Goal: Information Seeking & Learning: Learn about a topic

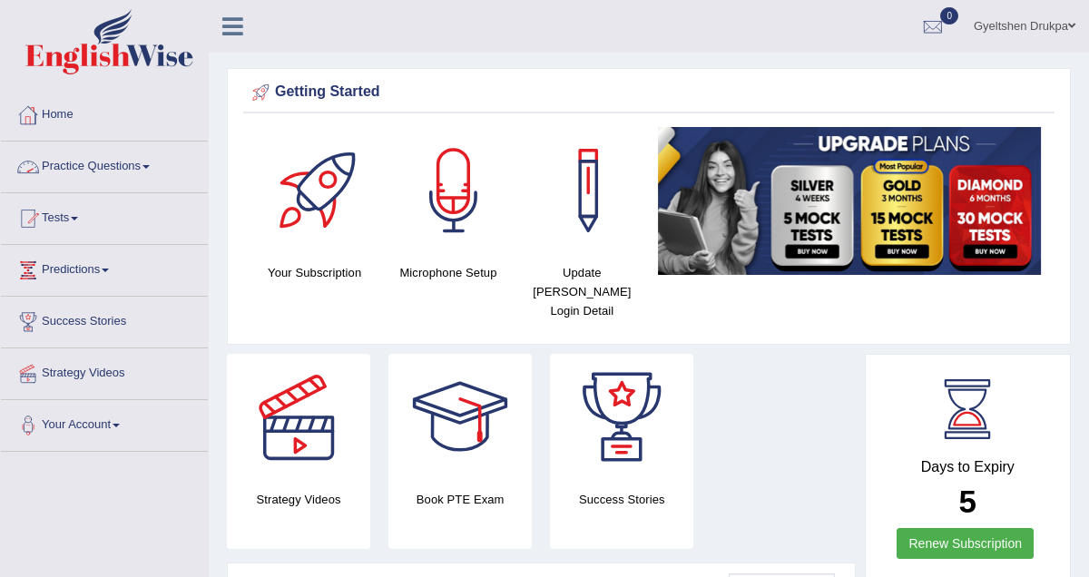
click at [150, 166] on span at bounding box center [146, 167] width 7 height 4
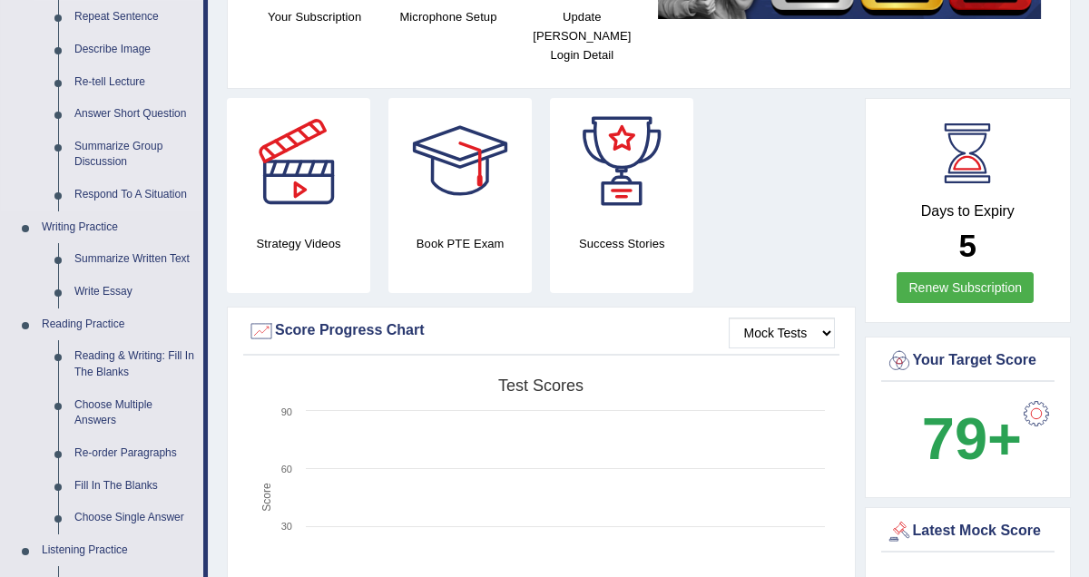
scroll to position [260, 0]
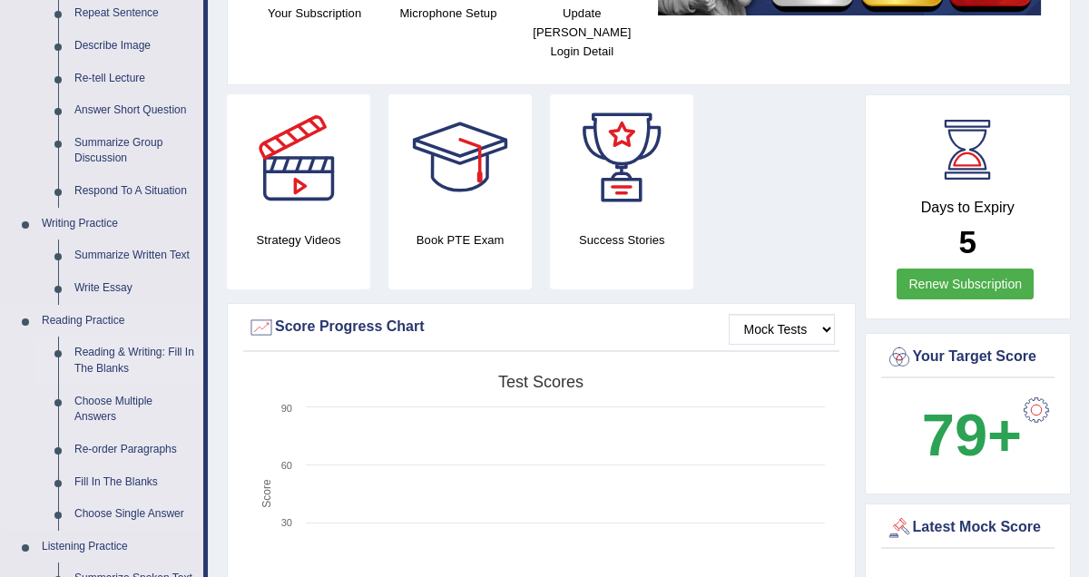
click at [144, 356] on link "Reading & Writing: Fill In The Blanks" at bounding box center [134, 361] width 137 height 48
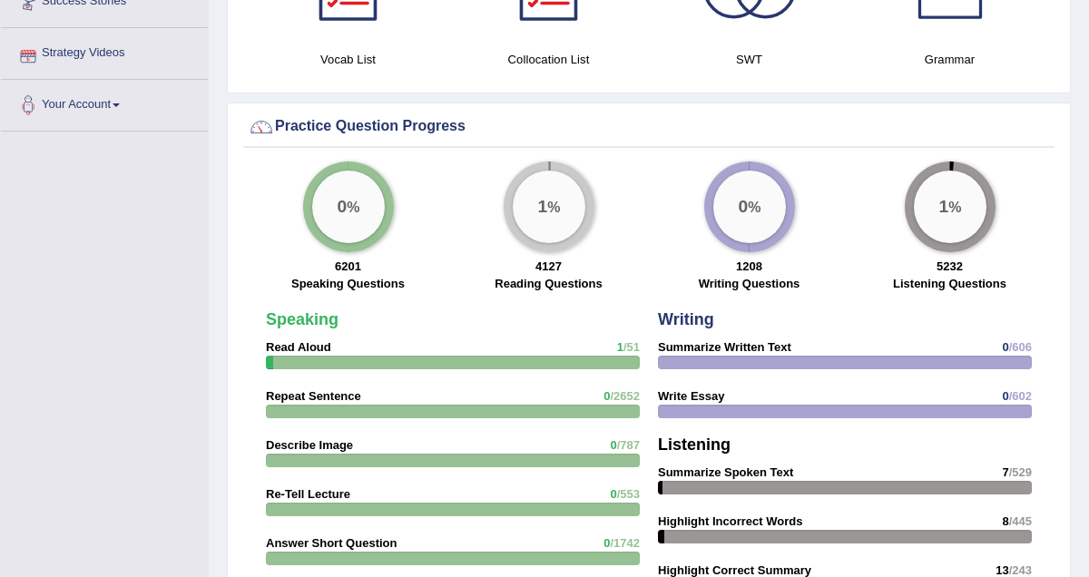
scroll to position [1088, 0]
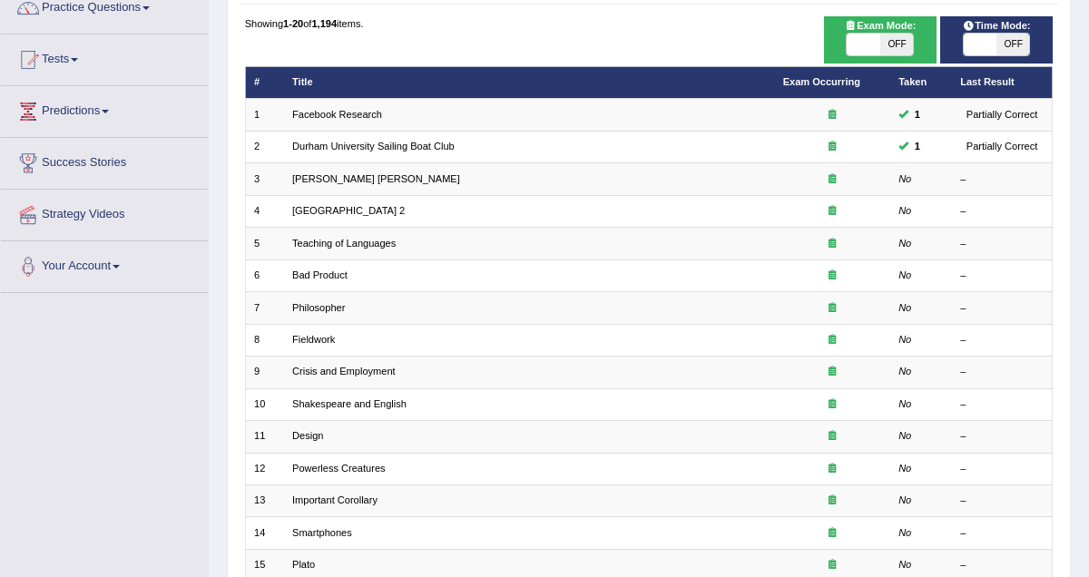
scroll to position [162, 0]
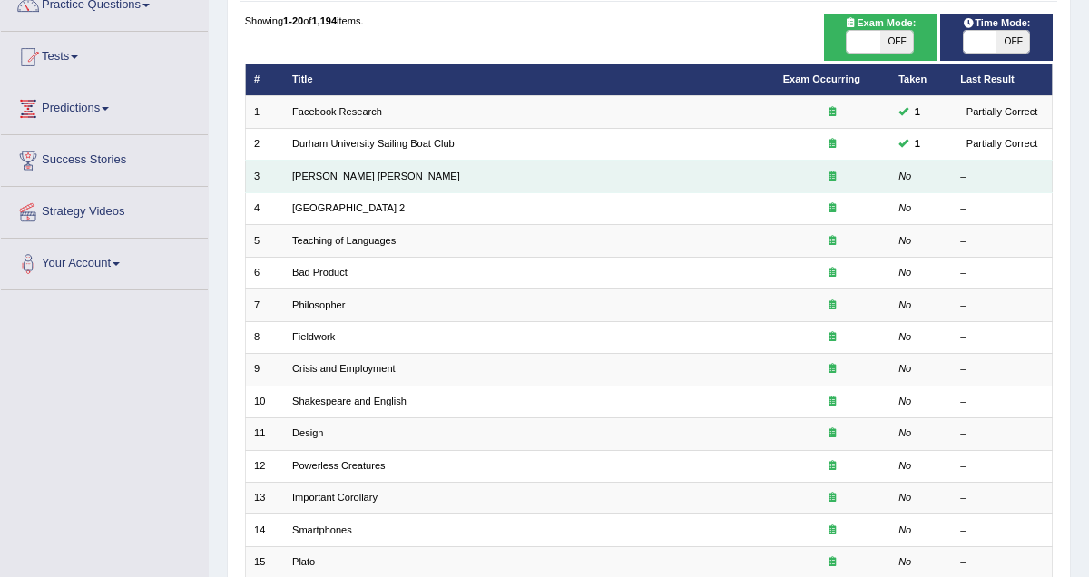
click at [320, 178] on link "[PERSON_NAME] [PERSON_NAME]" at bounding box center [376, 176] width 168 height 11
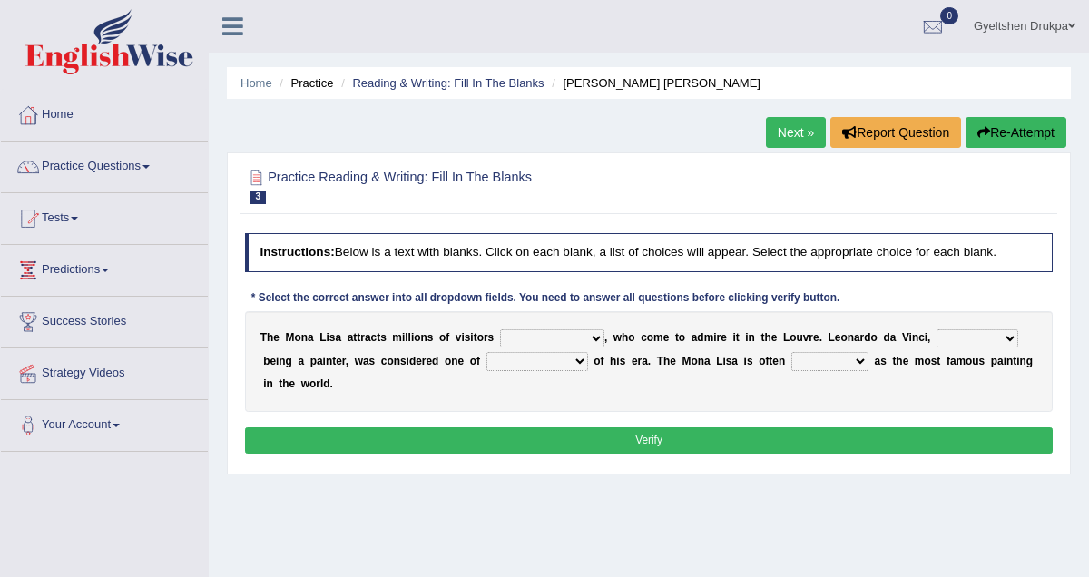
click at [595, 335] on select "around the year the all year all year round per year" at bounding box center [552, 339] width 104 height 18
select select "around the year"
click at [1011, 340] on select "rather than as much as as well as as long as" at bounding box center [978, 339] width 82 height 18
click at [1008, 342] on select "rather than as much as as well as as long as" at bounding box center [978, 339] width 82 height 18
select select "rather than"
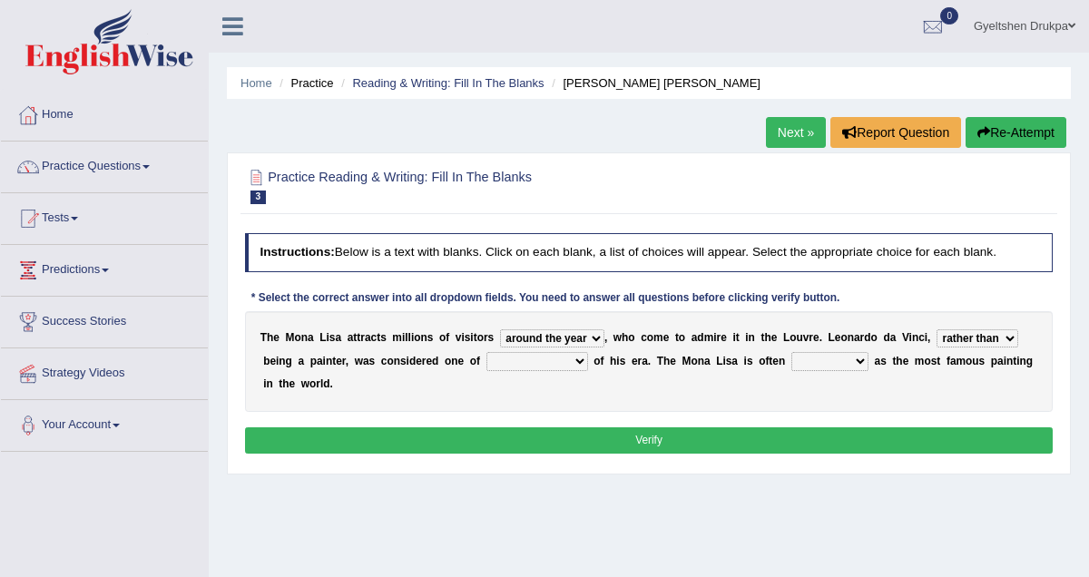
click at [579, 363] on select "better artists artist the better artist the best artists" at bounding box center [538, 361] width 102 height 18
select select "artist"
click at [860, 366] on select "classified suggested predicted described" at bounding box center [830, 361] width 77 height 18
select select "described"
click at [651, 445] on button "Verify" at bounding box center [649, 441] width 809 height 26
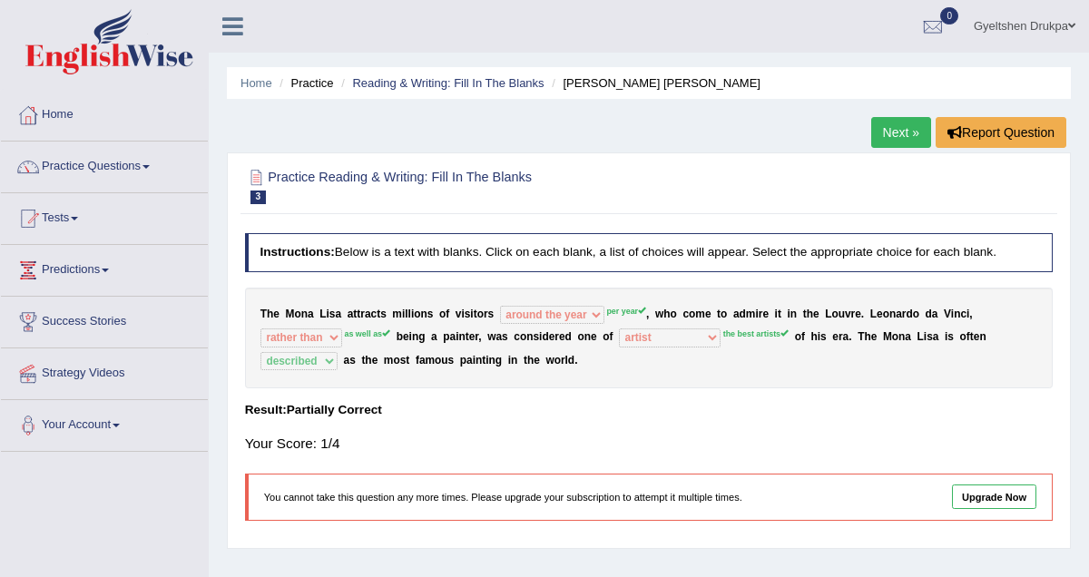
click at [896, 130] on link "Next »" at bounding box center [902, 132] width 60 height 31
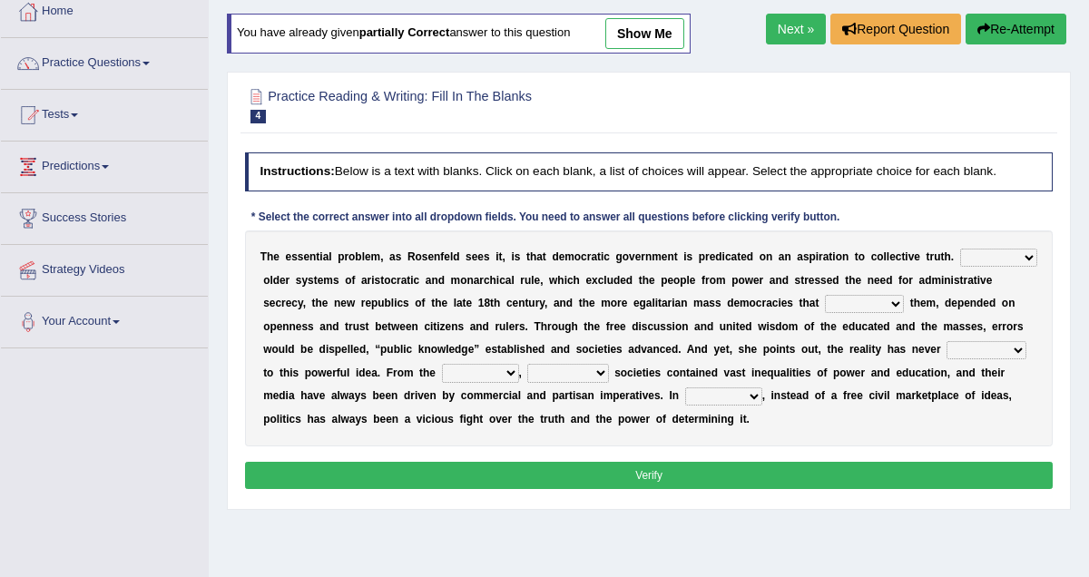
scroll to position [104, 0]
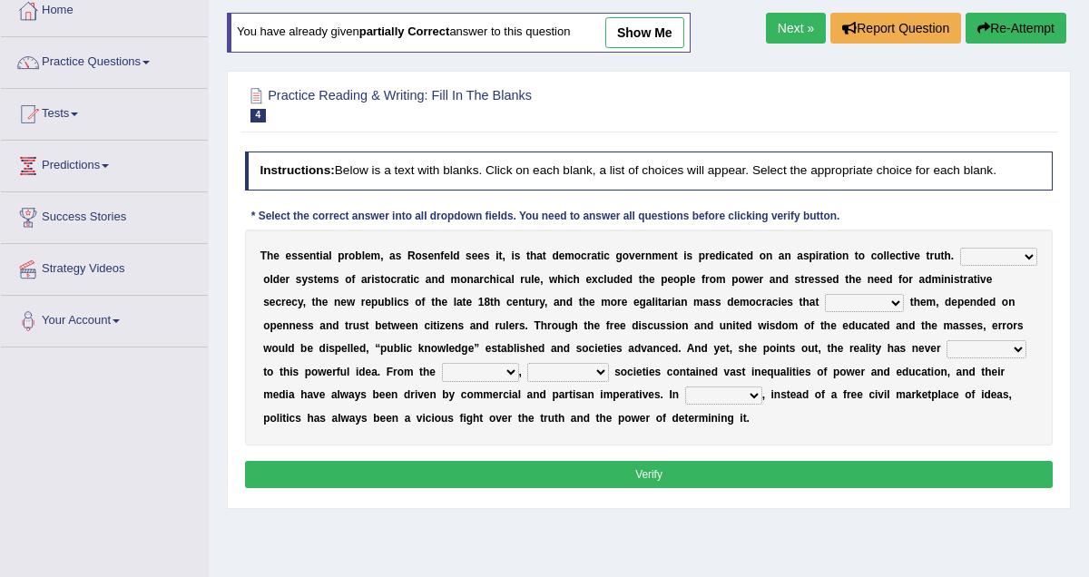
click at [960, 266] on select "Like Unlike Likely Safely" at bounding box center [998, 257] width 77 height 18
select select "Unlike"
click at [904, 305] on select "readed grated succeeded printed" at bounding box center [864, 303] width 79 height 18
select select "succeeded"
click at [947, 359] on select "saved up stood up brought up lived up" at bounding box center [987, 349] width 80 height 18
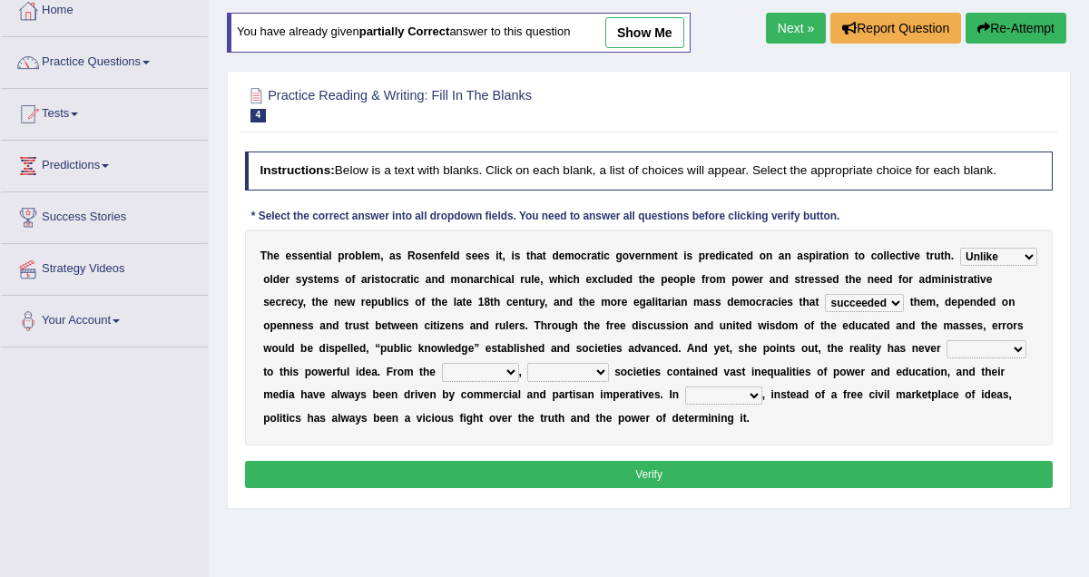
select select "brought up"
click at [519, 377] on select "outset ranged stood caught" at bounding box center [480, 372] width 77 height 18
select select "outset"
click at [608, 379] on select "freedom democratic media stilled" at bounding box center [567, 372] width 81 height 18
select select "democratic"
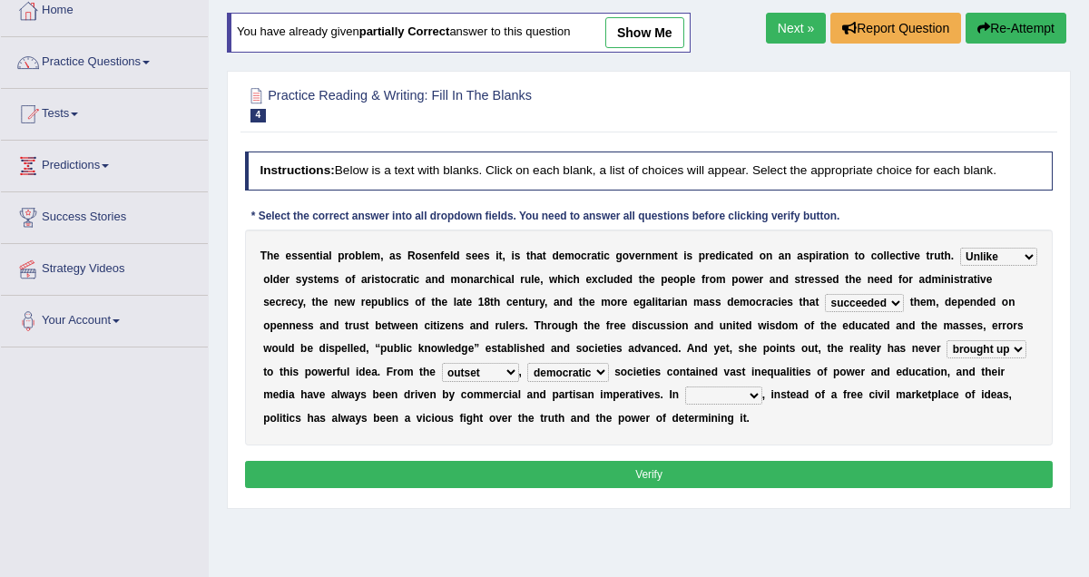
click at [763, 403] on select "power practice ideas fought" at bounding box center [723, 396] width 77 height 18
select select "practice"
click at [633, 480] on button "Verify" at bounding box center [649, 474] width 809 height 26
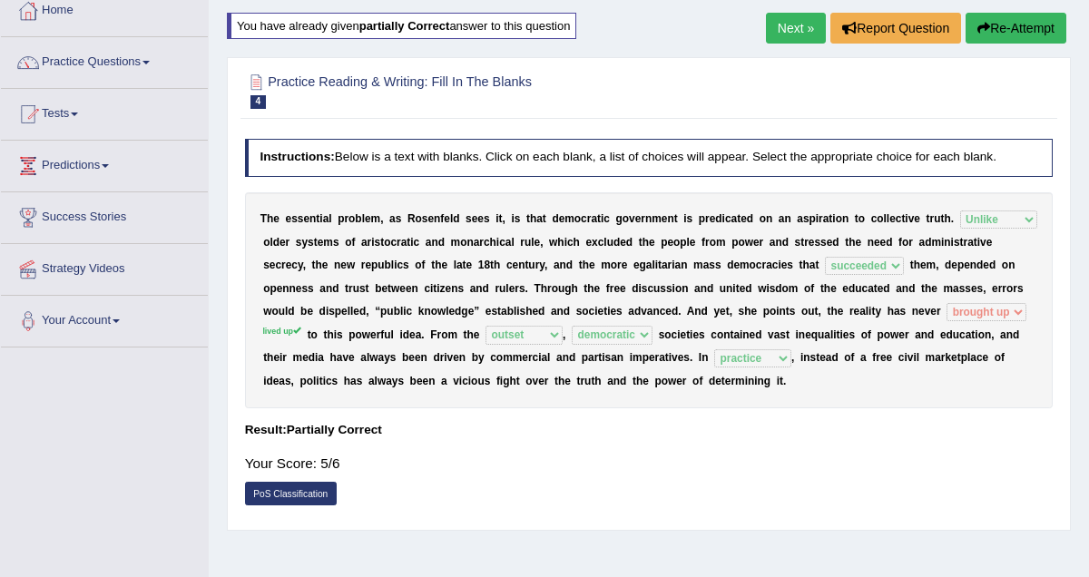
click at [789, 26] on link "Next »" at bounding box center [796, 28] width 60 height 31
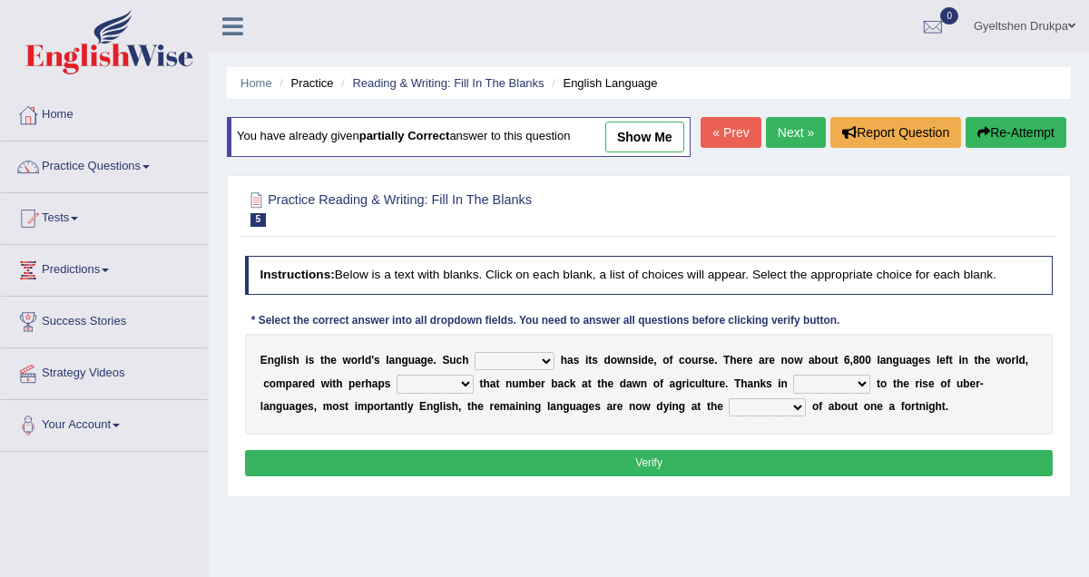
click at [545, 370] on select "power idea subject dominance" at bounding box center [515, 361] width 80 height 18
click at [546, 370] on select "power idea subject dominance" at bounding box center [515, 361] width 80 height 18
select select "dominance"
click at [467, 393] on select "rise twice firstly never" at bounding box center [435, 384] width 77 height 18
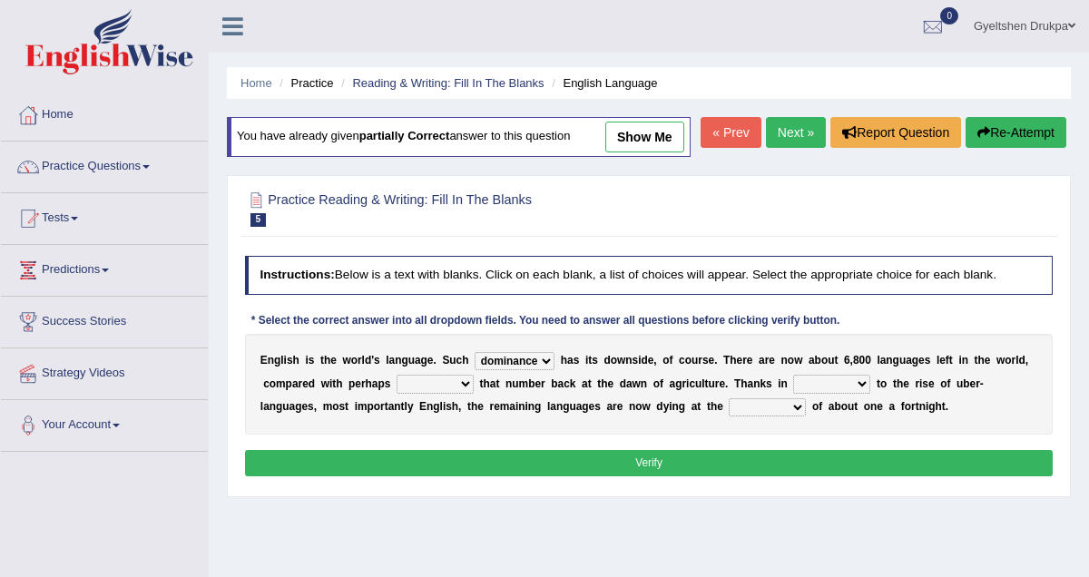
click at [467, 393] on select "rise twice firstly never" at bounding box center [435, 384] width 77 height 18
select select "twice"
click at [863, 393] on select "rare start part bother" at bounding box center [831, 384] width 77 height 18
select select "start"
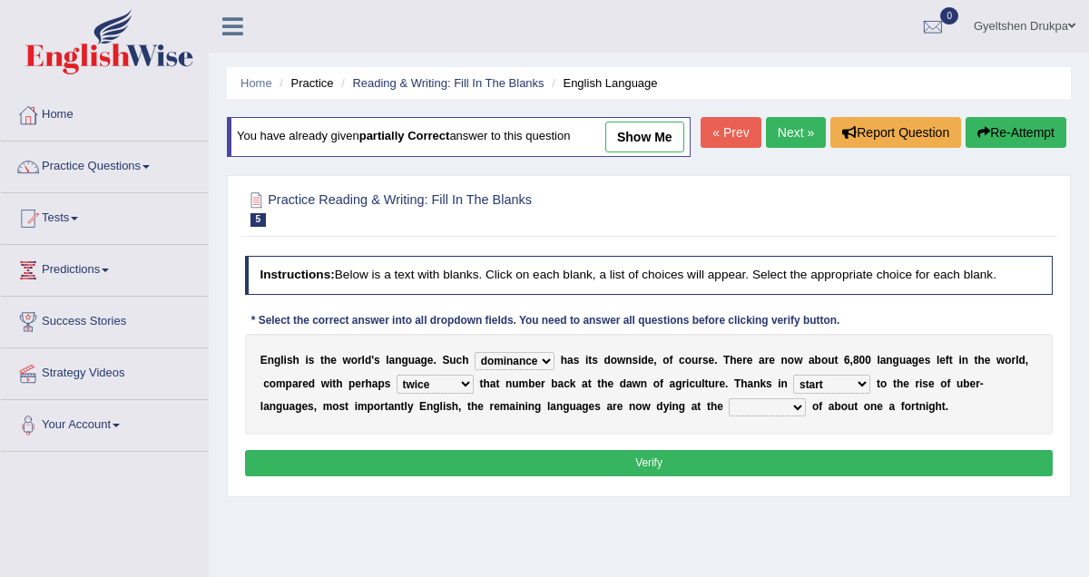
click at [866, 393] on select "rare start part bother" at bounding box center [831, 384] width 77 height 18
click at [794, 417] on select "state rate wait great" at bounding box center [767, 408] width 77 height 18
select select "rate"
click at [627, 477] on button "Verify" at bounding box center [649, 463] width 809 height 26
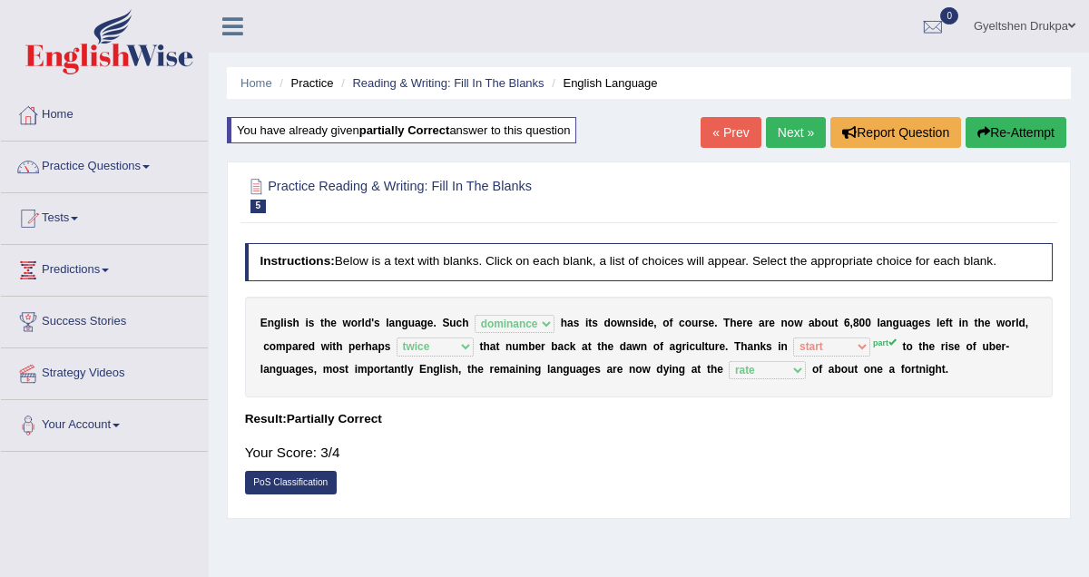
click at [778, 123] on link "Next »" at bounding box center [796, 132] width 60 height 31
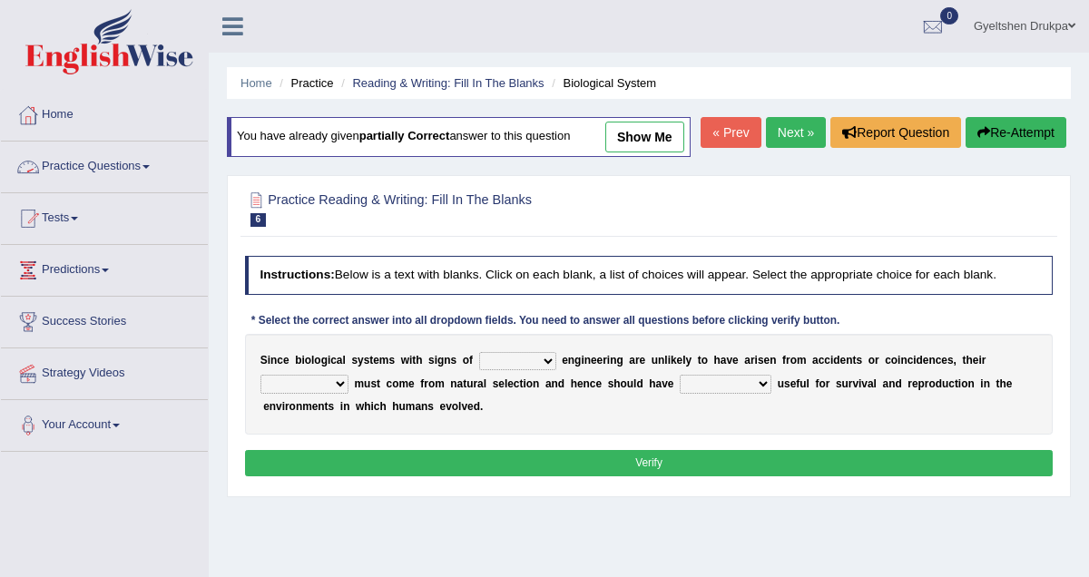
click at [141, 166] on link "Practice Questions" at bounding box center [104, 164] width 207 height 45
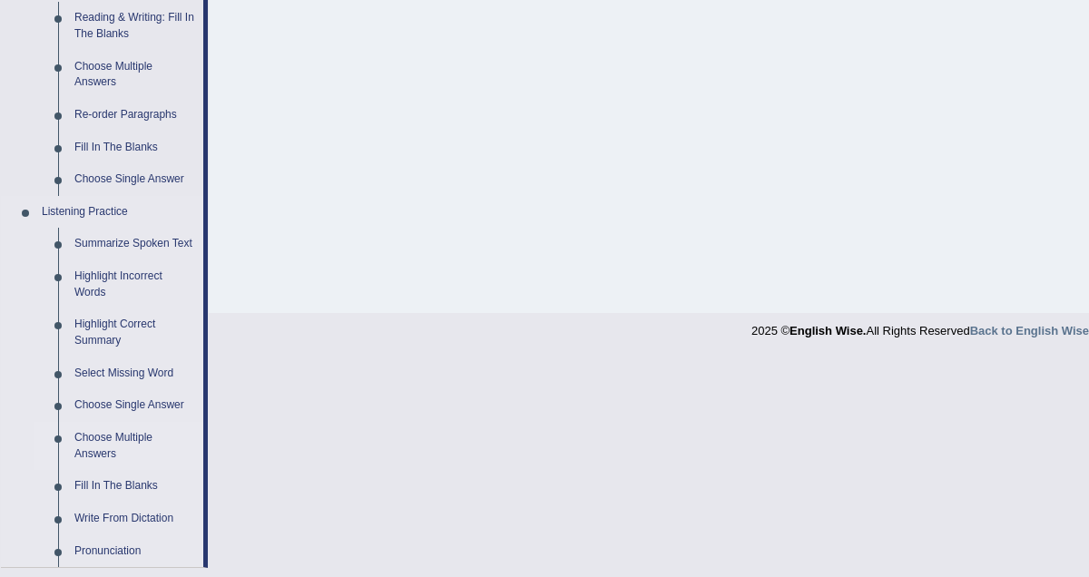
scroll to position [506, 0]
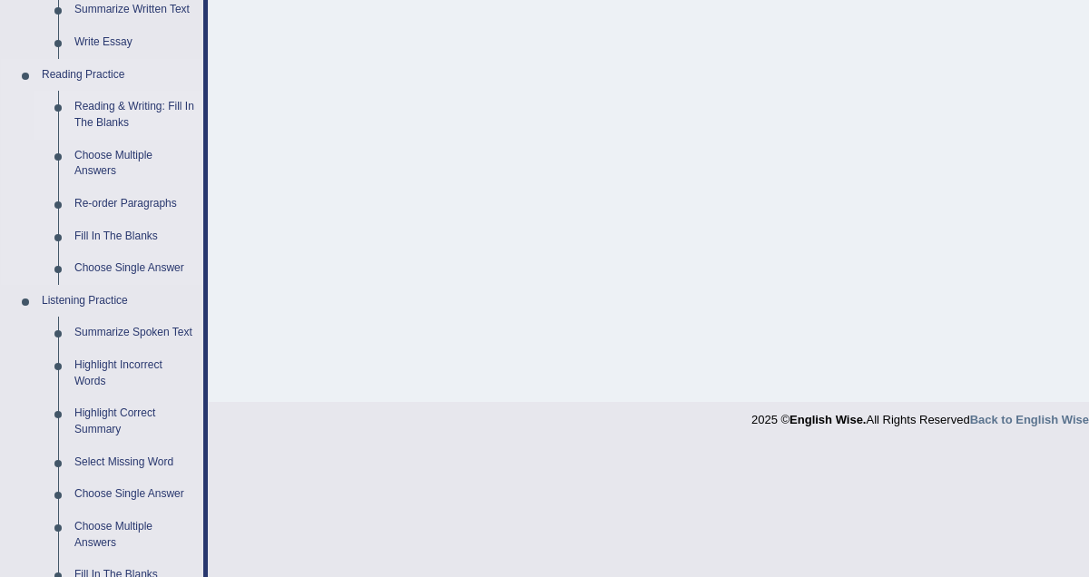
click at [118, 103] on link "Reading & Writing: Fill In The Blanks" at bounding box center [134, 115] width 137 height 48
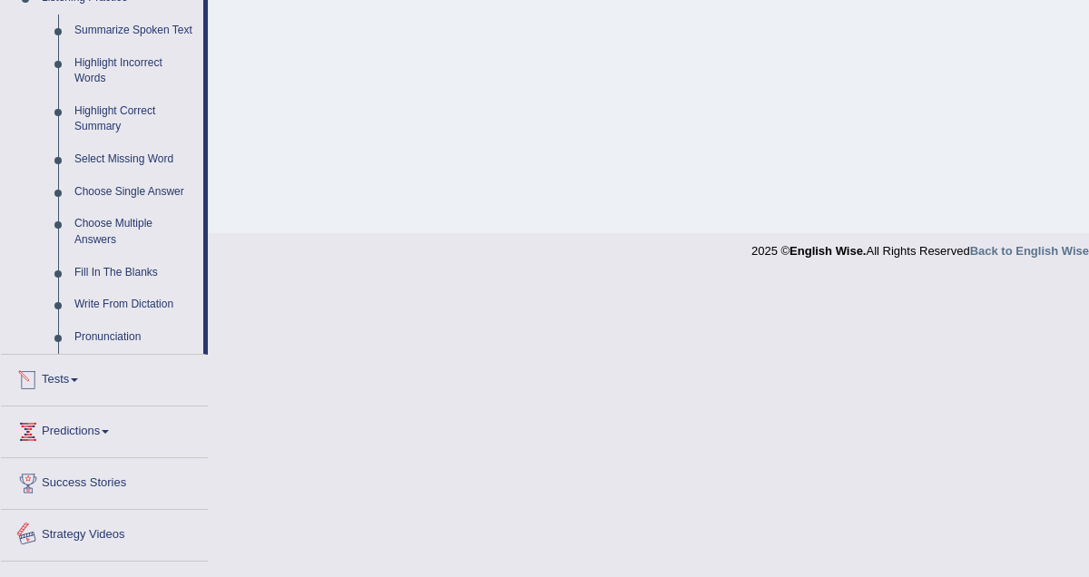
scroll to position [682, 0]
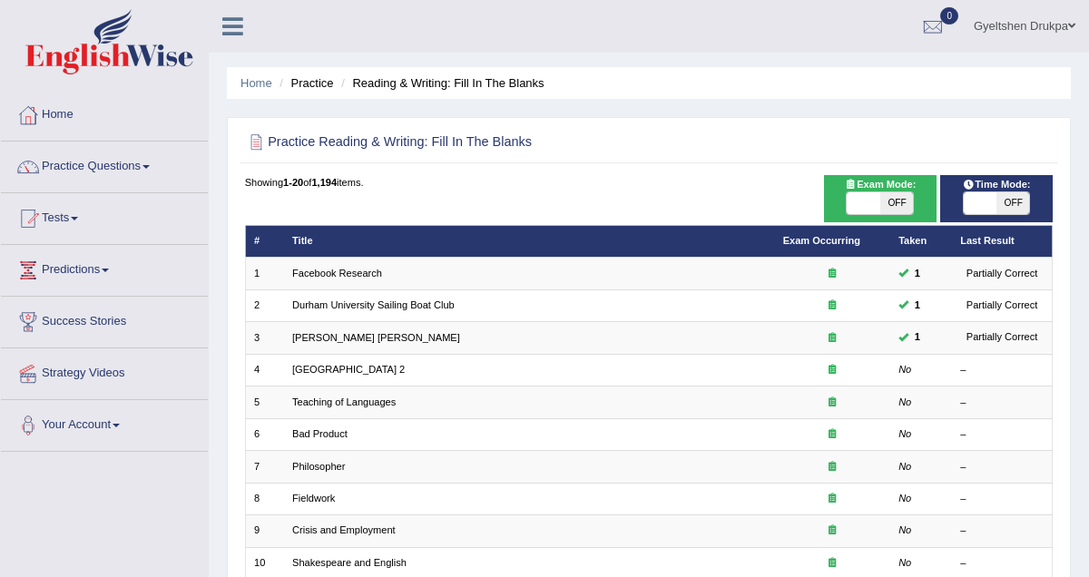
click at [989, 208] on span at bounding box center [980, 203] width 33 height 22
checkbox input "true"
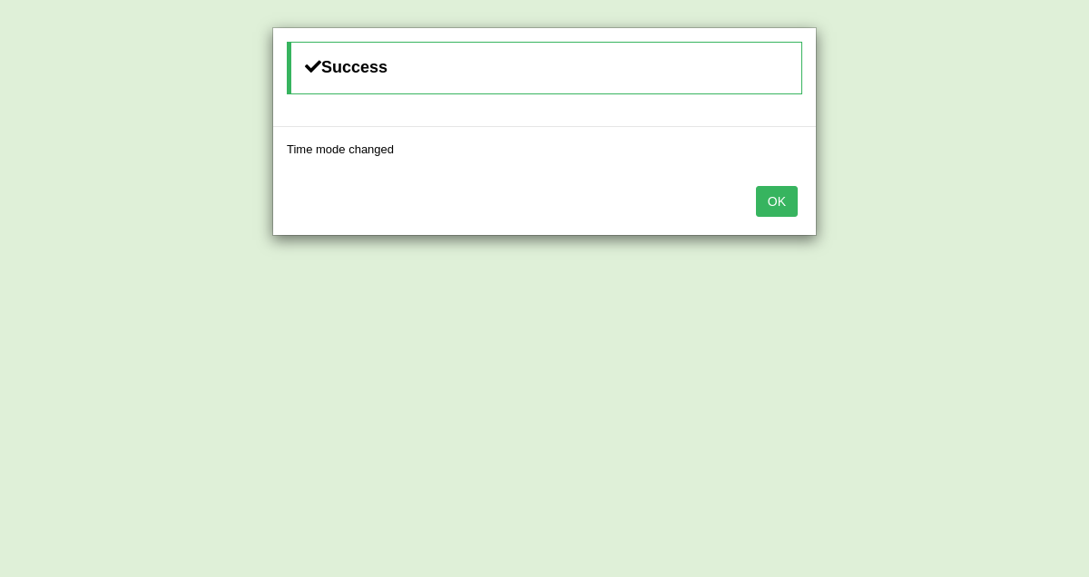
click at [769, 199] on button "OK" at bounding box center [777, 201] width 42 height 31
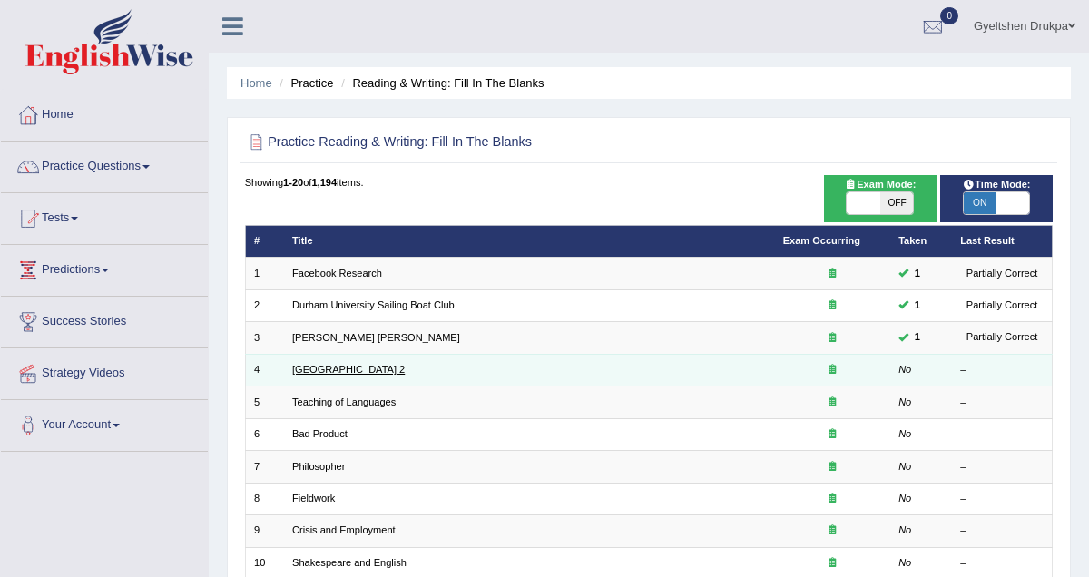
click at [344, 371] on link "[GEOGRAPHIC_DATA] 2" at bounding box center [348, 369] width 113 height 11
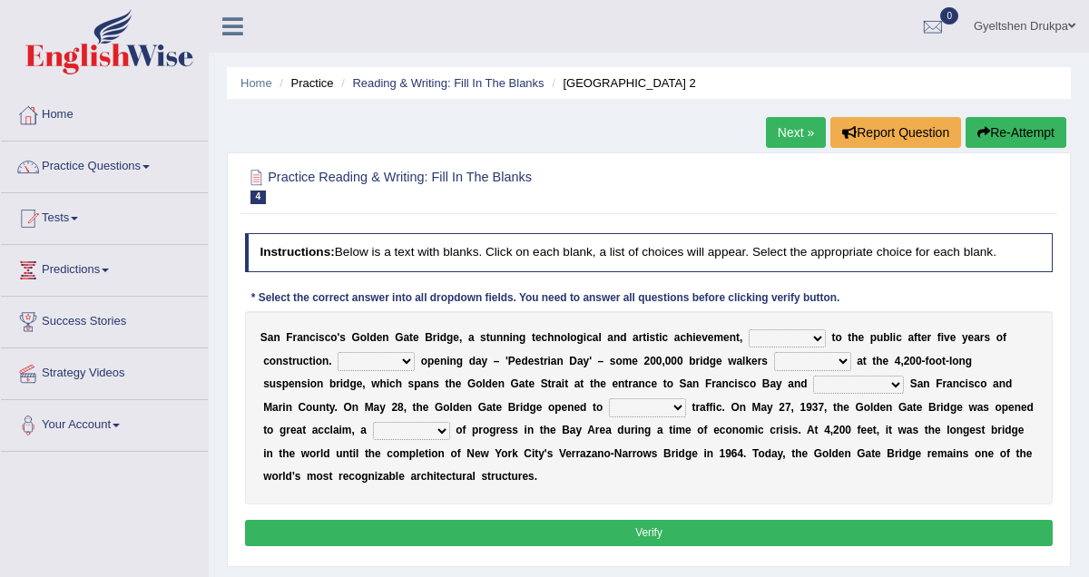
click at [150, 165] on span at bounding box center [146, 167] width 7 height 4
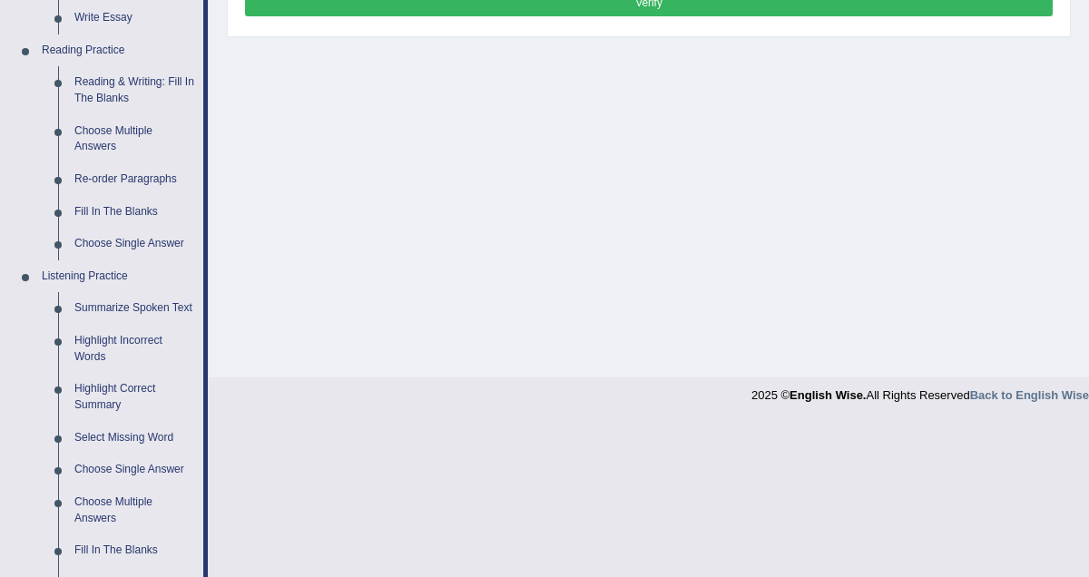
scroll to position [512, 0]
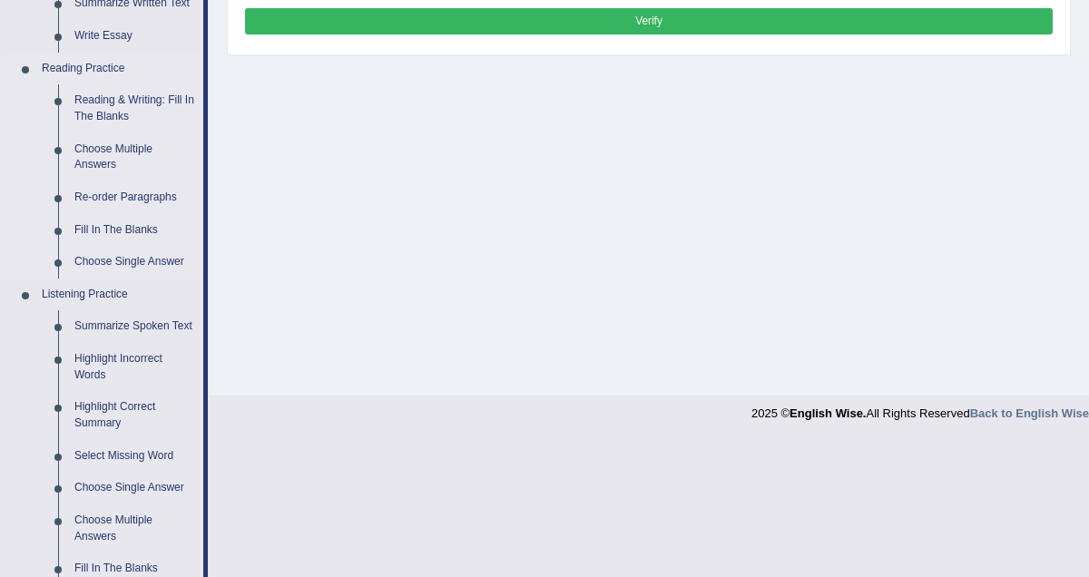
click at [108, 65] on link "Reading Practice" at bounding box center [119, 69] width 170 height 33
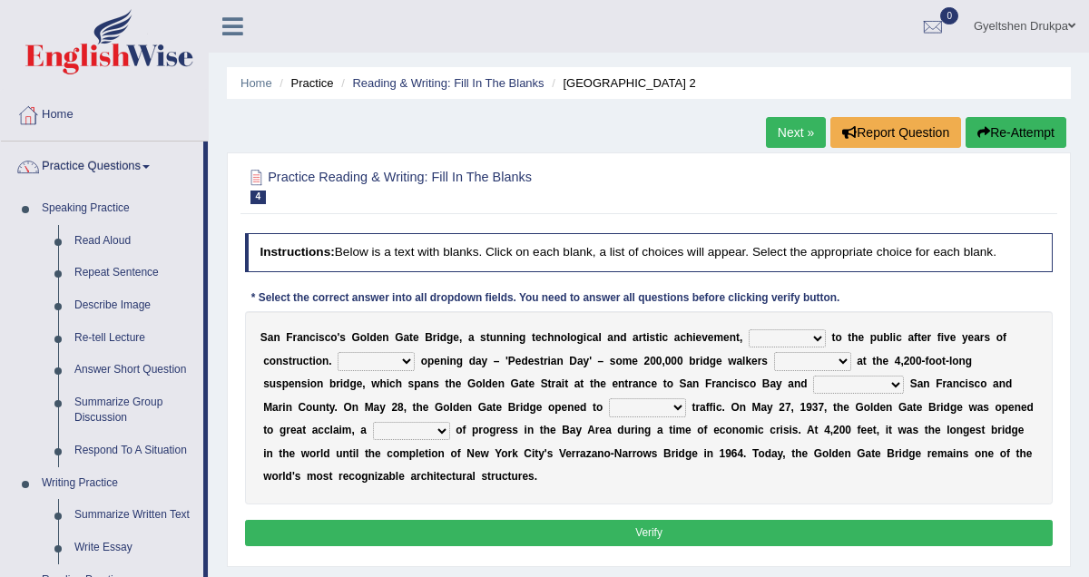
click at [818, 339] on select "opens closes appears equals" at bounding box center [787, 339] width 77 height 18
select select "opens"
click at [405, 366] on select "On During Since When" at bounding box center [376, 361] width 77 height 18
select select "On"
click at [406, 364] on select "On During Since When" at bounding box center [376, 361] width 77 height 18
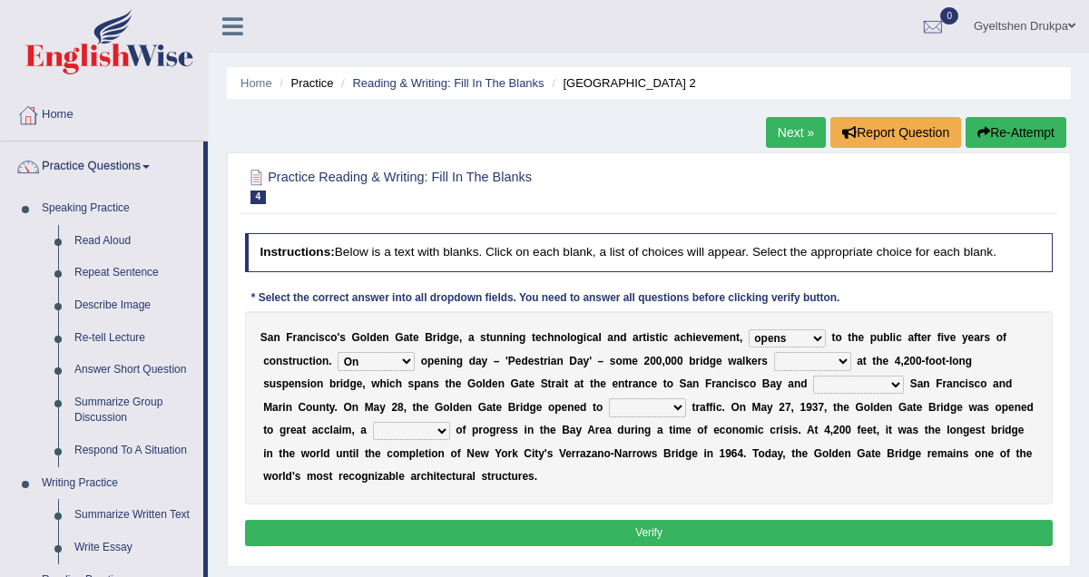
click at [845, 362] on select "stationed looked marveled laughed" at bounding box center [812, 361] width 77 height 18
select select "stationed"
click at [842, 364] on select "stationed looked marveled laughed" at bounding box center [812, 361] width 77 height 18
click at [893, 386] on select "separates connects channels differentiates" at bounding box center [858, 385] width 91 height 18
select select "connects"
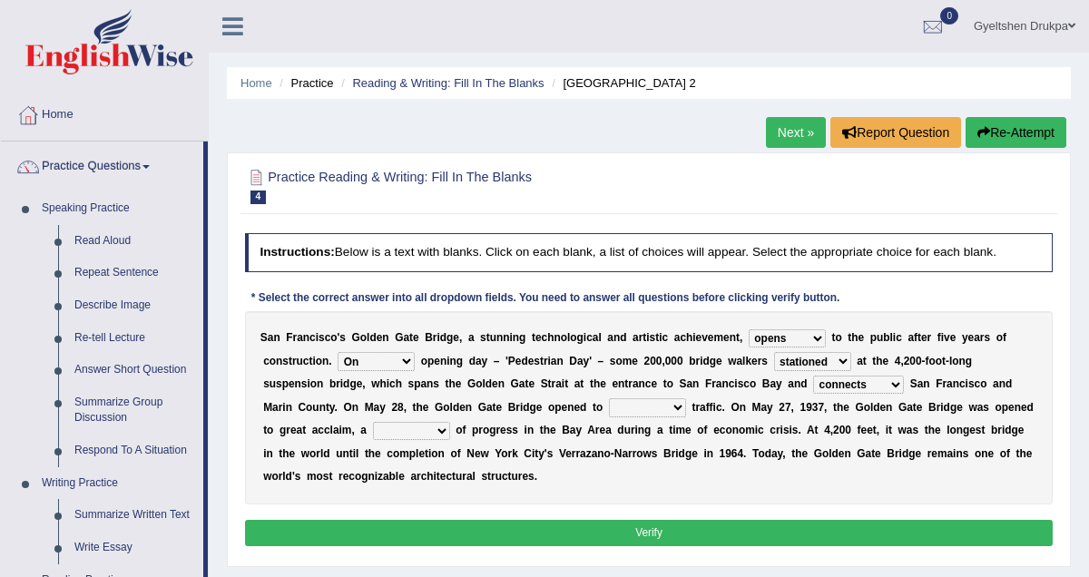
click at [679, 412] on select "aquatic vehicular airborne watertight" at bounding box center [647, 408] width 77 height 18
click at [676, 413] on select "aquatic vehicular airborne watertight" at bounding box center [647, 408] width 77 height 18
select select "aquatic"
click at [443, 437] on select "denial symbol technique yield" at bounding box center [411, 431] width 77 height 18
select select "symbol"
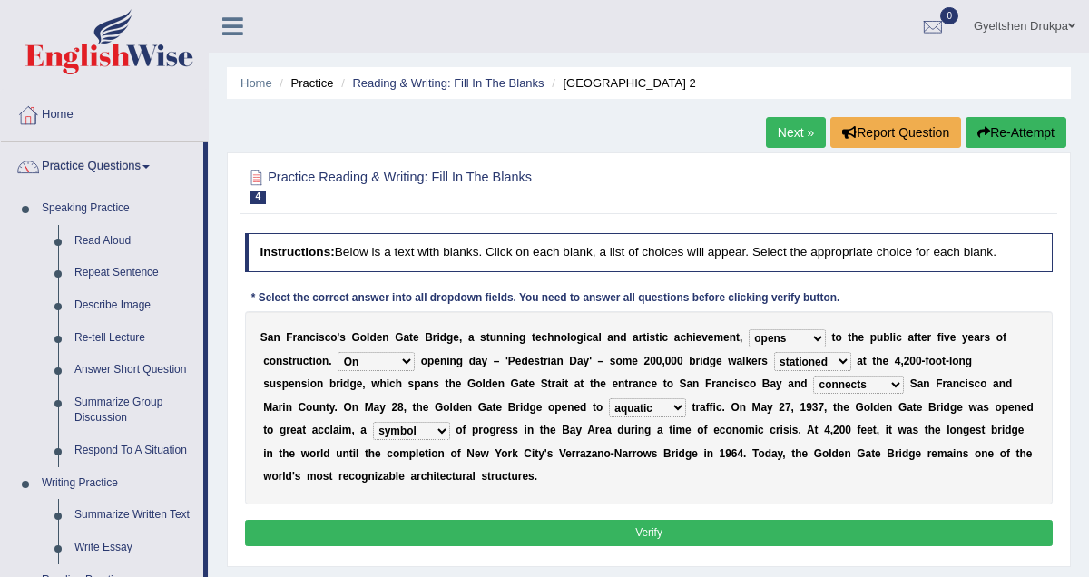
click at [657, 536] on button "Verify" at bounding box center [649, 533] width 809 height 26
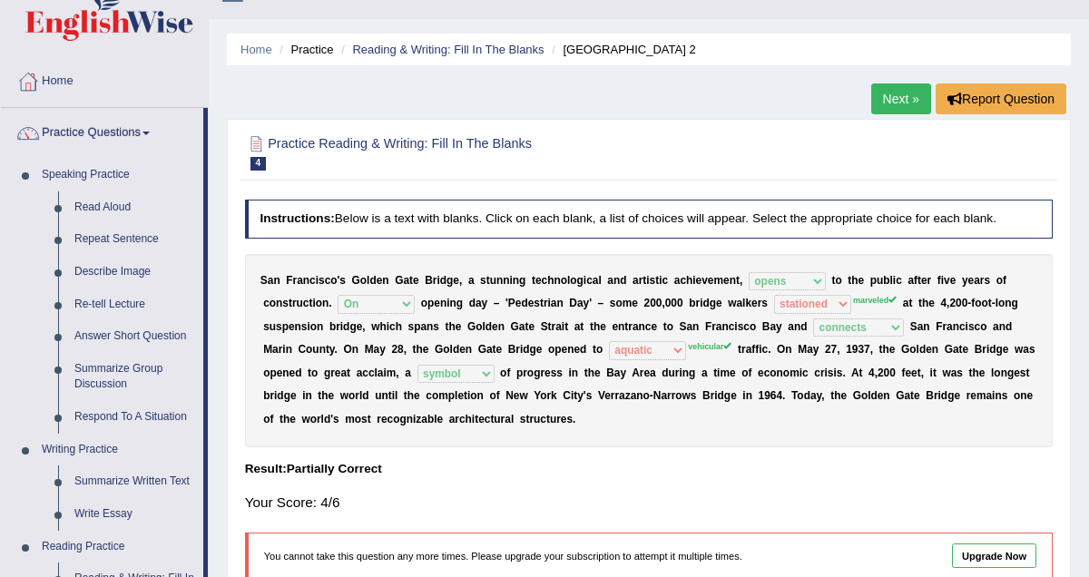
scroll to position [36, 0]
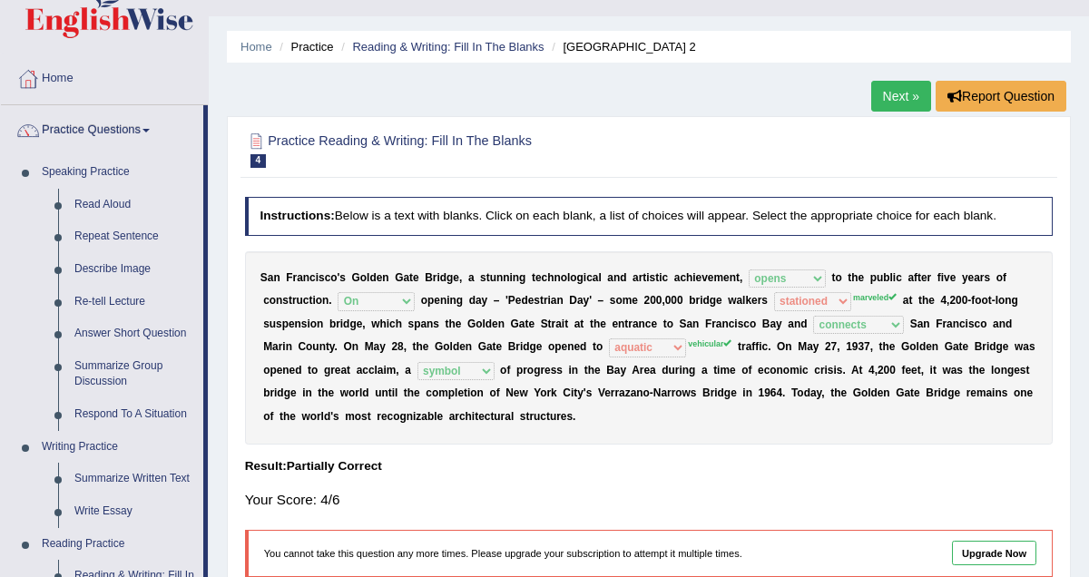
click at [657, 536] on div "You cannot take this question any more times. Please upgrade your subscription …" at bounding box center [649, 553] width 809 height 47
click at [897, 92] on link "Next »" at bounding box center [902, 96] width 60 height 31
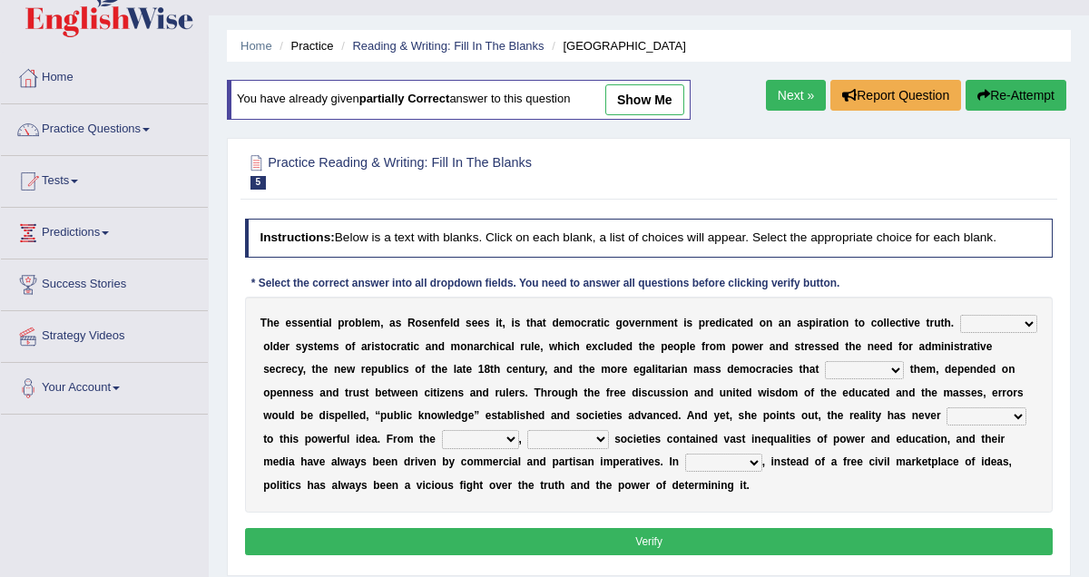
scroll to position [38, 0]
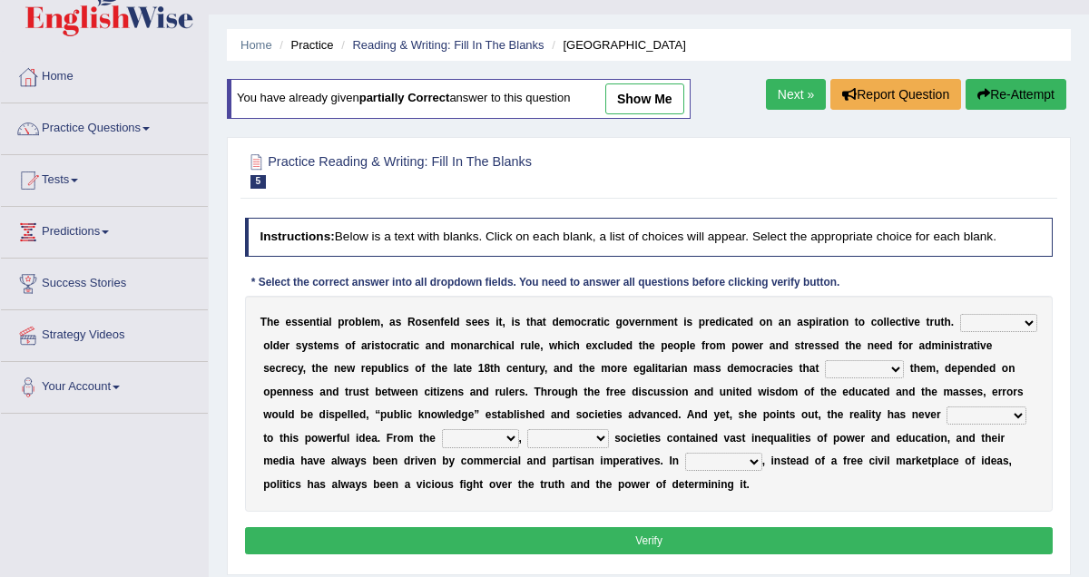
click at [960, 332] on select "Like Unlike Likely Safely" at bounding box center [998, 323] width 77 height 18
select select "Unlike"
click at [795, 95] on link "Next »" at bounding box center [796, 94] width 60 height 31
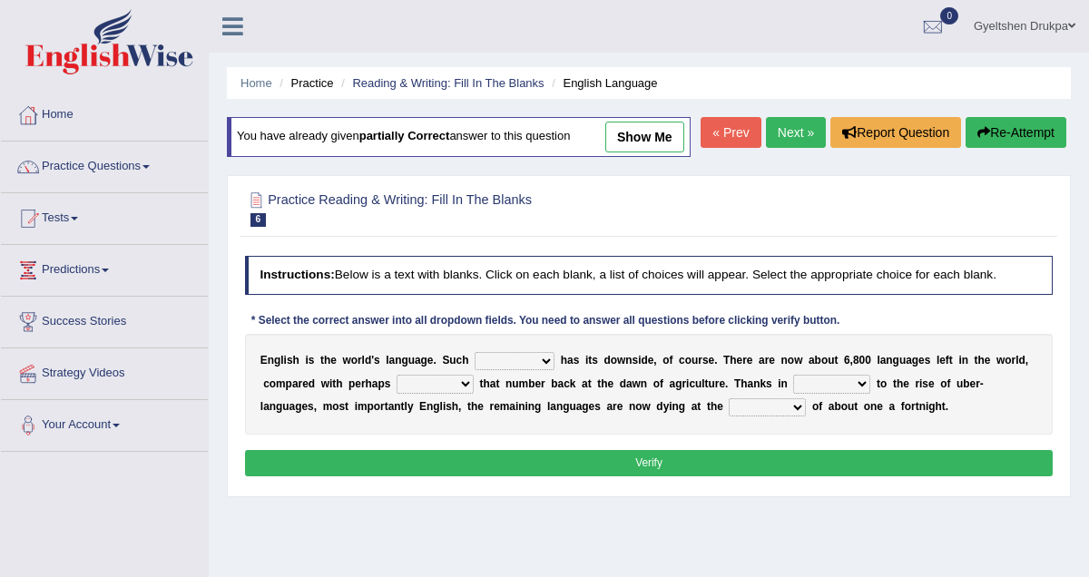
click at [788, 148] on link "Next »" at bounding box center [796, 132] width 60 height 31
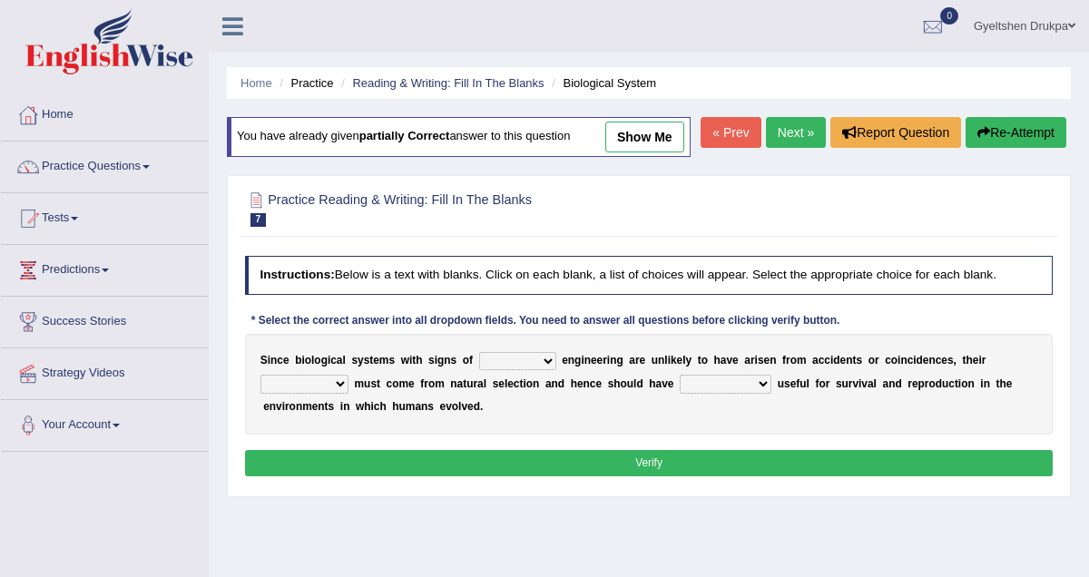
click at [548, 370] on select "system national extra complex" at bounding box center [517, 361] width 77 height 18
select select "complex"
click at [546, 370] on select "system national extra complex" at bounding box center [517, 361] width 77 height 18
click at [339, 393] on select "presence organisation registration structures" at bounding box center [305, 384] width 88 height 18
select select "organisation"
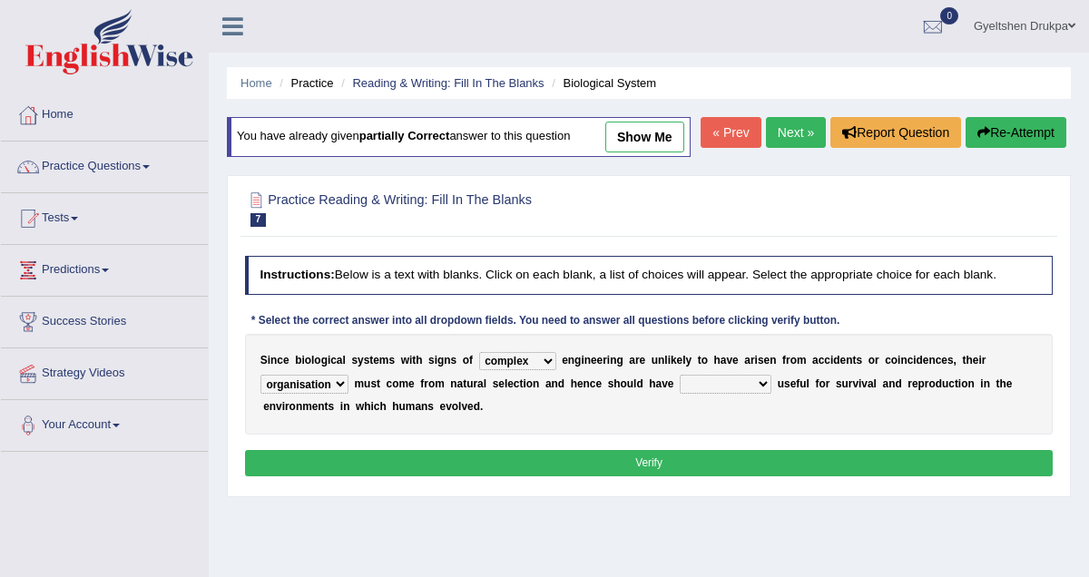
click at [763, 393] on select "functions cultures samples introductions" at bounding box center [726, 384] width 92 height 18
select select "functions"
click at [339, 393] on select "presence organisation registration structures" at bounding box center [305, 384] width 88 height 18
click at [338, 393] on select "presence organisation registration structures" at bounding box center [305, 384] width 88 height 18
select select "presence"
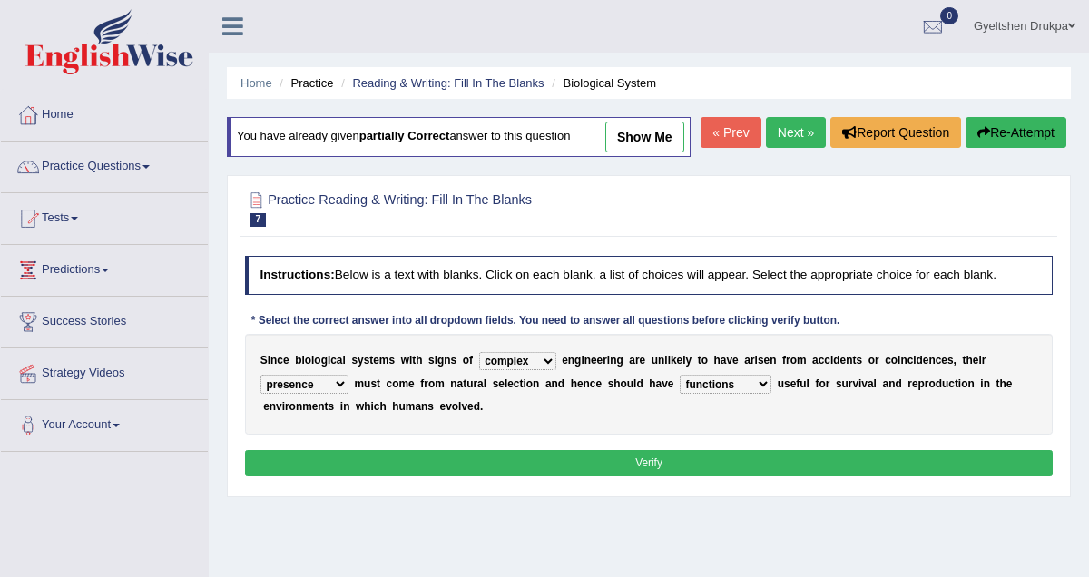
click at [662, 477] on button "Verify" at bounding box center [649, 463] width 809 height 26
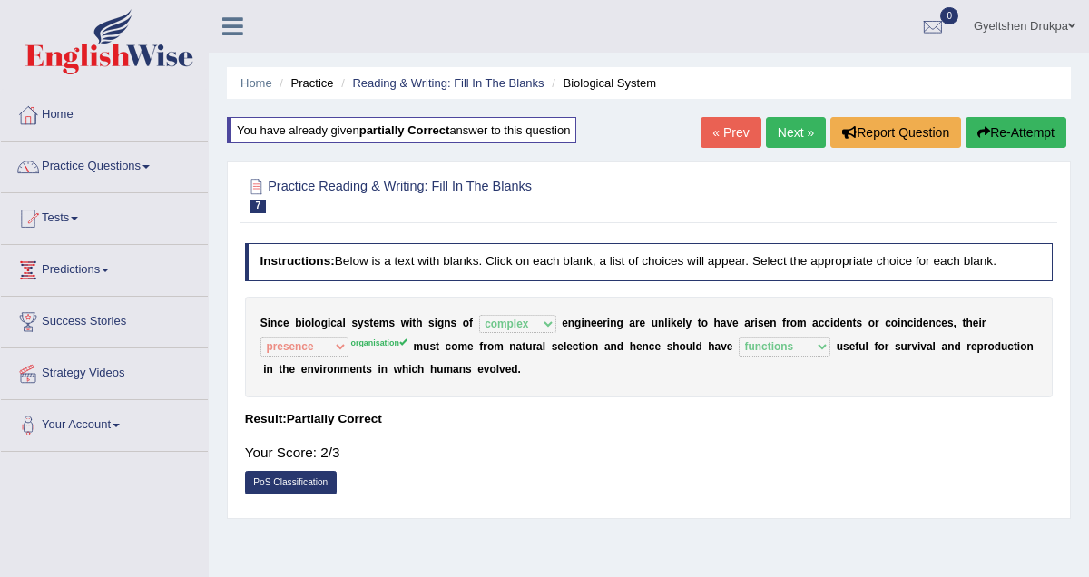
click at [150, 165] on span at bounding box center [146, 167] width 7 height 4
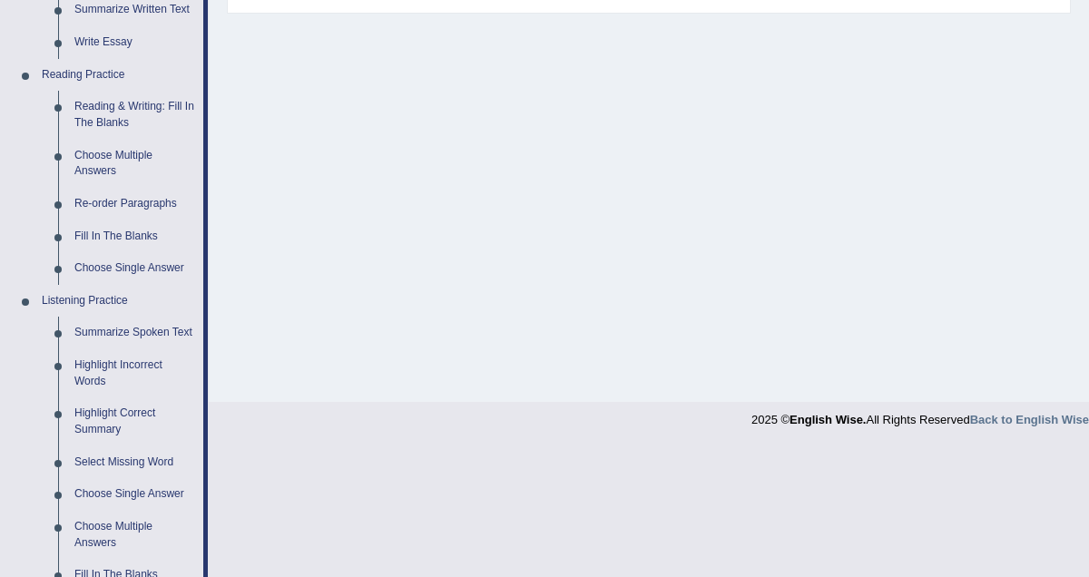
scroll to position [481, 0]
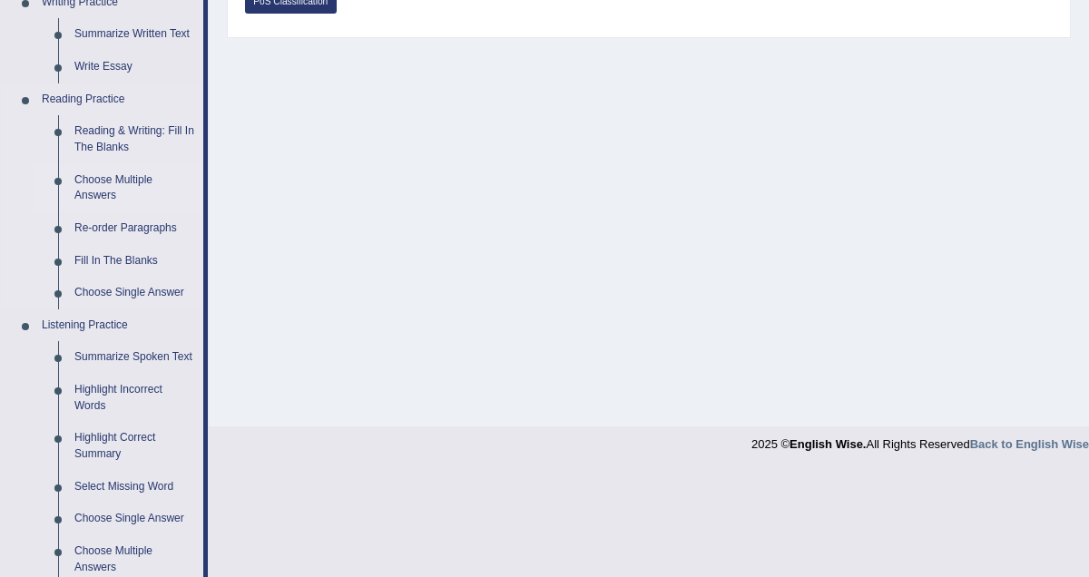
click at [130, 181] on link "Choose Multiple Answers" at bounding box center [134, 188] width 137 height 48
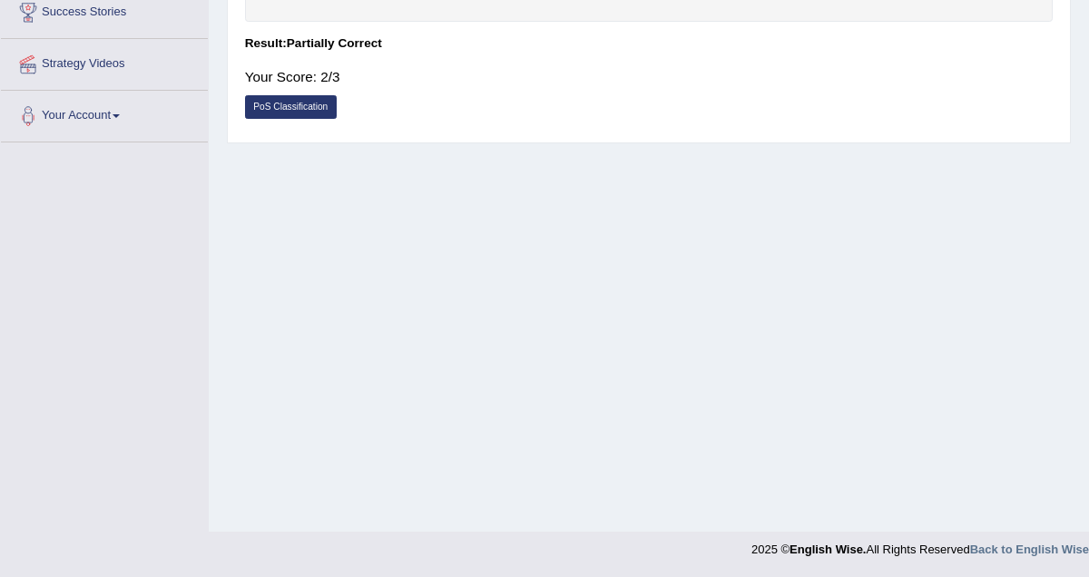
scroll to position [281, 0]
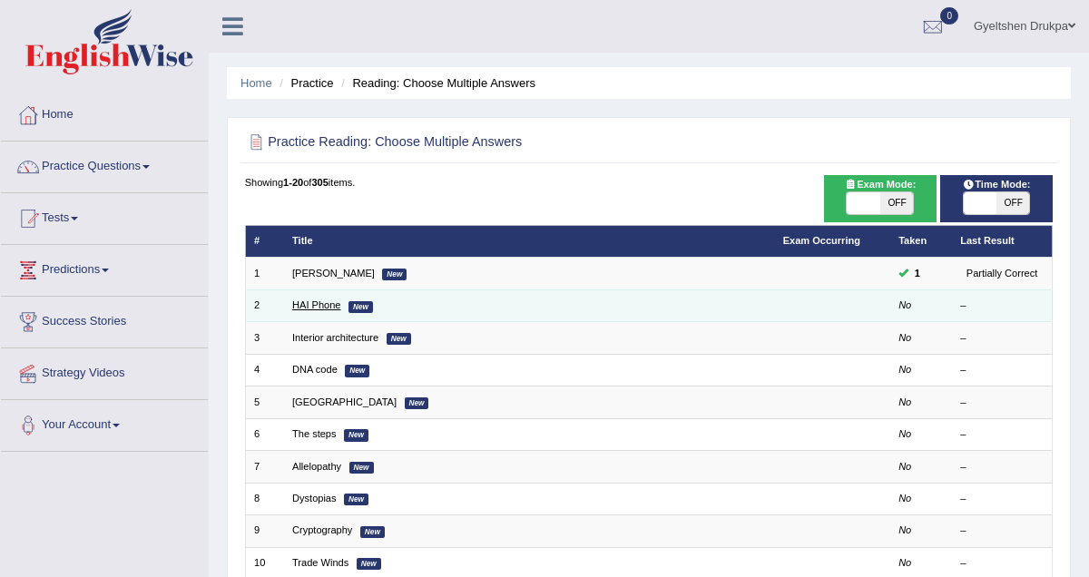
click at [327, 306] on link "HAI Phone" at bounding box center [316, 305] width 48 height 11
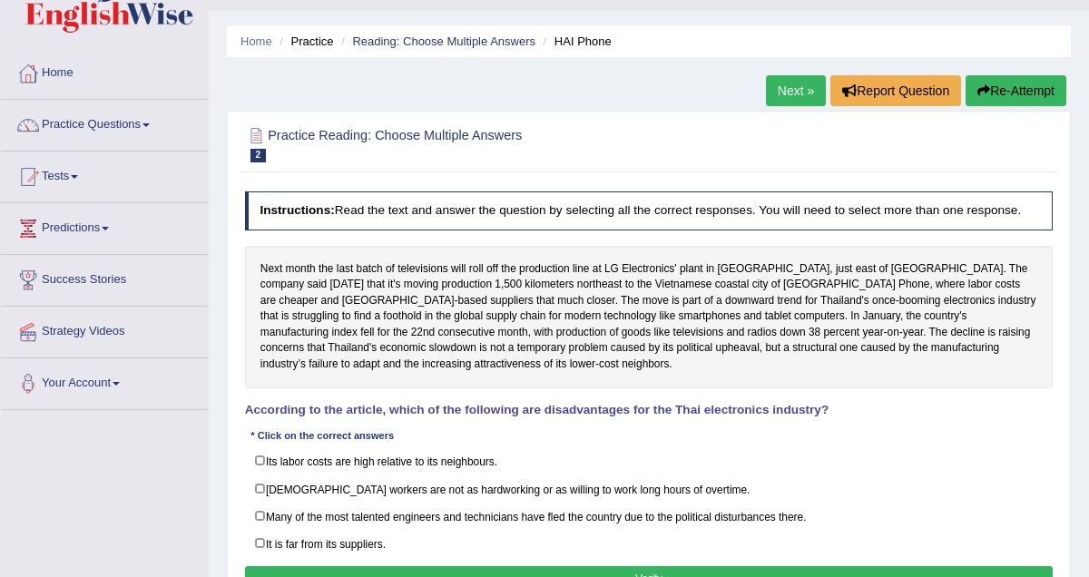
scroll to position [89, 0]
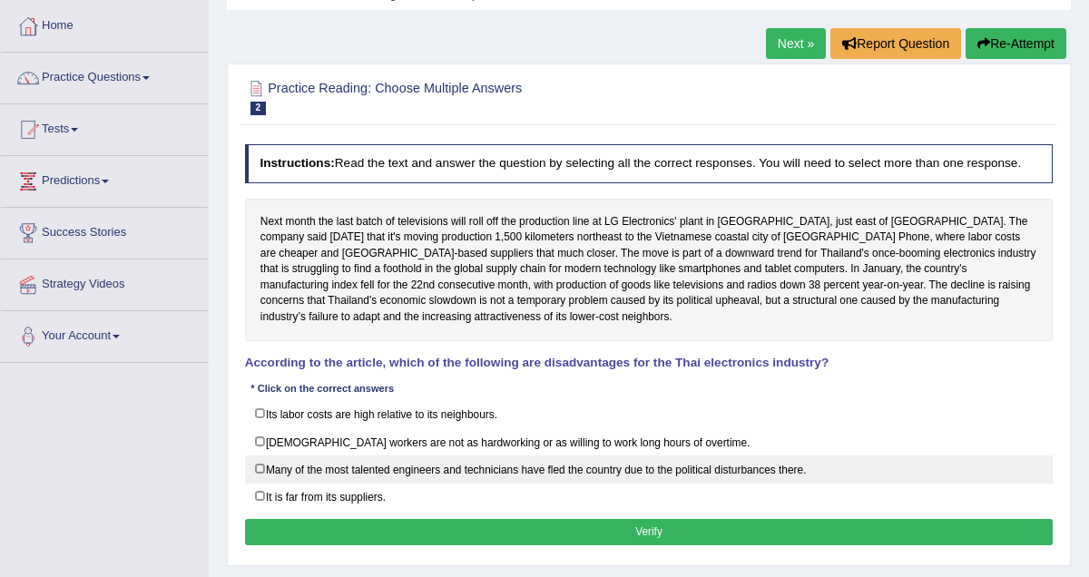
click at [263, 484] on label "Many of the most talented engineers and technicians have fled the country due t…" at bounding box center [649, 470] width 809 height 28
checkbox input "true"
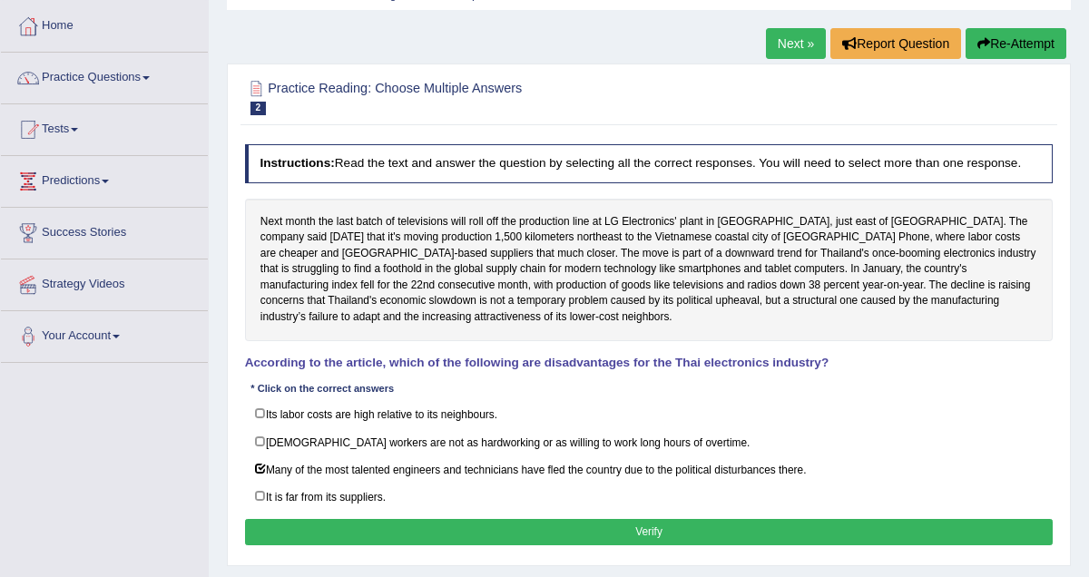
click at [523, 546] on button "Verify" at bounding box center [649, 532] width 809 height 26
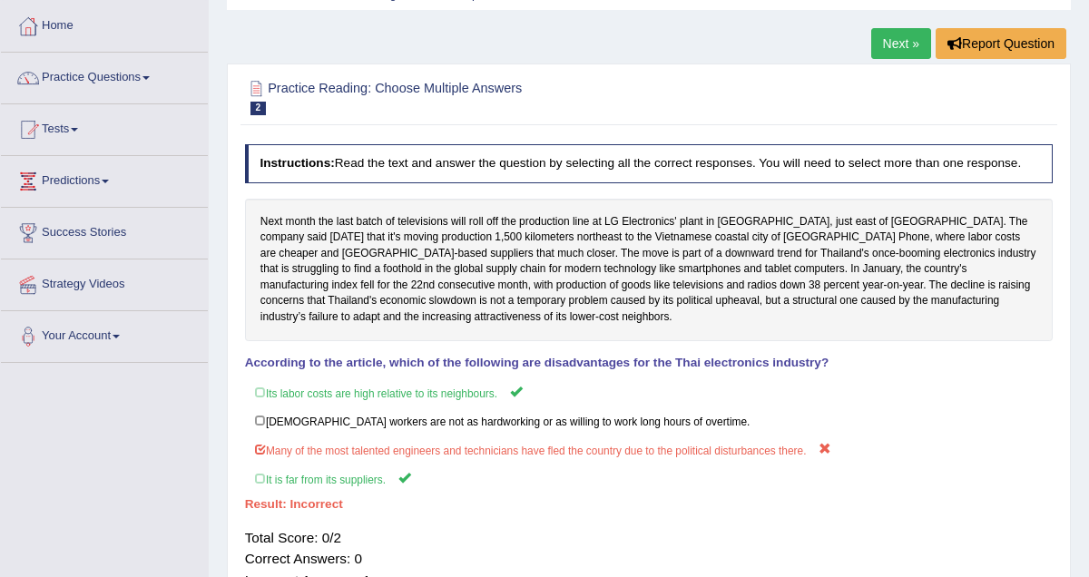
click at [150, 78] on link "Practice Questions" at bounding box center [104, 75] width 207 height 45
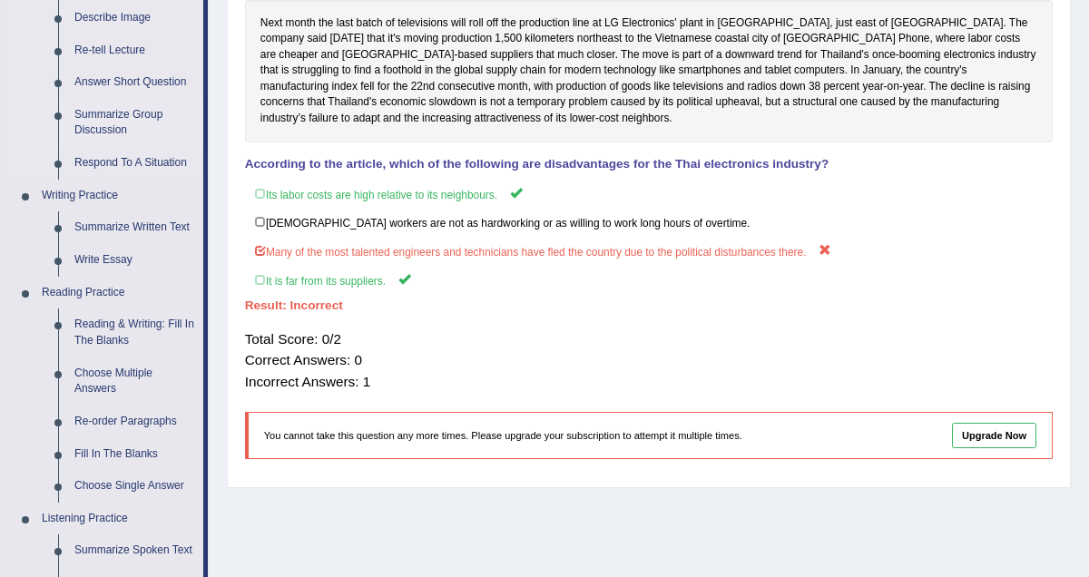
scroll to position [313, 0]
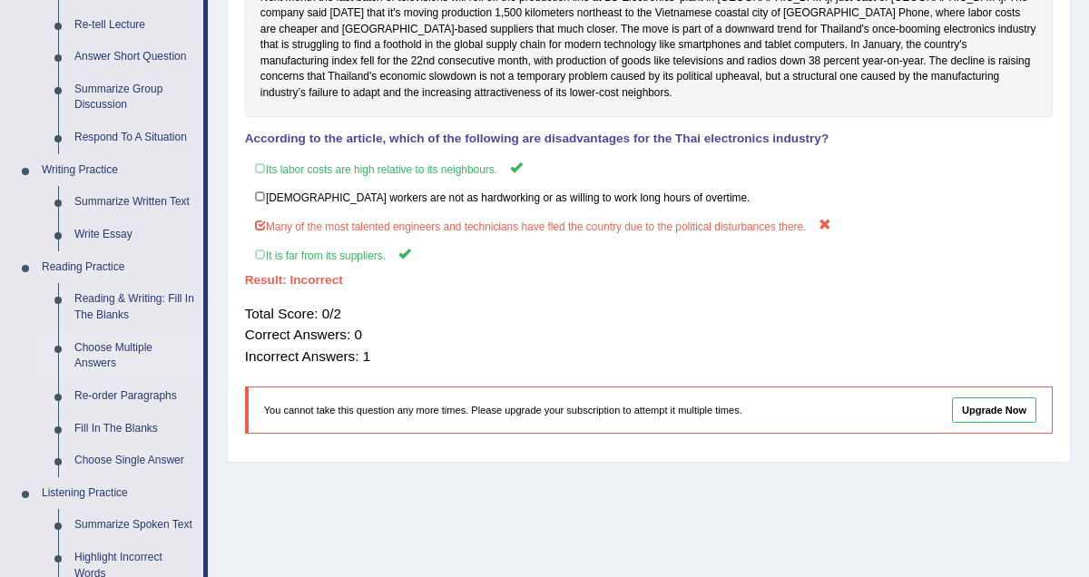
click at [119, 350] on link "Choose Multiple Answers" at bounding box center [134, 356] width 137 height 48
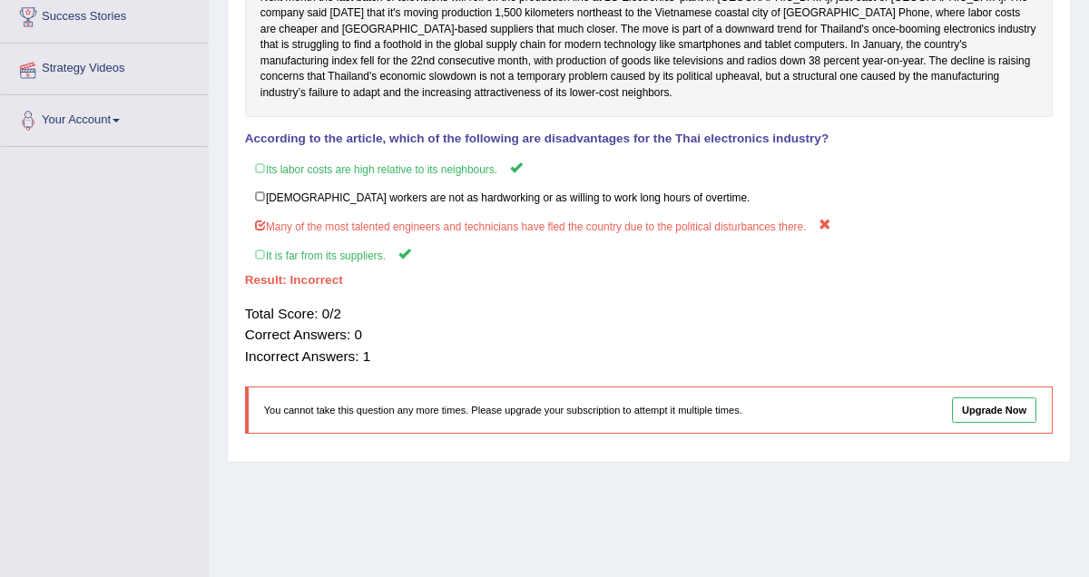
scroll to position [350, 0]
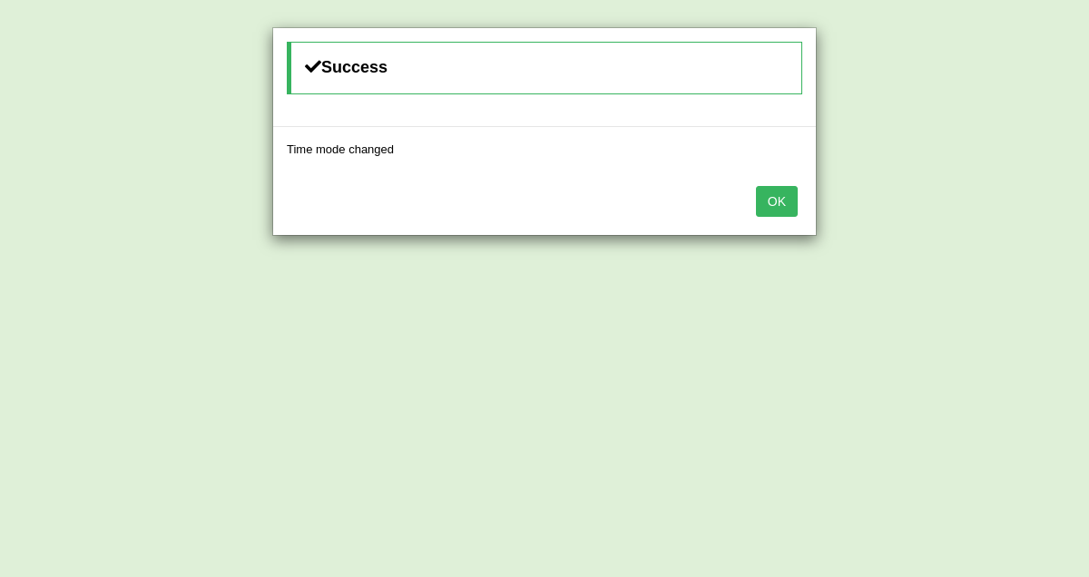
click at [774, 196] on button "OK" at bounding box center [777, 201] width 42 height 31
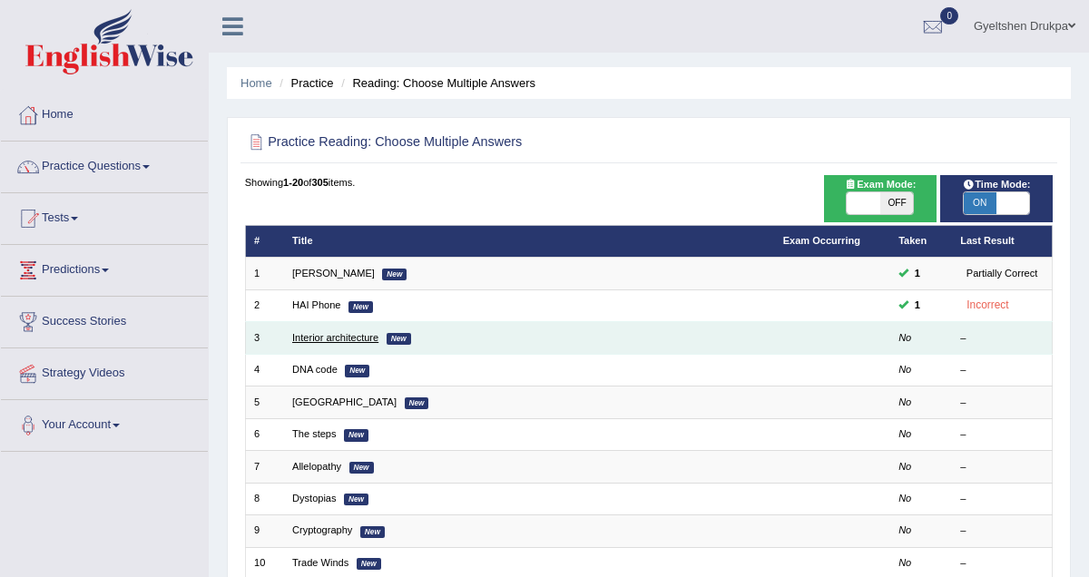
click at [330, 333] on link "Interior architecture" at bounding box center [335, 337] width 86 height 11
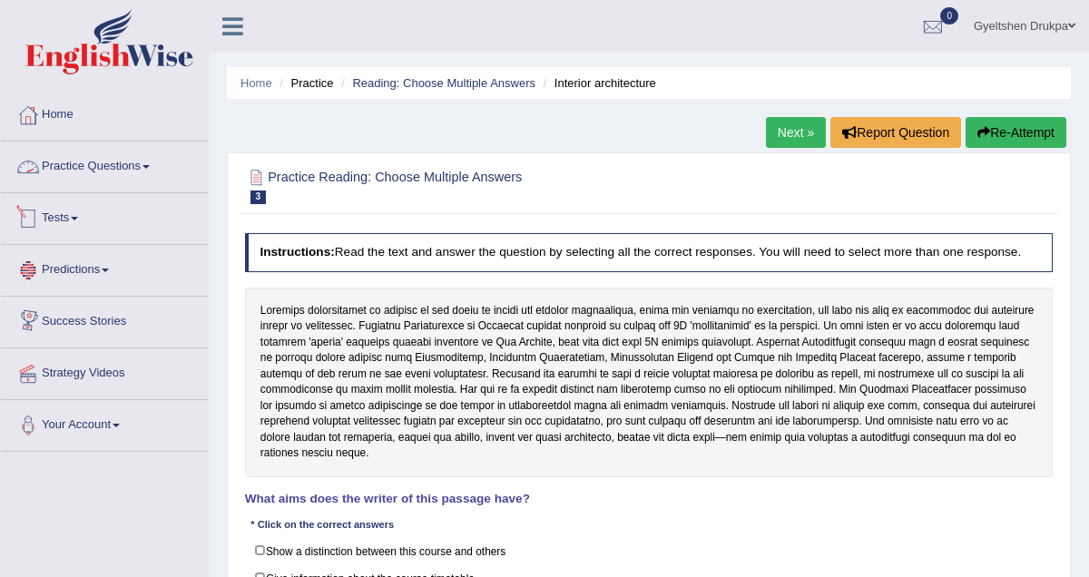
click at [154, 163] on link "Practice Questions" at bounding box center [104, 164] width 207 height 45
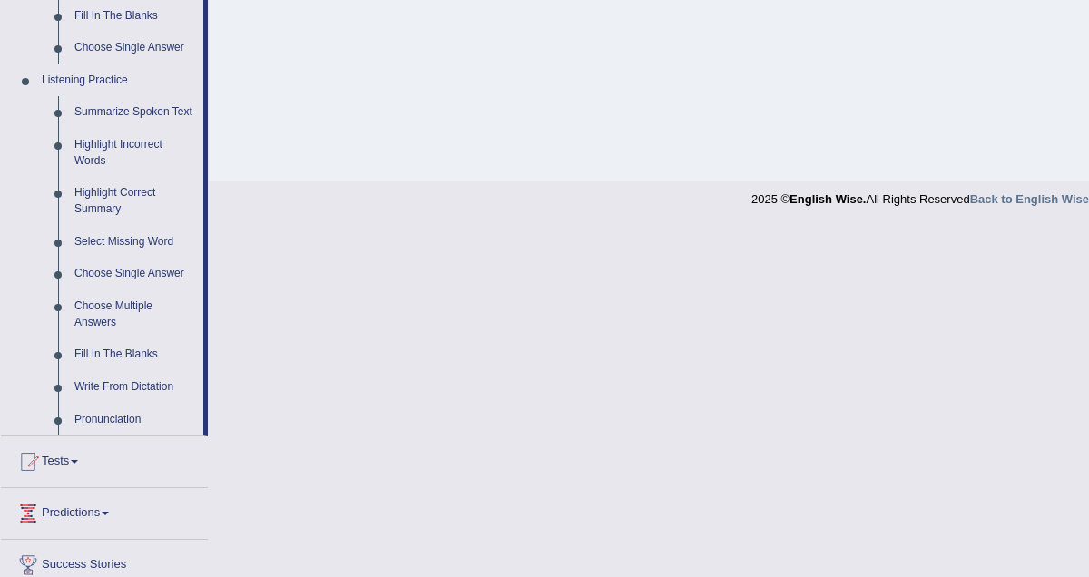
scroll to position [727, 0]
click at [115, 75] on link "Listening Practice" at bounding box center [119, 80] width 170 height 33
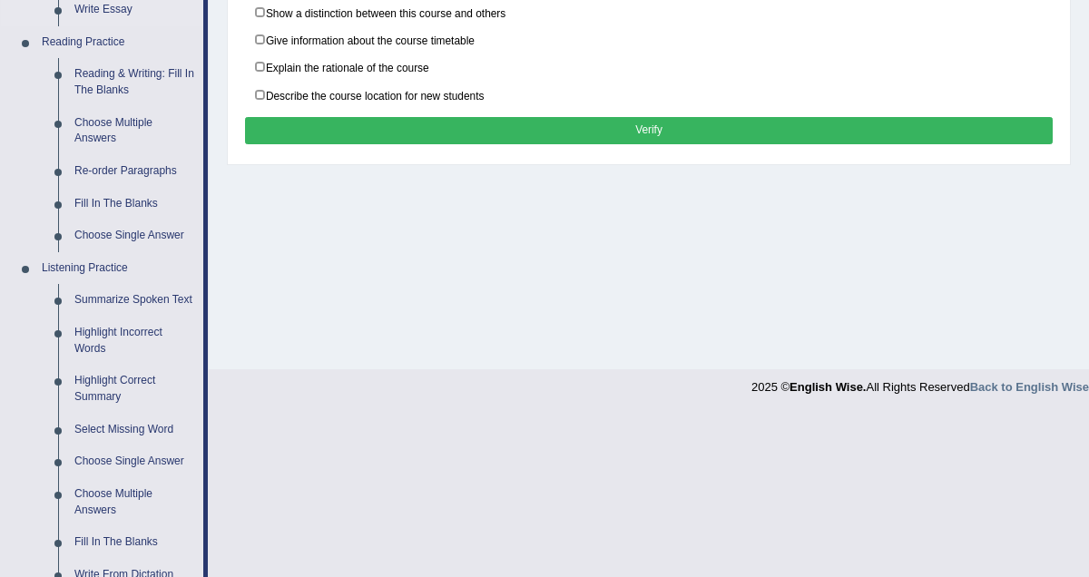
scroll to position [580, 0]
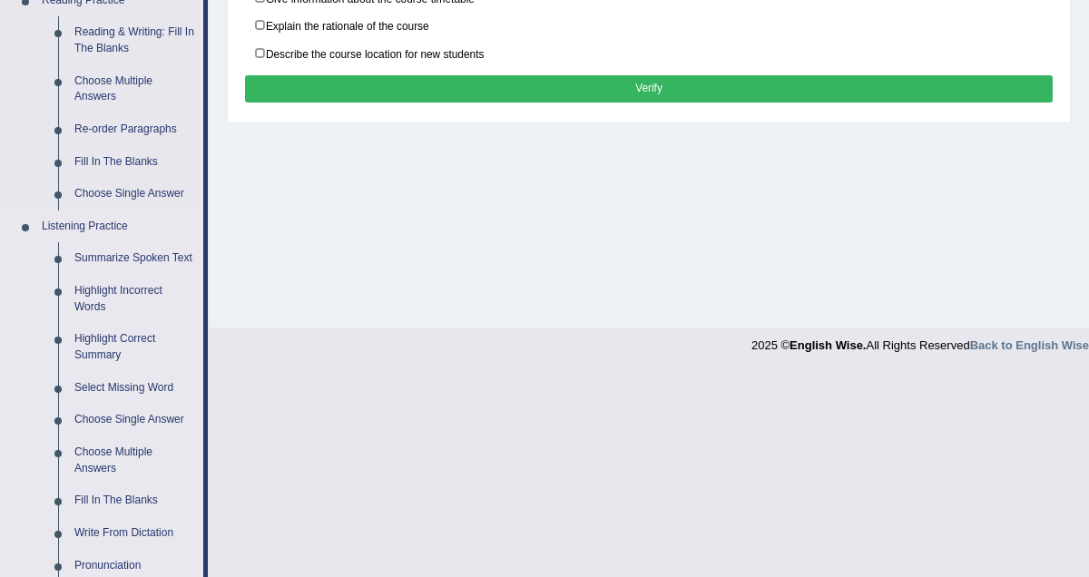
click at [90, 223] on link "Listening Practice" at bounding box center [119, 227] width 170 height 33
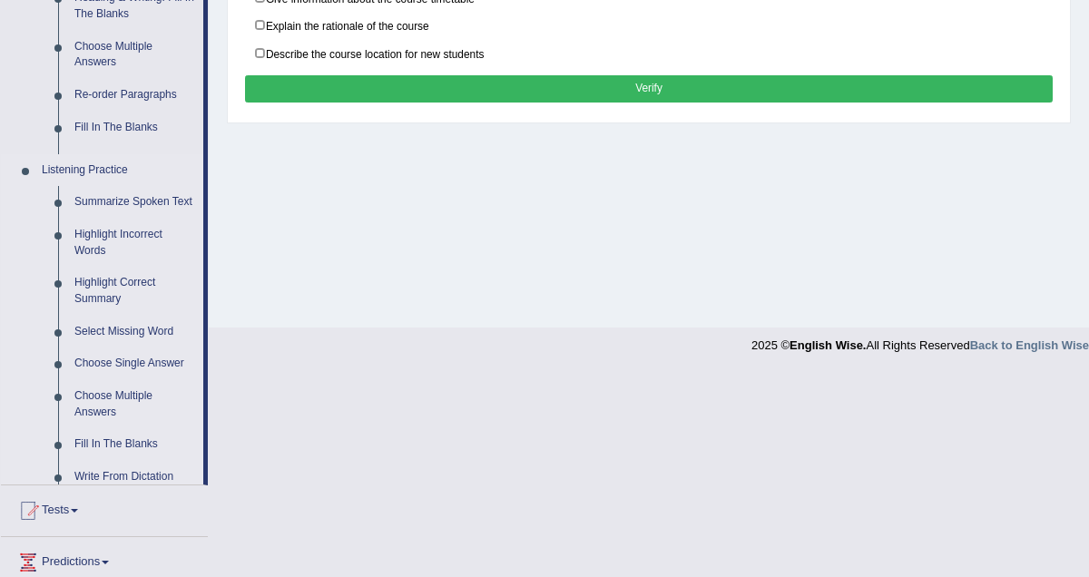
scroll to position [0, 0]
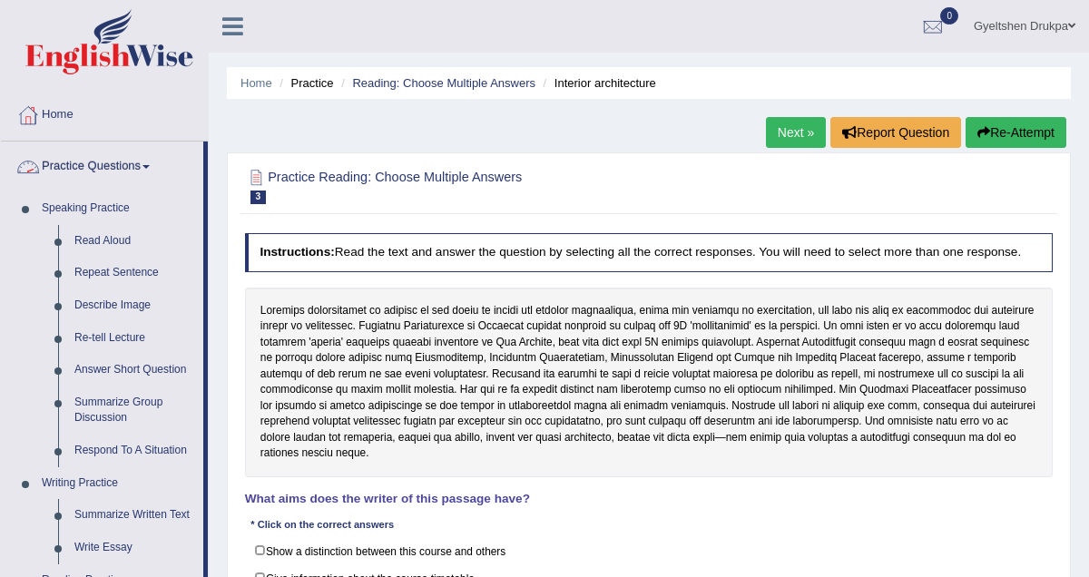
click at [103, 158] on link "Practice Questions" at bounding box center [102, 164] width 202 height 45
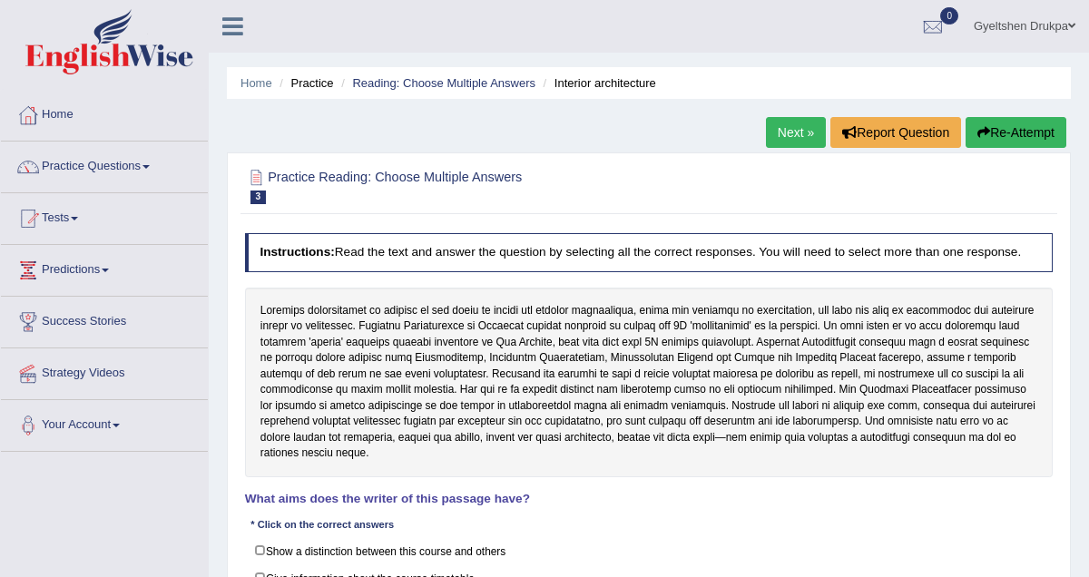
click at [155, 163] on link "Practice Questions" at bounding box center [104, 164] width 207 height 45
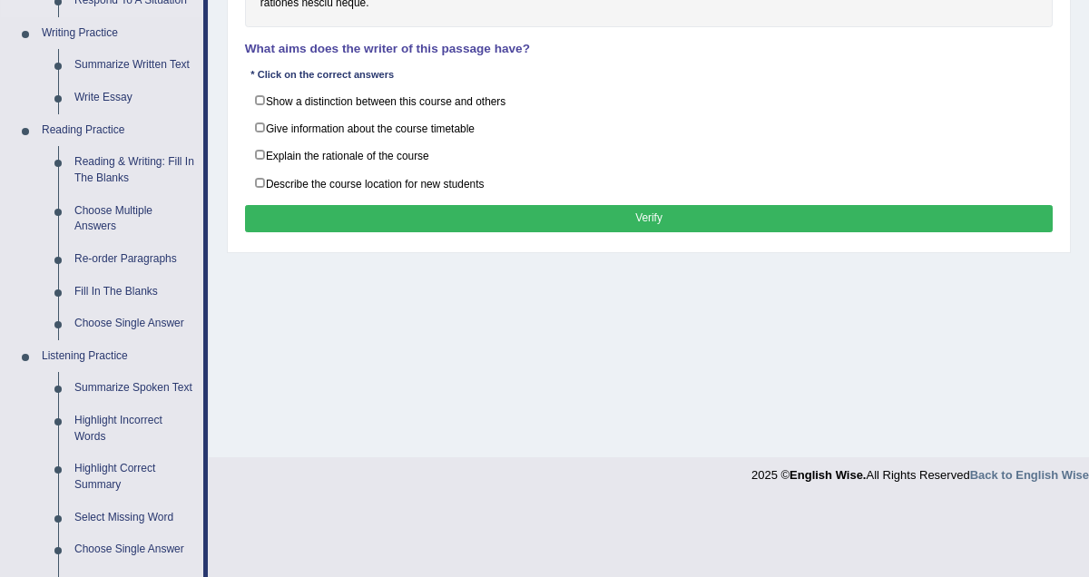
scroll to position [449, 0]
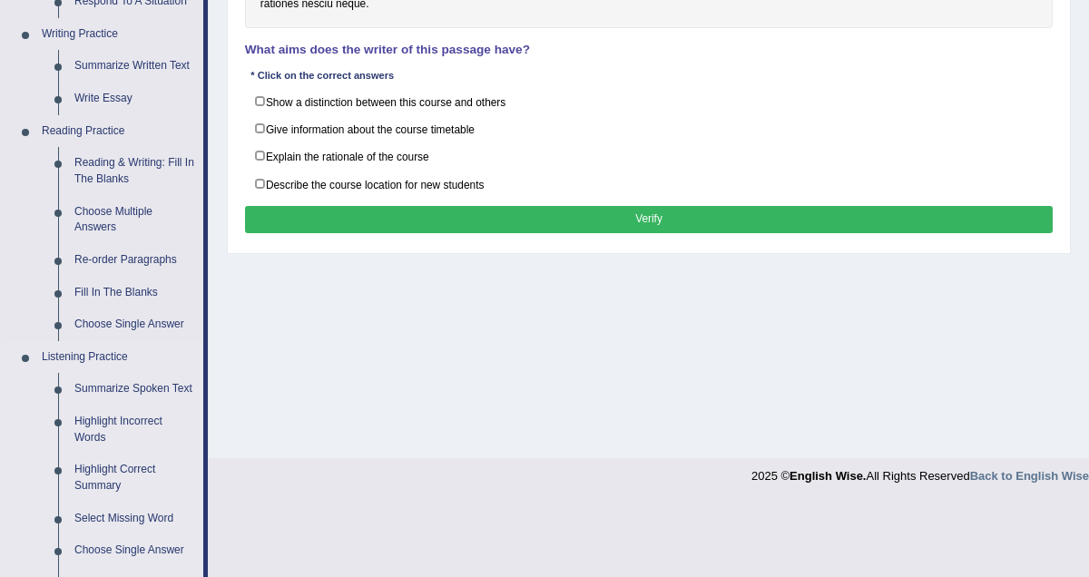
click at [103, 356] on link "Listening Practice" at bounding box center [119, 357] width 170 height 33
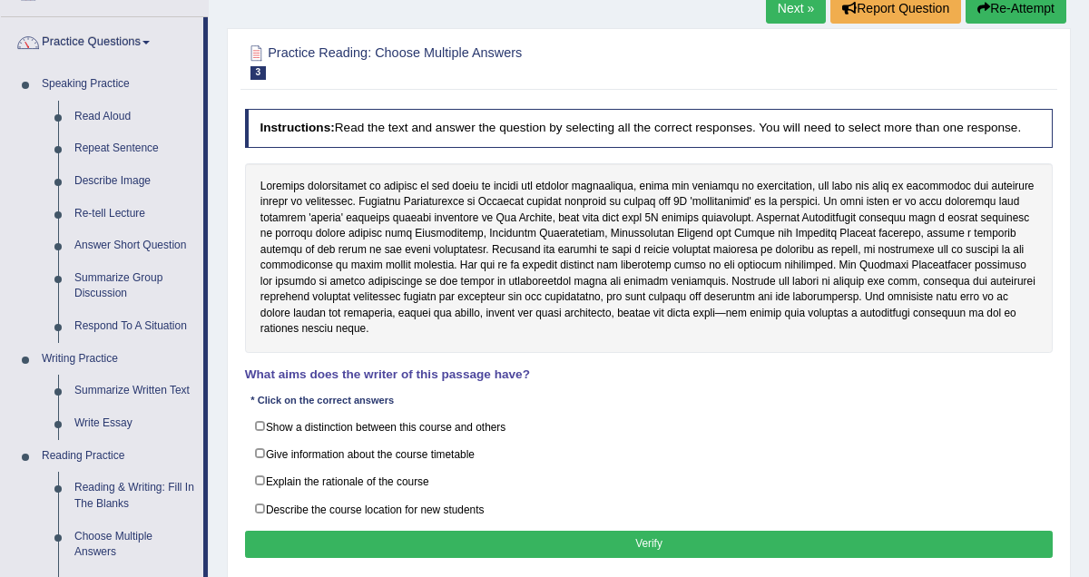
scroll to position [0, 0]
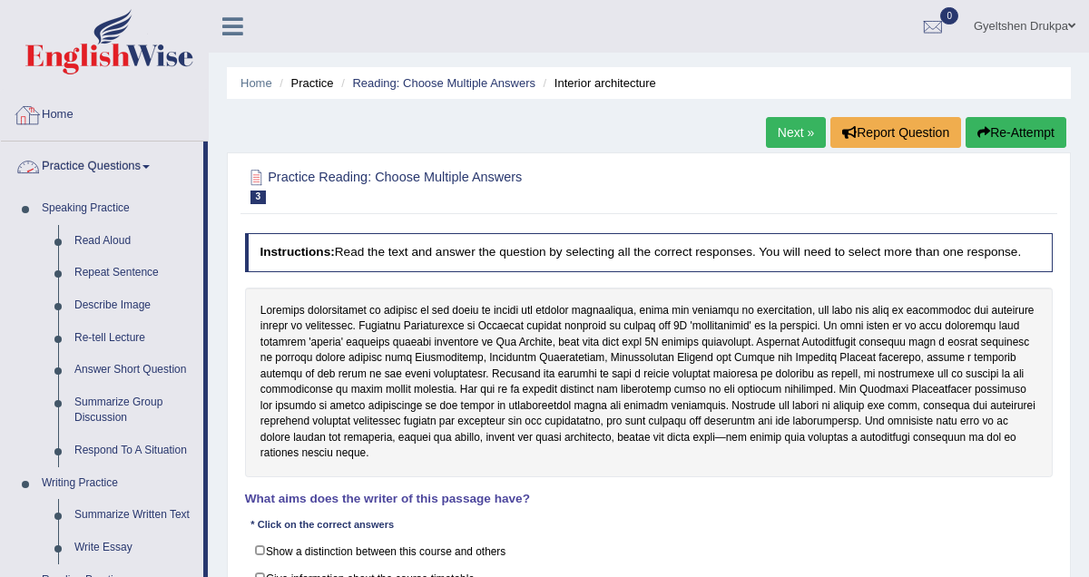
click at [123, 167] on link "Practice Questions" at bounding box center [102, 164] width 202 height 45
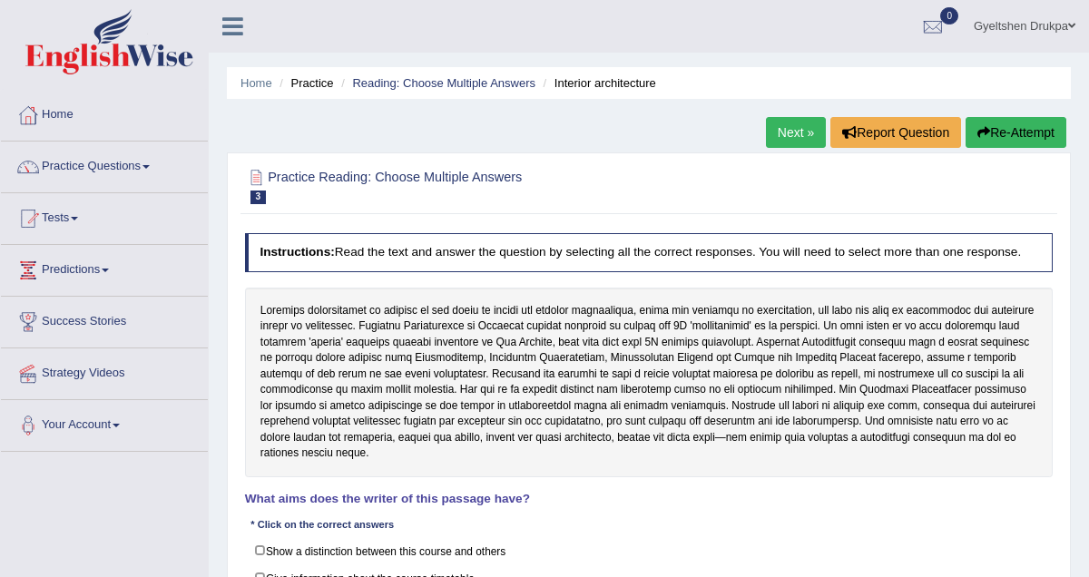
click at [138, 162] on link "Practice Questions" at bounding box center [104, 164] width 207 height 45
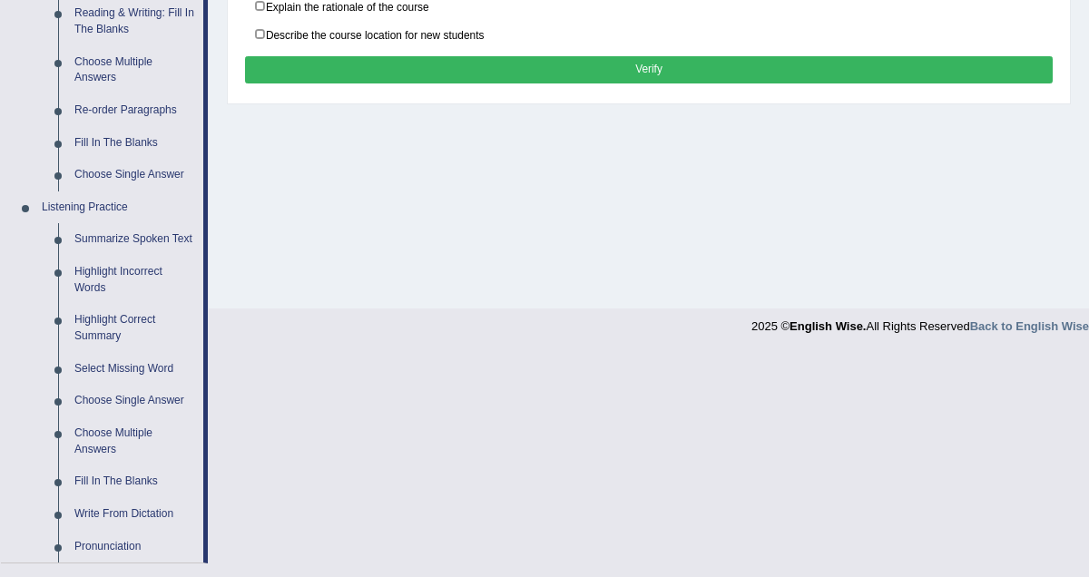
scroll to position [676, 0]
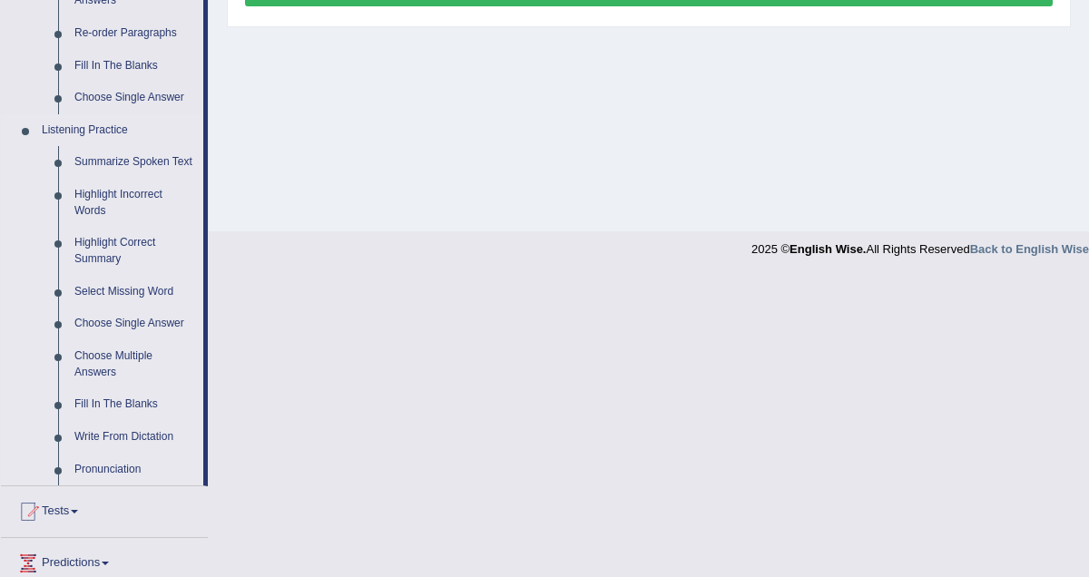
click at [119, 132] on link "Listening Practice" at bounding box center [119, 130] width 170 height 33
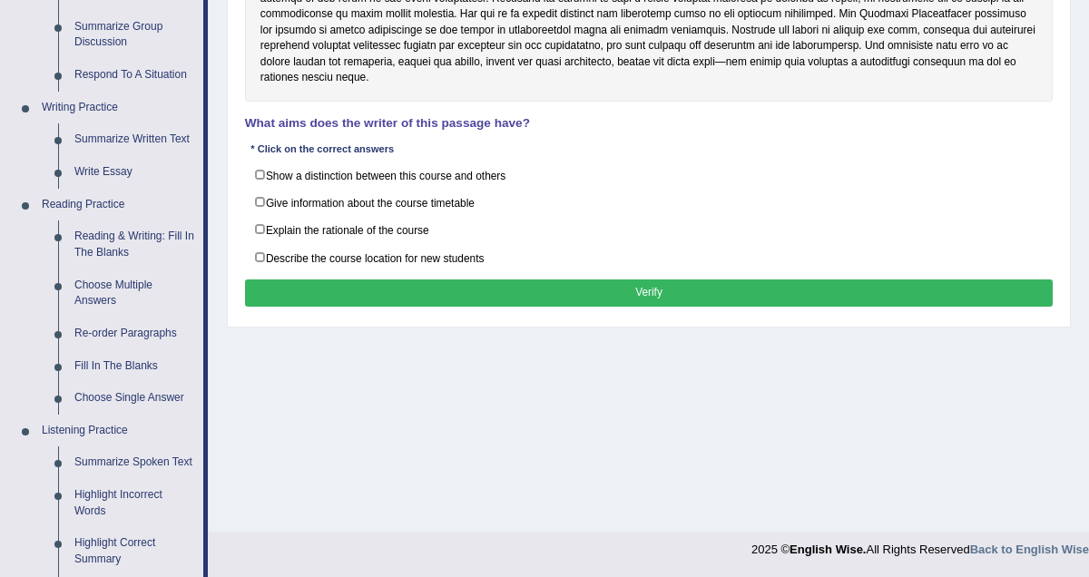
scroll to position [0, 0]
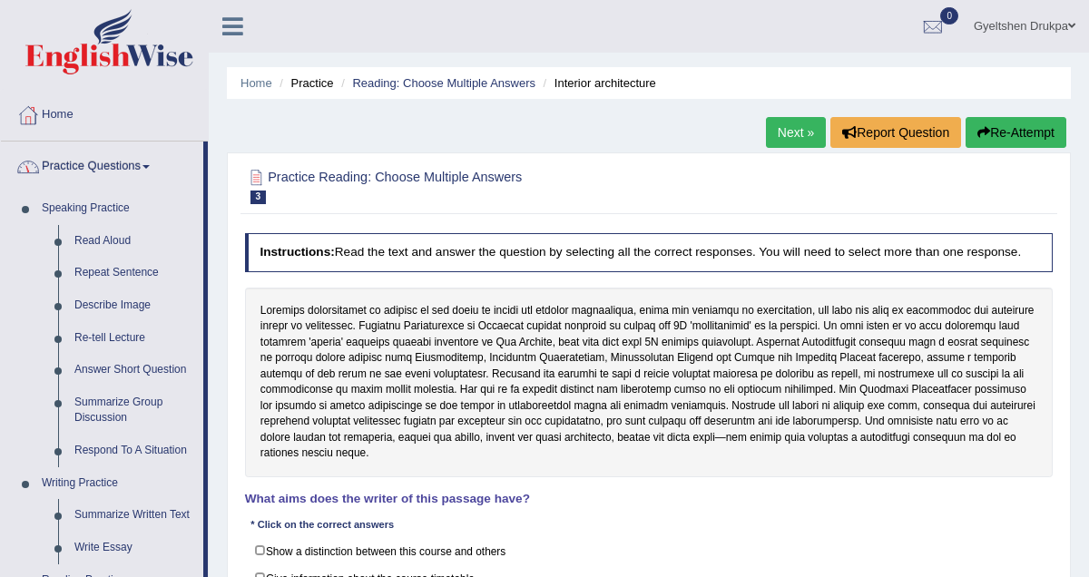
click at [38, 166] on div at bounding box center [28, 166] width 27 height 27
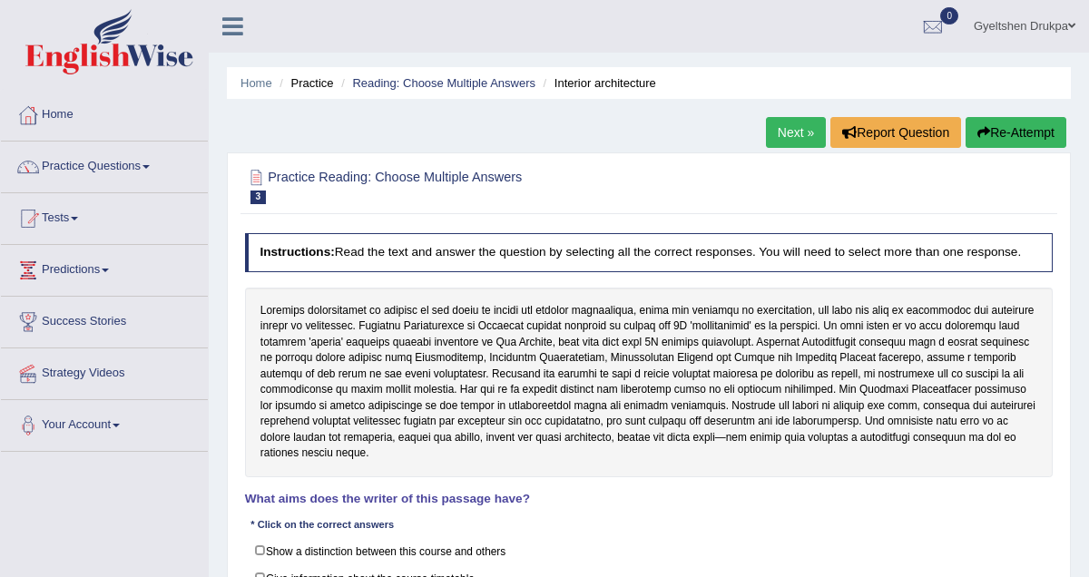
click at [156, 163] on link "Practice Questions" at bounding box center [104, 164] width 207 height 45
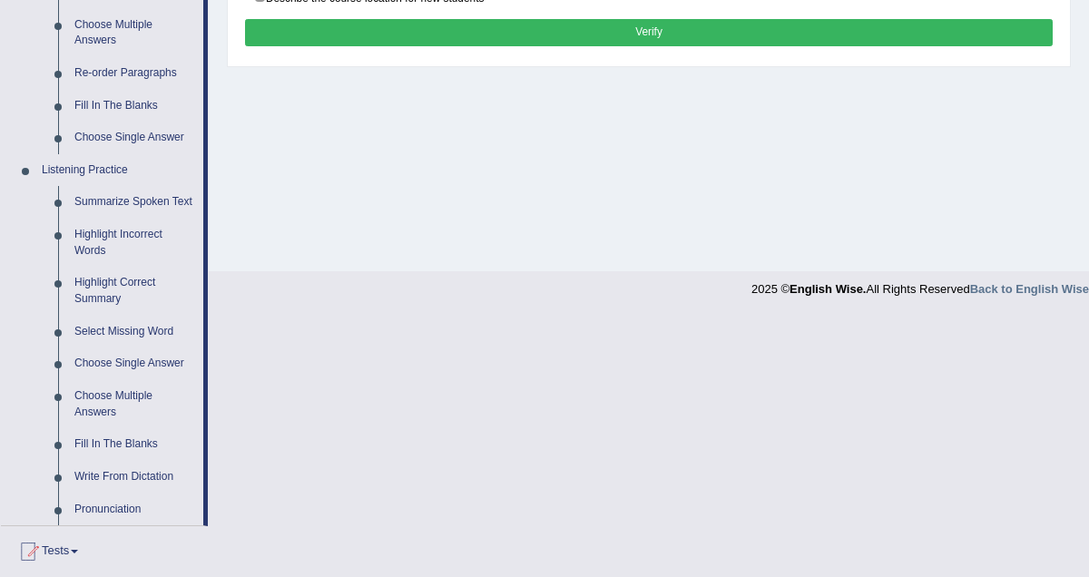
scroll to position [660, 0]
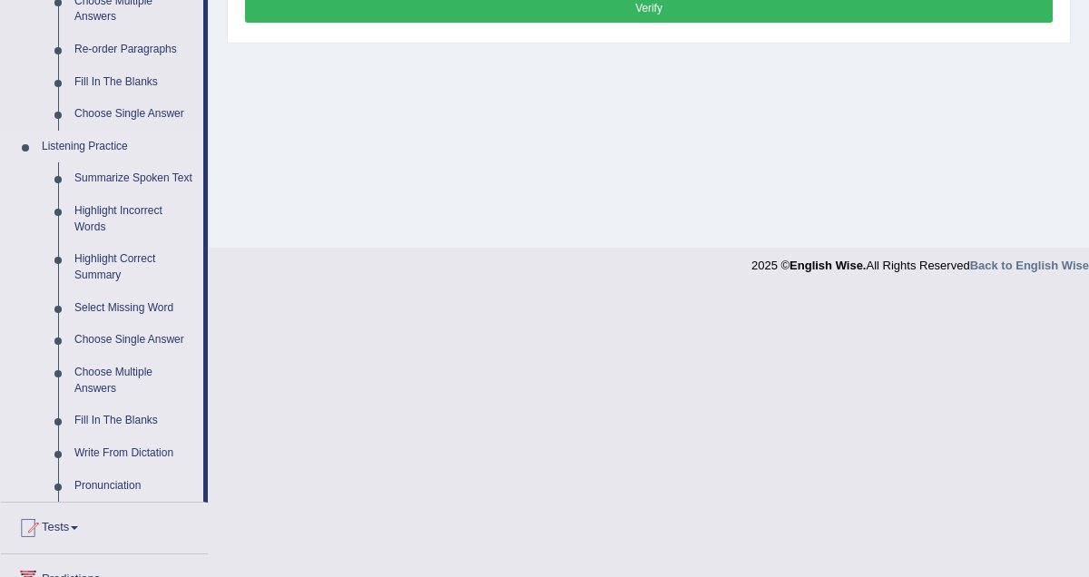
click at [118, 145] on link "Listening Practice" at bounding box center [119, 147] width 170 height 33
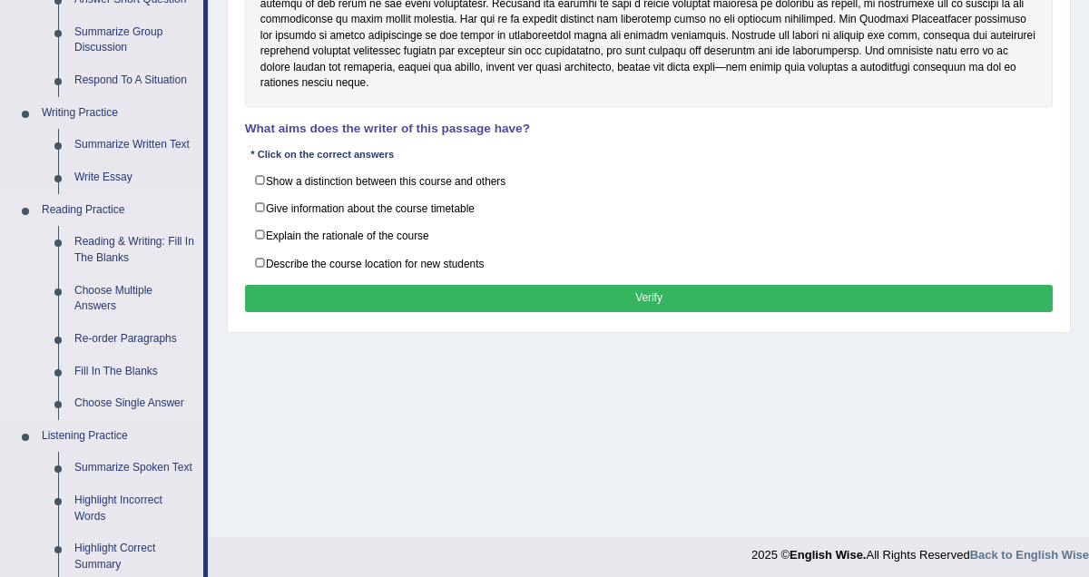
scroll to position [356, 0]
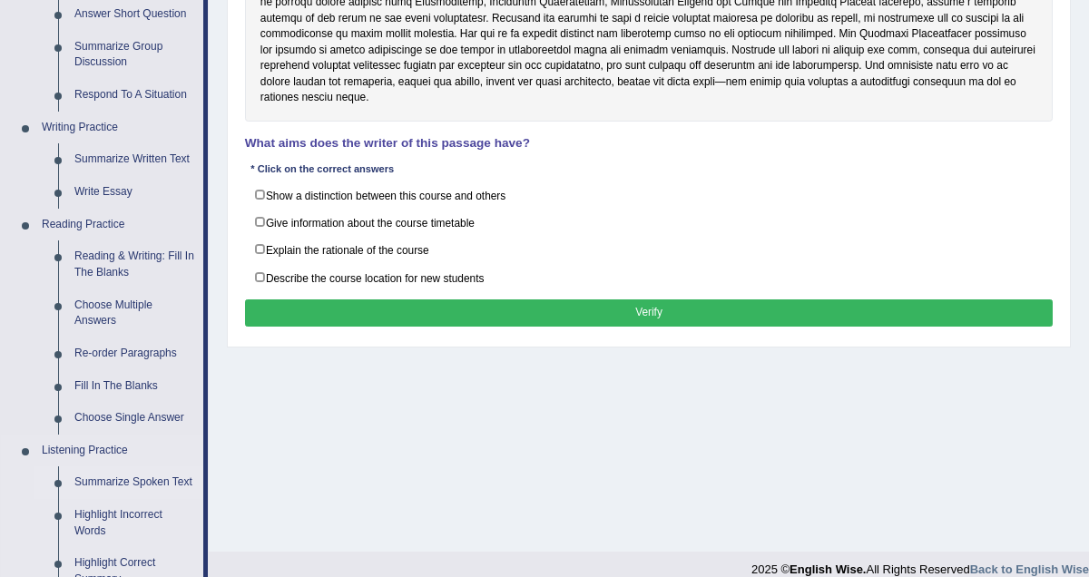
click at [123, 486] on link "Summarize Spoken Text" at bounding box center [134, 483] width 137 height 33
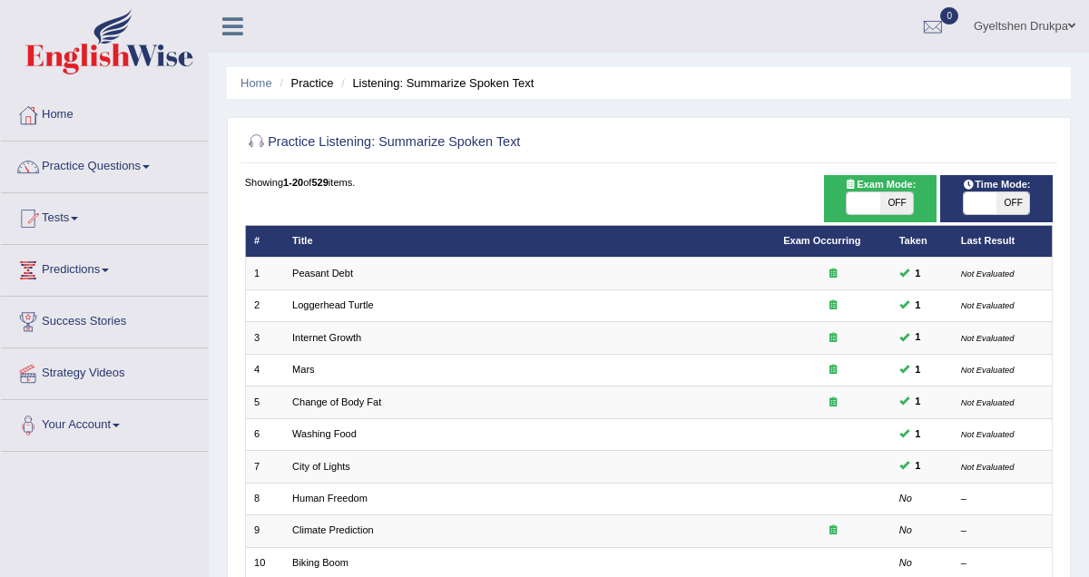
click at [998, 203] on span "OFF" at bounding box center [1013, 203] width 33 height 22
checkbox input "true"
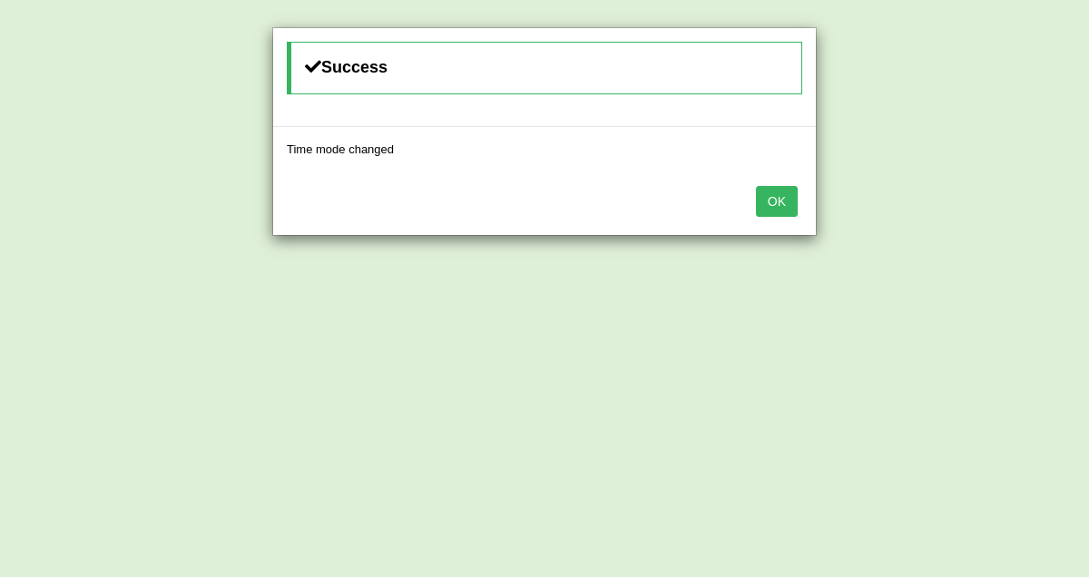
click at [787, 203] on button "OK" at bounding box center [777, 201] width 42 height 31
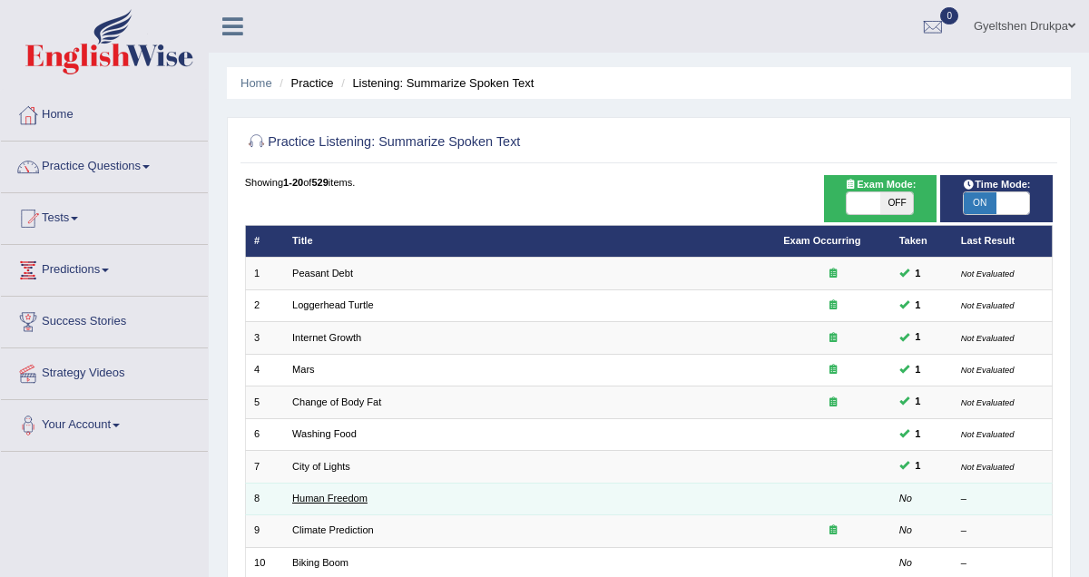
click at [310, 500] on link "Human Freedom" at bounding box center [329, 498] width 75 height 11
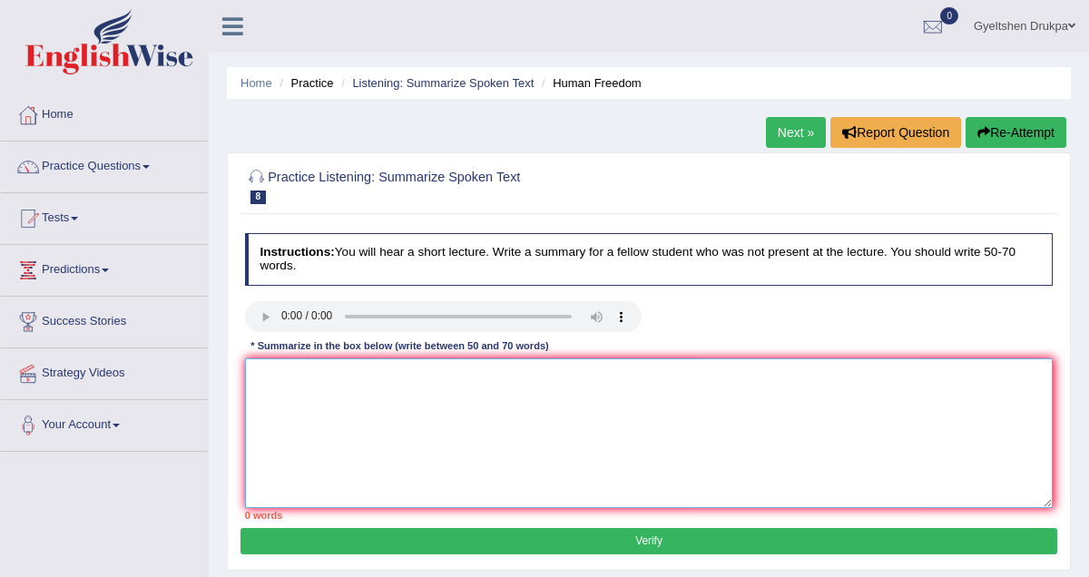
click at [317, 383] on textarea at bounding box center [649, 434] width 809 height 150
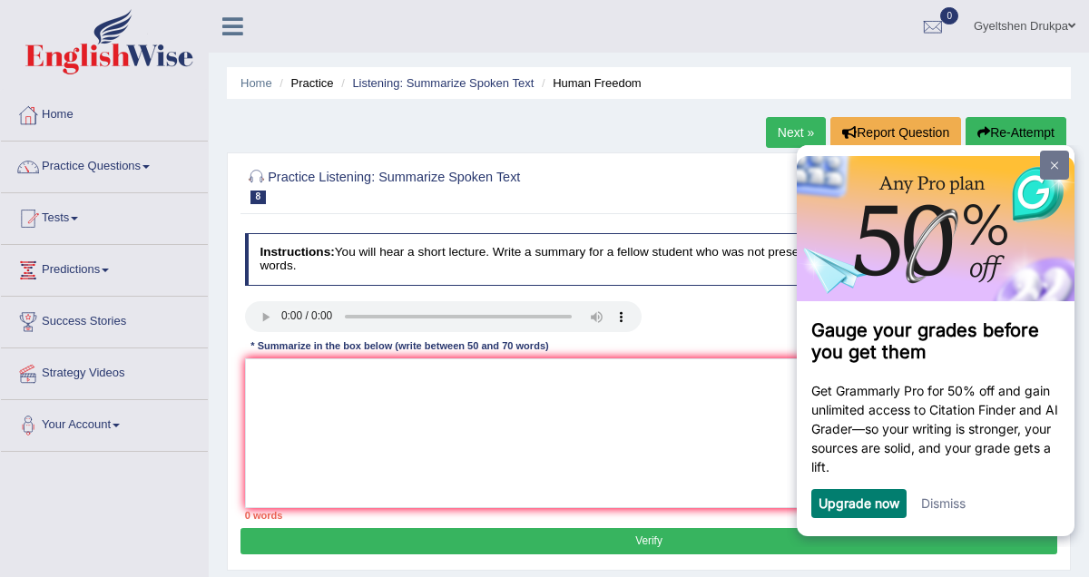
click at [1054, 170] on link at bounding box center [1054, 165] width 29 height 29
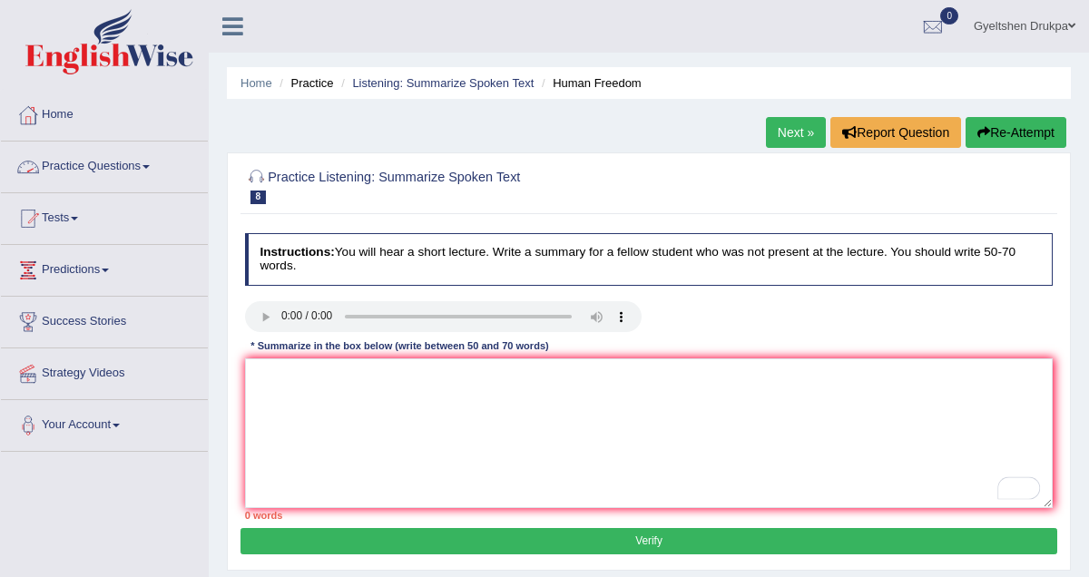
click at [151, 161] on link "Practice Questions" at bounding box center [104, 164] width 207 height 45
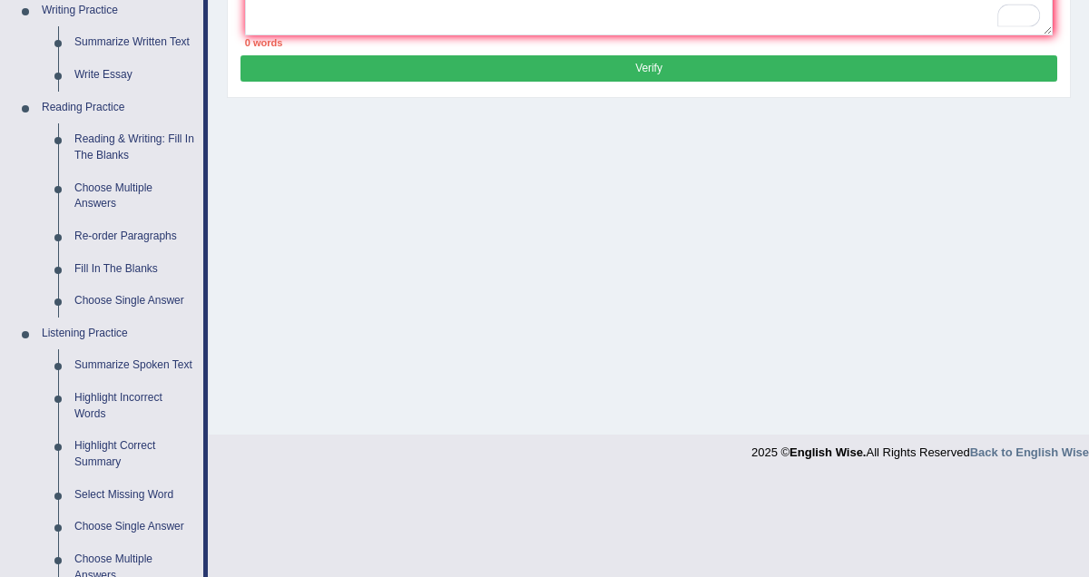
scroll to position [479, 0]
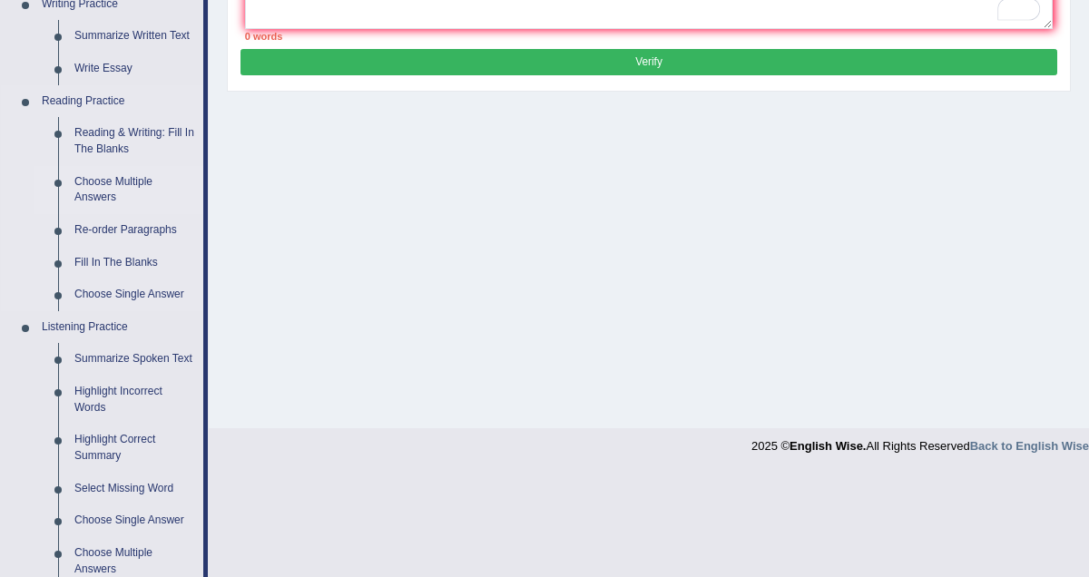
click at [117, 178] on link "Choose Multiple Answers" at bounding box center [134, 190] width 137 height 48
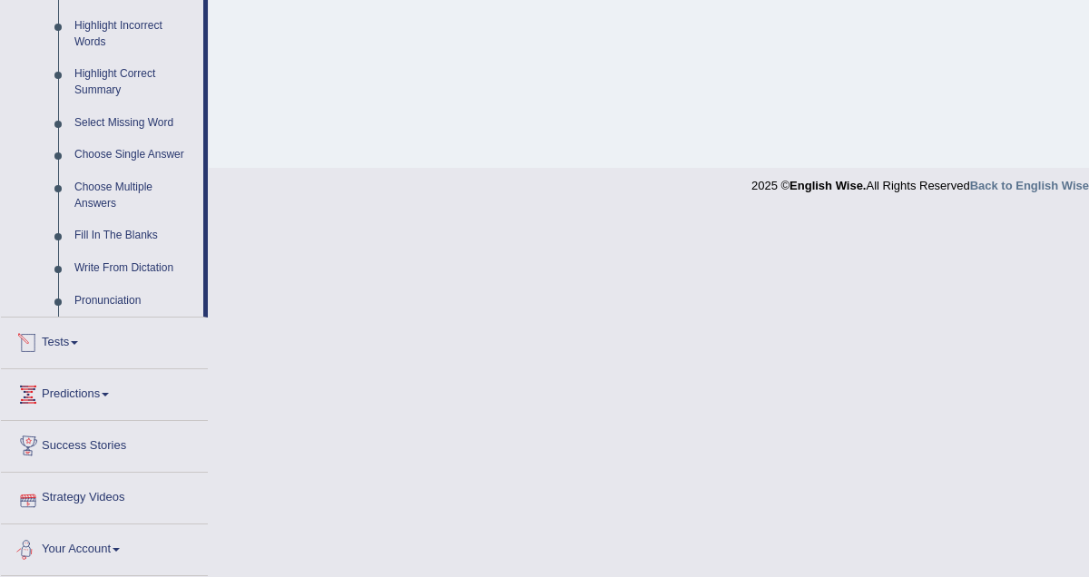
scroll to position [713, 0]
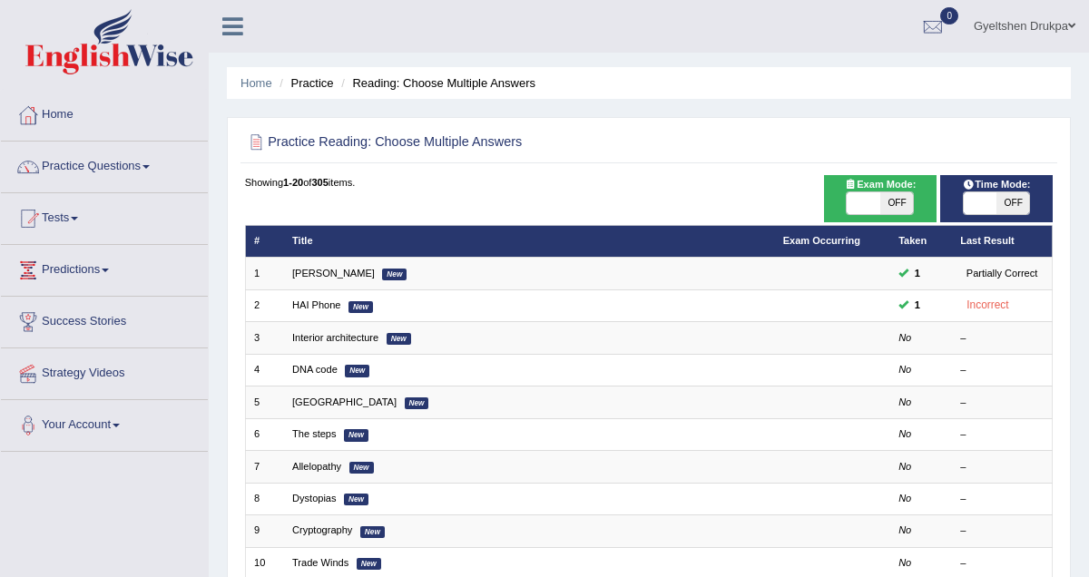
click at [988, 203] on span at bounding box center [980, 203] width 33 height 22
checkbox input "true"
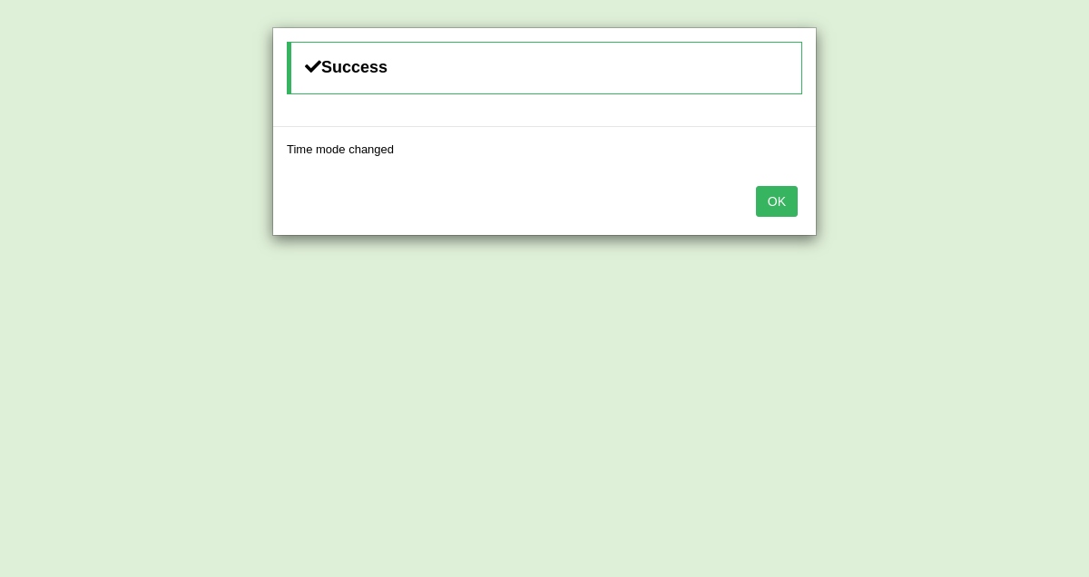
click at [781, 203] on button "OK" at bounding box center [777, 201] width 42 height 31
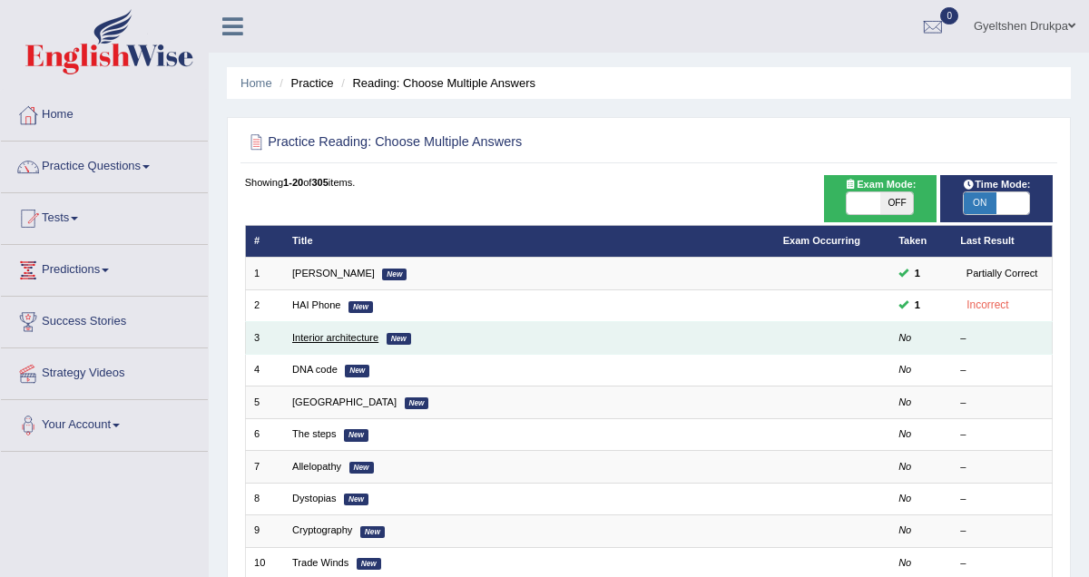
click at [333, 335] on link "Interior architecture" at bounding box center [335, 337] width 86 height 11
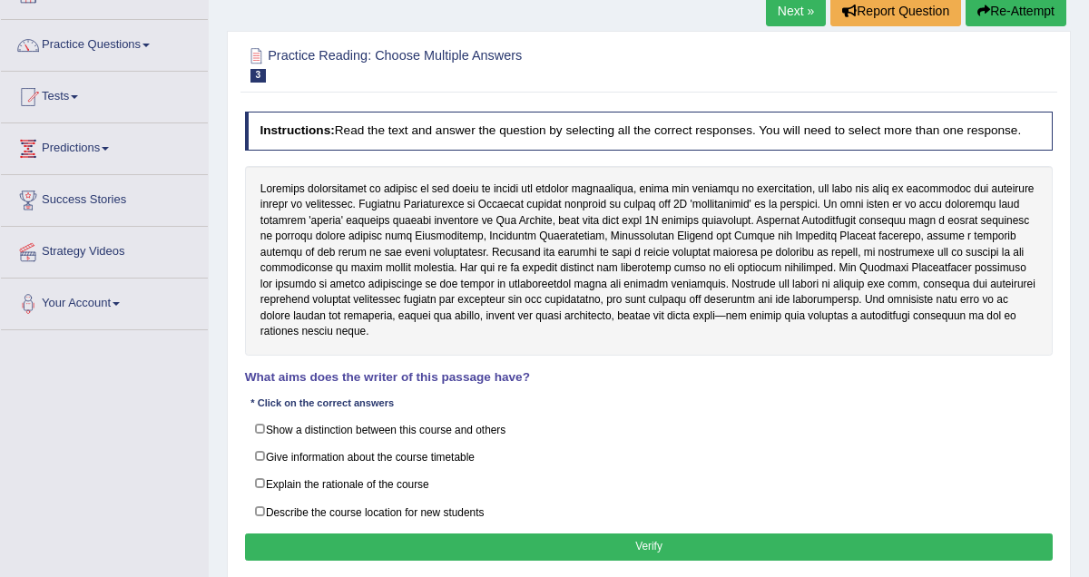
scroll to position [134, 0]
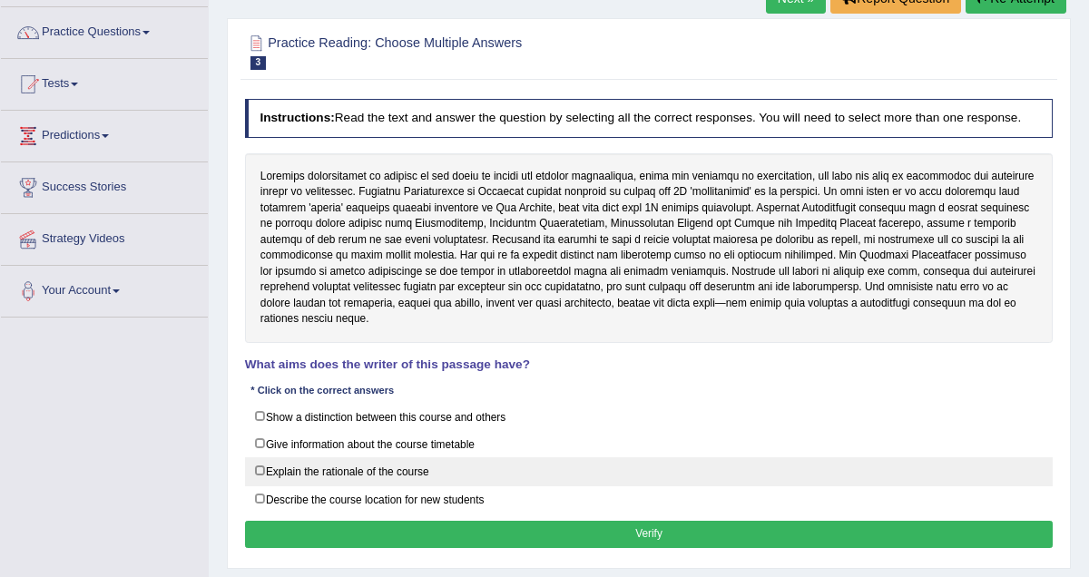
click at [264, 483] on label "Explain the rationale of the course" at bounding box center [649, 472] width 809 height 28
checkbox input "true"
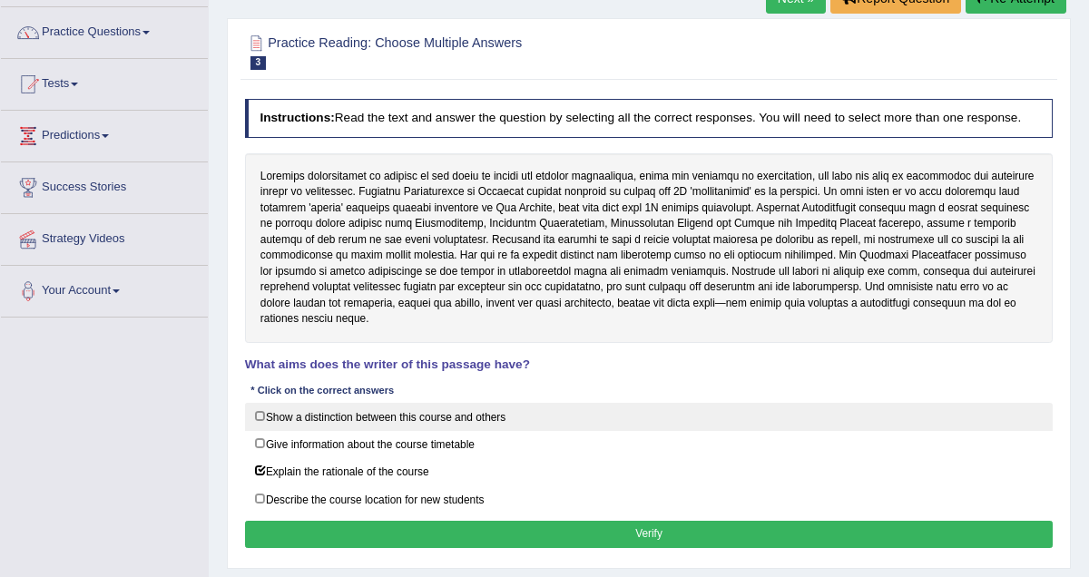
click at [264, 425] on label "Show a distinction between this course and others" at bounding box center [649, 417] width 809 height 28
checkbox input "true"
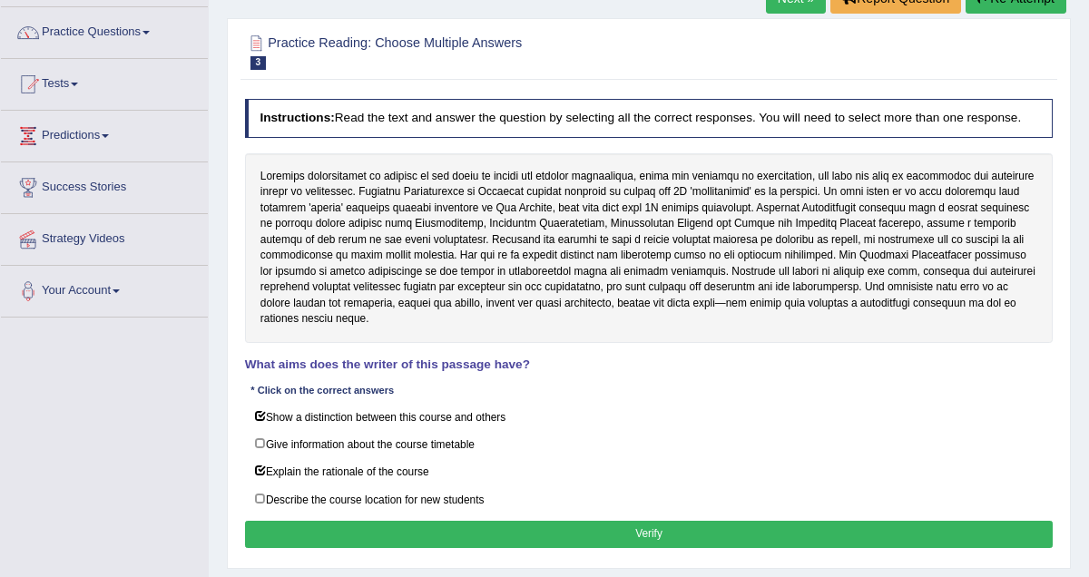
click at [624, 546] on button "Verify" at bounding box center [649, 534] width 809 height 26
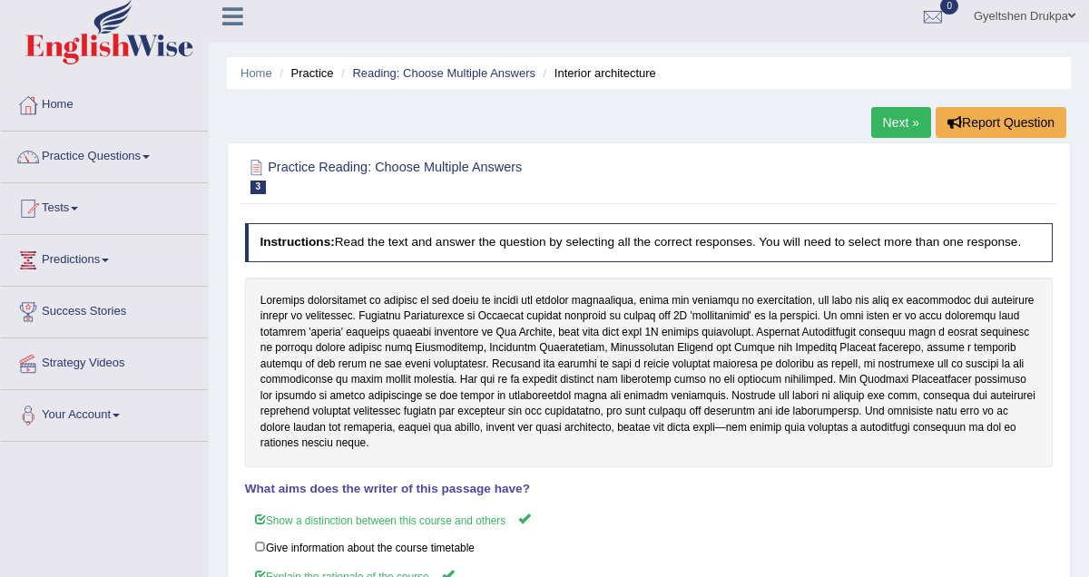
scroll to position [0, 0]
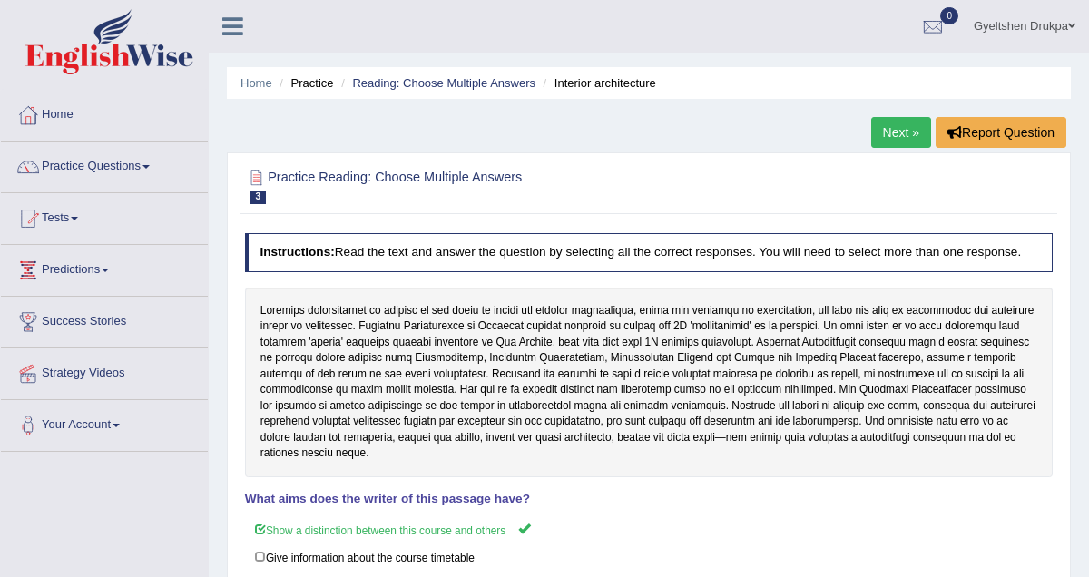
click at [893, 133] on link "Next »" at bounding box center [902, 132] width 60 height 31
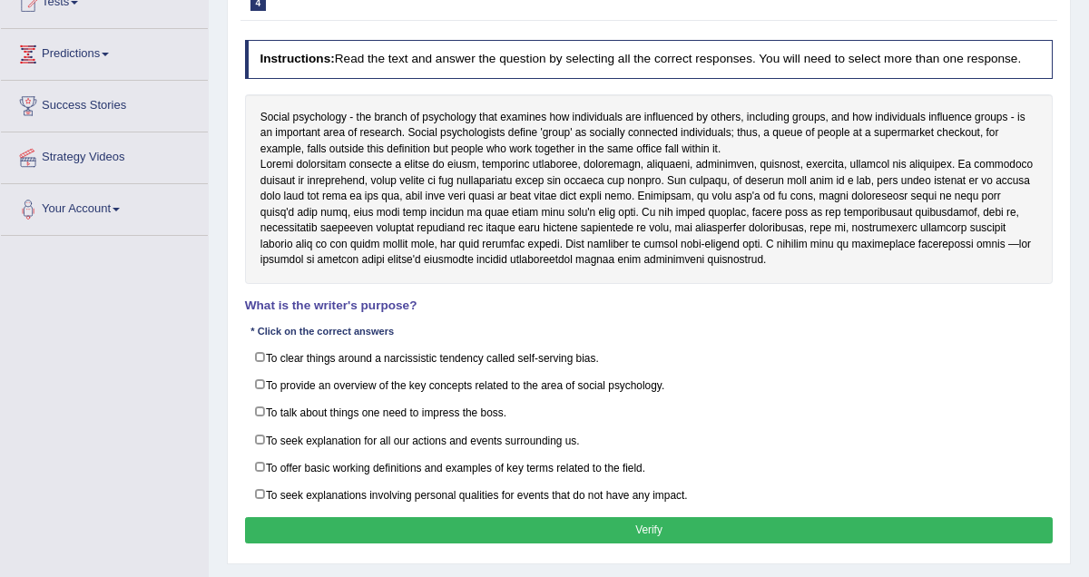
scroll to position [217, 0]
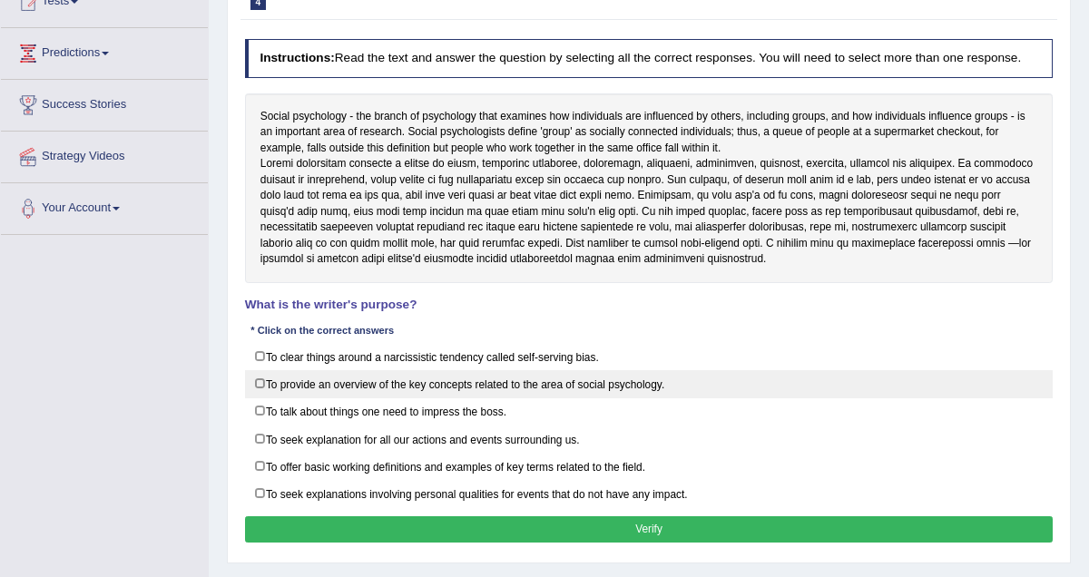
click at [261, 399] on label "To provide an overview of the key concepts related to the area of social psycho…" at bounding box center [649, 384] width 809 height 28
checkbox input "true"
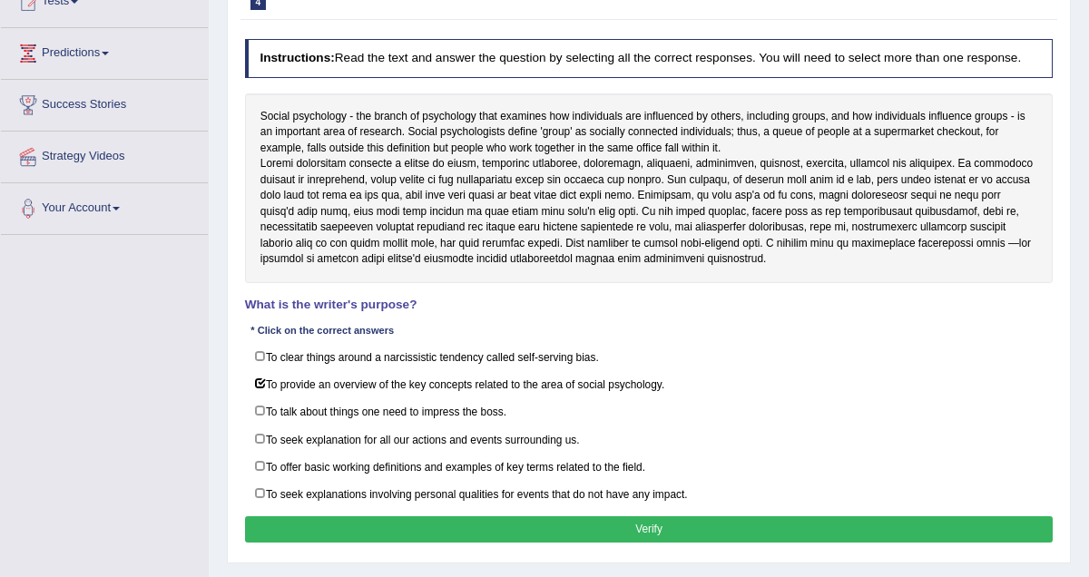
click at [659, 543] on button "Verify" at bounding box center [649, 530] width 809 height 26
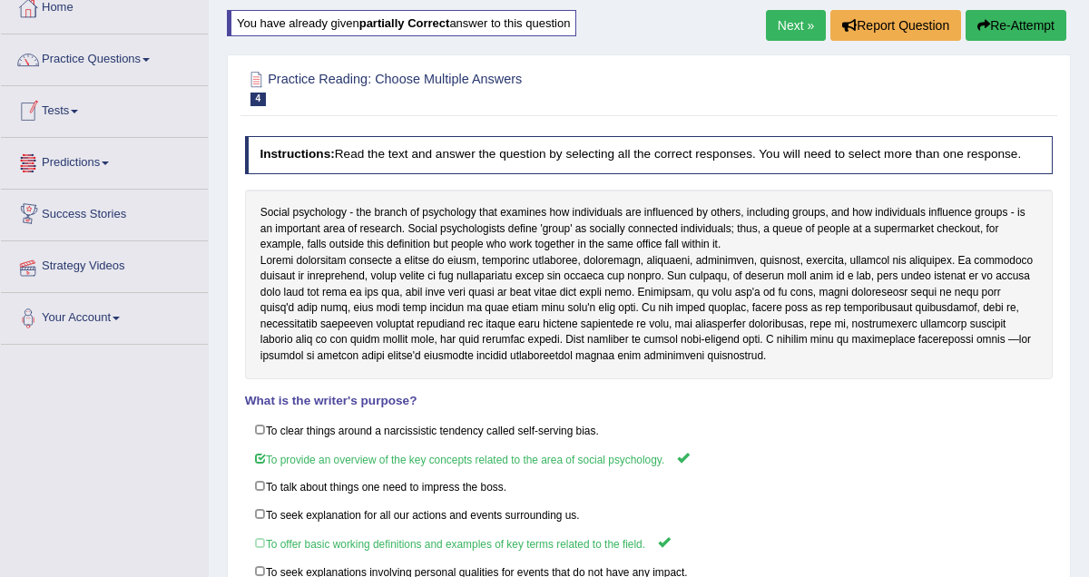
scroll to position [0, 0]
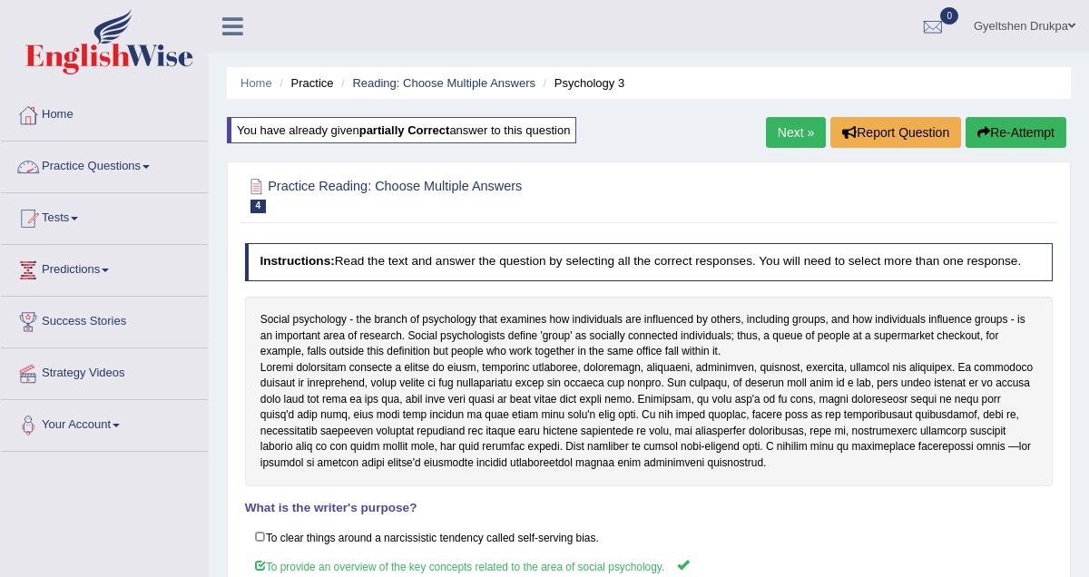
click at [150, 168] on span at bounding box center [146, 167] width 7 height 4
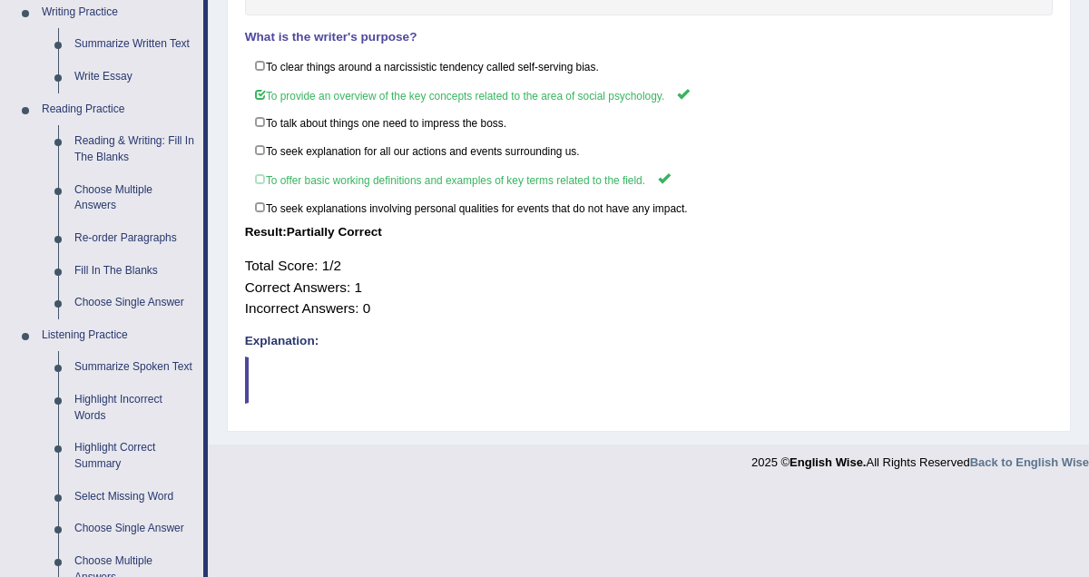
scroll to position [465, 0]
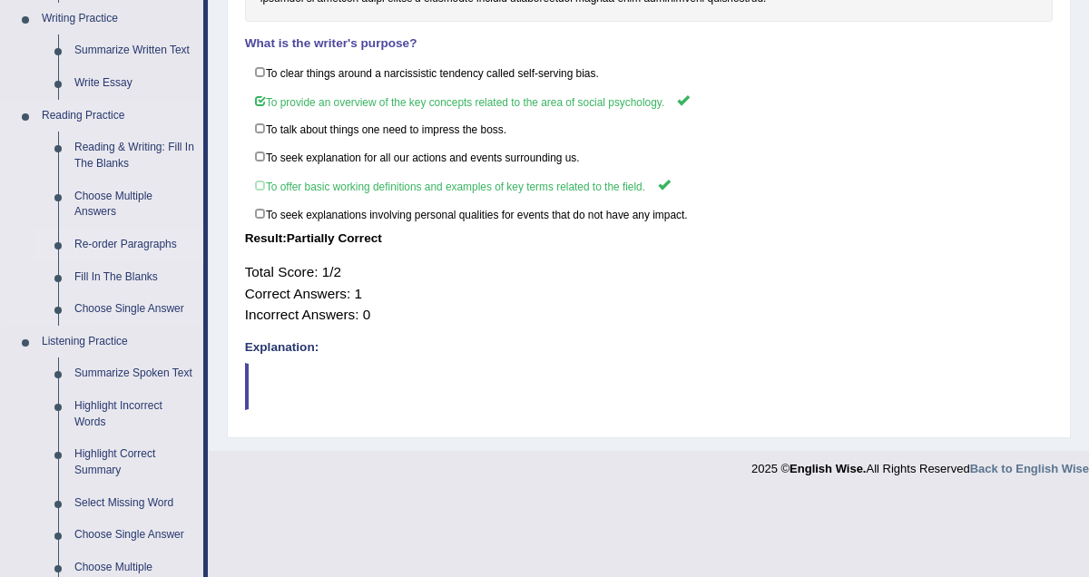
click at [134, 242] on link "Re-order Paragraphs" at bounding box center [134, 245] width 137 height 33
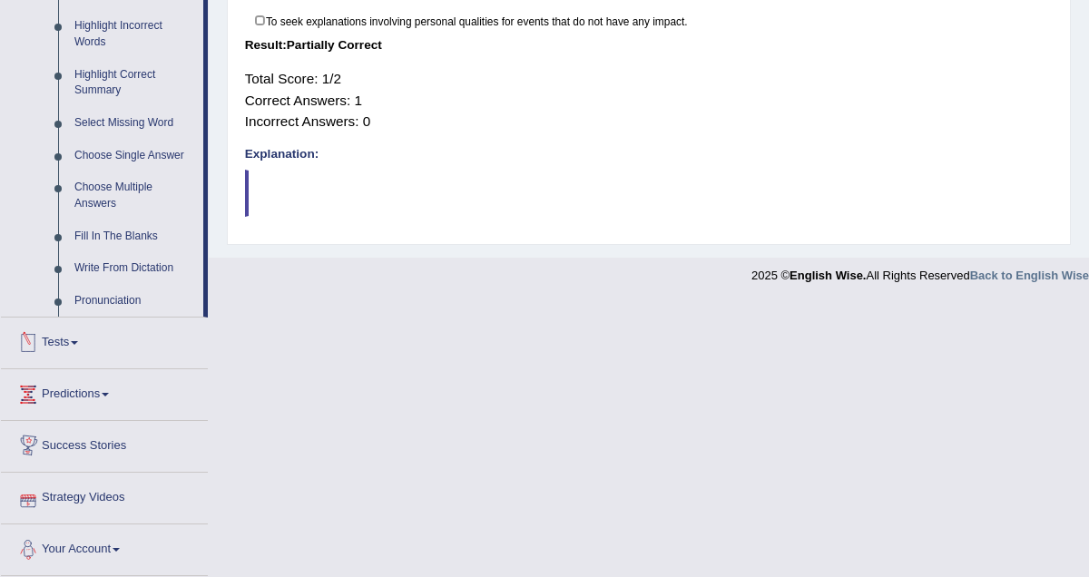
scroll to position [737, 0]
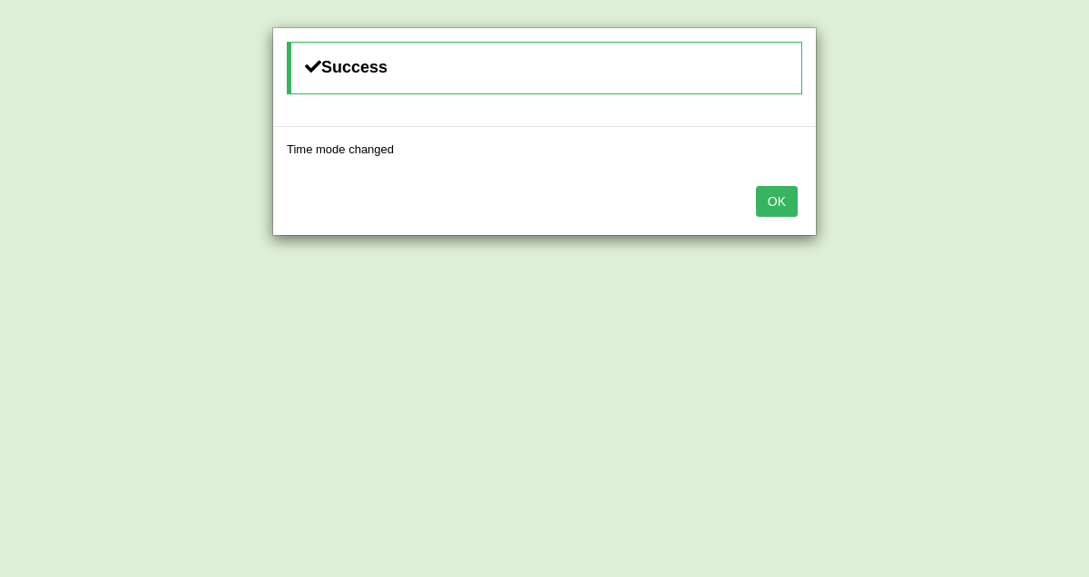
click at [774, 203] on button "OK" at bounding box center [777, 201] width 42 height 31
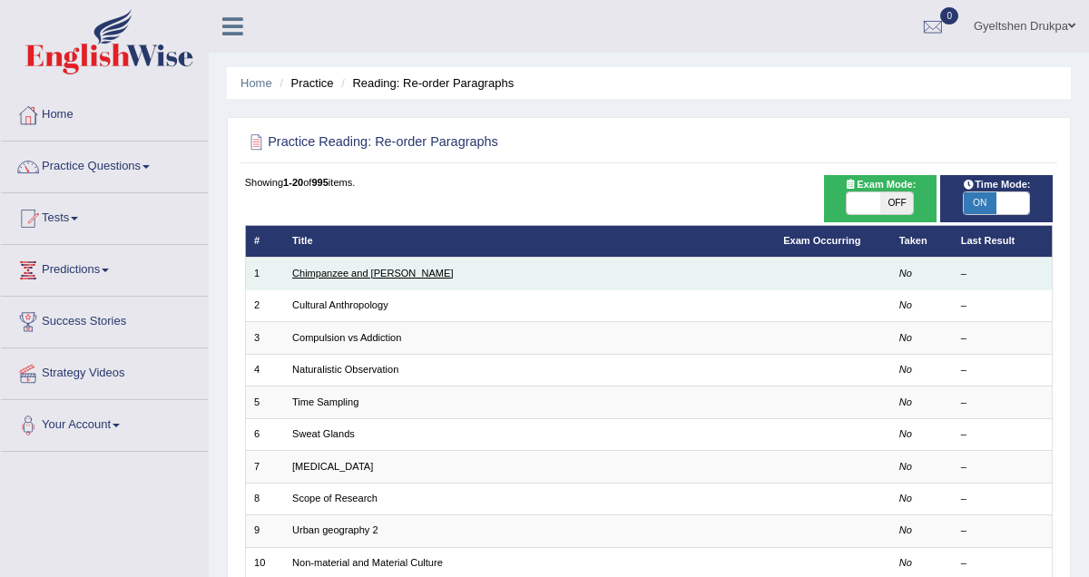
click at [384, 274] on link "Chimpanzee and [PERSON_NAME]" at bounding box center [372, 273] width 161 height 11
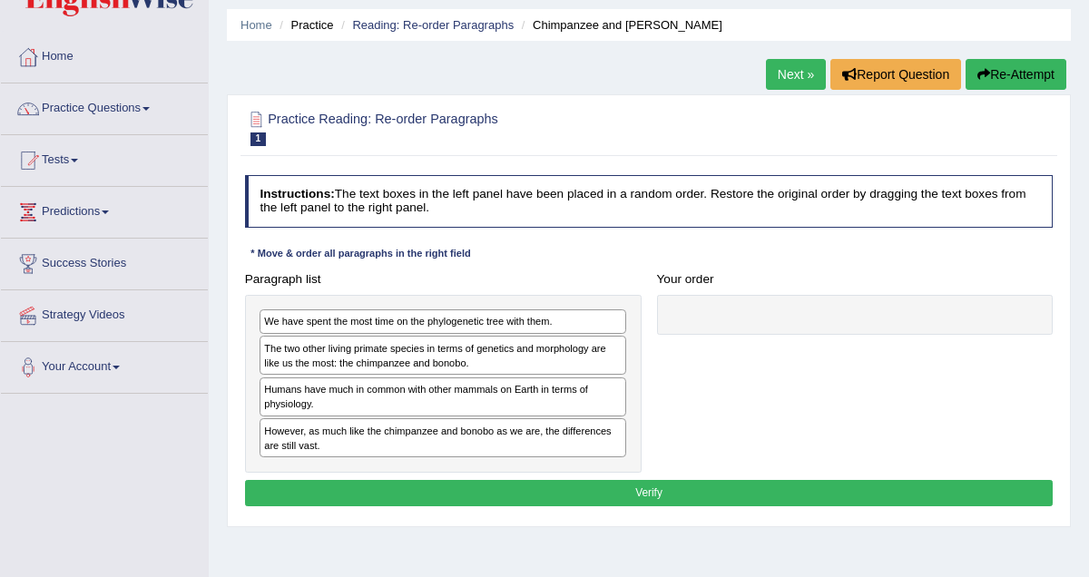
scroll to position [62, 0]
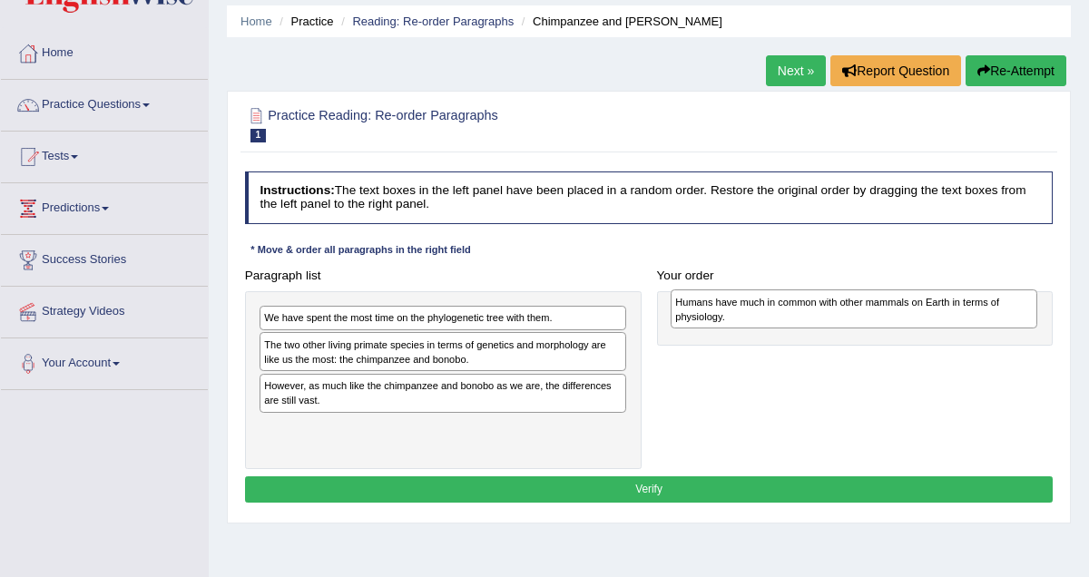
drag, startPoint x: 456, startPoint y: 390, endPoint x: 940, endPoint y: 291, distance: 493.9
click at [940, 291] on div "Humans have much in common with other mammals on Earth in terms of physiology." at bounding box center [854, 309] width 367 height 39
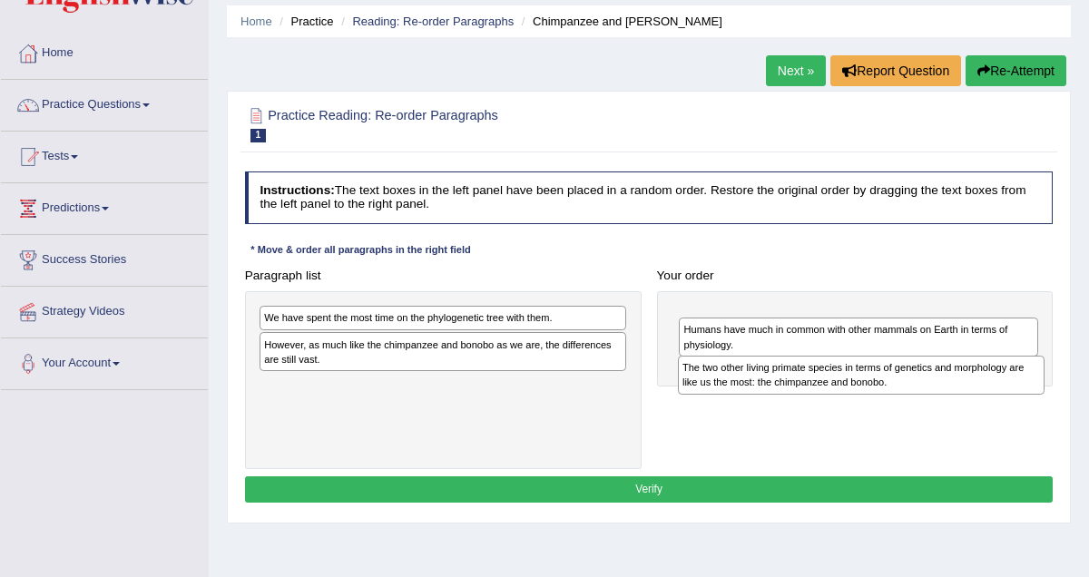
drag, startPoint x: 492, startPoint y: 355, endPoint x: 984, endPoint y: 382, distance: 492.8
click at [984, 382] on div "The two other living primate species in terms of genetics and morphology are li…" at bounding box center [861, 375] width 367 height 39
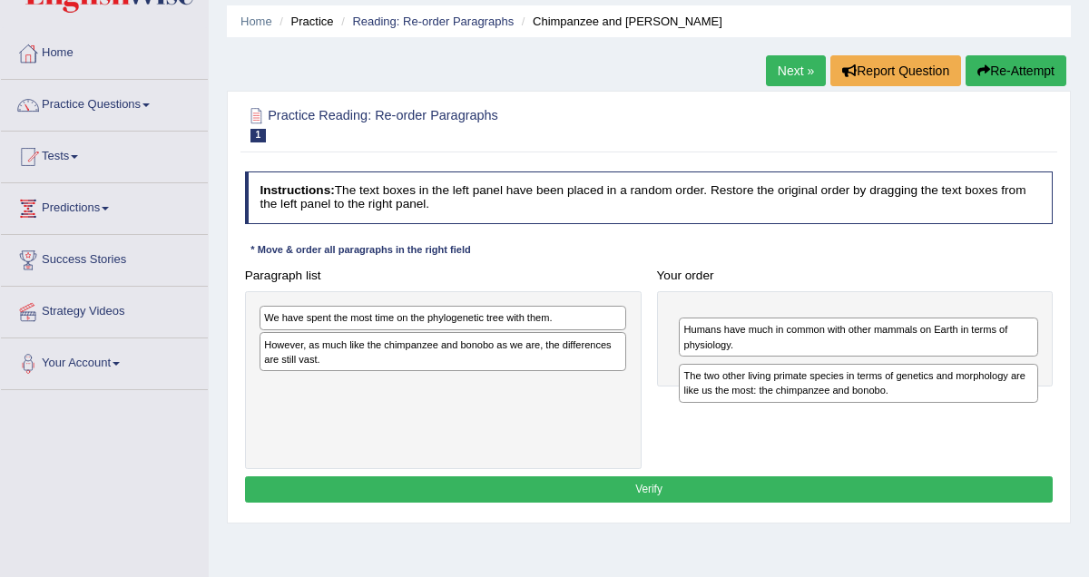
drag, startPoint x: 923, startPoint y: 331, endPoint x: 923, endPoint y: 399, distance: 68.1
click at [923, 399] on div "The two other living primate species in terms of genetics and morphology are li…" at bounding box center [858, 383] width 359 height 39
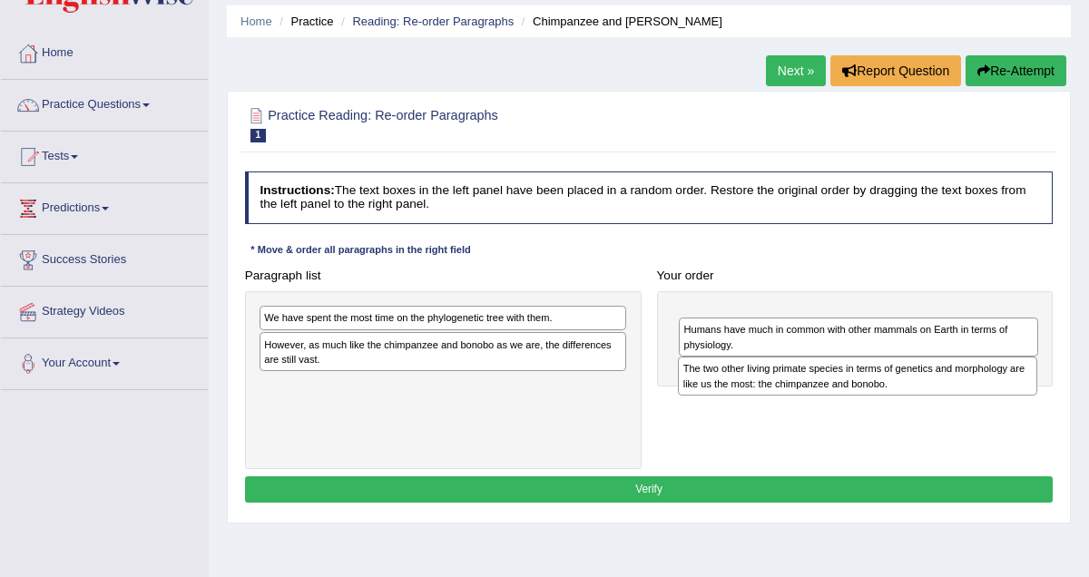
drag, startPoint x: 877, startPoint y: 328, endPoint x: 876, endPoint y: 388, distance: 59.9
click at [876, 388] on div "The two other living primate species in terms of genetics and morphology are li…" at bounding box center [857, 376] width 359 height 39
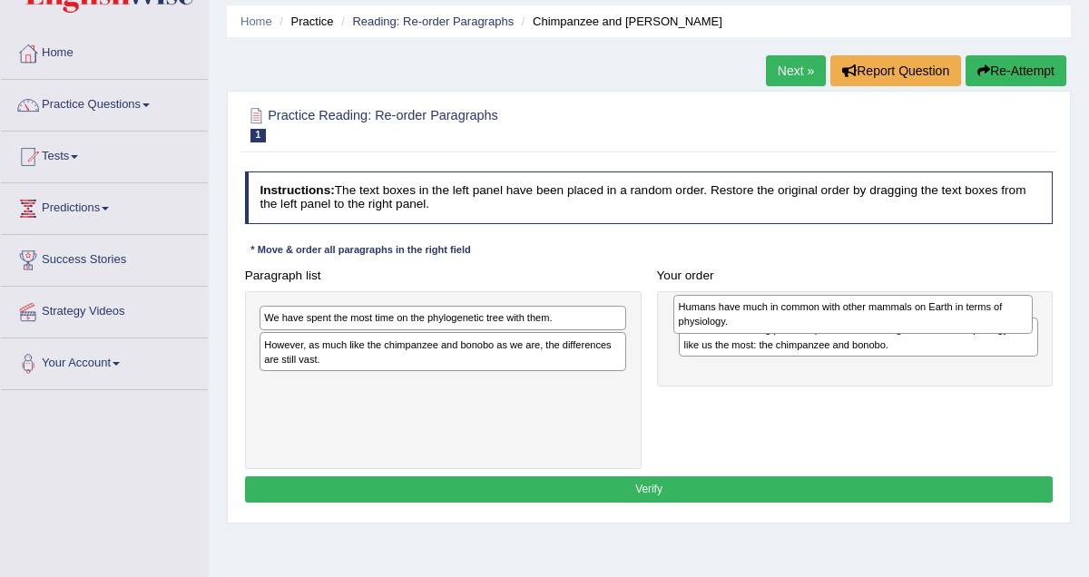
drag, startPoint x: 850, startPoint y: 370, endPoint x: 843, endPoint y: 309, distance: 62.1
click at [843, 309] on div "Humans have much in common with other mammals on Earth in terms of physiology." at bounding box center [853, 314] width 359 height 39
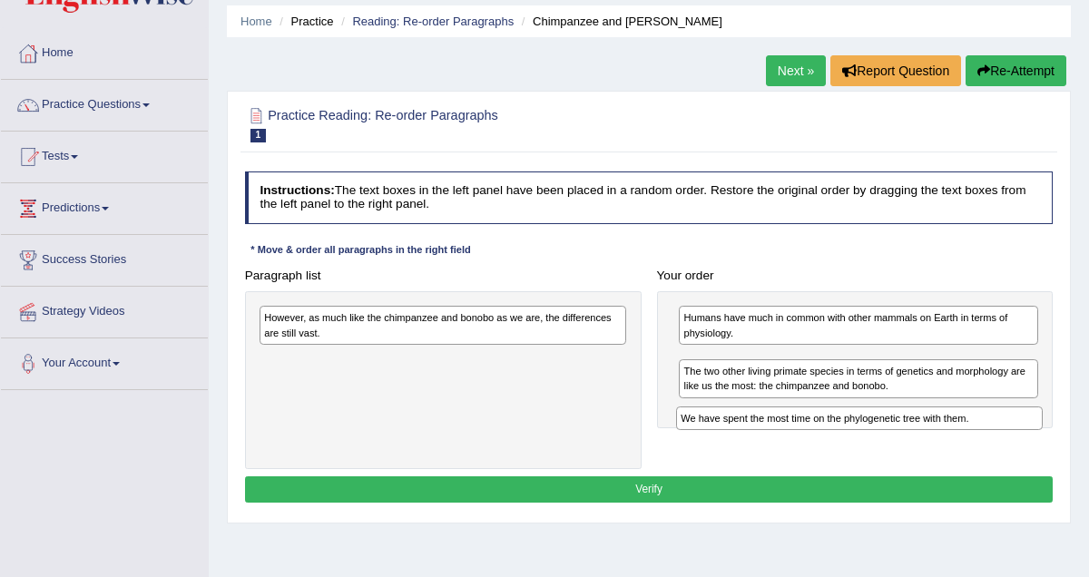
drag, startPoint x: 419, startPoint y: 320, endPoint x: 909, endPoint y: 438, distance: 504.2
click at [909, 438] on div "Paragraph list We have spent the most time on the phylogenetic tree with them. …" at bounding box center [649, 365] width 824 height 207
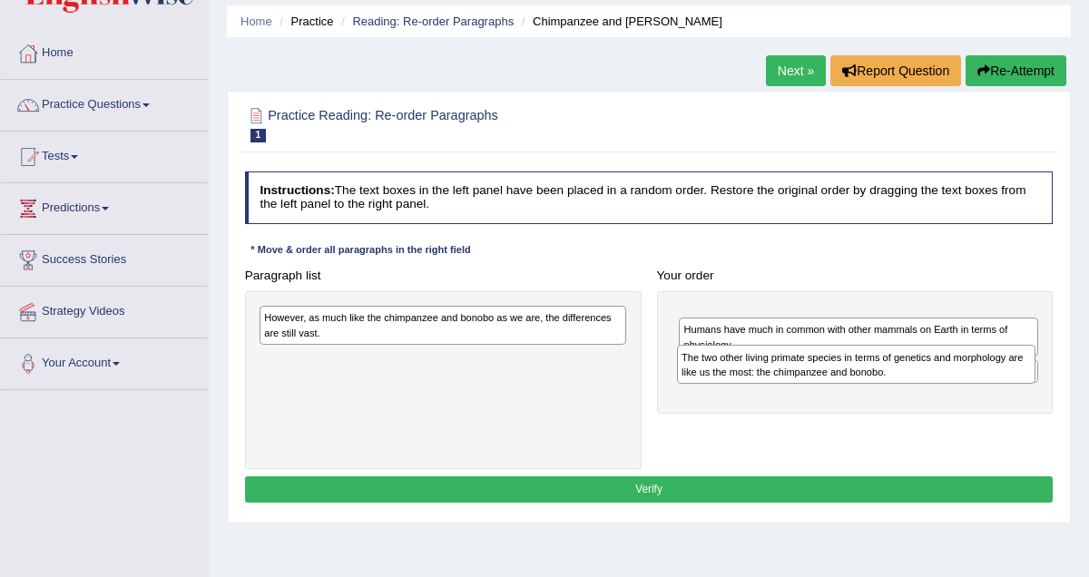
drag, startPoint x: 871, startPoint y: 398, endPoint x: 868, endPoint y: 364, distance: 33.7
click at [868, 364] on div "The two other living primate species in terms of genetics and morphology are li…" at bounding box center [856, 364] width 359 height 39
drag, startPoint x: 857, startPoint y: 336, endPoint x: 859, endPoint y: 391, distance: 55.4
click at [859, 391] on div "The two other living primate species in terms of genetics and morphology are li…" at bounding box center [860, 372] width 359 height 39
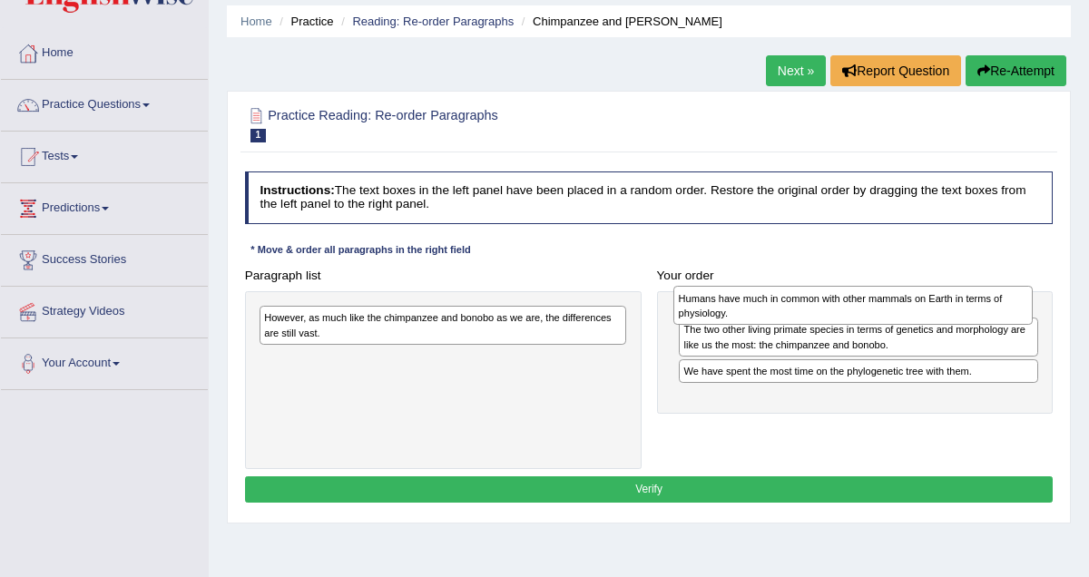
drag, startPoint x: 840, startPoint y: 382, endPoint x: 833, endPoint y: 315, distance: 67.5
click at [833, 315] on div "Humans have much in common with other mammals on Earth in terms of physiology." at bounding box center [853, 305] width 359 height 39
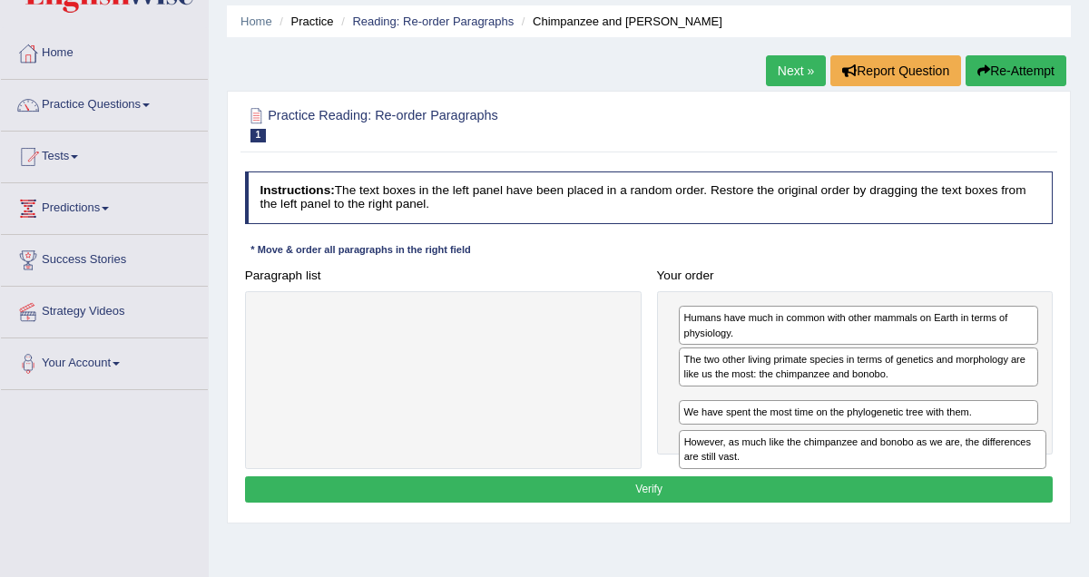
drag, startPoint x: 436, startPoint y: 333, endPoint x: 930, endPoint y: 479, distance: 515.0
click at [930, 479] on div "Instructions: The text boxes in the left panel have been placed in a random ord…" at bounding box center [649, 339] width 816 height 351
drag, startPoint x: 891, startPoint y: 406, endPoint x: 902, endPoint y: 453, distance: 48.7
click at [902, 453] on div "However, as much like the chimpanzee and bonobo as we are, the differences are …" at bounding box center [868, 447] width 359 height 39
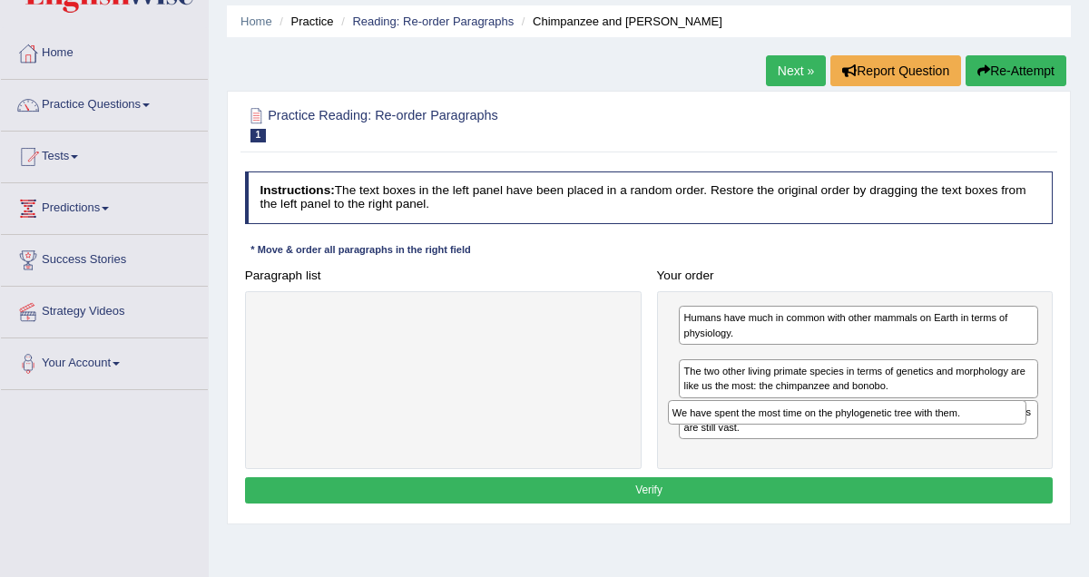
drag, startPoint x: 880, startPoint y: 444, endPoint x: 866, endPoint y: 409, distance: 37.1
click at [866, 409] on div "We have spent the most time on the phylogenetic tree with them." at bounding box center [847, 412] width 359 height 25
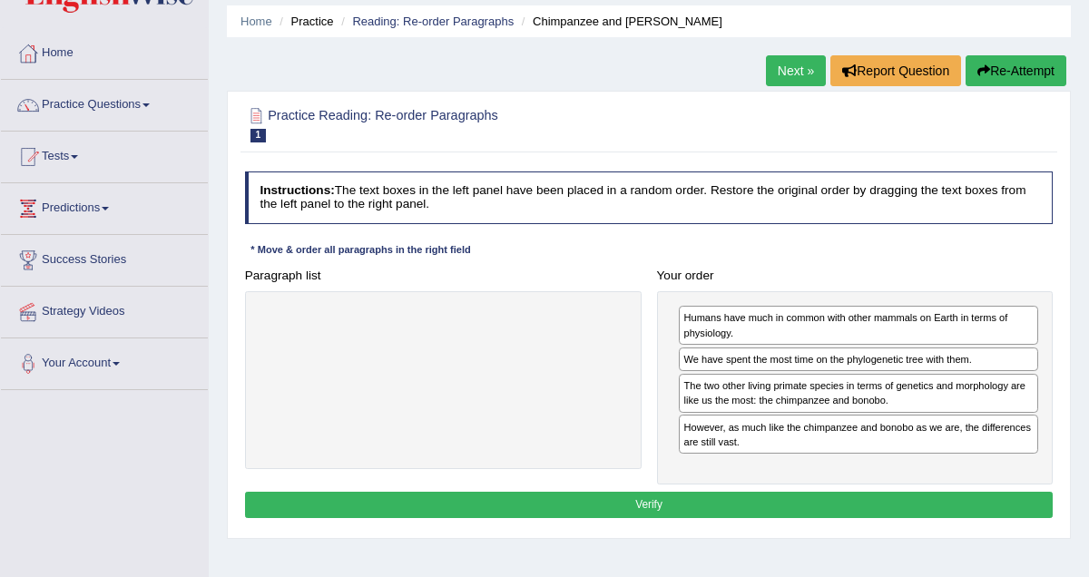
click at [806, 357] on div "We have spent the most time on the phylogenetic tree with them." at bounding box center [858, 360] width 359 height 25
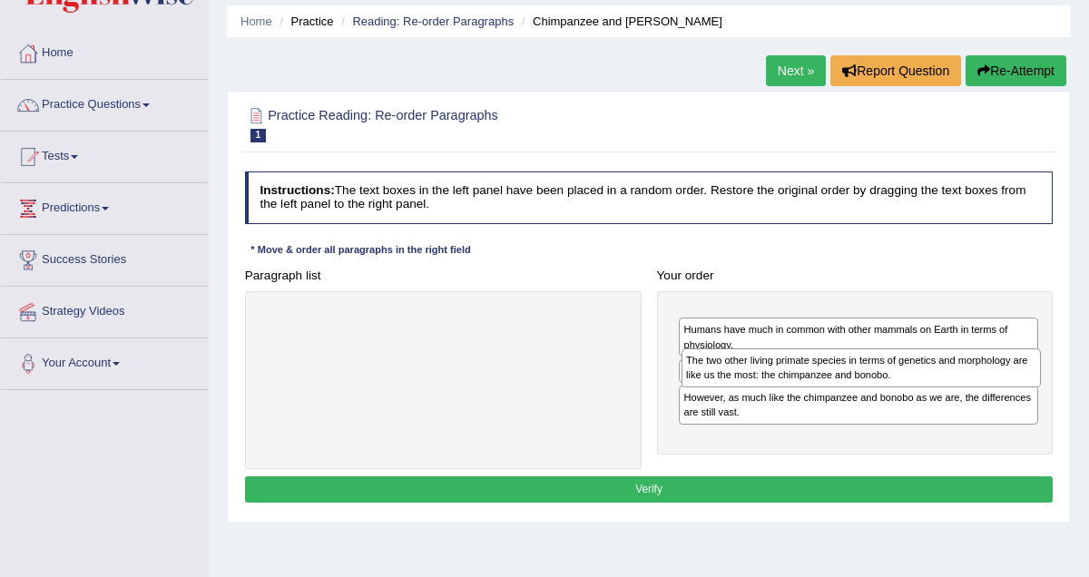
drag, startPoint x: 807, startPoint y: 389, endPoint x: 810, endPoint y: 359, distance: 30.1
click at [810, 359] on div "The two other living primate species in terms of genetics and morphology are li…" at bounding box center [861, 368] width 359 height 39
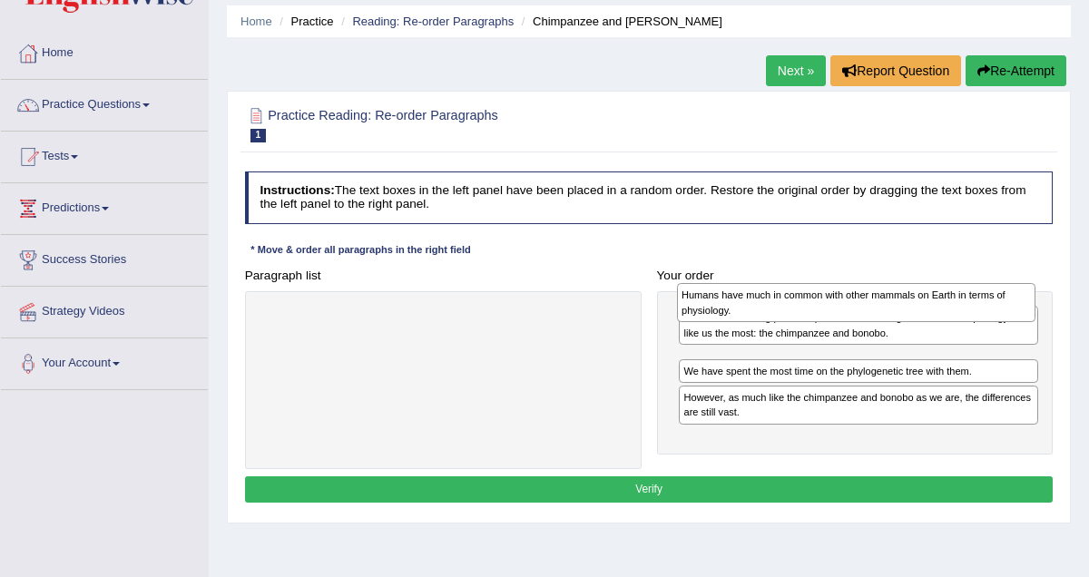
drag, startPoint x: 795, startPoint y: 364, endPoint x: 792, endPoint y: 290, distance: 74.5
click at [792, 290] on div "Humans have much in common with other mammals on Earth in terms of physiology." at bounding box center [856, 302] width 359 height 39
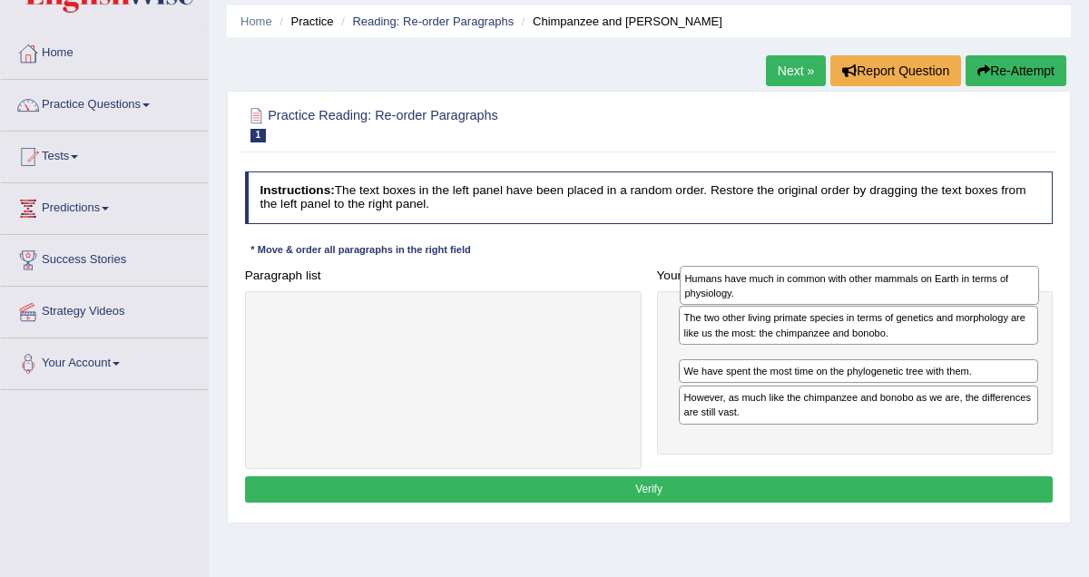
drag, startPoint x: 777, startPoint y: 367, endPoint x: 778, endPoint y: 271, distance: 96.2
click at [778, 271] on div "Humans have much in common with other mammals on Earth in terms of physiology." at bounding box center [859, 285] width 359 height 39
drag, startPoint x: 753, startPoint y: 369, endPoint x: 747, endPoint y: 269, distance: 101.0
click at [747, 269] on div "Humans have much in common with other mammals on Earth in terms of physiology." at bounding box center [853, 280] width 359 height 39
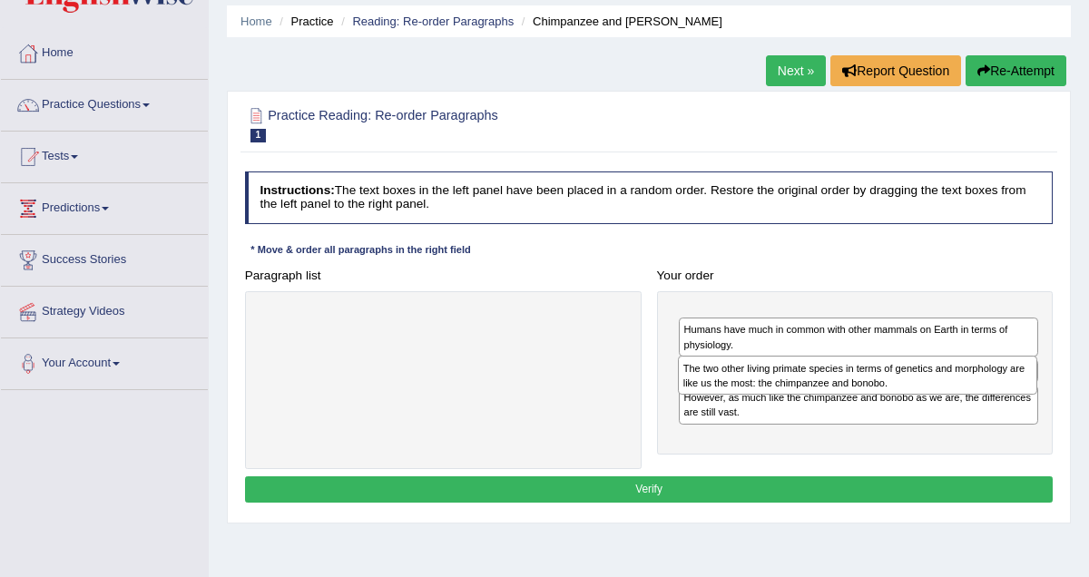
drag, startPoint x: 741, startPoint y: 318, endPoint x: 741, endPoint y: 379, distance: 60.8
click at [741, 379] on div "The two other living primate species in terms of genetics and morphology are li…" at bounding box center [857, 375] width 359 height 39
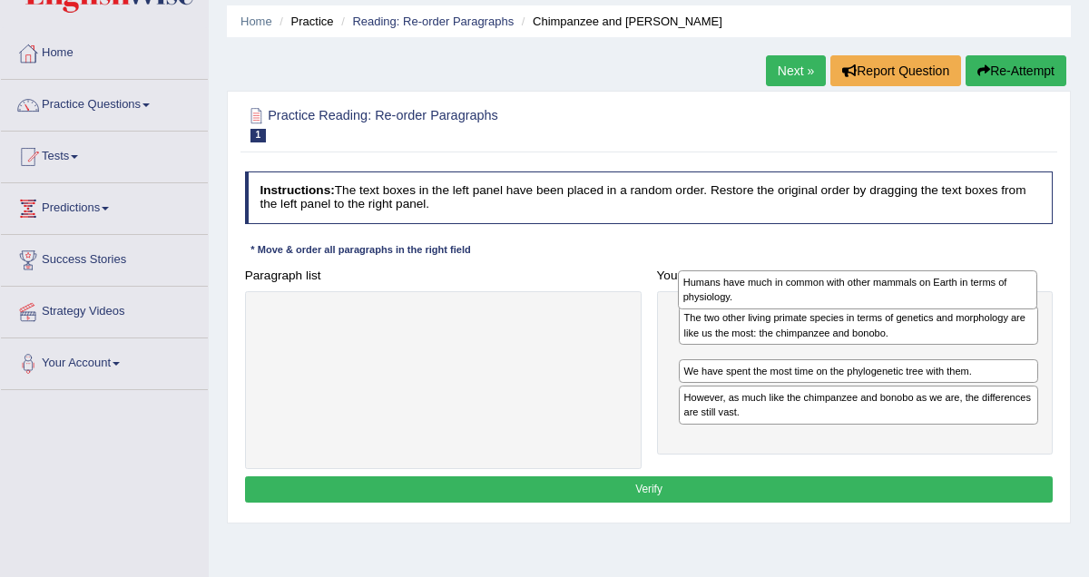
drag, startPoint x: 736, startPoint y: 365, endPoint x: 735, endPoint y: 273, distance: 91.7
click at [735, 273] on div "Humans have much in common with other mammals on Earth in terms of physiology." at bounding box center [857, 290] width 359 height 39
drag, startPoint x: 730, startPoint y: 370, endPoint x: 723, endPoint y: 279, distance: 92.0
click at [723, 279] on div "Humans have much in common with other mammals on Earth in terms of physiology." at bounding box center [852, 289] width 359 height 39
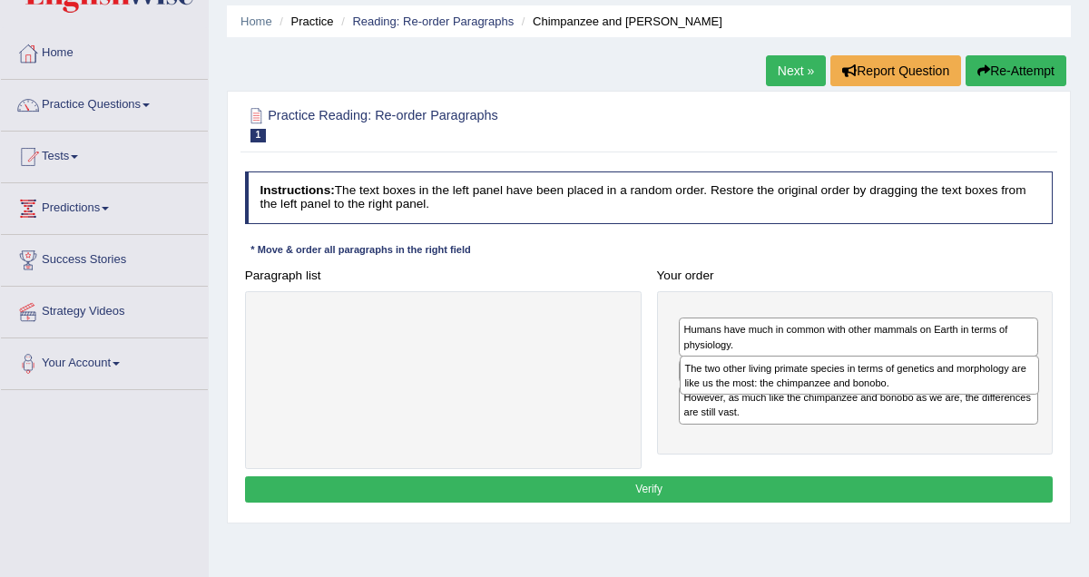
drag, startPoint x: 735, startPoint y: 329, endPoint x: 736, endPoint y: 388, distance: 59.0
click at [736, 388] on div "The two other living primate species in terms of genetics and morphology are li…" at bounding box center [859, 375] width 359 height 39
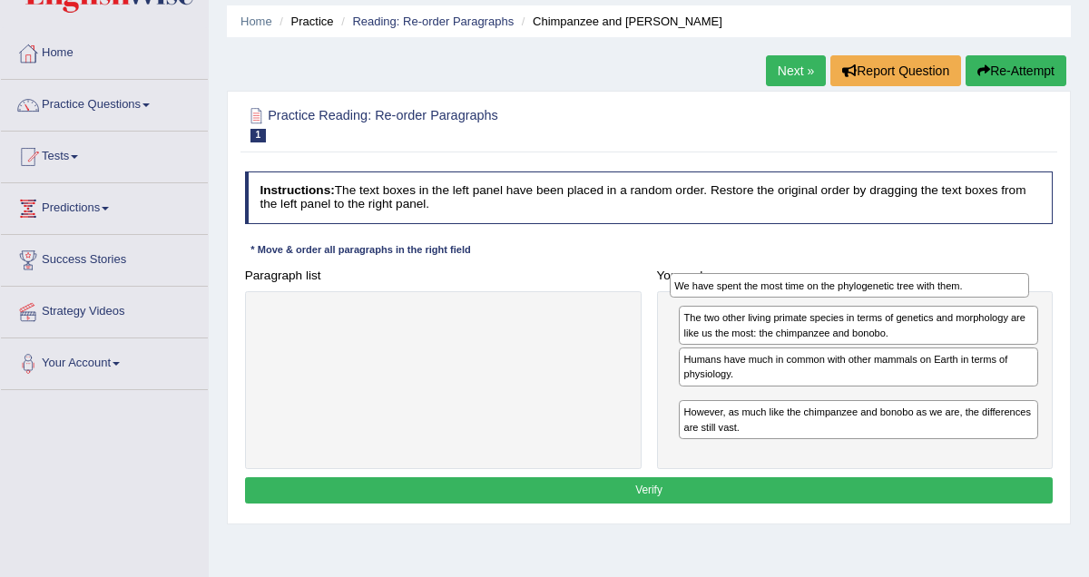
drag, startPoint x: 736, startPoint y: 388, endPoint x: 725, endPoint y: 252, distance: 135.7
click at [725, 252] on div "Instructions: The text boxes in the left panel have been placed in a random ord…" at bounding box center [649, 340] width 816 height 352
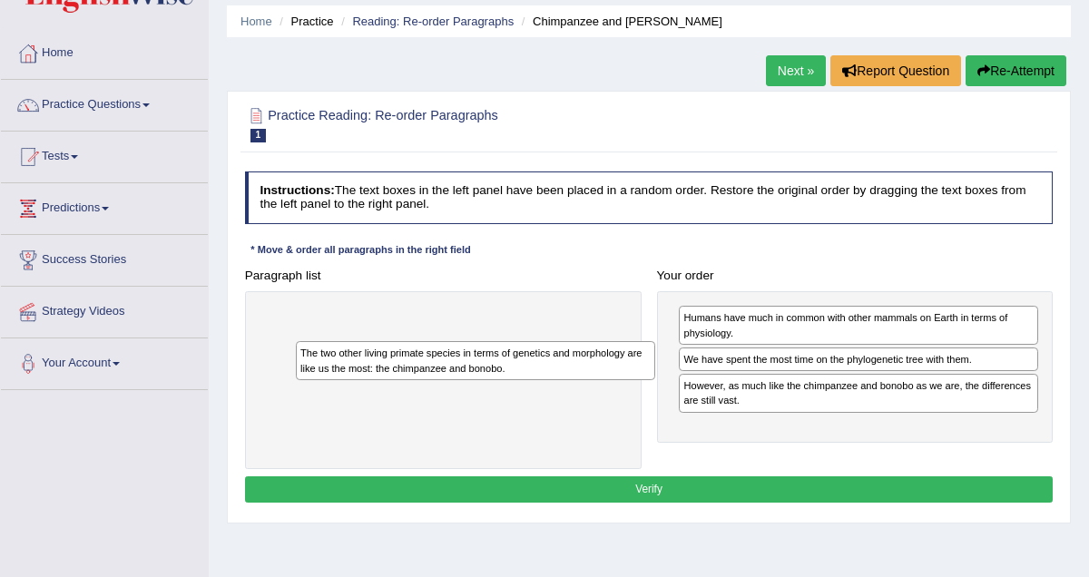
drag, startPoint x: 756, startPoint y: 323, endPoint x: 285, endPoint y: 338, distance: 471.4
click at [296, 341] on div "The two other living primate species in terms of genetics and morphology are li…" at bounding box center [475, 360] width 359 height 39
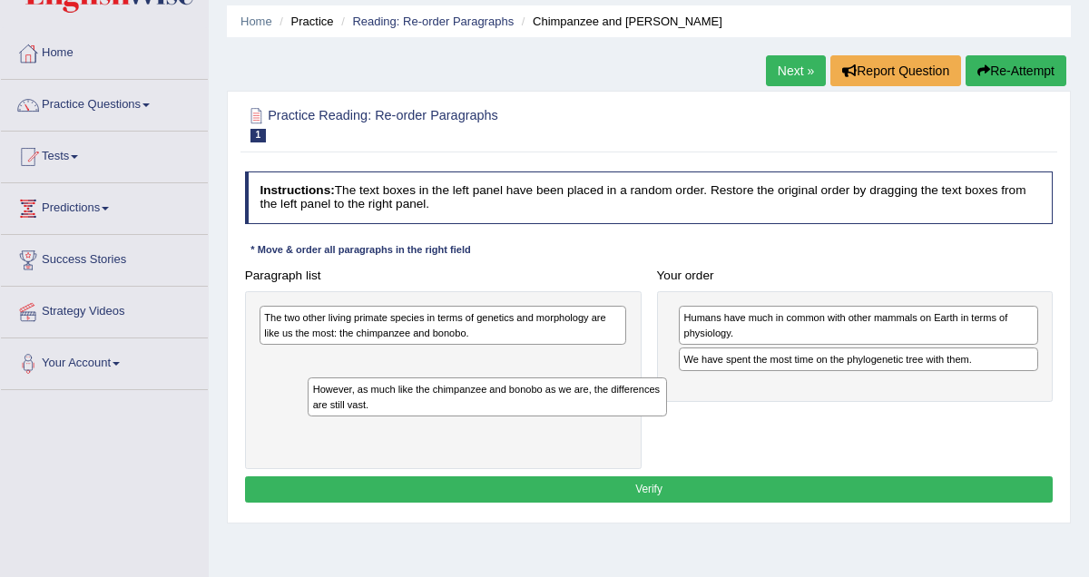
drag, startPoint x: 765, startPoint y: 394, endPoint x: 329, endPoint y: 399, distance: 436.7
click at [329, 399] on div "However, as much like the chimpanzee and bonobo as we are, the differences are …" at bounding box center [487, 397] width 359 height 39
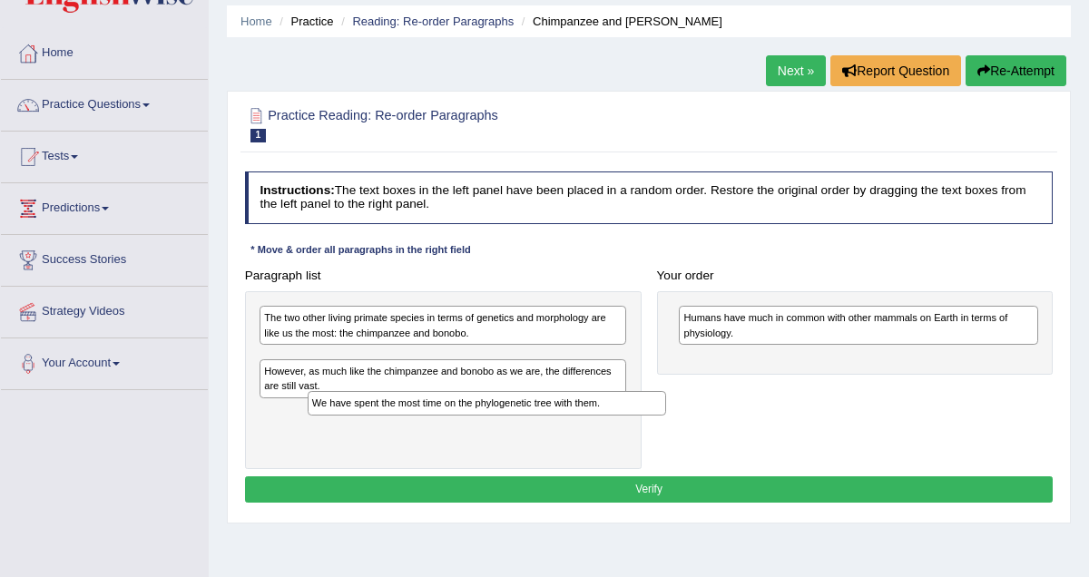
drag, startPoint x: 744, startPoint y: 357, endPoint x: 281, endPoint y: 419, distance: 467.2
click at [281, 419] on div "Paragraph list The two other living primate species in terms of genetics and mo…" at bounding box center [649, 365] width 824 height 207
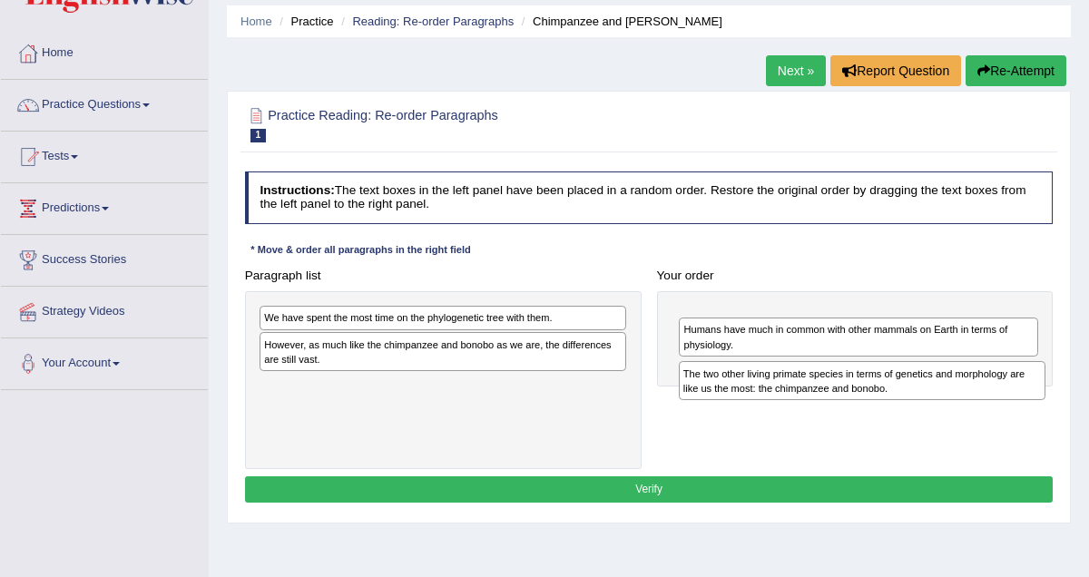
drag, startPoint x: 340, startPoint y: 321, endPoint x: 832, endPoint y: 387, distance: 497.3
click at [832, 387] on div "The two other living primate species in terms of genetics and morphology are li…" at bounding box center [862, 380] width 367 height 39
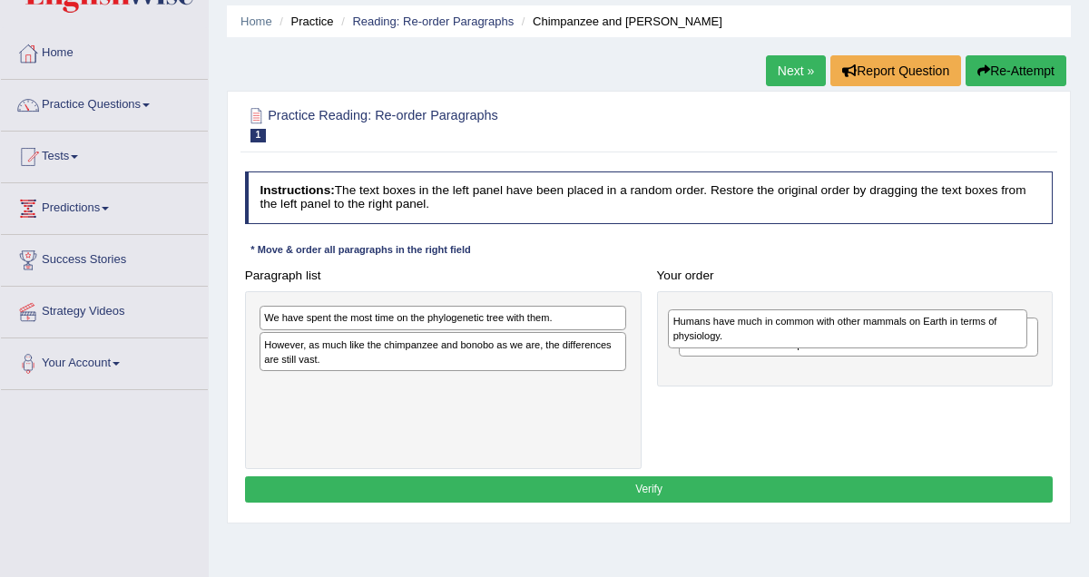
drag, startPoint x: 828, startPoint y: 371, endPoint x: 814, endPoint y: 313, distance: 59.7
click at [814, 313] on div "Humans have much in common with other mammals on Earth in terms of physiology." at bounding box center [847, 329] width 359 height 39
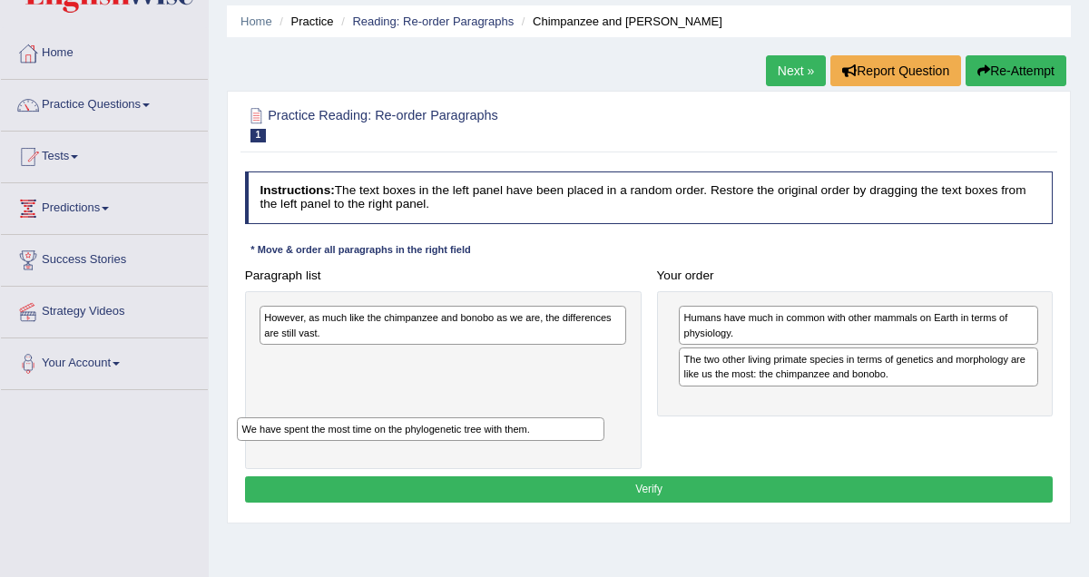
drag, startPoint x: 436, startPoint y: 326, endPoint x: 409, endPoint y: 457, distance: 133.3
click at [409, 457] on div "We have spent the most time on the phylogenetic tree with them. However, as muc…" at bounding box center [443, 380] width 397 height 178
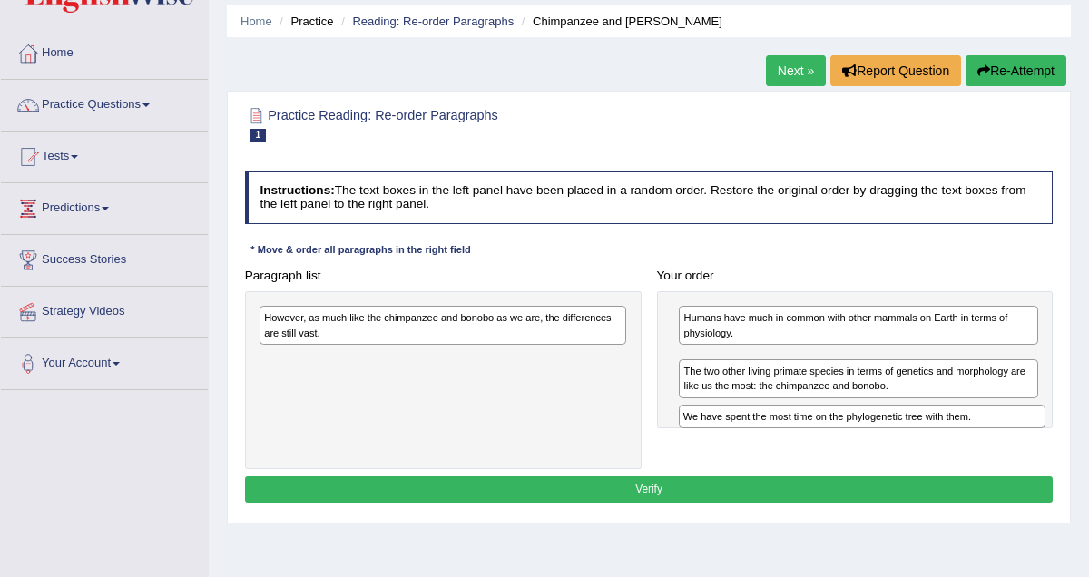
drag, startPoint x: 443, startPoint y: 362, endPoint x: 936, endPoint y: 429, distance: 497.5
click at [936, 429] on div "Paragraph list However, as much like the chimpanzee and bonobo as we are, the d…" at bounding box center [649, 365] width 824 height 207
drag, startPoint x: 882, startPoint y: 356, endPoint x: 884, endPoint y: 423, distance: 67.2
click at [884, 423] on div "We have spent the most time on the phylogenetic tree with them." at bounding box center [860, 417] width 359 height 25
drag, startPoint x: 863, startPoint y: 359, endPoint x: 867, endPoint y: 434, distance: 75.4
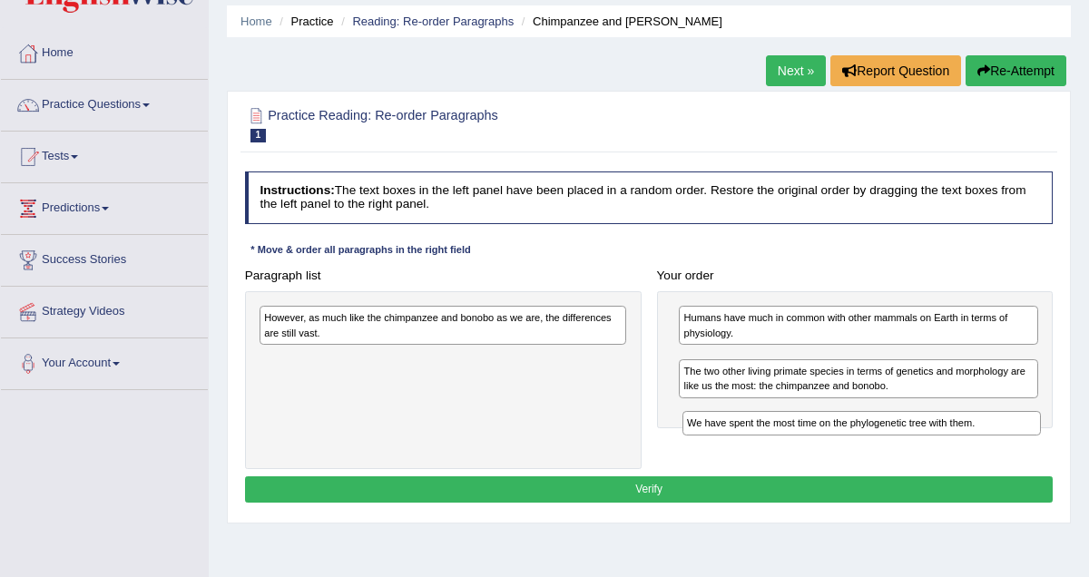
click at [867, 434] on div "We have spent the most time on the phylogenetic tree with them." at bounding box center [862, 423] width 359 height 25
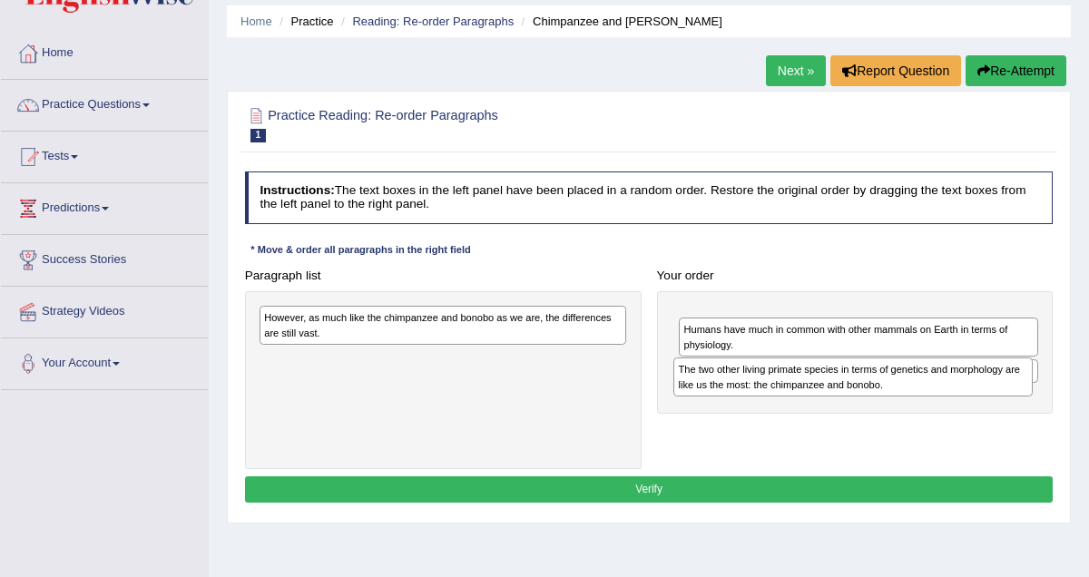
drag, startPoint x: 861, startPoint y: 402, endPoint x: 854, endPoint y: 383, distance: 20.1
click at [854, 383] on div "The two other living primate species in terms of genetics and morphology are li…" at bounding box center [853, 377] width 359 height 39
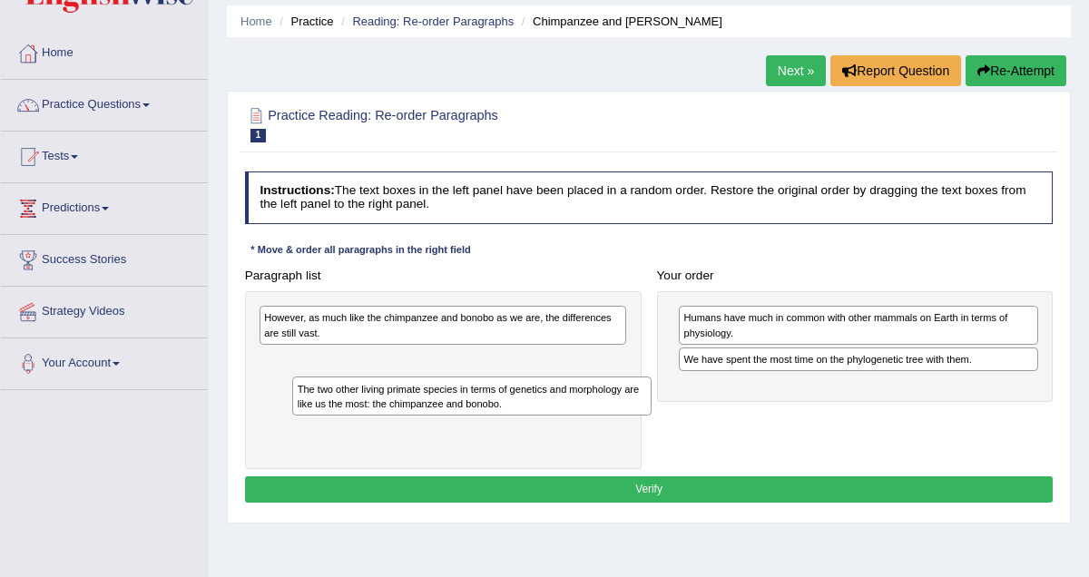
drag, startPoint x: 832, startPoint y: 324, endPoint x: 375, endPoint y: 408, distance: 464.2
click at [375, 408] on div "The two other living primate species in terms of genetics and morphology are li…" at bounding box center [471, 396] width 359 height 39
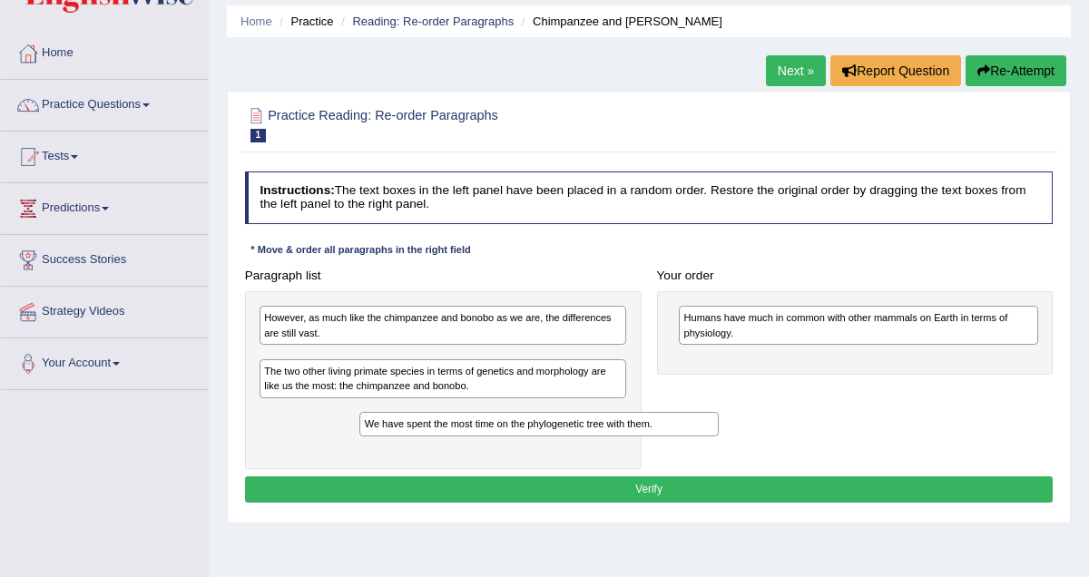
drag, startPoint x: 793, startPoint y: 359, endPoint x: 389, endPoint y: 433, distance: 409.9
click at [389, 433] on div "We have spent the most time on the phylogenetic tree with them." at bounding box center [538, 424] width 359 height 25
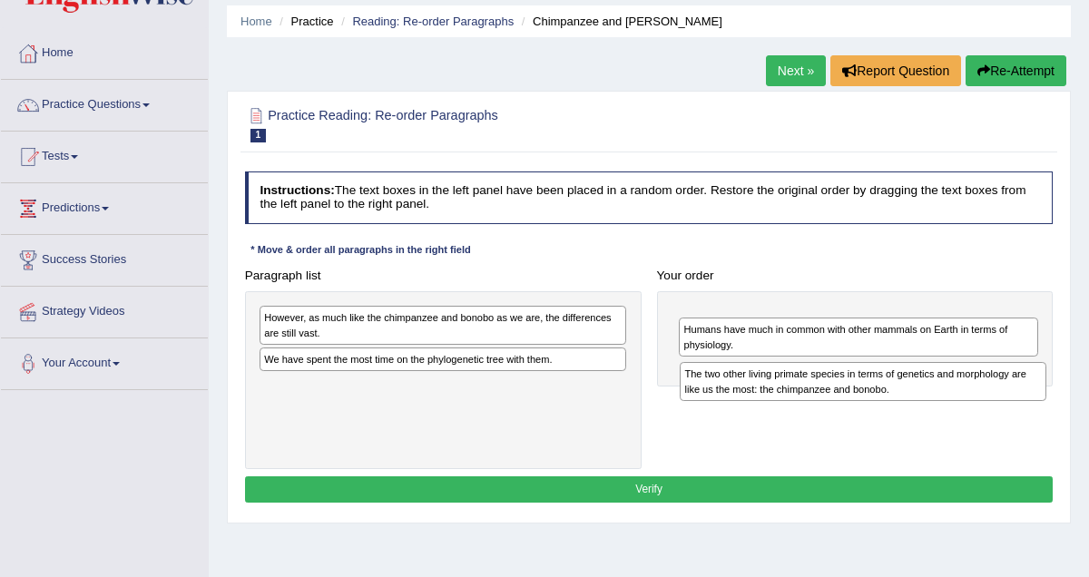
drag, startPoint x: 368, startPoint y: 395, endPoint x: 862, endPoint y: 381, distance: 494.9
click at [862, 381] on div "The two other living primate species in terms of genetics and morphology are li…" at bounding box center [863, 381] width 367 height 39
drag, startPoint x: 849, startPoint y: 338, endPoint x: 846, endPoint y: 408, distance: 70.0
click at [846, 408] on div "Paragraph list However, as much like the chimpanzee and bonobo as we are, the d…" at bounding box center [649, 365] width 824 height 207
drag, startPoint x: 832, startPoint y: 324, endPoint x: 827, endPoint y: 401, distance: 77.3
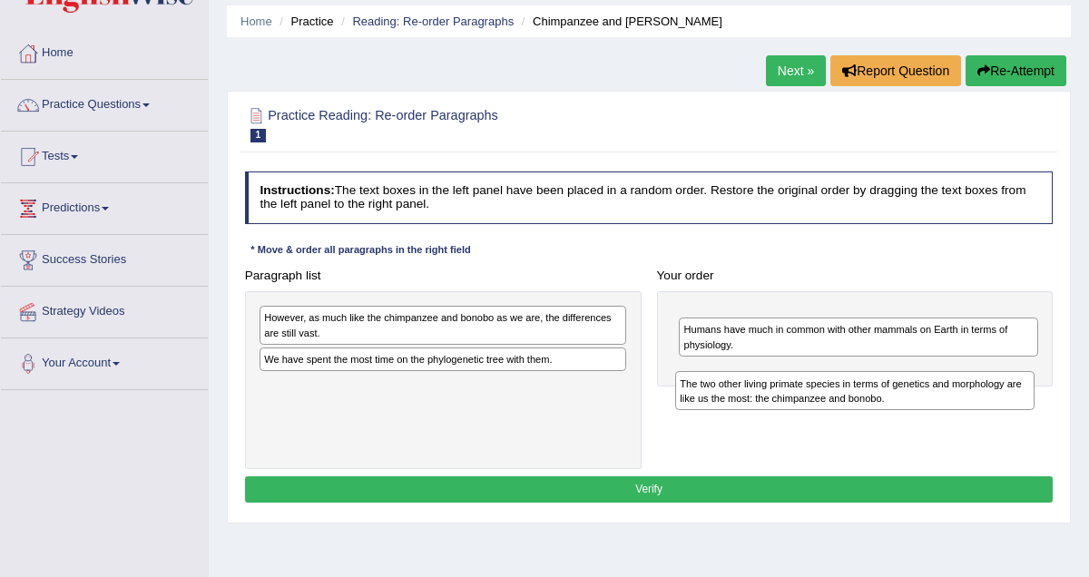
click at [827, 401] on div "The two other living primate species in terms of genetics and morphology are li…" at bounding box center [854, 390] width 359 height 39
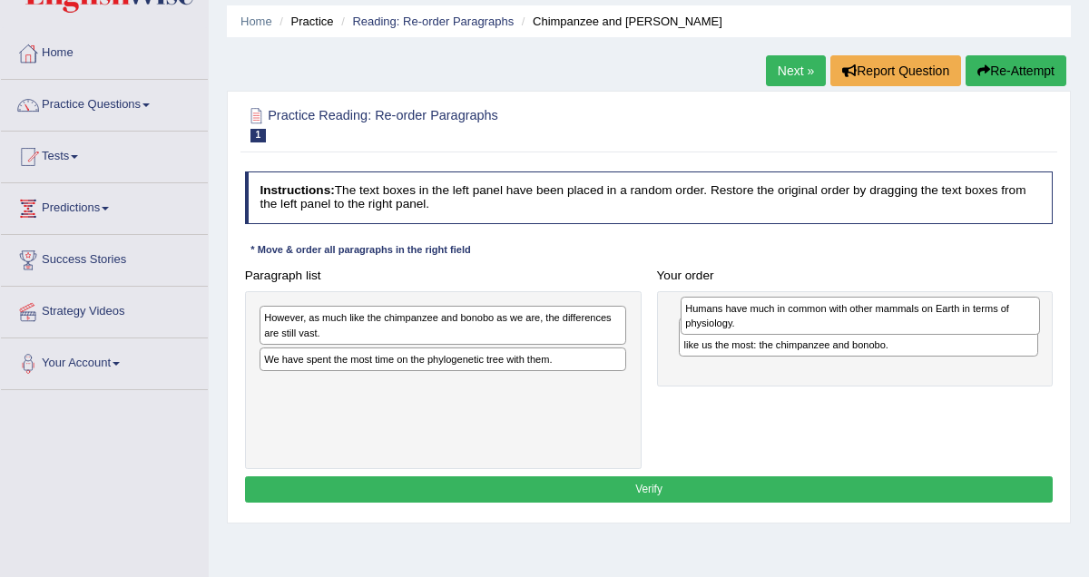
drag, startPoint x: 803, startPoint y: 366, endPoint x: 805, endPoint y: 306, distance: 59.9
click at [805, 306] on div "Humans have much in common with other mammals on Earth in terms of physiology." at bounding box center [860, 316] width 359 height 39
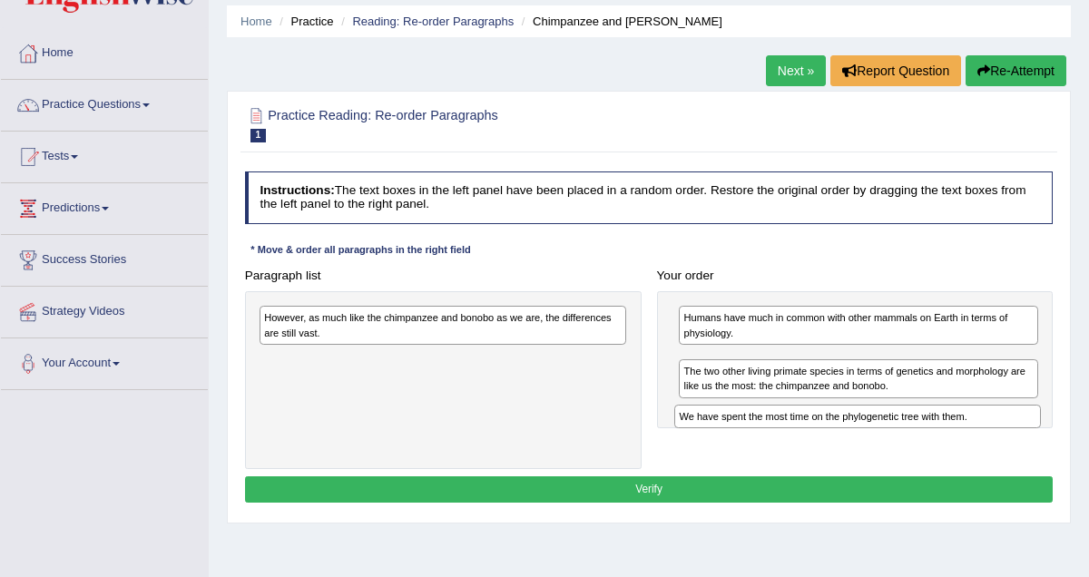
drag, startPoint x: 398, startPoint y: 359, endPoint x: 886, endPoint y: 427, distance: 493.0
click at [886, 427] on div "We have spent the most time on the phylogenetic tree with them." at bounding box center [858, 417] width 367 height 25
drag, startPoint x: 863, startPoint y: 354, endPoint x: 861, endPoint y: 427, distance: 72.7
click at [861, 427] on div "We have spent the most time on the phylogenetic tree with them." at bounding box center [856, 421] width 359 height 25
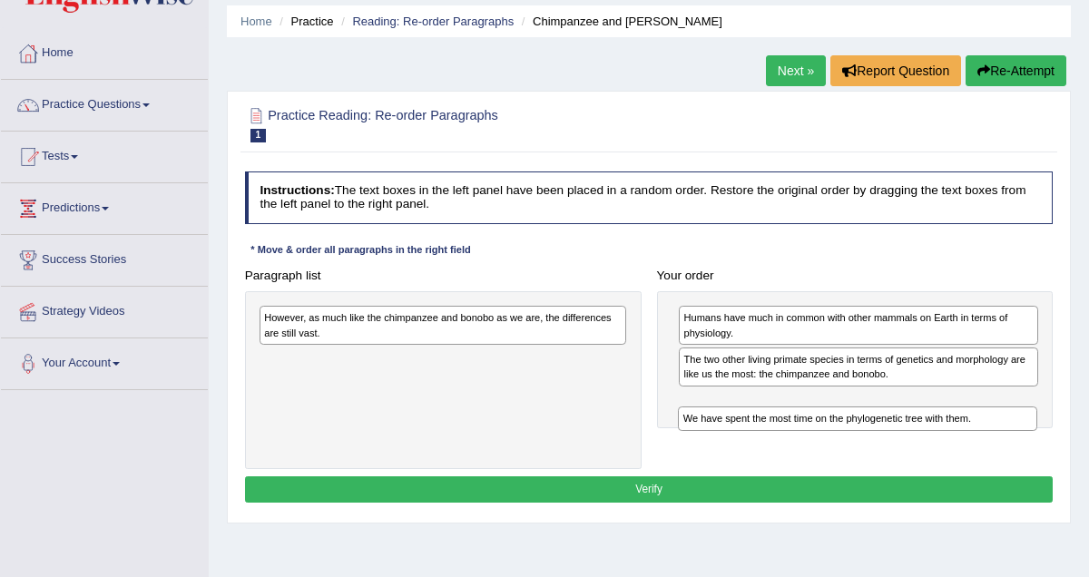
drag, startPoint x: 853, startPoint y: 364, endPoint x: 854, endPoint y: 434, distance: 69.9
click at [854, 434] on div "Paragraph list However, as much like the chimpanzee and bonobo as we are, the d…" at bounding box center [649, 365] width 824 height 207
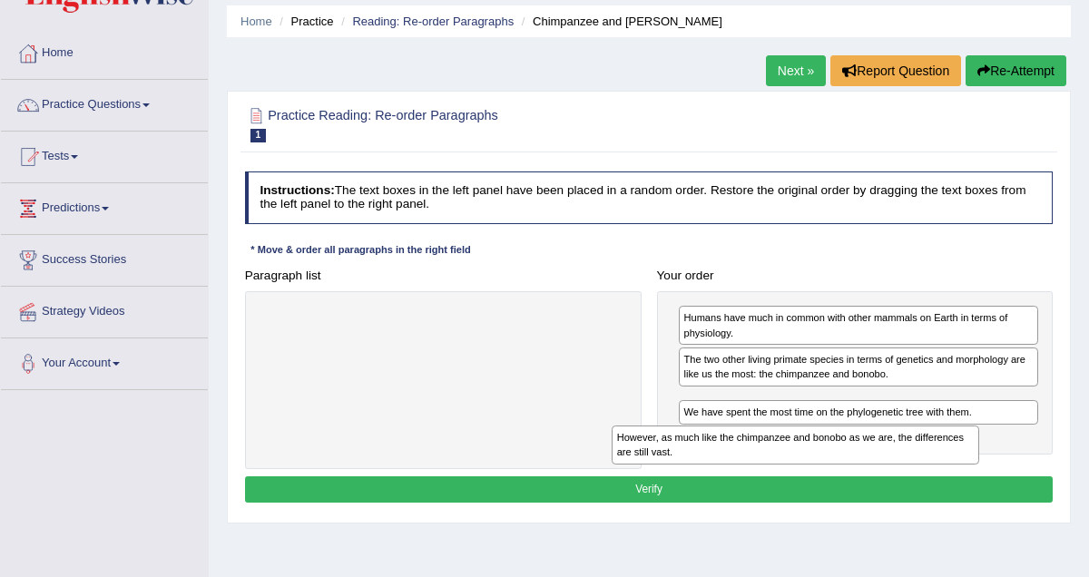
drag, startPoint x: 390, startPoint y: 320, endPoint x: 805, endPoint y: 461, distance: 438.4
click at [805, 461] on div "However, as much like the chimpanzee and bonobo as we are, the differences are …" at bounding box center [795, 445] width 367 height 39
drag, startPoint x: 822, startPoint y: 403, endPoint x: 826, endPoint y: 448, distance: 44.6
click at [826, 448] on div "However, as much like the chimpanzee and bonobo as we are, the differences are …" at bounding box center [862, 447] width 359 height 39
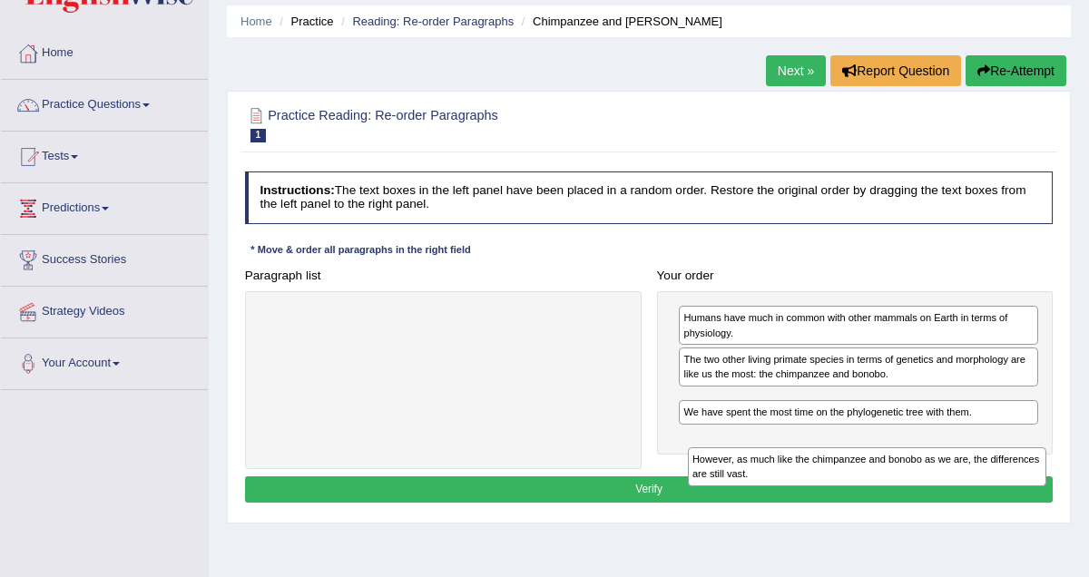
drag, startPoint x: 831, startPoint y: 409, endPoint x: 841, endPoint y: 478, distance: 69.7
click at [841, 478] on div "However, as much like the chimpanzee and bonobo as we are, the differences are …" at bounding box center [867, 467] width 359 height 39
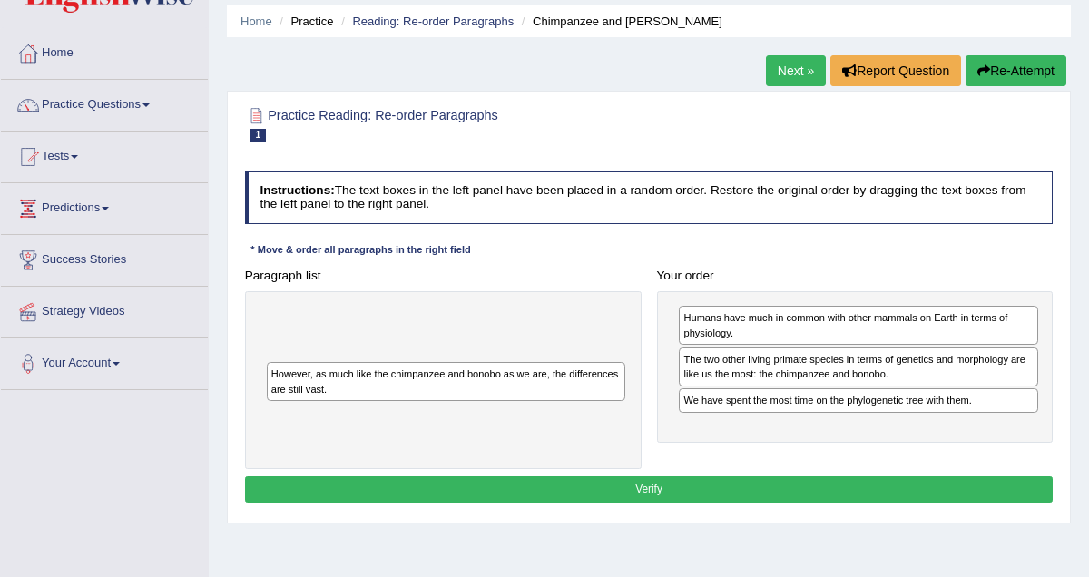
drag, startPoint x: 794, startPoint y: 410, endPoint x: 284, endPoint y: 378, distance: 511.2
click at [284, 378] on div "However, as much like the chimpanzee and bonobo as we are, the differences are …" at bounding box center [446, 381] width 359 height 39
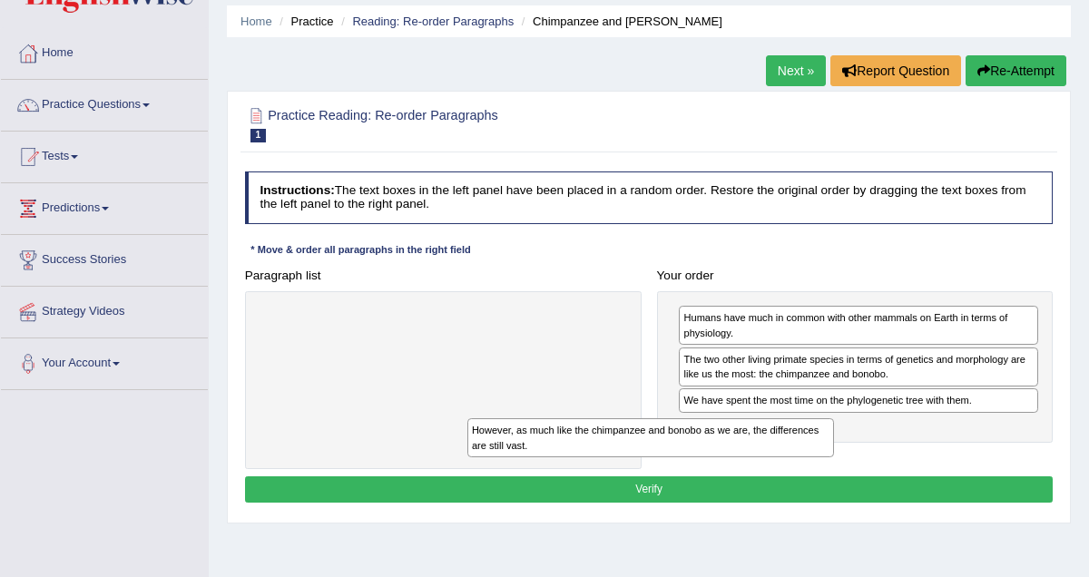
drag, startPoint x: 337, startPoint y: 320, endPoint x: 581, endPoint y: 452, distance: 277.9
click at [581, 452] on div "However, as much like the chimpanzee and bonobo as we are, the differences are …" at bounding box center [651, 438] width 367 height 39
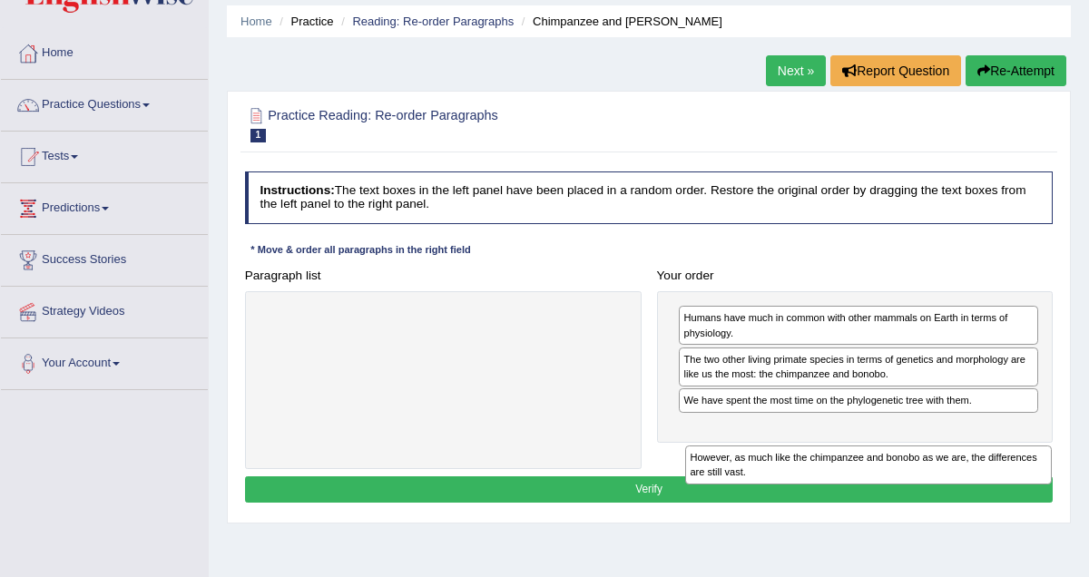
drag, startPoint x: 402, startPoint y: 324, endPoint x: 902, endPoint y: 488, distance: 526.5
click at [902, 488] on div "Instructions: The text boxes in the left panel have been placed in a random ord…" at bounding box center [649, 339] width 816 height 351
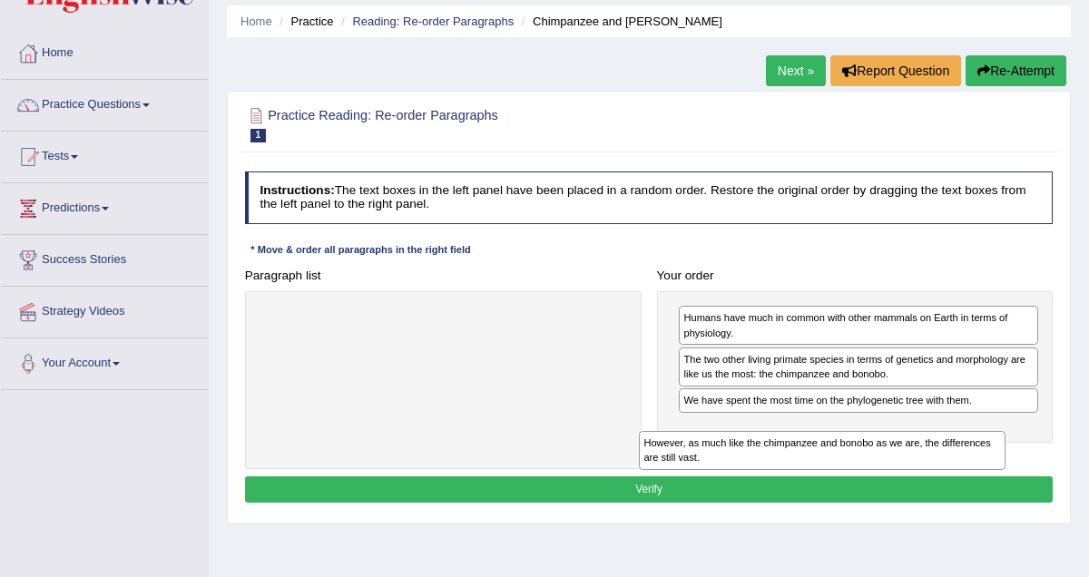
drag, startPoint x: 506, startPoint y: 330, endPoint x: 953, endPoint y: 478, distance: 471.1
click at [953, 478] on div "Instructions: The text boxes in the left panel have been placed in a random ord…" at bounding box center [649, 339] width 816 height 351
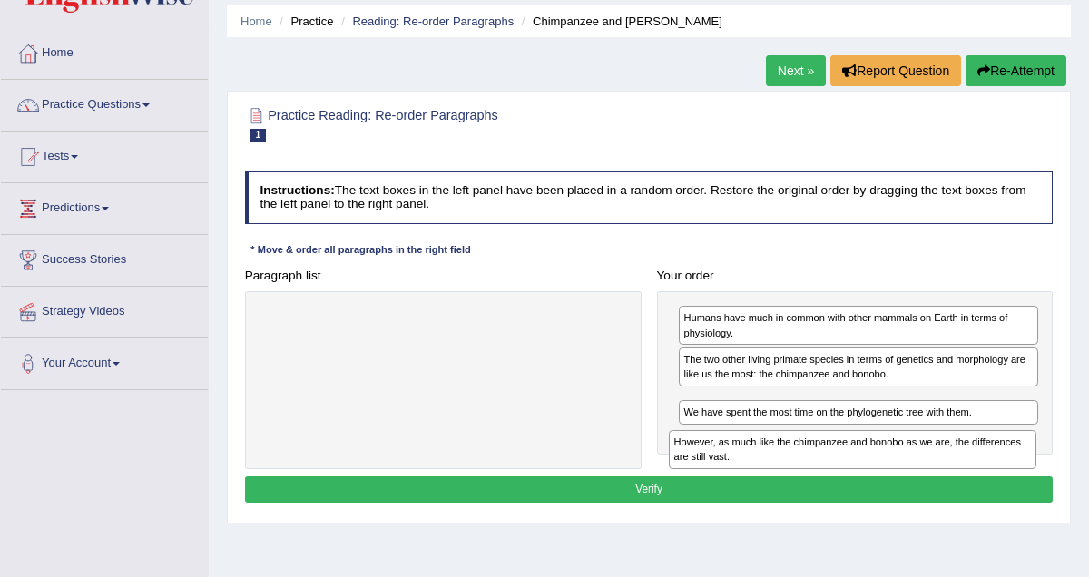
drag, startPoint x: 548, startPoint y: 325, endPoint x: 1030, endPoint y: 471, distance: 503.7
click at [1030, 471] on div "Instructions: The text boxes in the left panel have been placed in a random ord…" at bounding box center [649, 339] width 816 height 351
drag, startPoint x: 948, startPoint y: 409, endPoint x: 964, endPoint y: 465, distance: 58.6
click at [964, 465] on div "However, as much like the chimpanzee and bonobo as we are, the differences are …" at bounding box center [873, 456] width 359 height 39
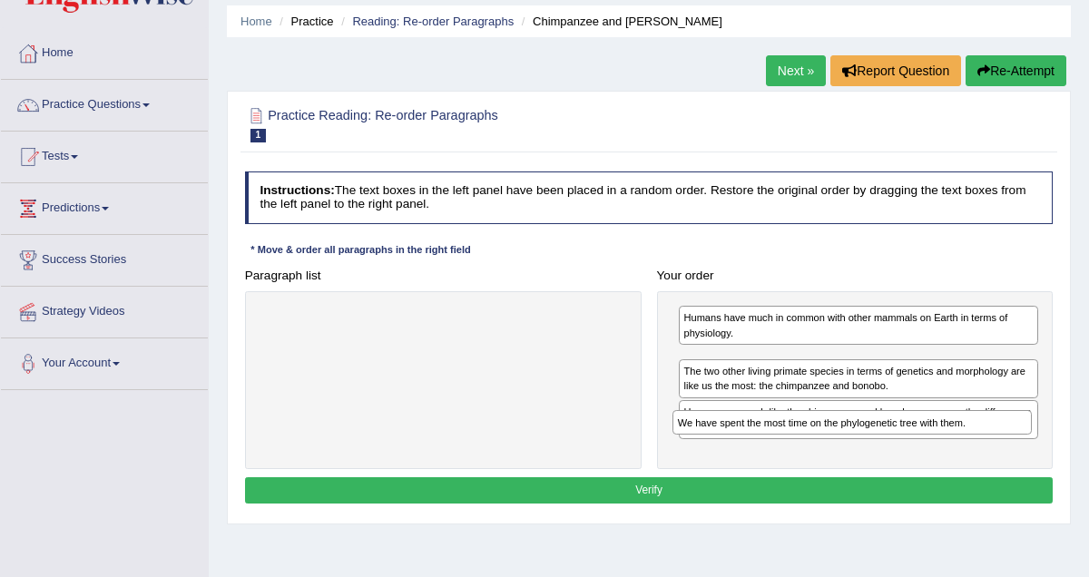
drag, startPoint x: 943, startPoint y: 439, endPoint x: 936, endPoint y: 417, distance: 23.8
click at [936, 417] on div "We have spent the most time on the phylogenetic tree with them." at bounding box center [852, 422] width 359 height 25
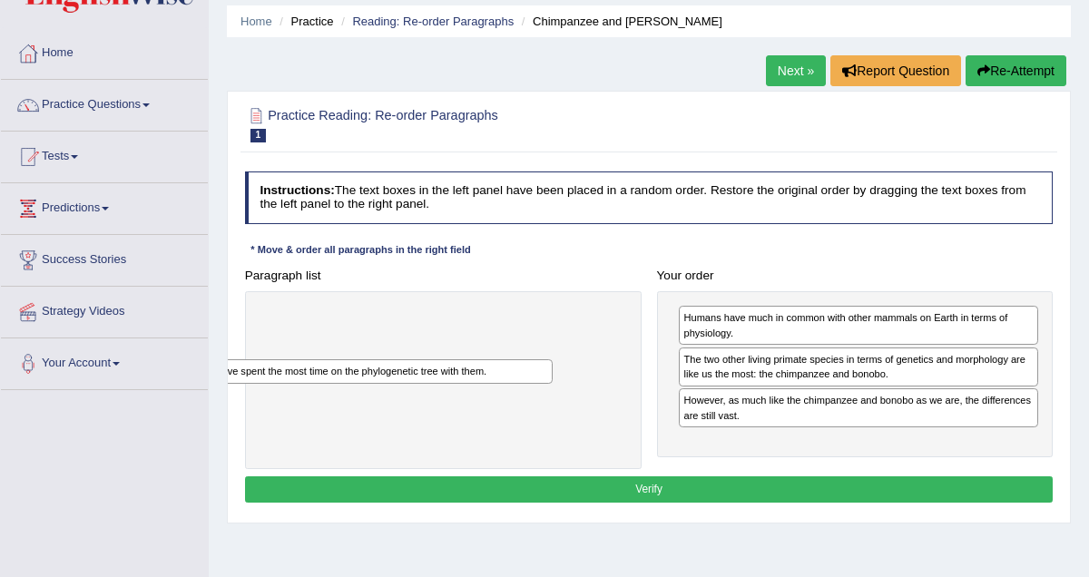
drag, startPoint x: 911, startPoint y: 359, endPoint x: 340, endPoint y: 374, distance: 571.2
click at [340, 374] on div "We have spent the most time on the phylogenetic tree with them." at bounding box center [373, 371] width 359 height 25
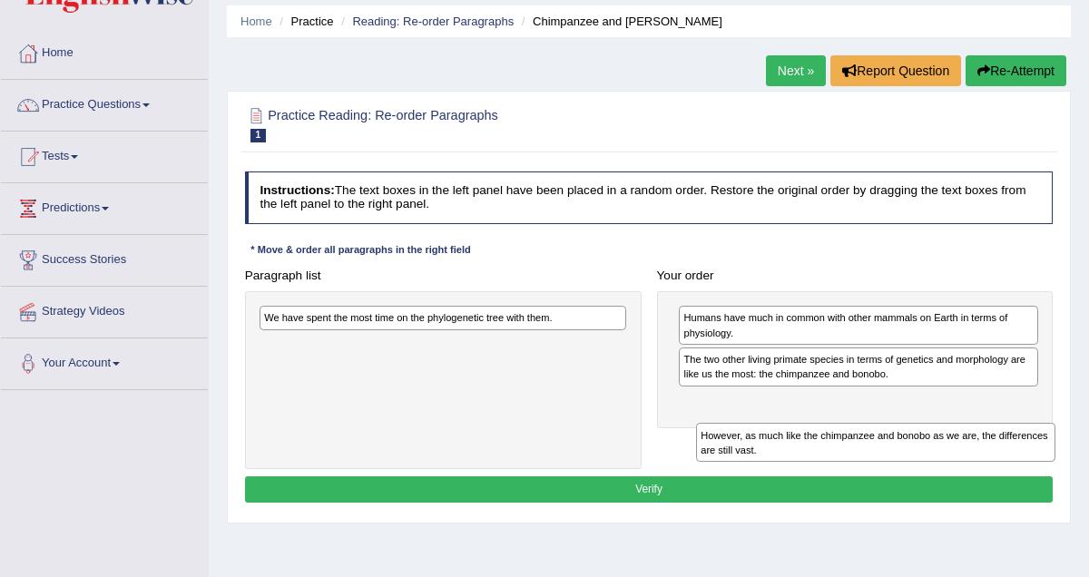
drag, startPoint x: 739, startPoint y: 415, endPoint x: 759, endPoint y: 456, distance: 45.5
click at [759, 456] on div "However, as much like the chimpanzee and bonobo as we are, the differences are …" at bounding box center [875, 442] width 359 height 39
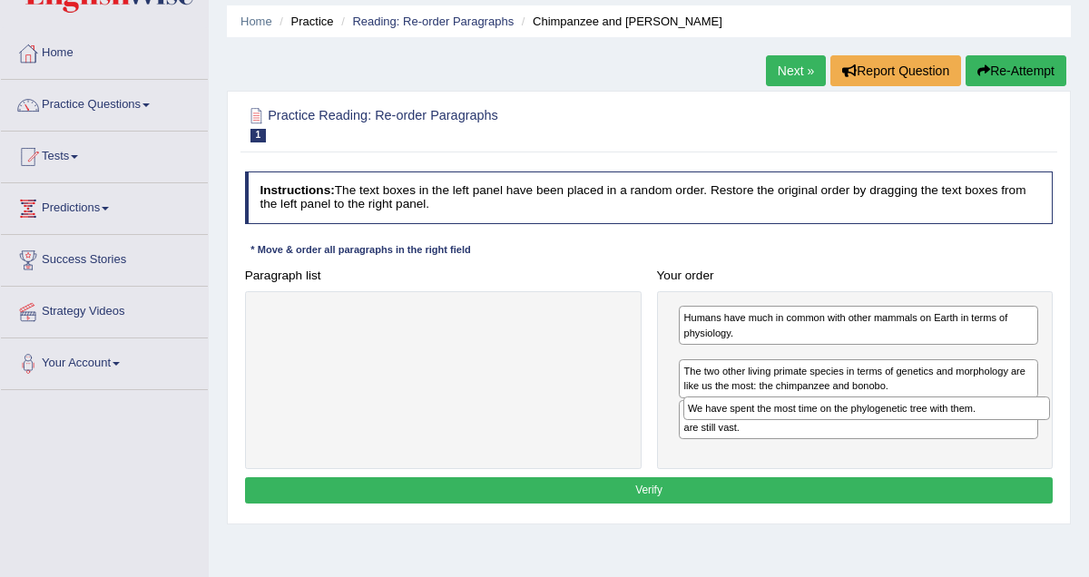
drag, startPoint x: 438, startPoint y: 316, endPoint x: 937, endPoint y: 422, distance: 509.6
click at [937, 422] on div "Paragraph list We have spent the most time on the phylogenetic tree with them. …" at bounding box center [649, 366] width 824 height 208
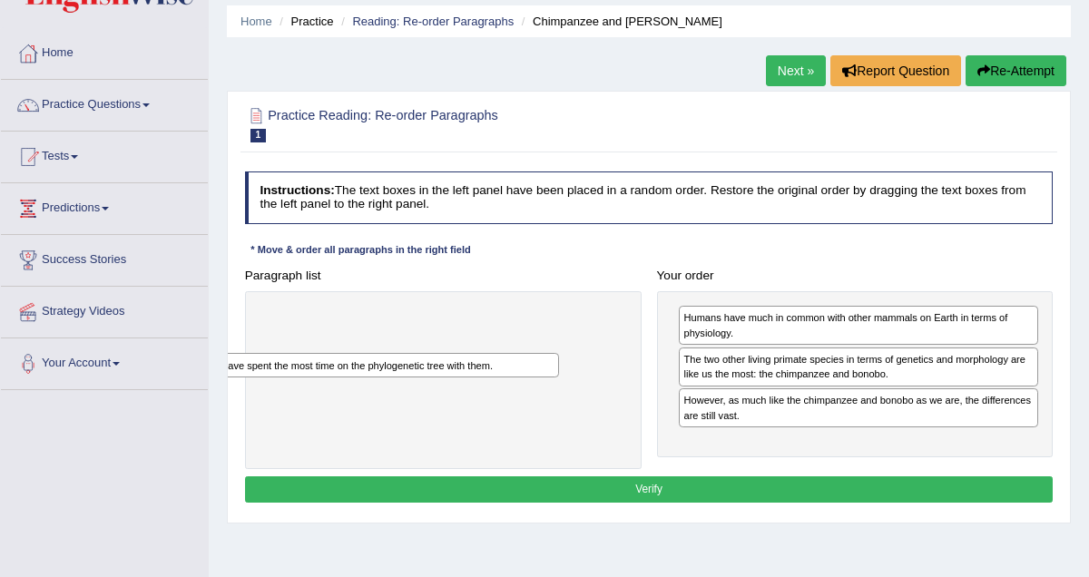
drag, startPoint x: 881, startPoint y: 357, endPoint x: 318, endPoint y: 364, distance: 563.8
click at [318, 364] on div "We have spent the most time on the phylogenetic tree with them." at bounding box center [379, 365] width 359 height 25
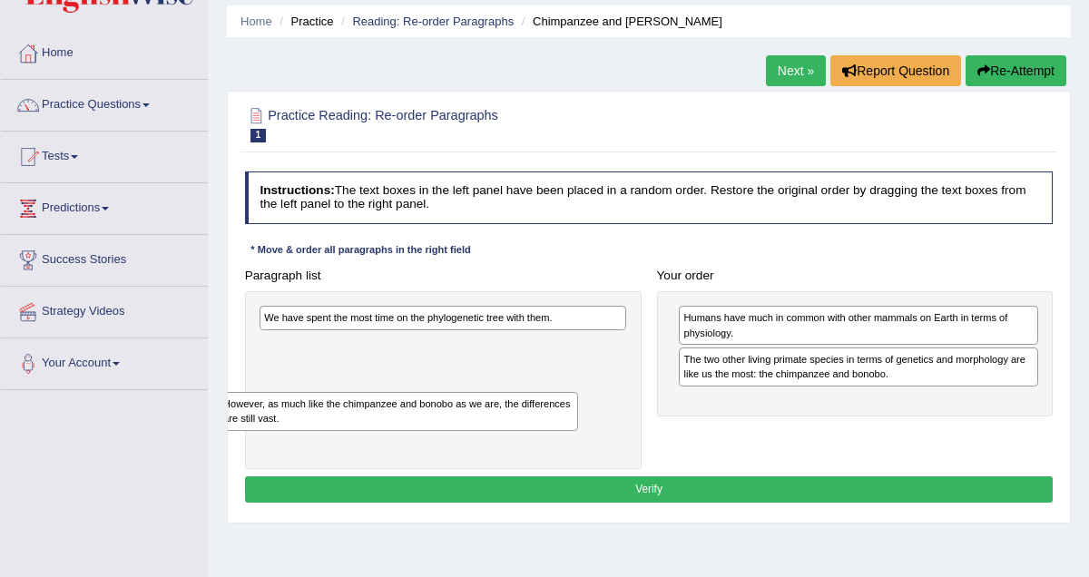
drag, startPoint x: 752, startPoint y: 416, endPoint x: 190, endPoint y: 411, distance: 562.0
click at [190, 411] on div "Toggle navigation Home Practice Questions Speaking Practice Read Aloud Repeat S…" at bounding box center [544, 410] width 1089 height 944
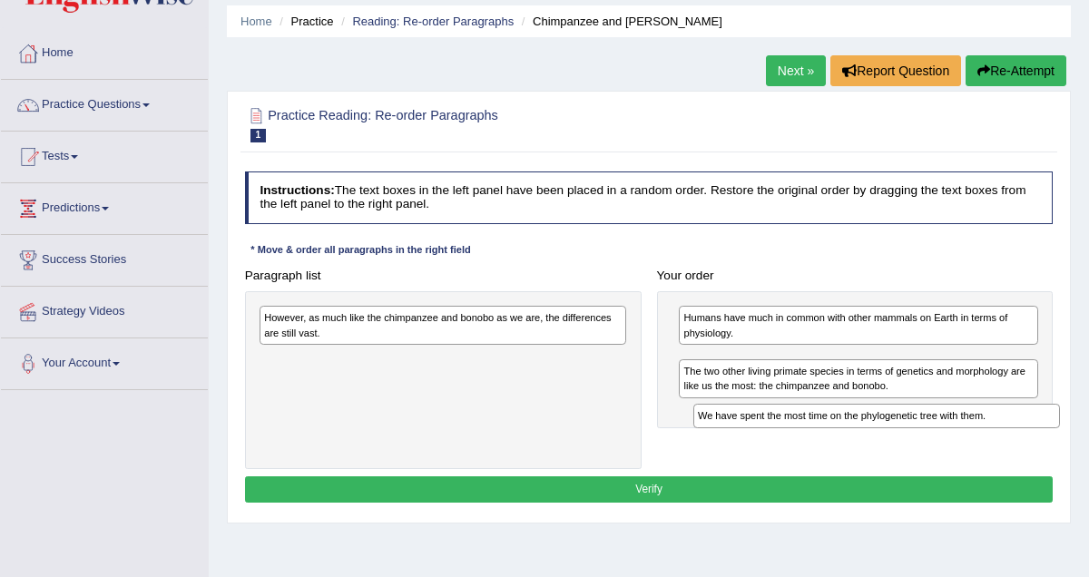
drag, startPoint x: 294, startPoint y: 318, endPoint x: 804, endPoint y: 434, distance: 523.3
click at [804, 434] on div "Paragraph list We have spent the most time on the phylogenetic tree with them. …" at bounding box center [649, 365] width 824 height 207
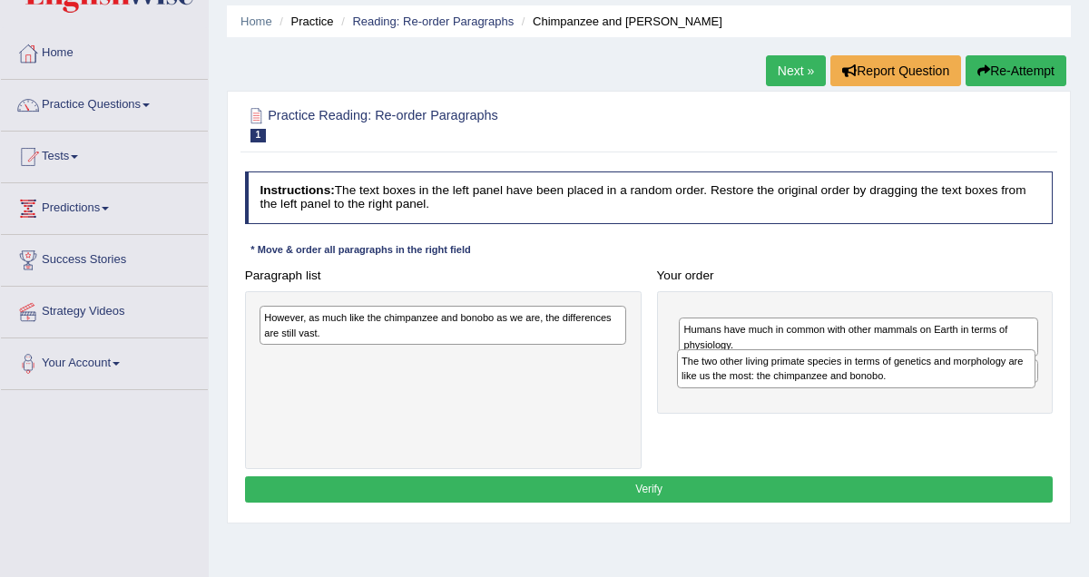
drag, startPoint x: 812, startPoint y: 400, endPoint x: 809, endPoint y: 371, distance: 29.2
click at [809, 371] on div "The two other living primate species in terms of genetics and morphology are li…" at bounding box center [856, 369] width 359 height 39
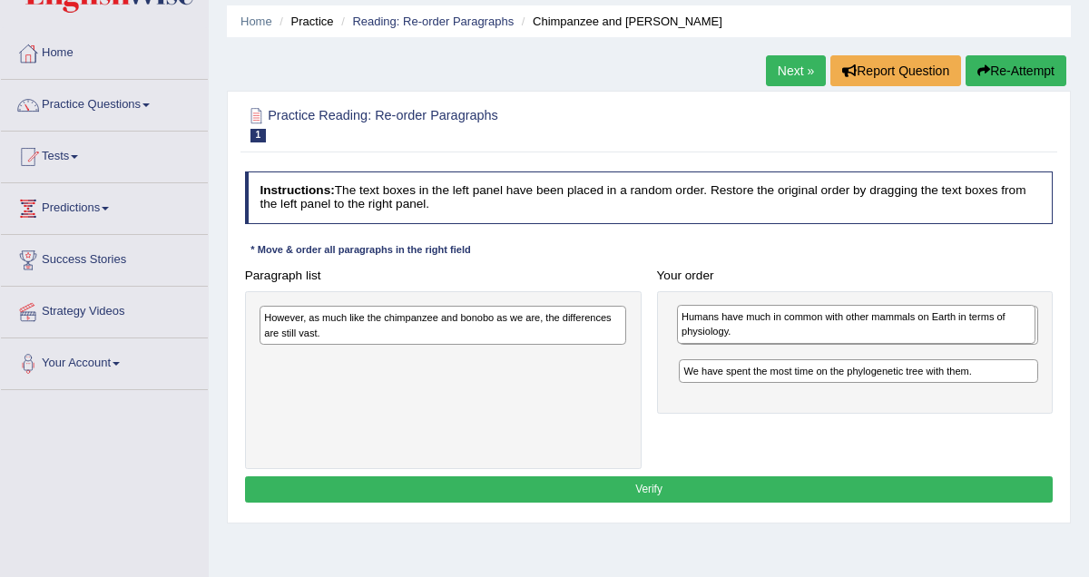
drag, startPoint x: 797, startPoint y: 360, endPoint x: 794, endPoint y: 303, distance: 57.3
click at [794, 305] on div "Humans have much in common with other mammals on Earth in terms of physiology." at bounding box center [856, 324] width 359 height 39
drag, startPoint x: 789, startPoint y: 370, endPoint x: 788, endPoint y: 310, distance: 59.9
click at [788, 310] on div "Humans have much in common with other mammals on Earth in terms of physiology." at bounding box center [857, 316] width 359 height 39
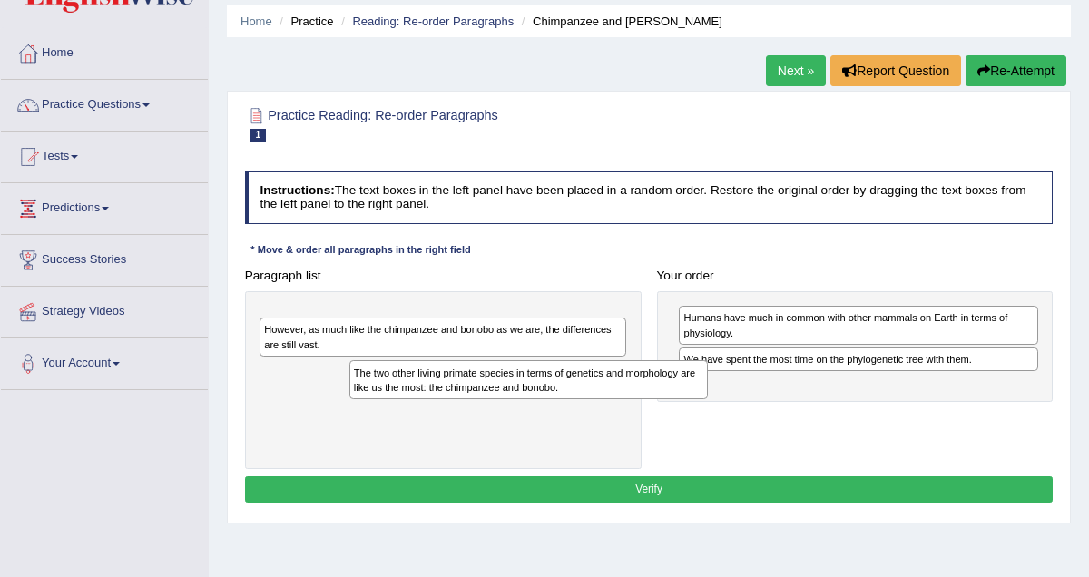
drag, startPoint x: 783, startPoint y: 325, endPoint x: 346, endPoint y: 396, distance: 442.4
click at [350, 396] on div "The two other living primate species in terms of genetics and morphology are li…" at bounding box center [529, 379] width 359 height 39
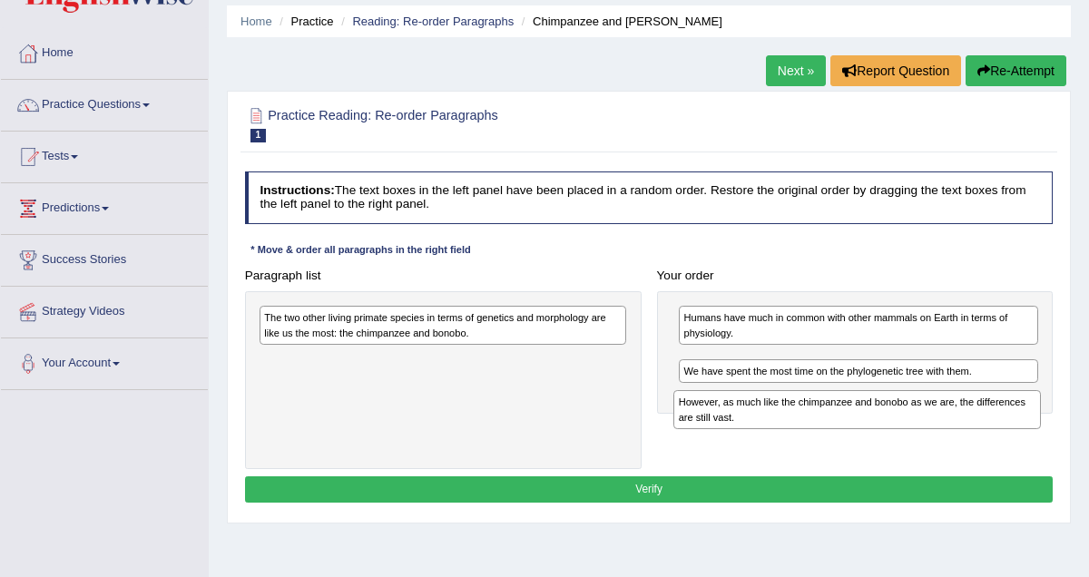
drag, startPoint x: 518, startPoint y: 363, endPoint x: 1006, endPoint y: 414, distance: 490.1
click at [1006, 414] on div "However, as much like the chimpanzee and bonobo as we are, the differences are …" at bounding box center [857, 409] width 367 height 39
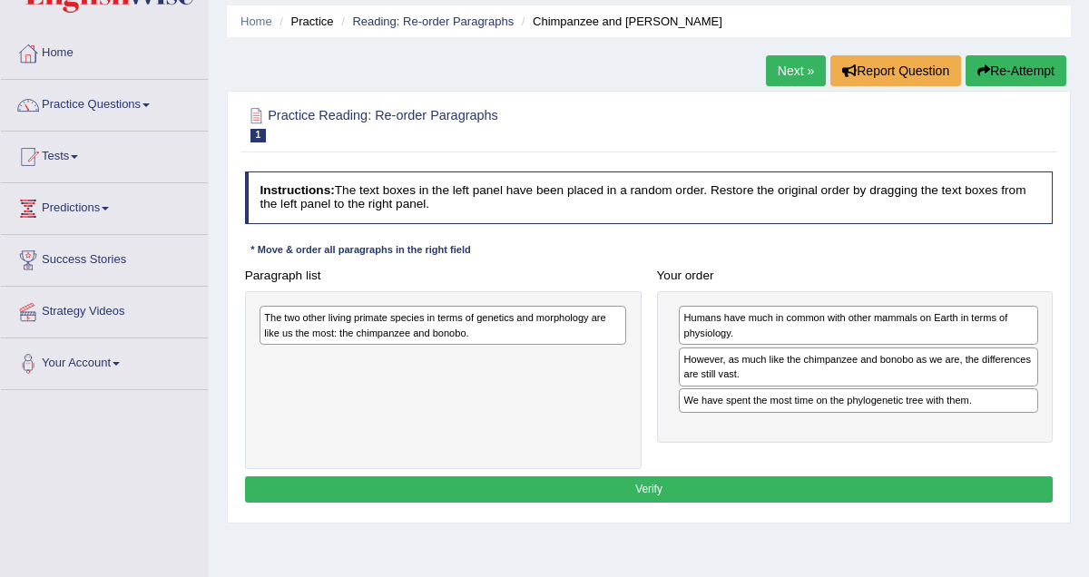
click at [399, 323] on div "The two other living primate species in terms of genetics and morphology are li…" at bounding box center [443, 325] width 367 height 39
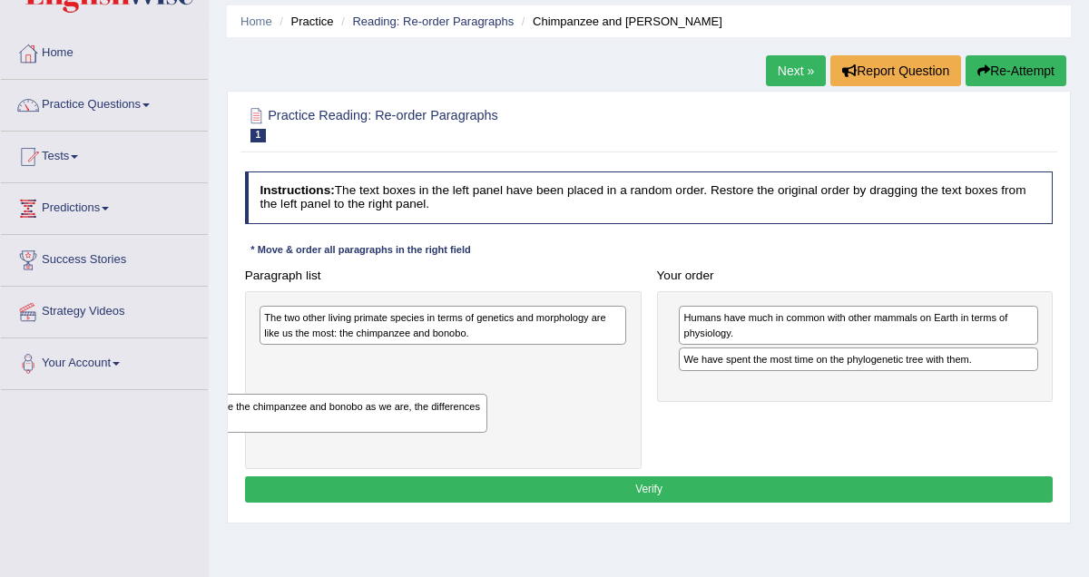
drag, startPoint x: 825, startPoint y: 381, endPoint x: 196, endPoint y: 443, distance: 632.1
click at [196, 443] on div "Toggle navigation Home Practice Questions Speaking Practice Read Aloud Repeat S…" at bounding box center [544, 410] width 1089 height 944
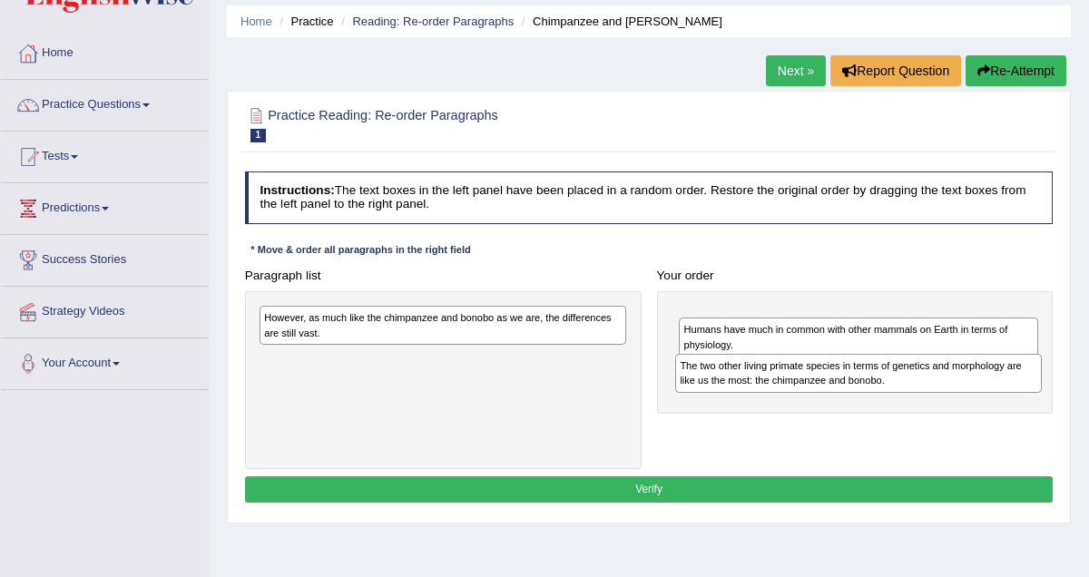
drag, startPoint x: 373, startPoint y: 325, endPoint x: 862, endPoint y: 381, distance: 492.5
click at [862, 381] on div "The two other living primate species in terms of genetics and morphology are li…" at bounding box center [858, 373] width 367 height 39
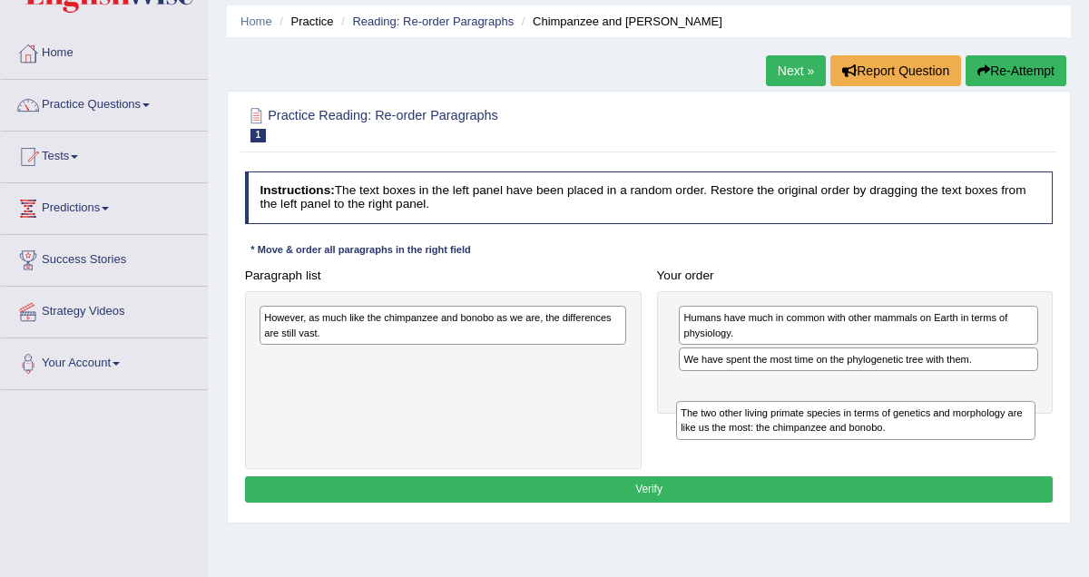
drag, startPoint x: 853, startPoint y: 329, endPoint x: 850, endPoint y: 440, distance: 111.7
click at [850, 440] on div "Paragraph list However, as much like the chimpanzee and bonobo as we are, the d…" at bounding box center [649, 365] width 824 height 207
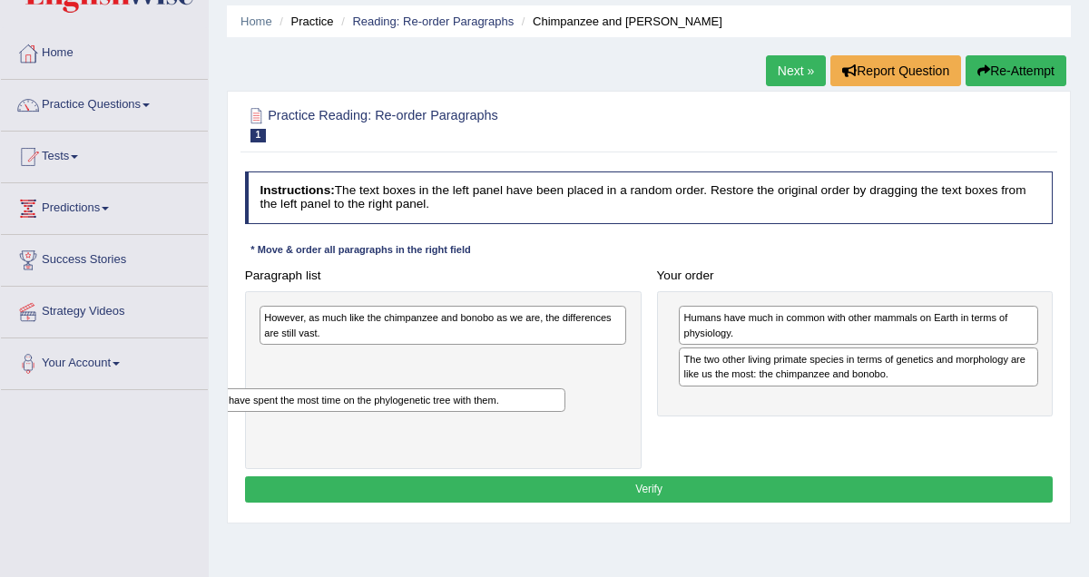
drag, startPoint x: 830, startPoint y: 361, endPoint x: 273, endPoint y: 409, distance: 558.6
click at [273, 409] on div "We have spent the most time on the phylogenetic tree with them." at bounding box center [385, 401] width 359 height 25
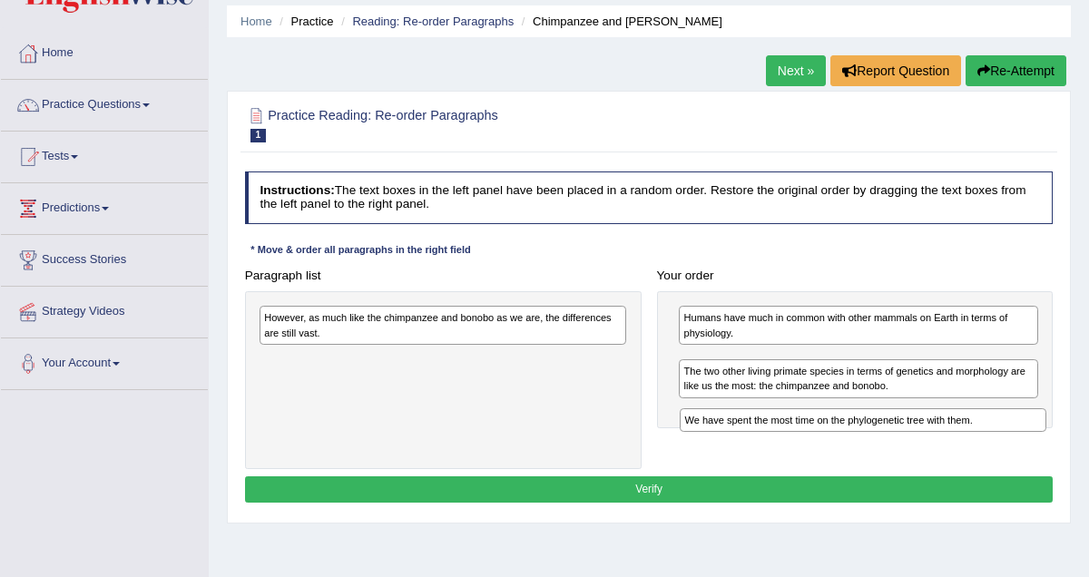
drag, startPoint x: 341, startPoint y: 364, endPoint x: 836, endPoint y: 436, distance: 499.9
click at [836, 436] on div "Paragraph list However, as much like the chimpanzee and bonobo as we are, the d…" at bounding box center [649, 365] width 824 height 207
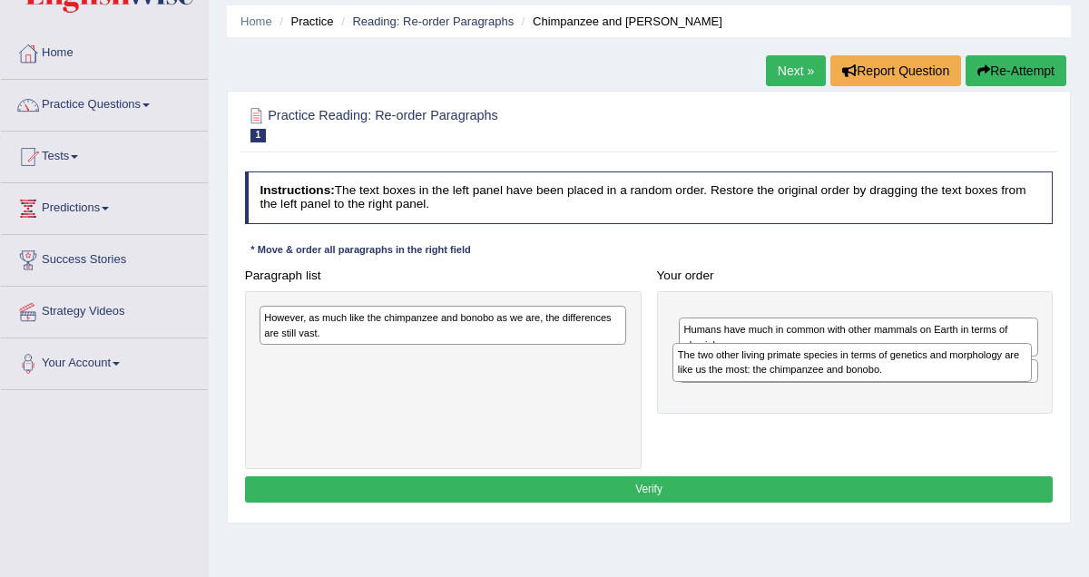
drag, startPoint x: 833, startPoint y: 408, endPoint x: 826, endPoint y: 371, distance: 37.0
click at [826, 371] on div "The two other living primate species in terms of genetics and morphology are li…" at bounding box center [852, 362] width 359 height 39
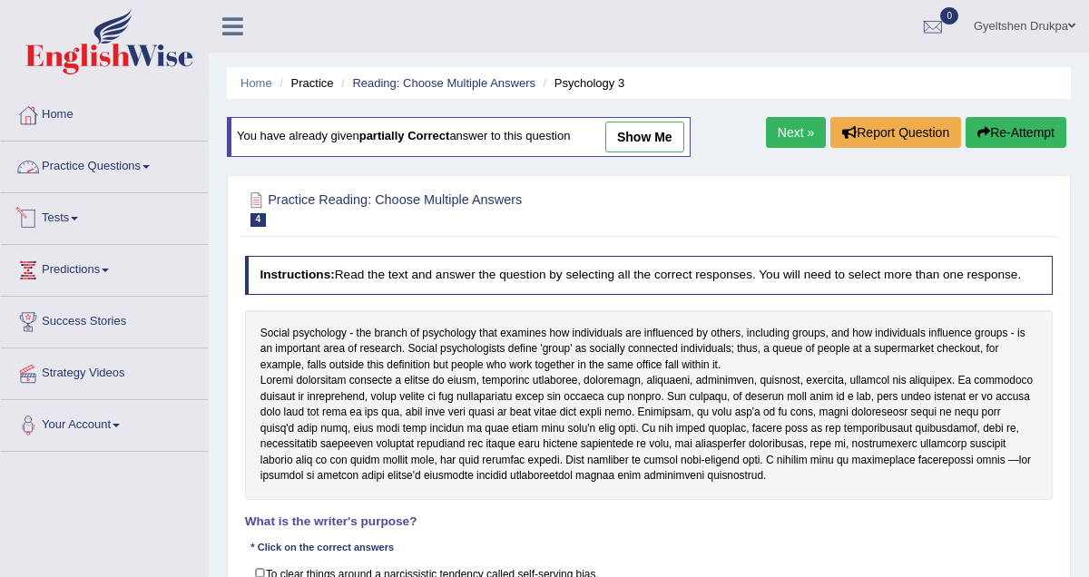
click at [150, 165] on span at bounding box center [146, 167] width 7 height 4
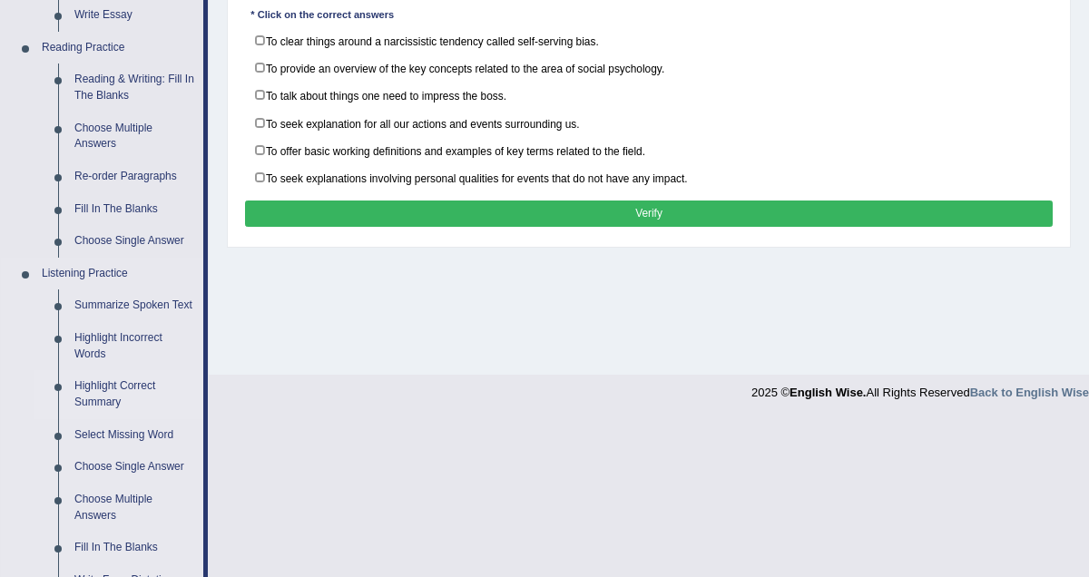
scroll to position [530, 0]
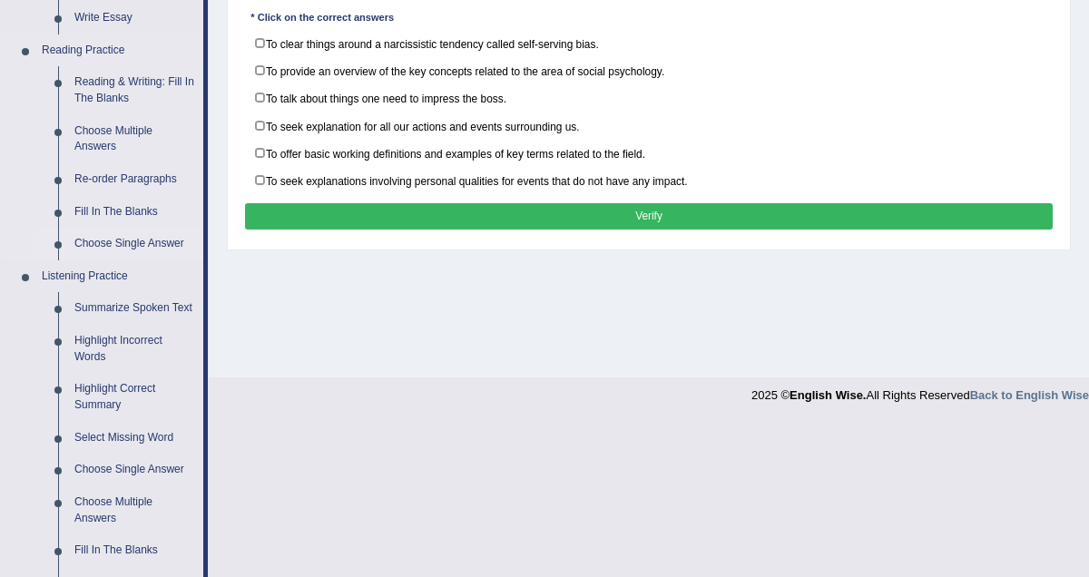
click at [137, 241] on link "Choose Single Answer" at bounding box center [134, 244] width 137 height 33
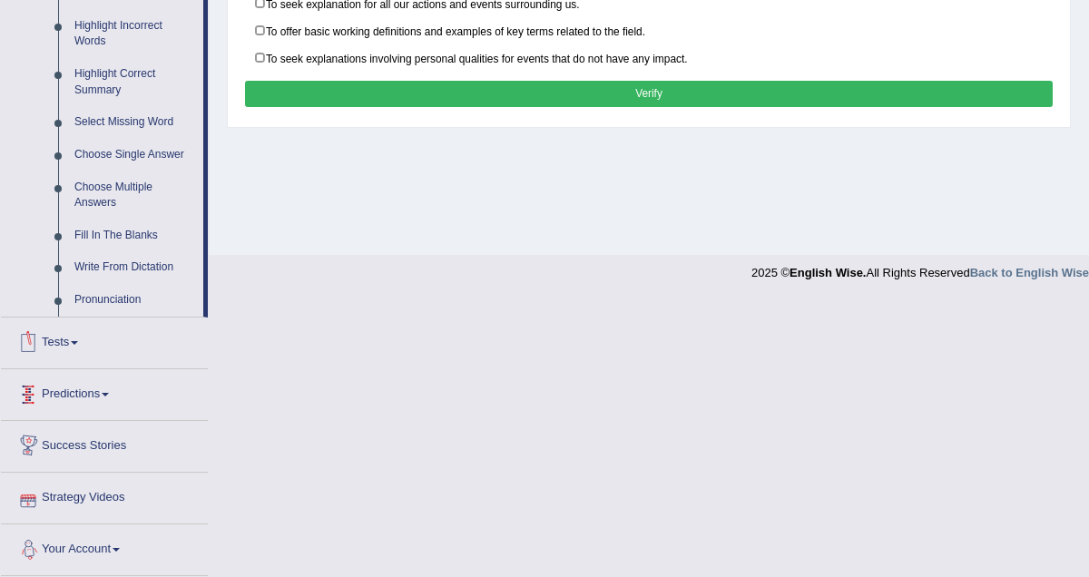
scroll to position [730, 0]
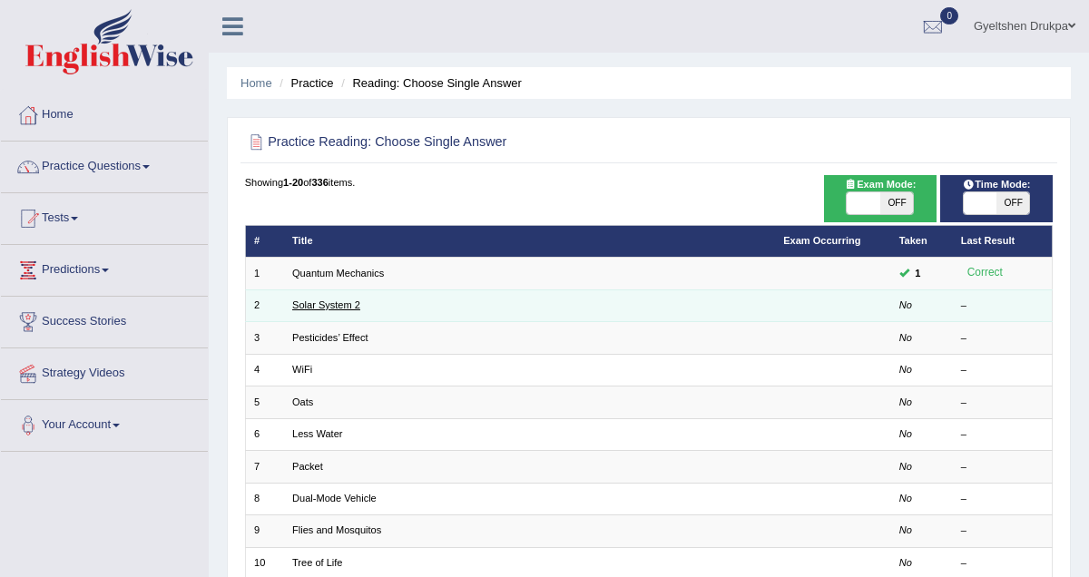
click at [302, 302] on link "Solar System 2" at bounding box center [326, 305] width 68 height 11
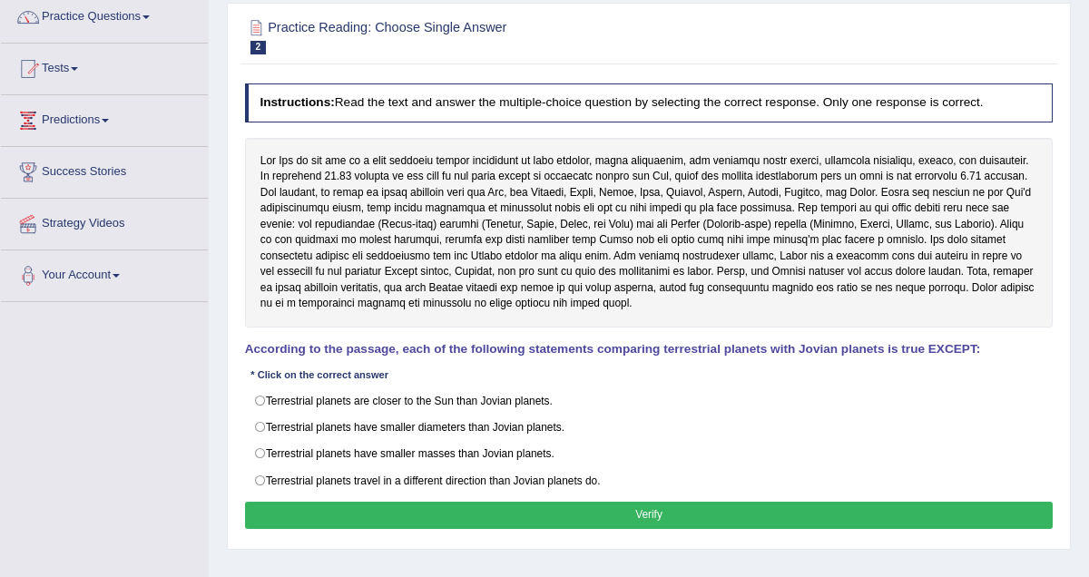
scroll to position [153, 0]
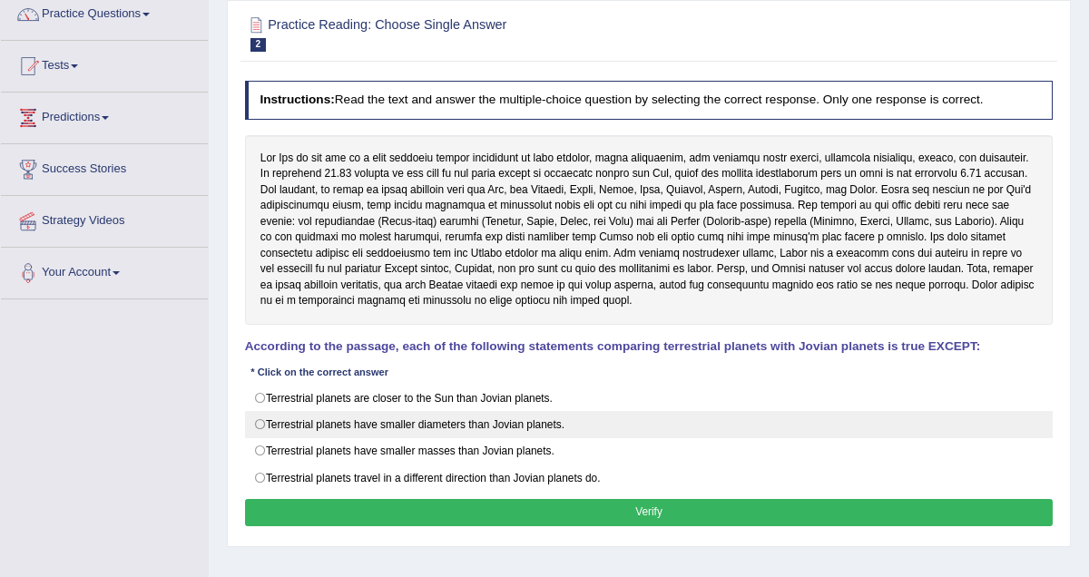
click at [263, 420] on label "Terrestrial planets have smaller diameters than Jovian planets." at bounding box center [649, 424] width 809 height 27
radio input "true"
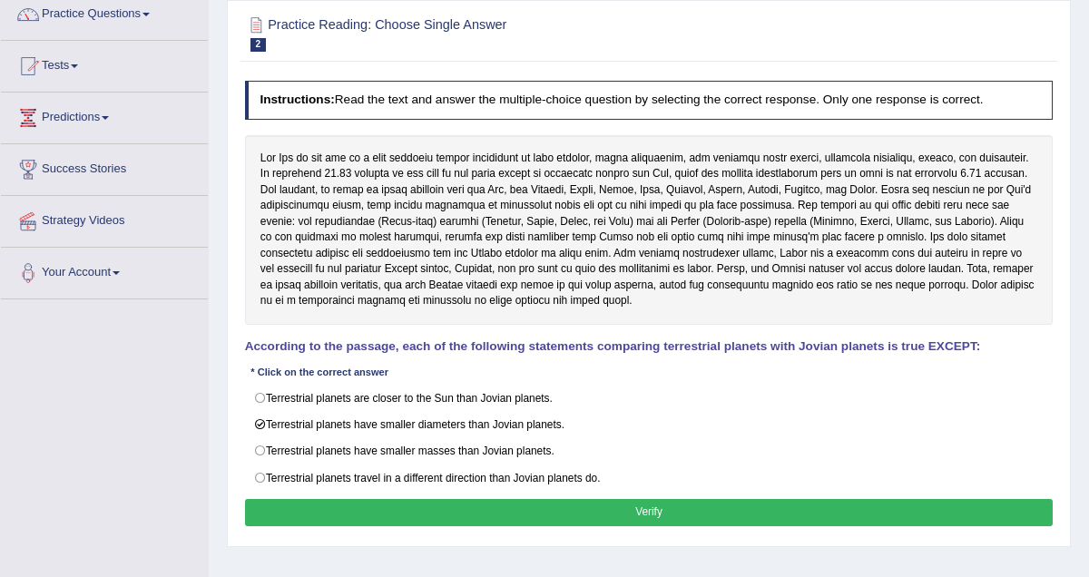
click at [635, 514] on button "Verify" at bounding box center [649, 512] width 809 height 26
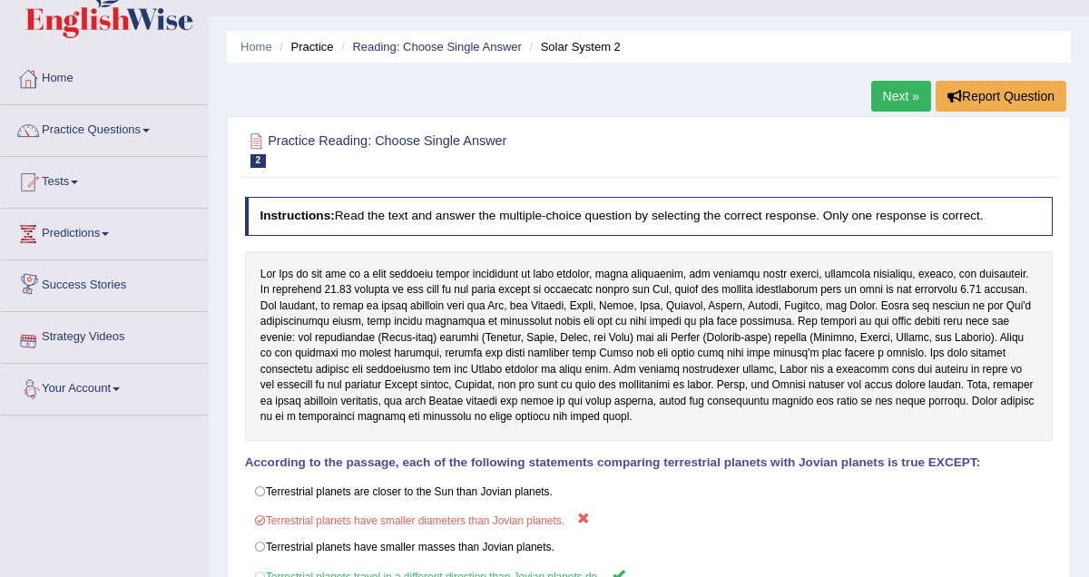
scroll to position [0, 0]
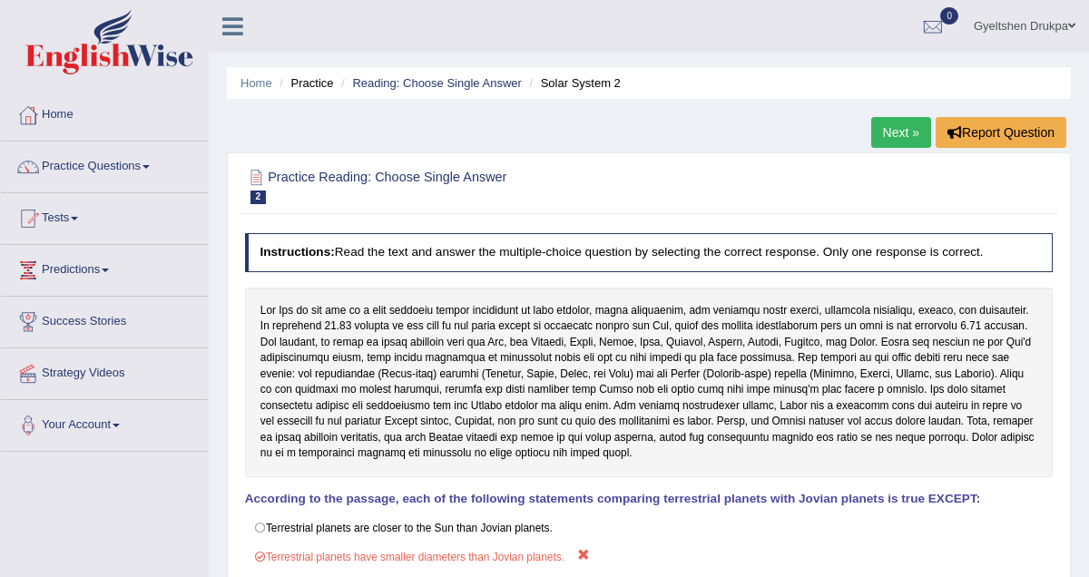
click at [889, 134] on link "Next »" at bounding box center [902, 132] width 60 height 31
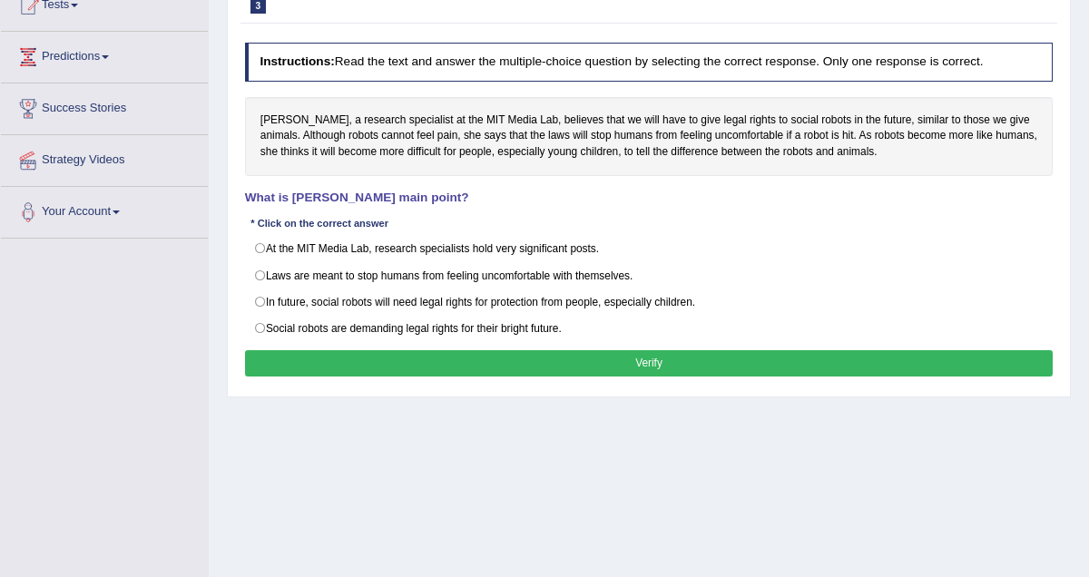
scroll to position [219, 0]
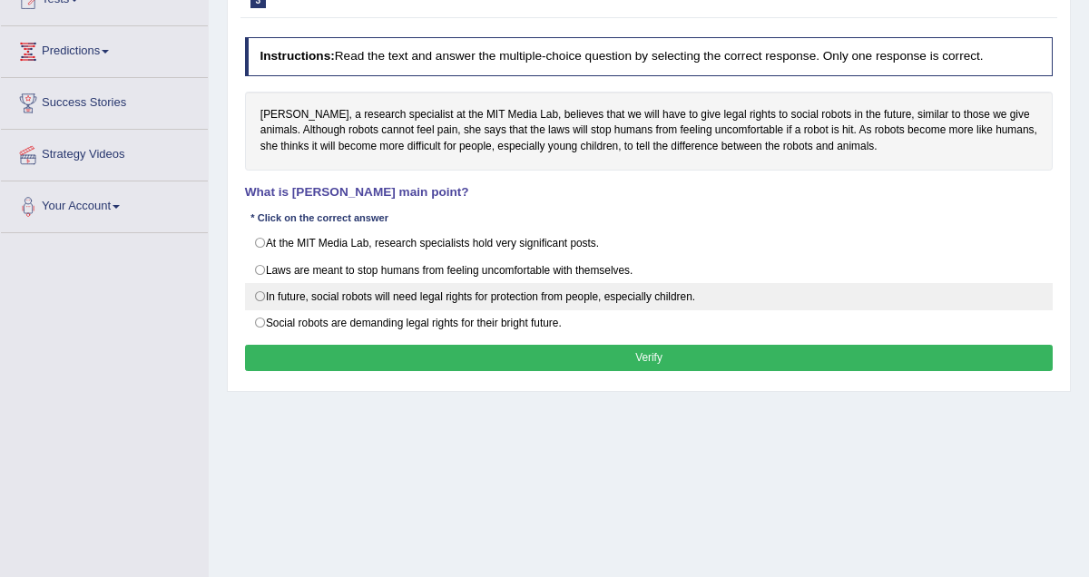
click at [261, 297] on label "In future, social robots will need legal rights for protection from people, esp…" at bounding box center [649, 296] width 809 height 27
radio input "true"
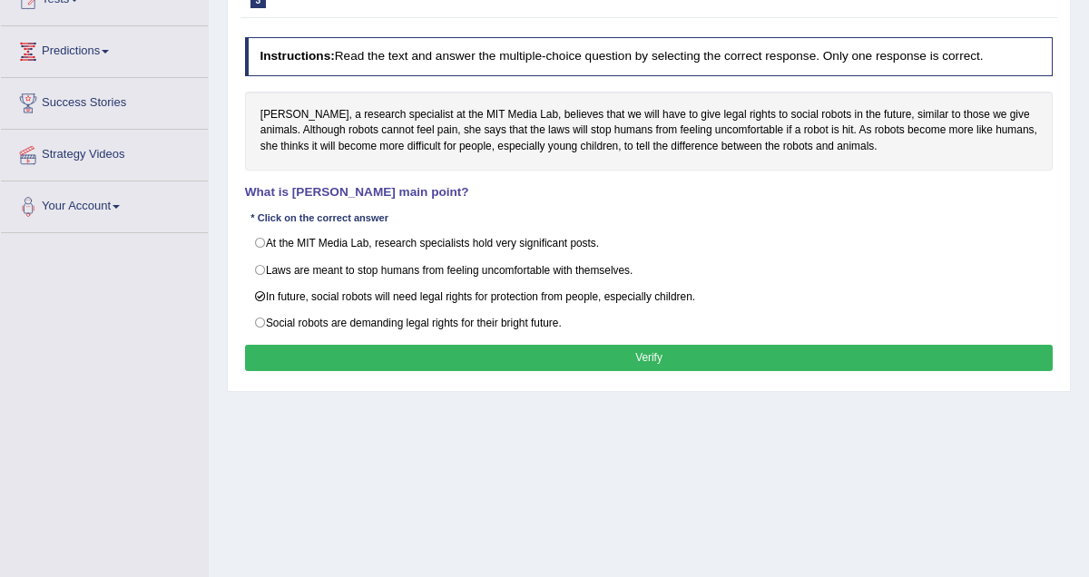
click at [638, 359] on button "Verify" at bounding box center [649, 358] width 809 height 26
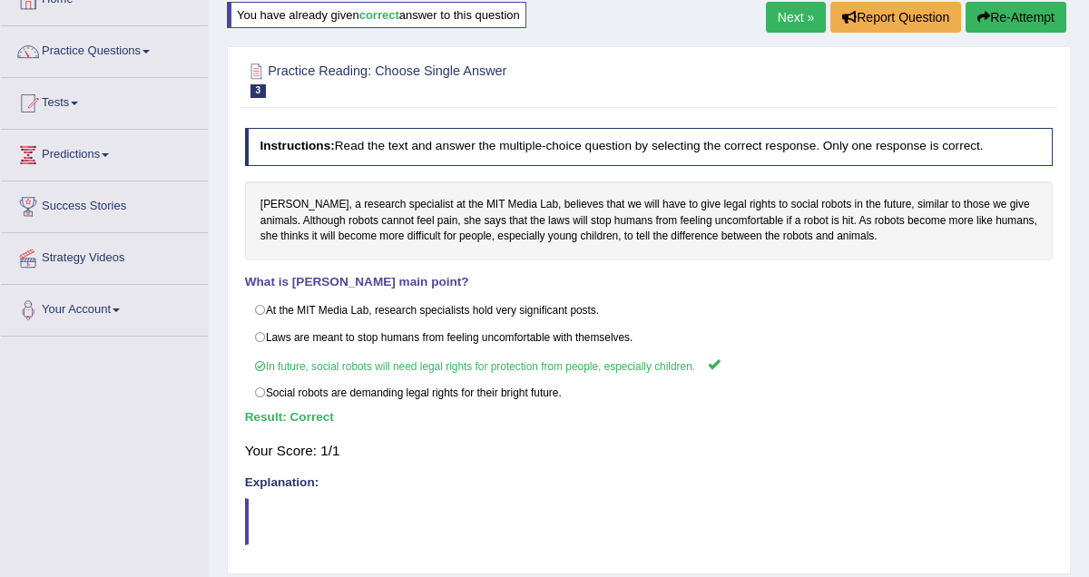
scroll to position [122, 0]
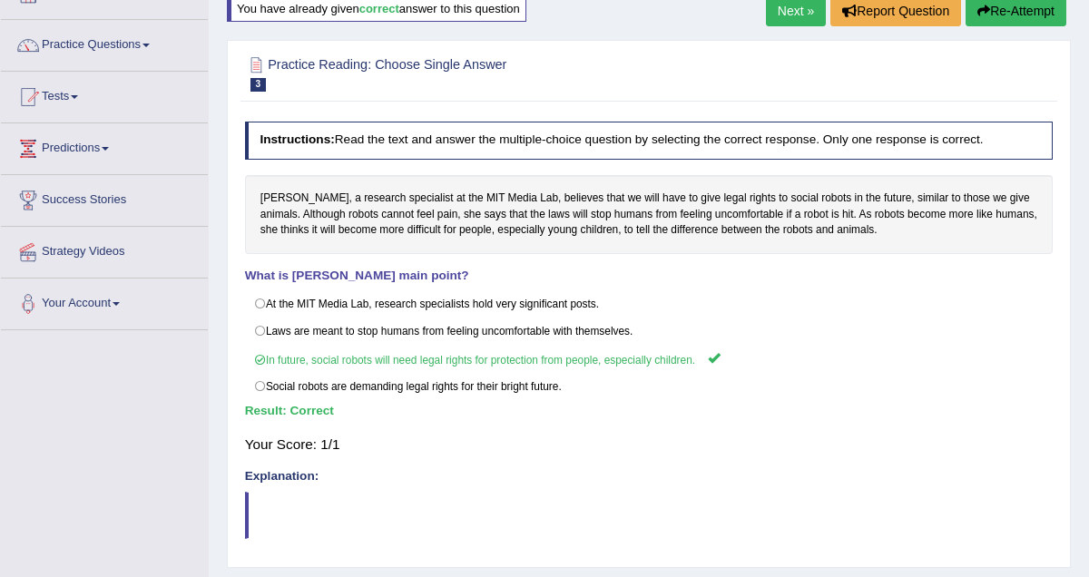
click at [793, 15] on link "Next »" at bounding box center [796, 10] width 60 height 31
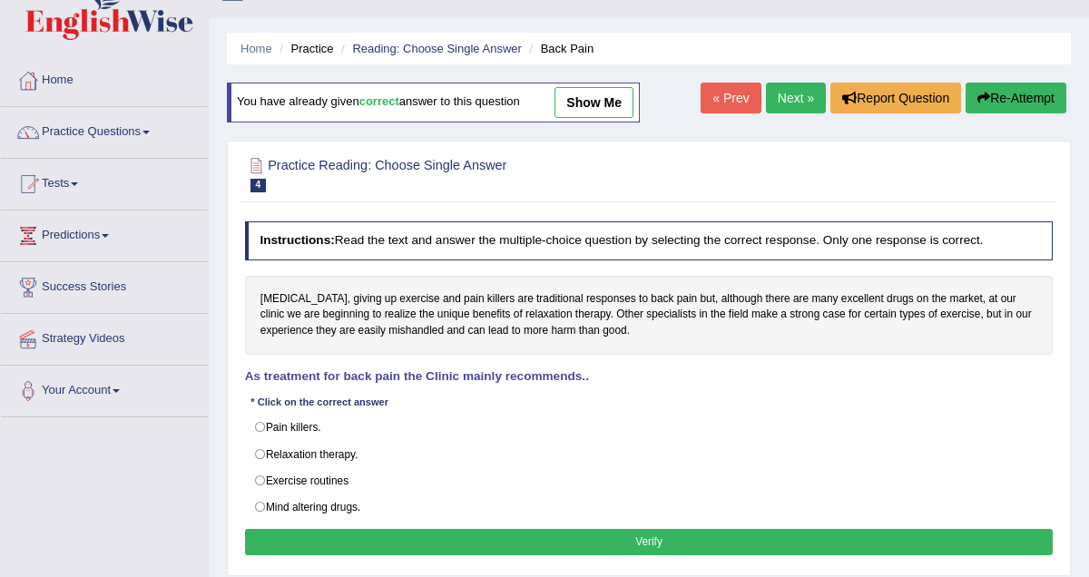
scroll to position [36, 0]
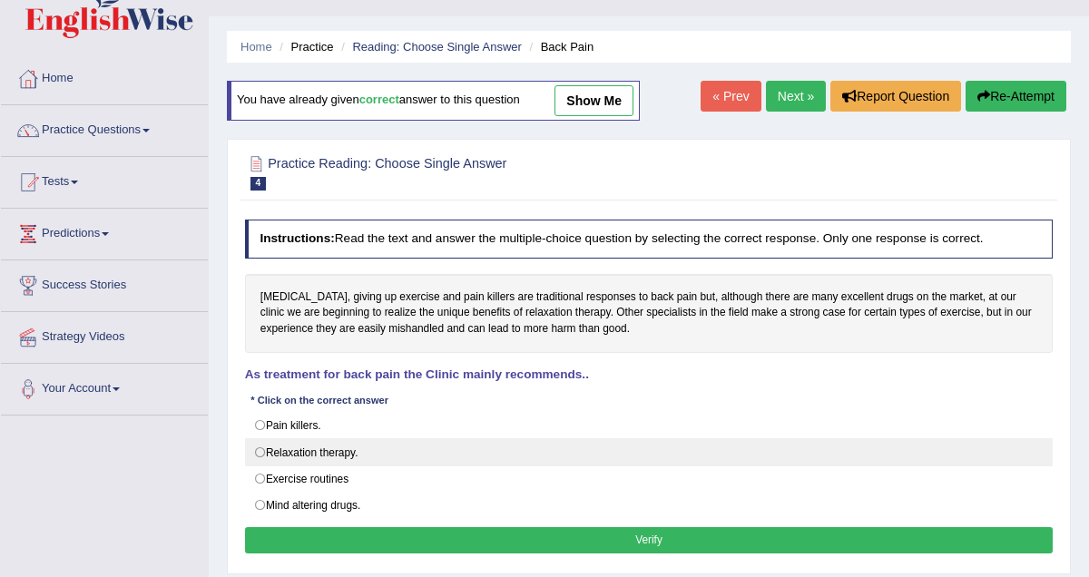
click at [266, 450] on label "Relaxation therapy." at bounding box center [649, 451] width 809 height 27
radio input "true"
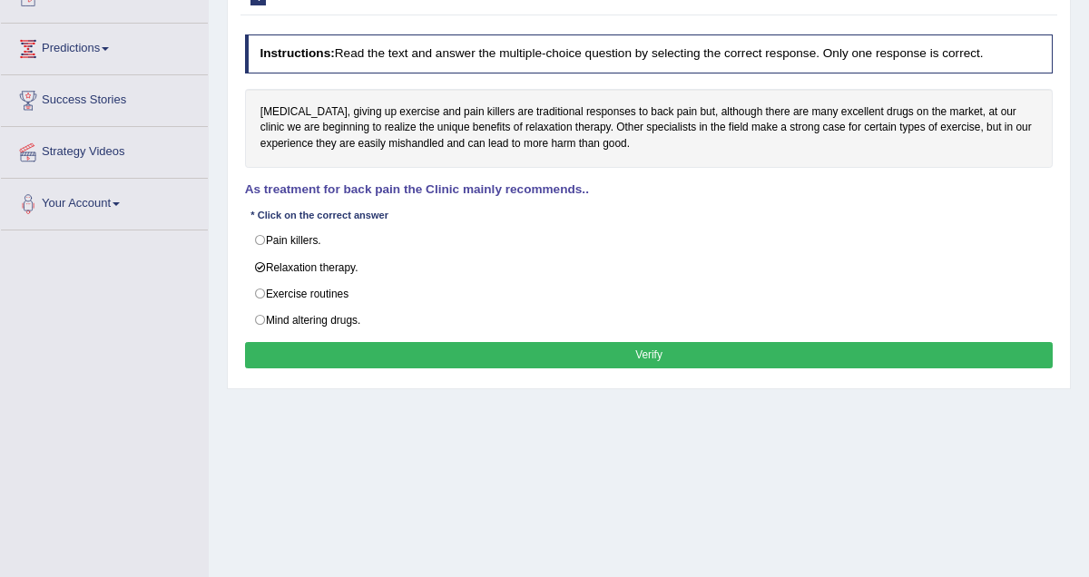
scroll to position [226, 0]
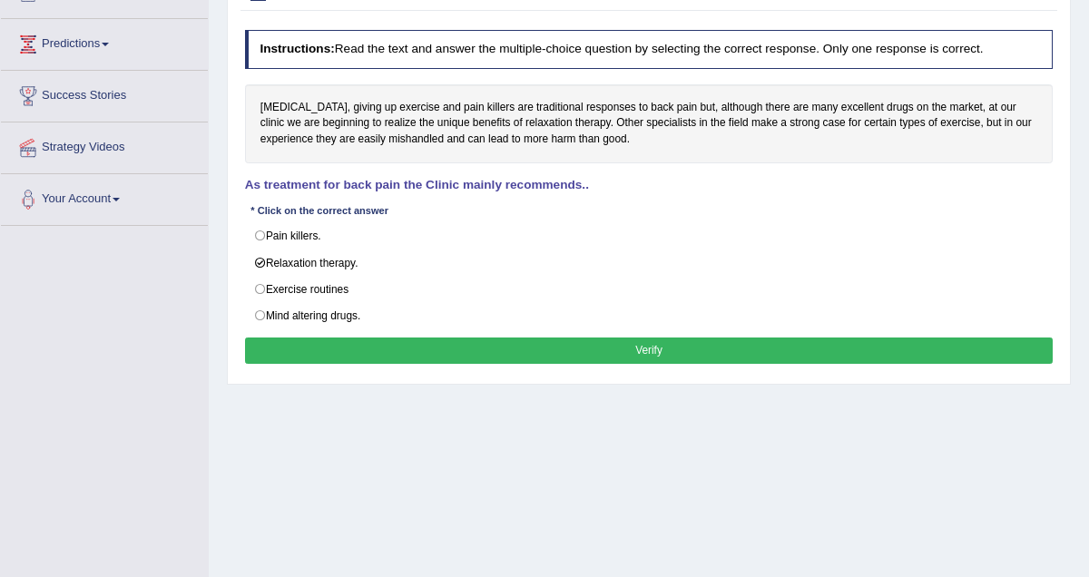
click at [652, 352] on button "Verify" at bounding box center [649, 351] width 809 height 26
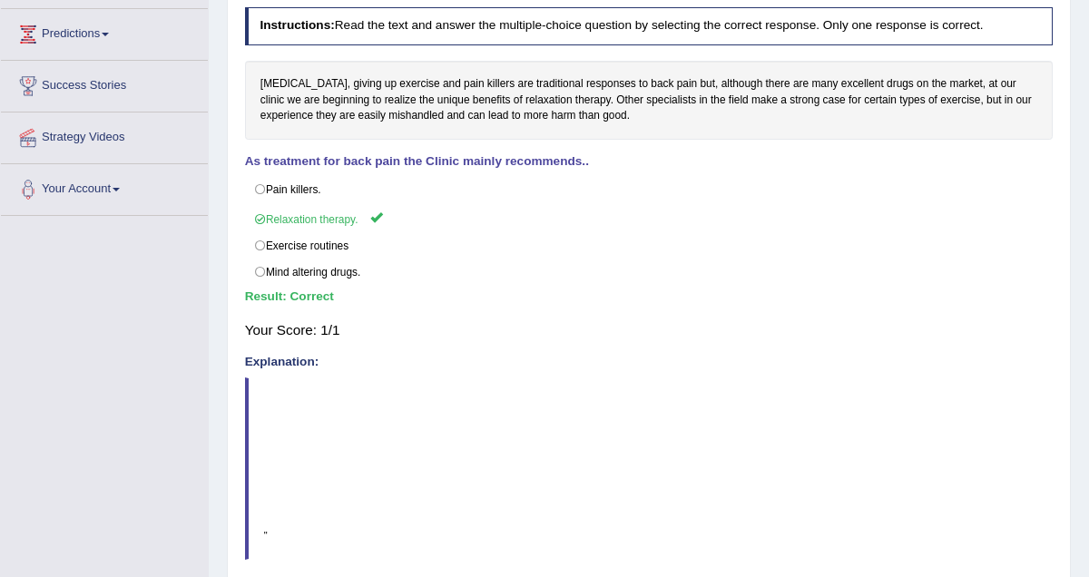
scroll to position [0, 0]
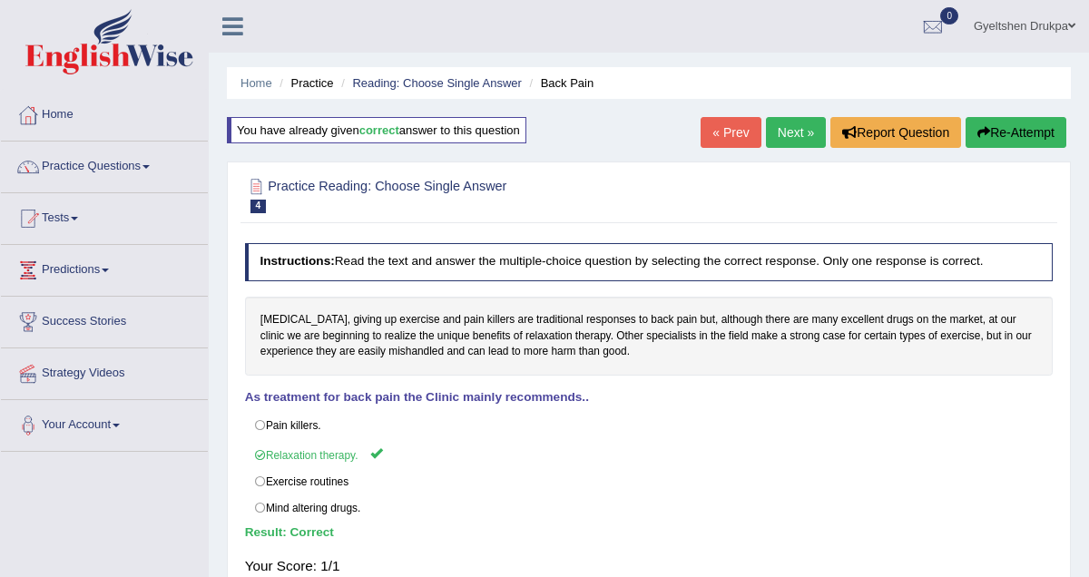
click at [787, 137] on link "Next »" at bounding box center [796, 132] width 60 height 31
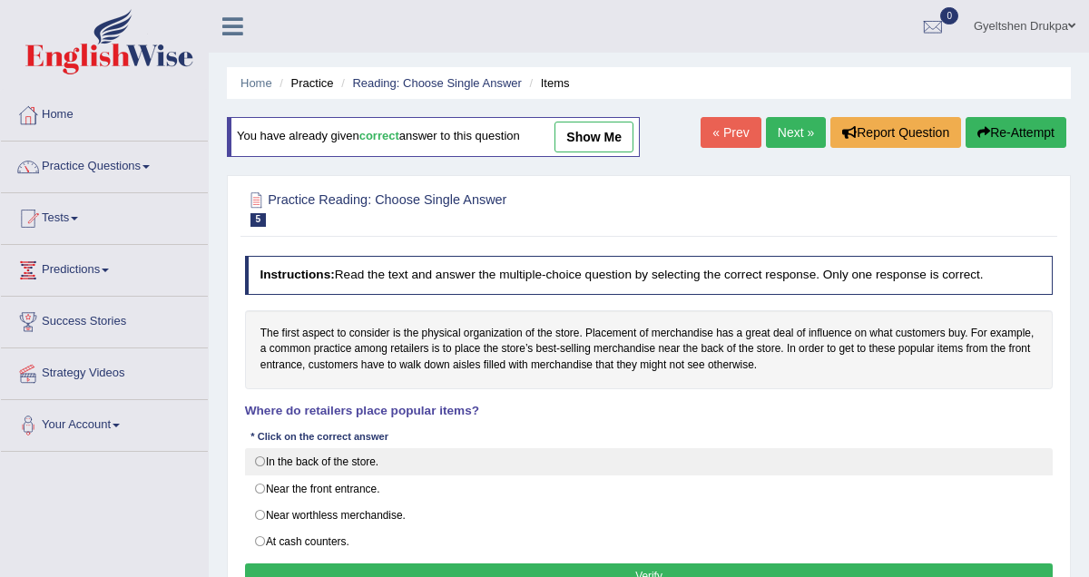
click at [260, 461] on label "In the back of the store." at bounding box center [649, 461] width 809 height 27
radio input "true"
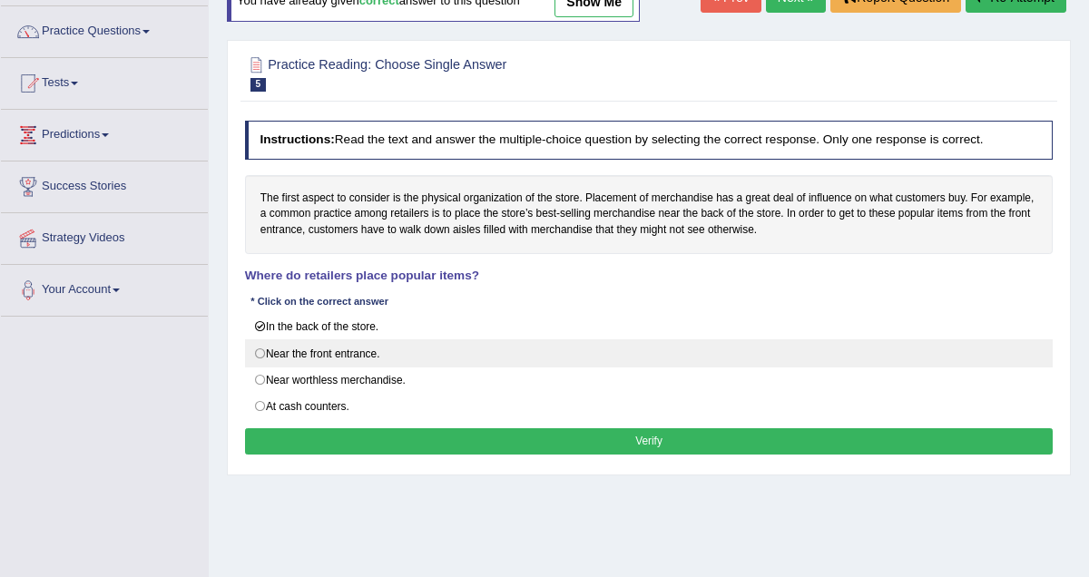
scroll to position [137, 0]
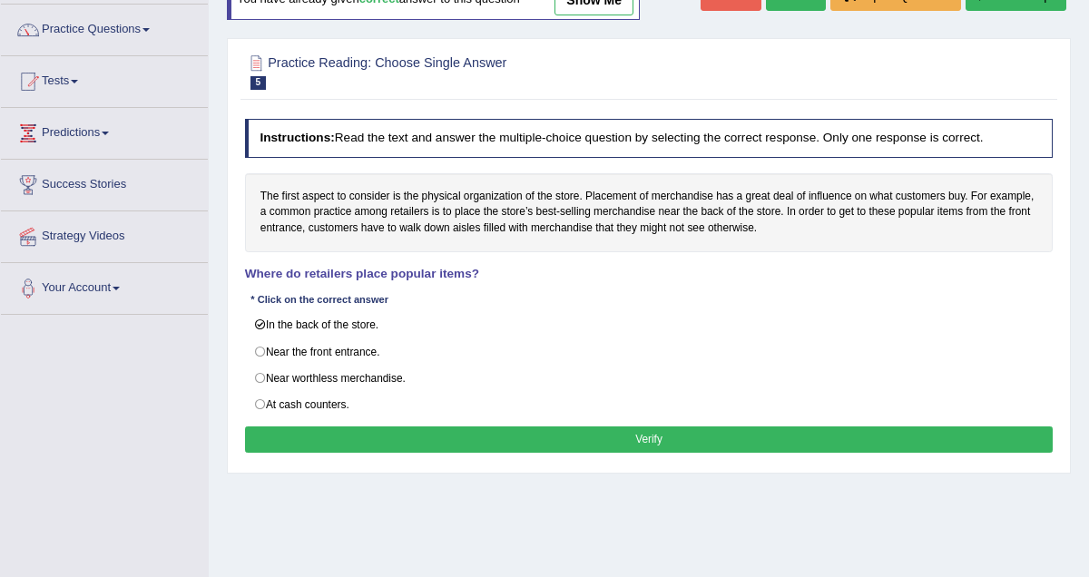
click at [617, 451] on button "Verify" at bounding box center [649, 440] width 809 height 26
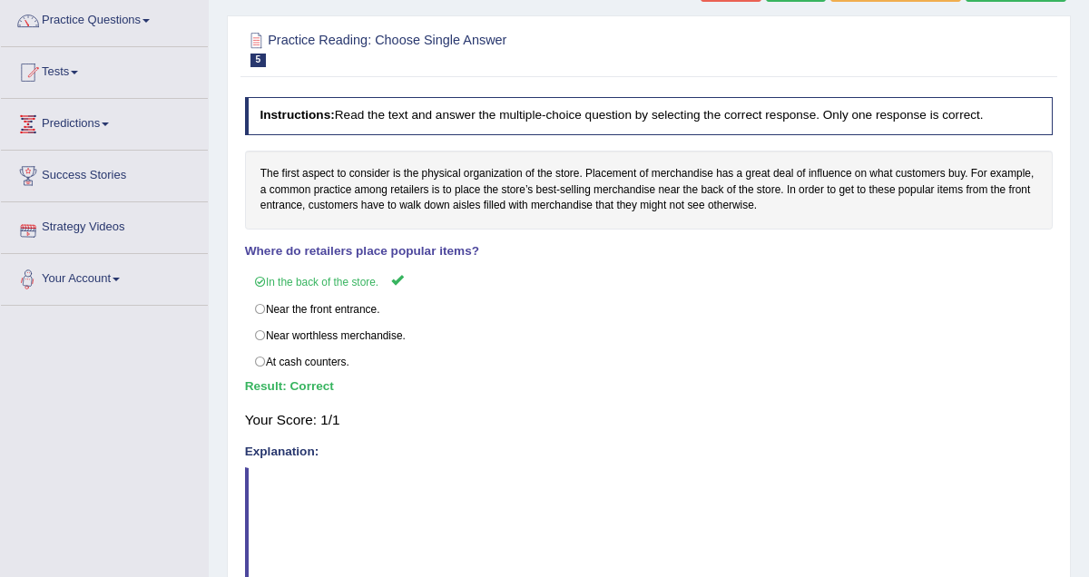
scroll to position [0, 0]
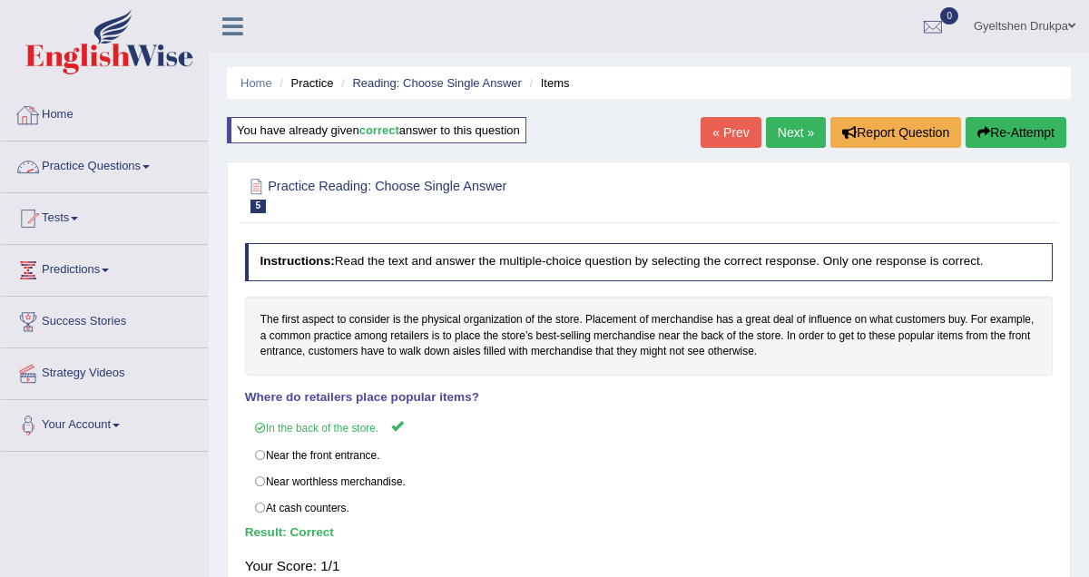
click at [150, 168] on span at bounding box center [146, 167] width 7 height 4
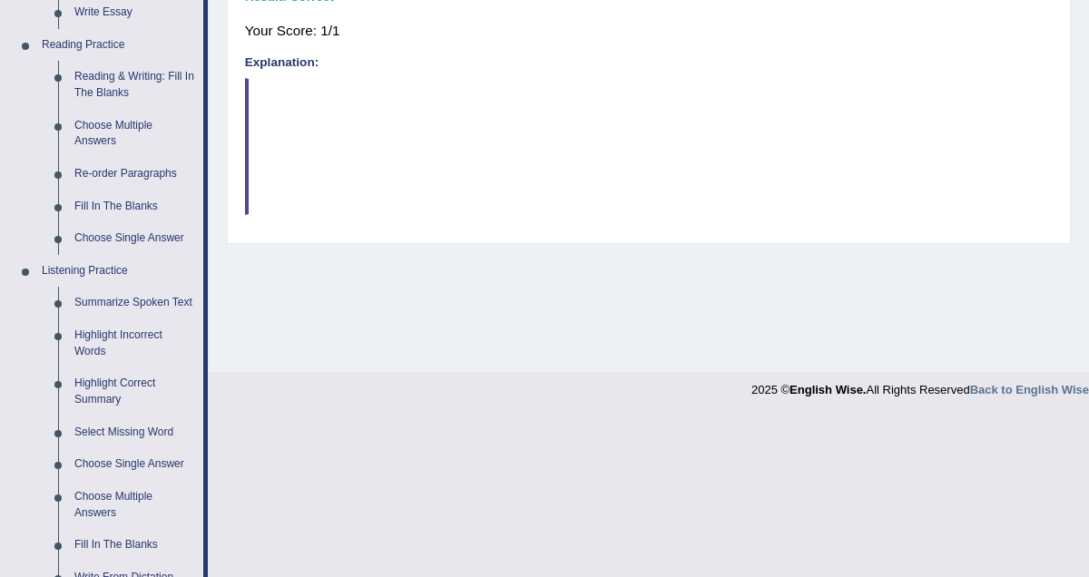
scroll to position [527, 0]
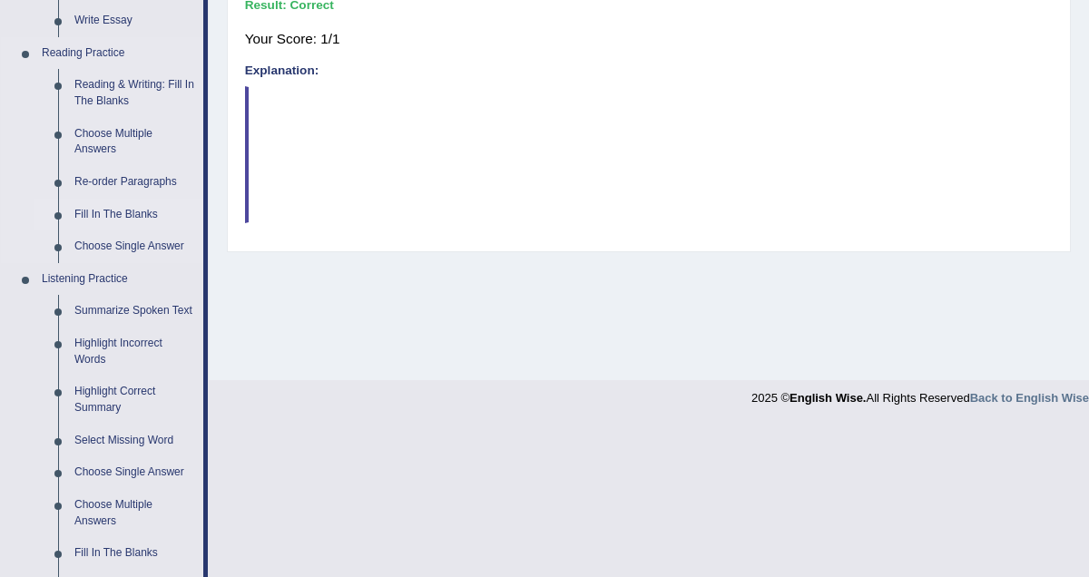
click at [142, 213] on link "Fill In The Blanks" at bounding box center [134, 215] width 137 height 33
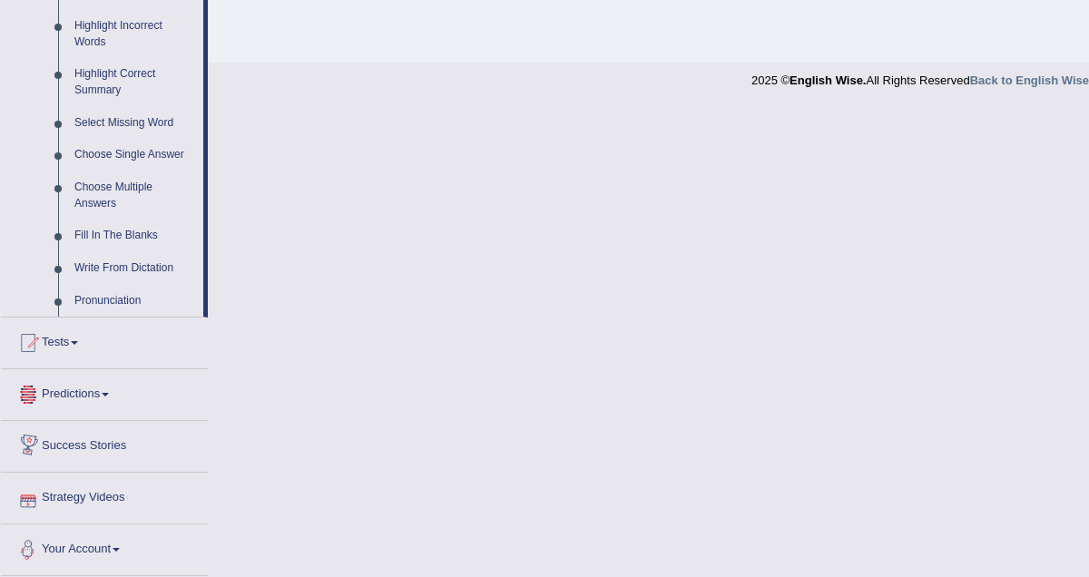
scroll to position [862, 0]
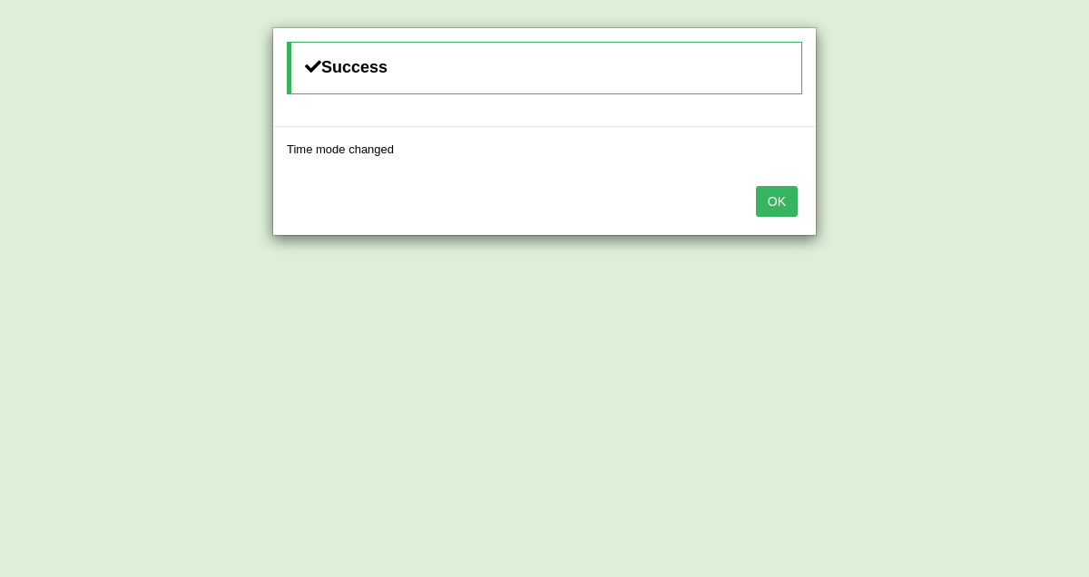
click at [773, 202] on button "OK" at bounding box center [777, 201] width 42 height 31
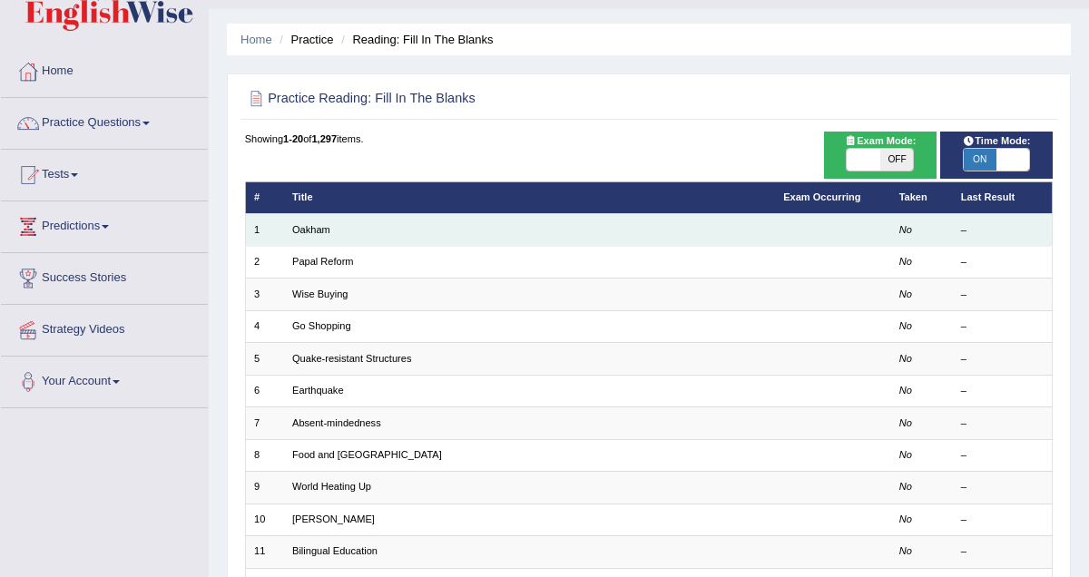
click at [335, 231] on td "Oakham" at bounding box center [529, 230] width 491 height 32
click at [319, 231] on link "Oakham" at bounding box center [311, 229] width 38 height 11
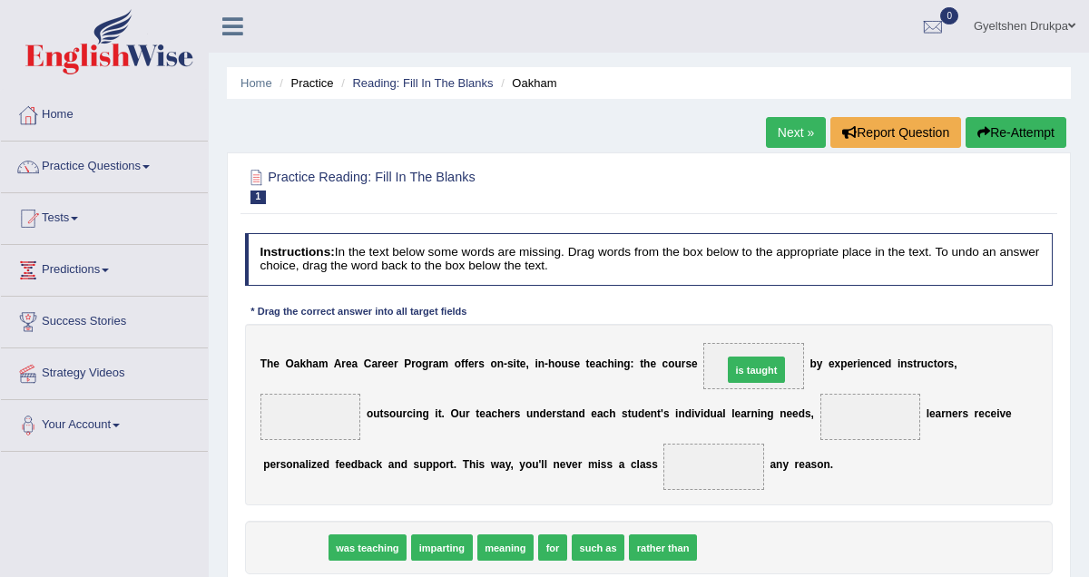
drag, startPoint x: 294, startPoint y: 543, endPoint x: 834, endPoint y: 329, distance: 581.1
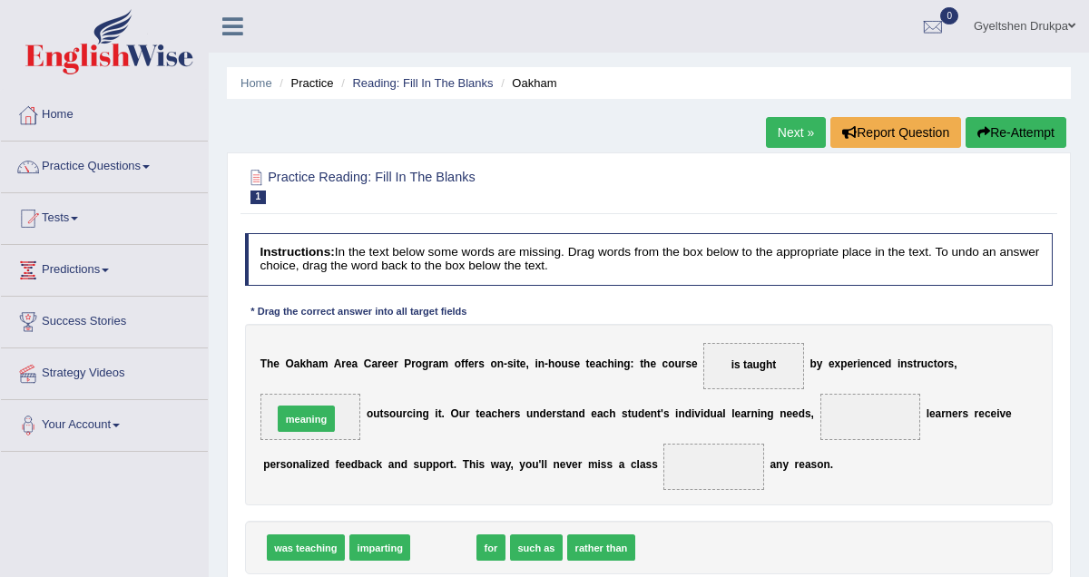
drag, startPoint x: 444, startPoint y: 547, endPoint x: 282, endPoint y: 396, distance: 221.6
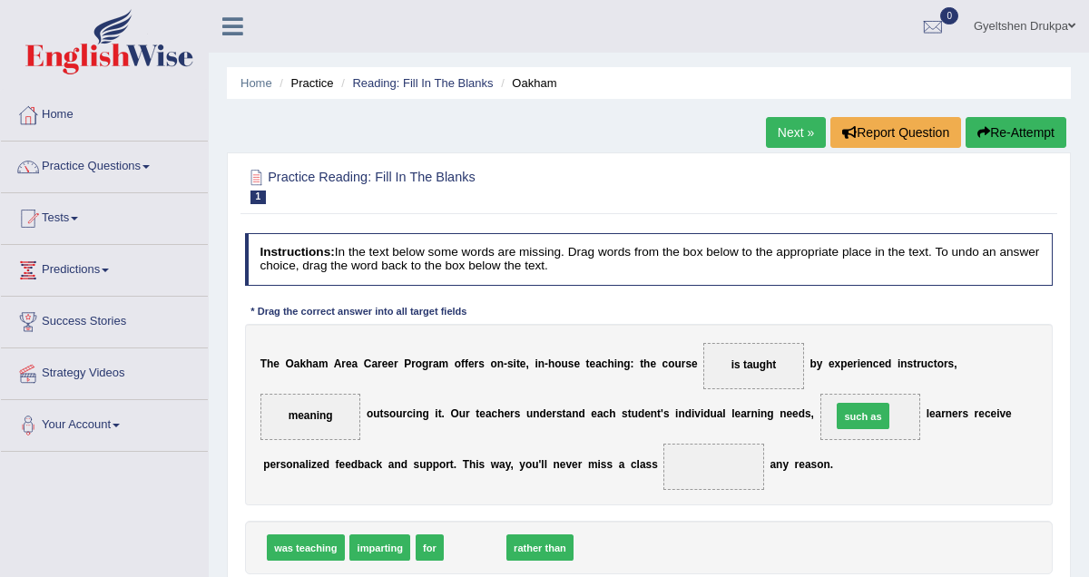
drag, startPoint x: 485, startPoint y: 550, endPoint x: 941, endPoint y: 396, distance: 482.0
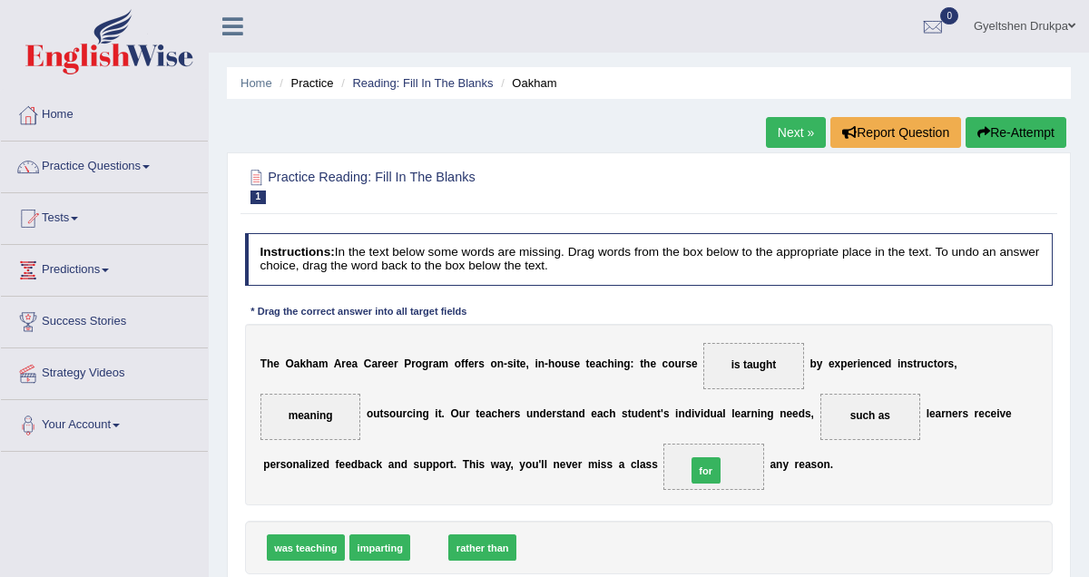
drag, startPoint x: 423, startPoint y: 544, endPoint x: 748, endPoint y: 453, distance: 337.4
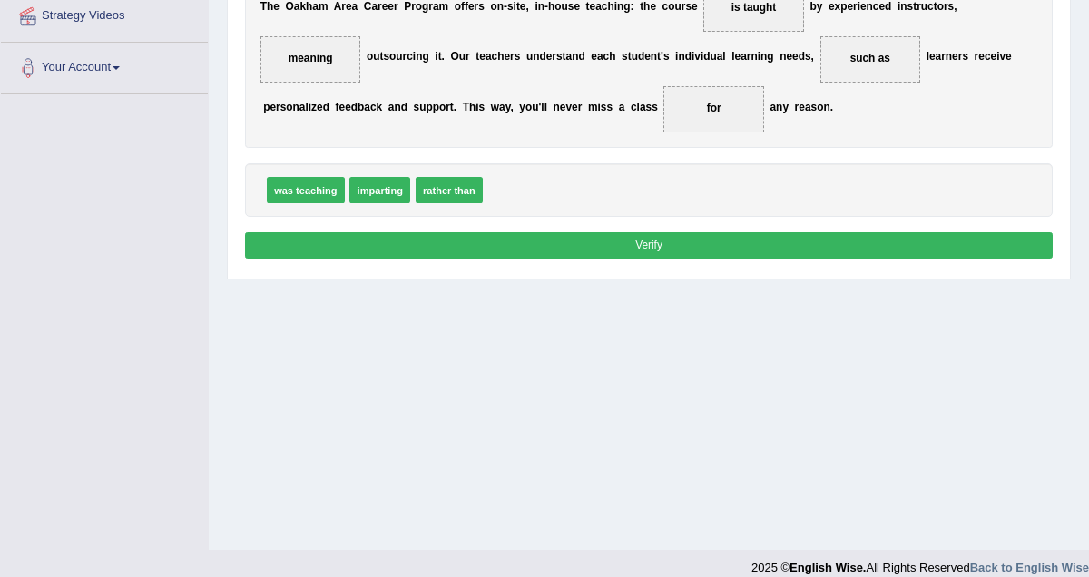
scroll to position [376, 0]
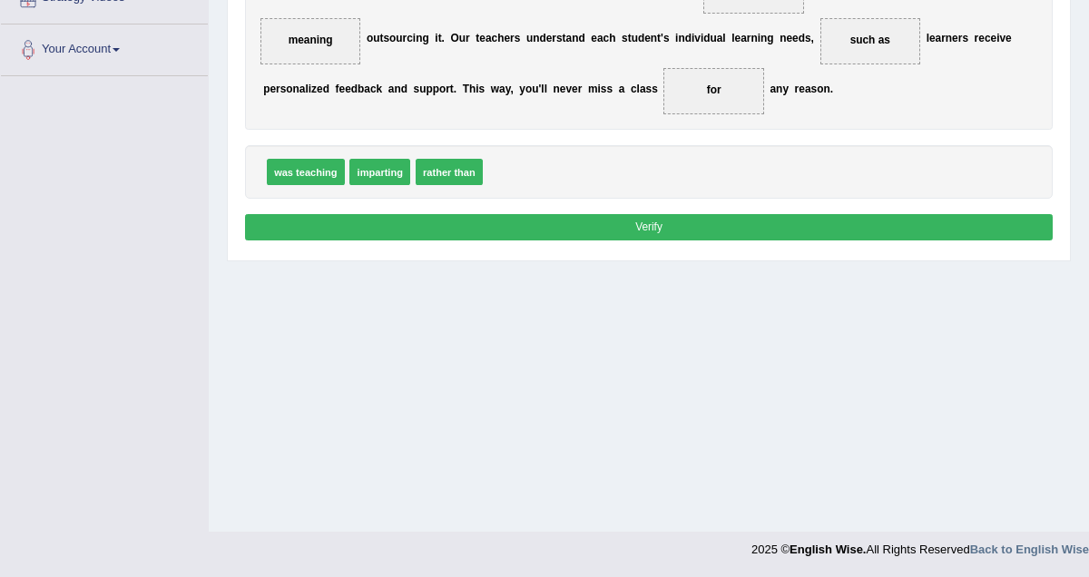
click at [641, 227] on button "Verify" at bounding box center [649, 227] width 809 height 26
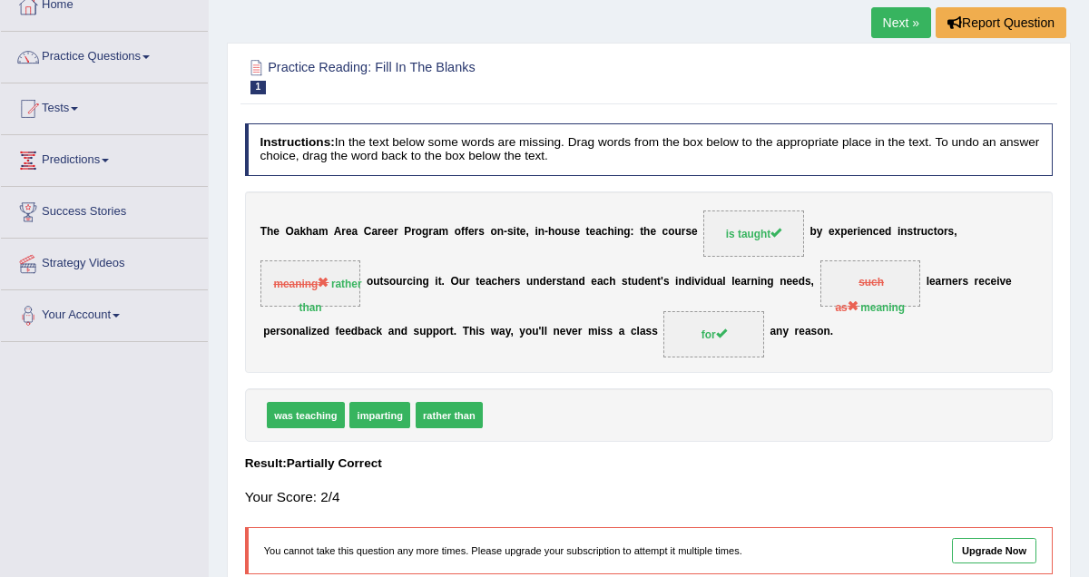
scroll to position [88, 0]
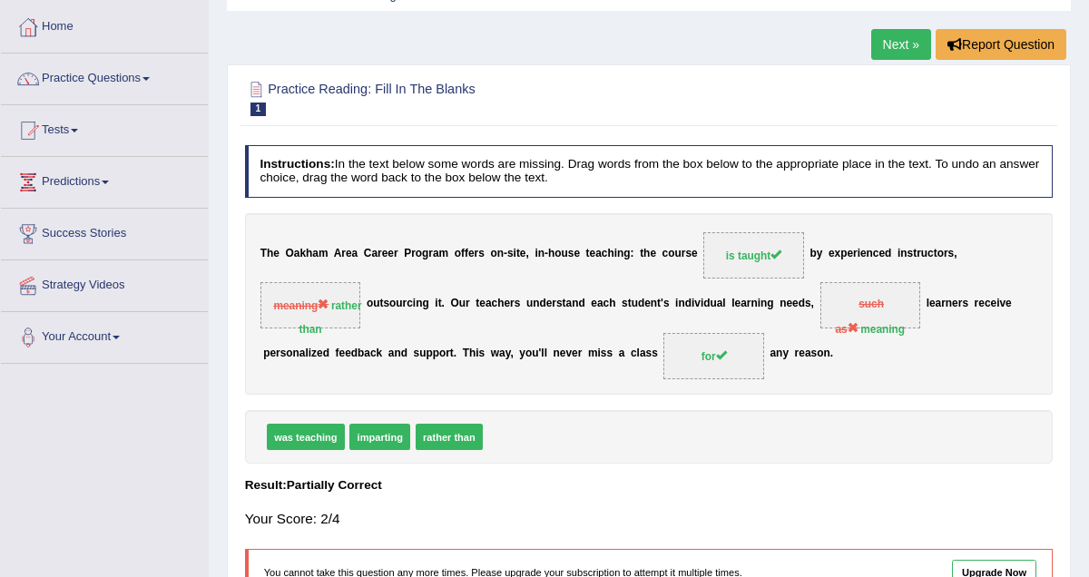
click at [894, 51] on link "Next »" at bounding box center [902, 44] width 60 height 31
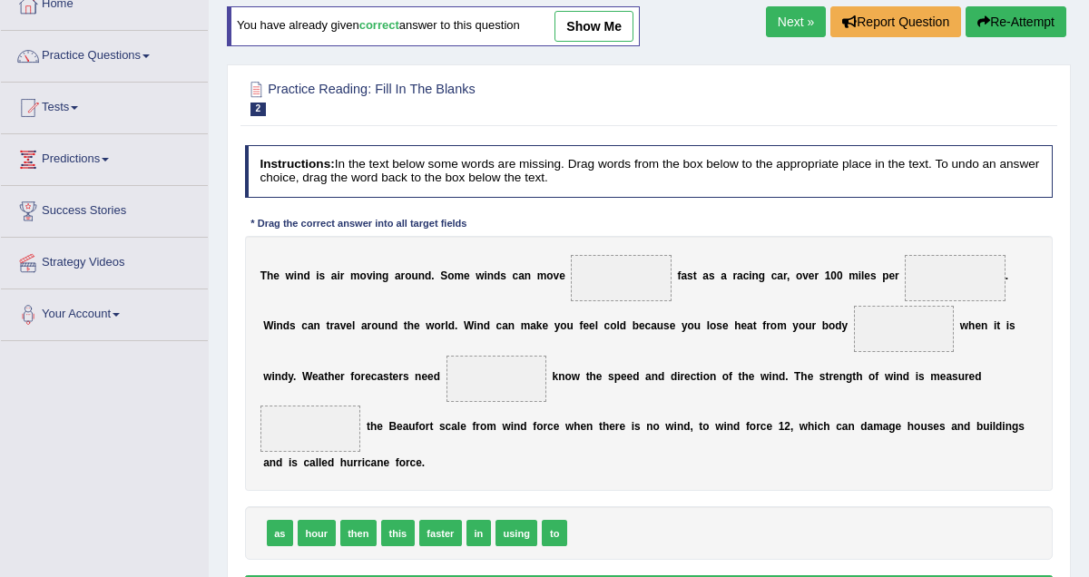
click at [743, 373] on b "h" at bounding box center [746, 375] width 6 height 13
drag, startPoint x: 283, startPoint y: 537, endPoint x: 675, endPoint y: 245, distance: 489.1
drag, startPoint x: 761, startPoint y: 349, endPoint x: 950, endPoint y: 277, distance: 202.8
click at [950, 277] on div "T h e w i n d i s a i r m o v i n g a r o u n d . S o m e w i n d s c a n m o v…" at bounding box center [649, 363] width 809 height 255
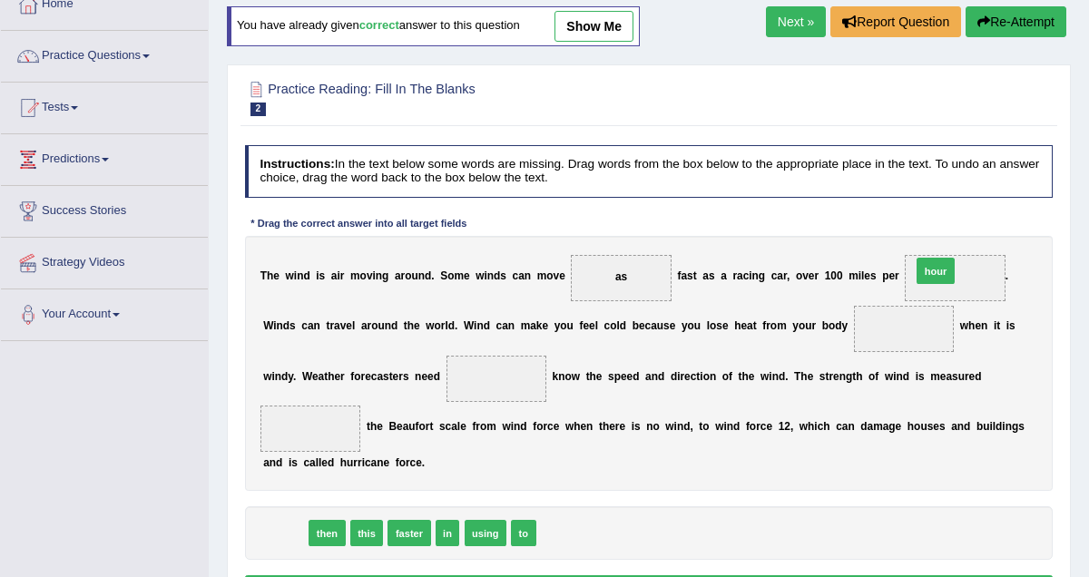
drag, startPoint x: 287, startPoint y: 531, endPoint x: 1053, endPoint y: 226, distance: 824.7
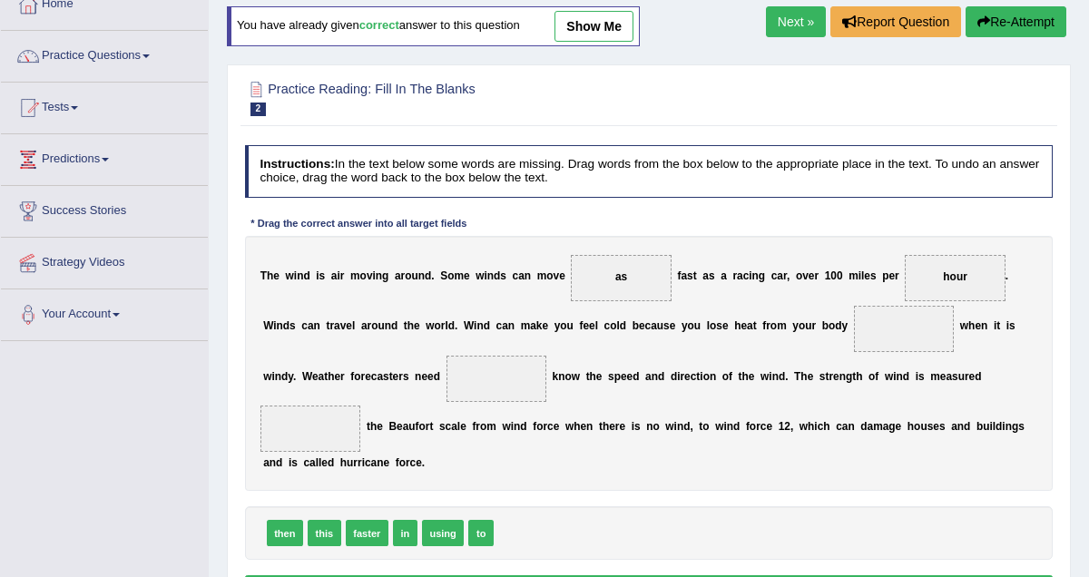
drag, startPoint x: 1053, startPoint y: 226, endPoint x: 792, endPoint y: 412, distance: 320.9
click at [792, 412] on div "Instructions: In the text below some words are missing. Drag words from the box…" at bounding box center [649, 376] width 816 height 477
drag, startPoint x: 366, startPoint y: 530, endPoint x: 995, endPoint y: 290, distance: 673.5
drag, startPoint x: 431, startPoint y: 537, endPoint x: 516, endPoint y: 353, distance: 202.7
click at [586, 492] on div "Instructions: In the text below some words are missing. Drag words from the box…" at bounding box center [649, 376] width 816 height 477
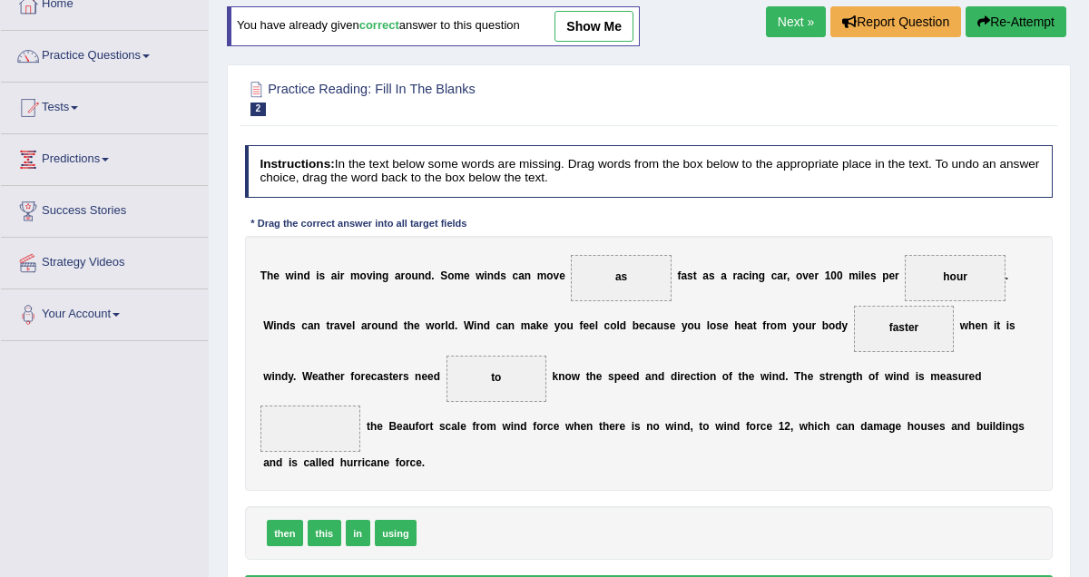
drag, startPoint x: 586, startPoint y: 492, endPoint x: 576, endPoint y: 493, distance: 9.1
click at [576, 493] on div "Instructions: In the text below some words are missing. Drag words from the box…" at bounding box center [649, 376] width 816 height 477
drag, startPoint x: 576, startPoint y: 493, endPoint x: 310, endPoint y: 431, distance: 273.9
click at [310, 431] on div "Instructions: In the text below some words are missing. Drag words from the box…" at bounding box center [649, 376] width 816 height 477
drag, startPoint x: 389, startPoint y: 531, endPoint x: 289, endPoint y: 399, distance: 165.9
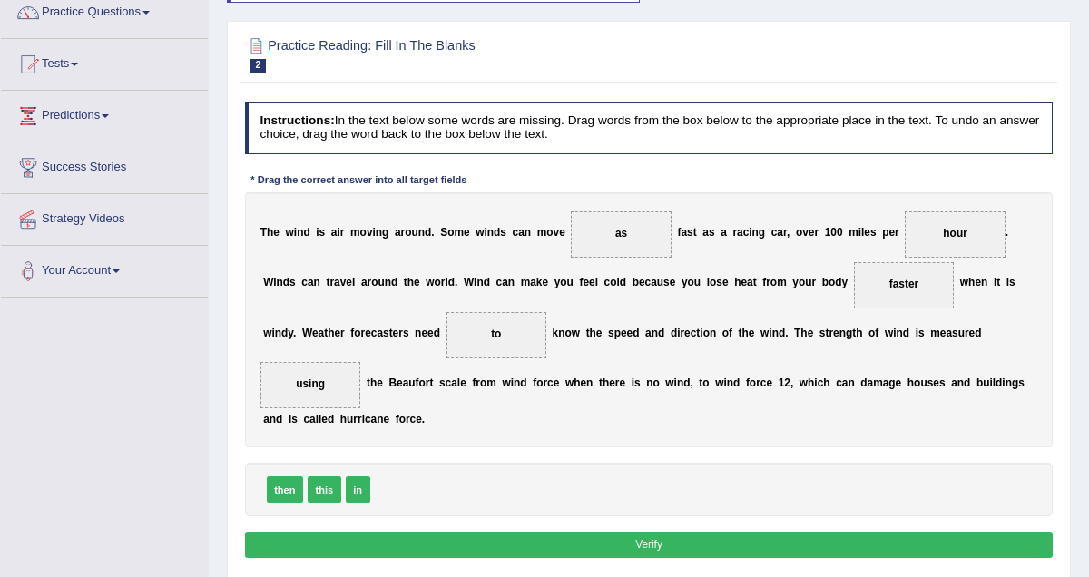
scroll to position [155, 0]
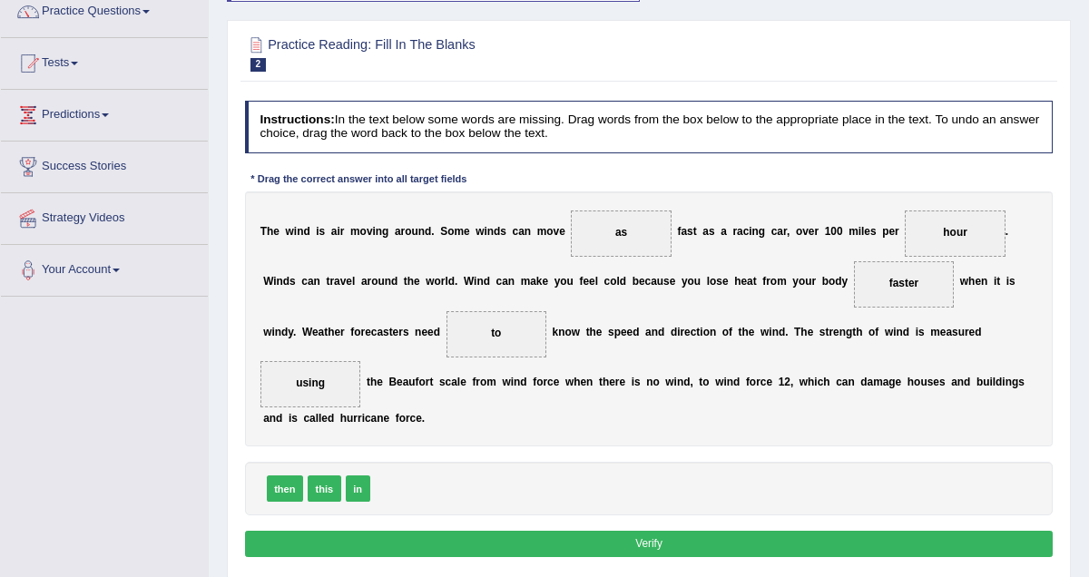
click at [609, 549] on button "Verify" at bounding box center [649, 544] width 809 height 26
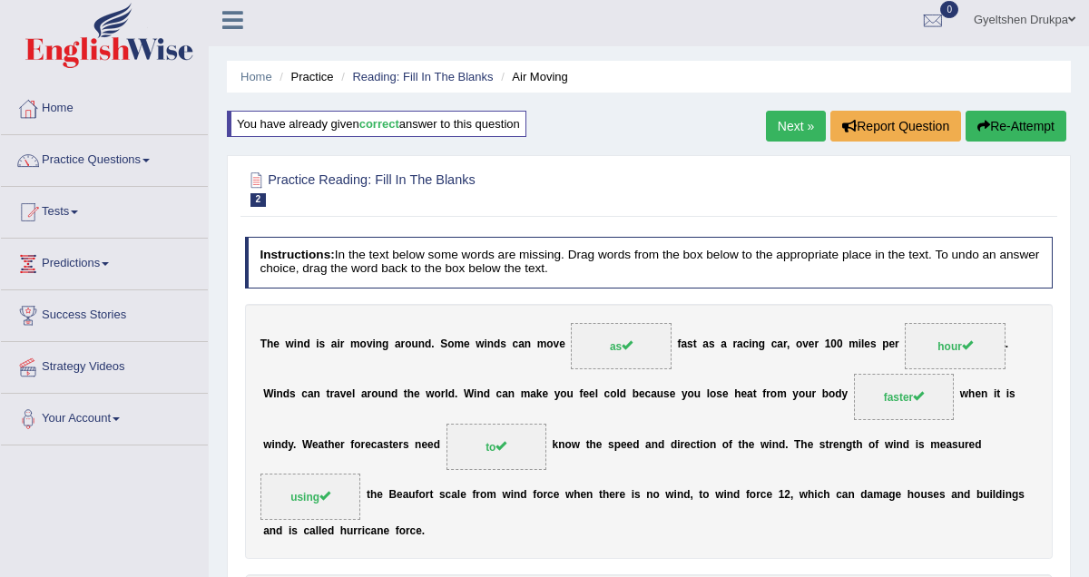
scroll to position [0, 0]
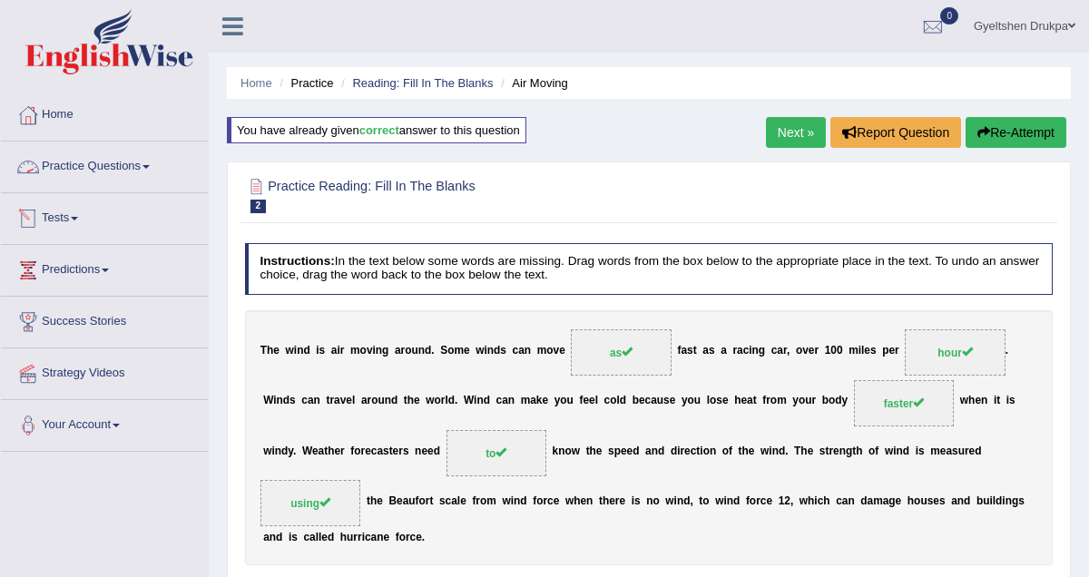
click at [113, 166] on link "Practice Questions" at bounding box center [104, 164] width 207 height 45
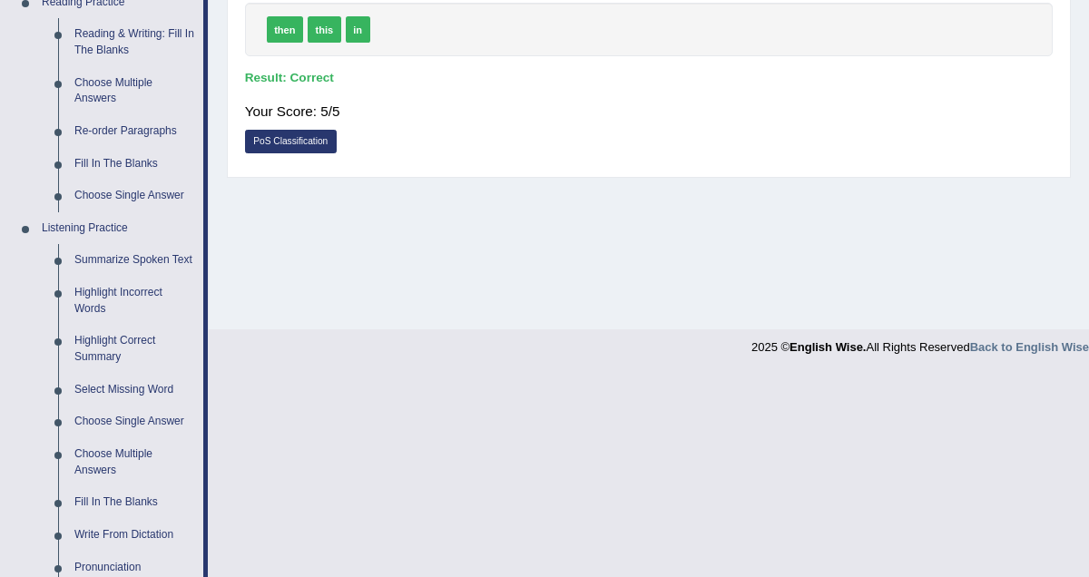
scroll to position [590, 0]
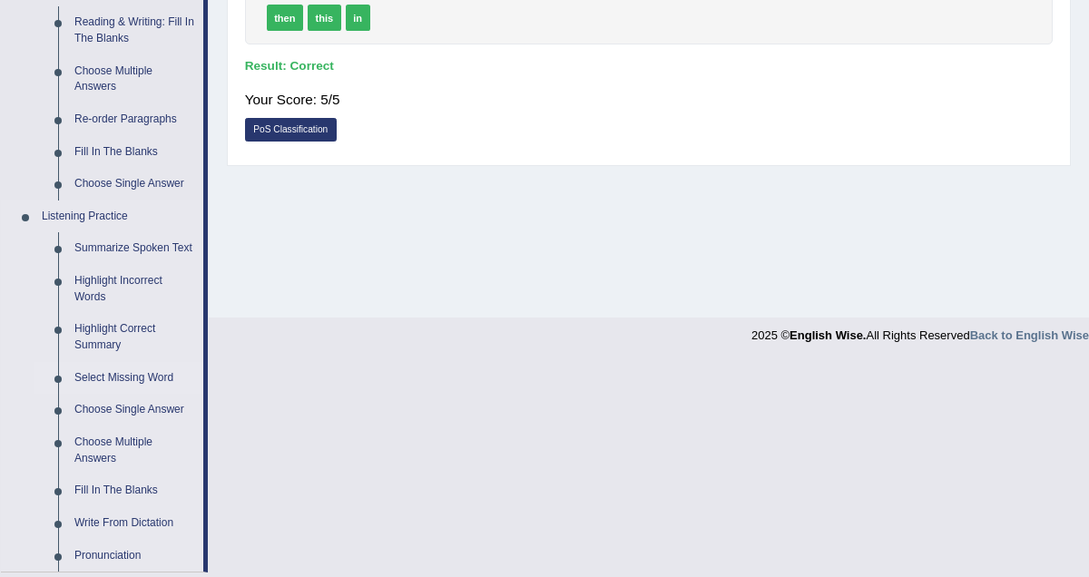
click at [136, 393] on link "Select Missing Word" at bounding box center [134, 378] width 137 height 33
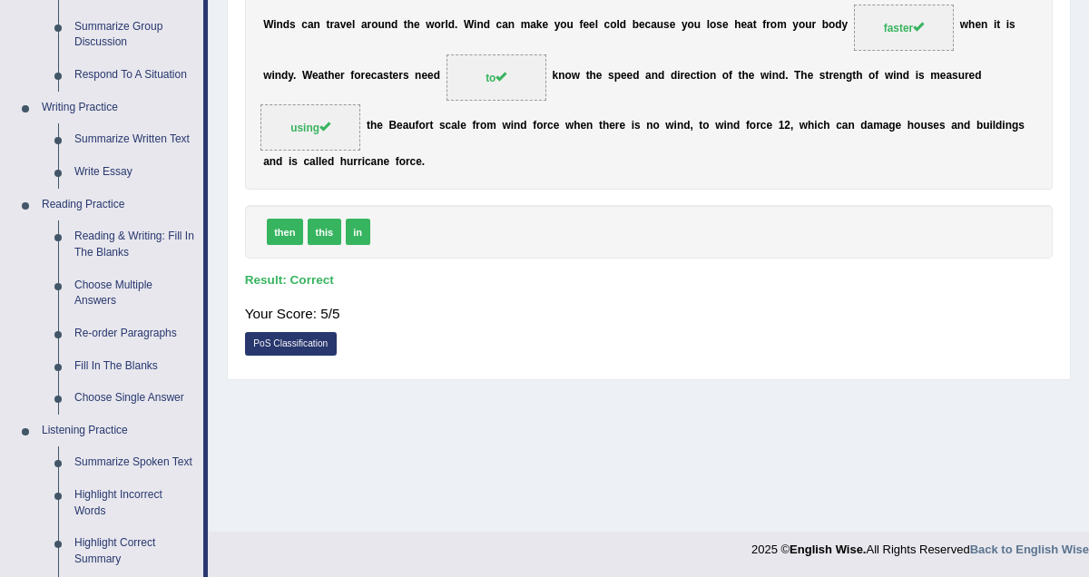
scroll to position [792, 0]
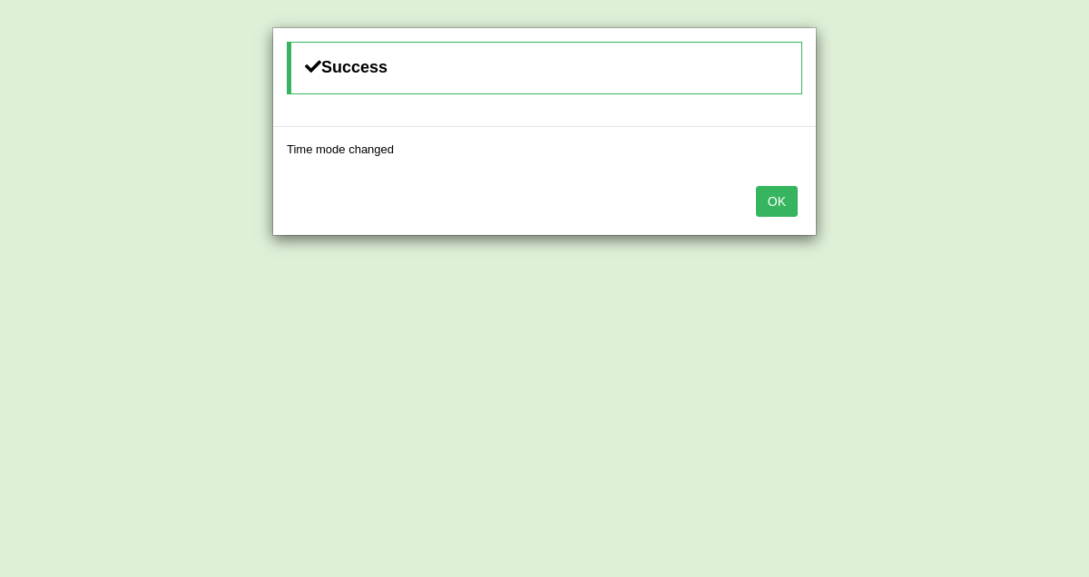
click at [770, 210] on button "OK" at bounding box center [777, 201] width 42 height 31
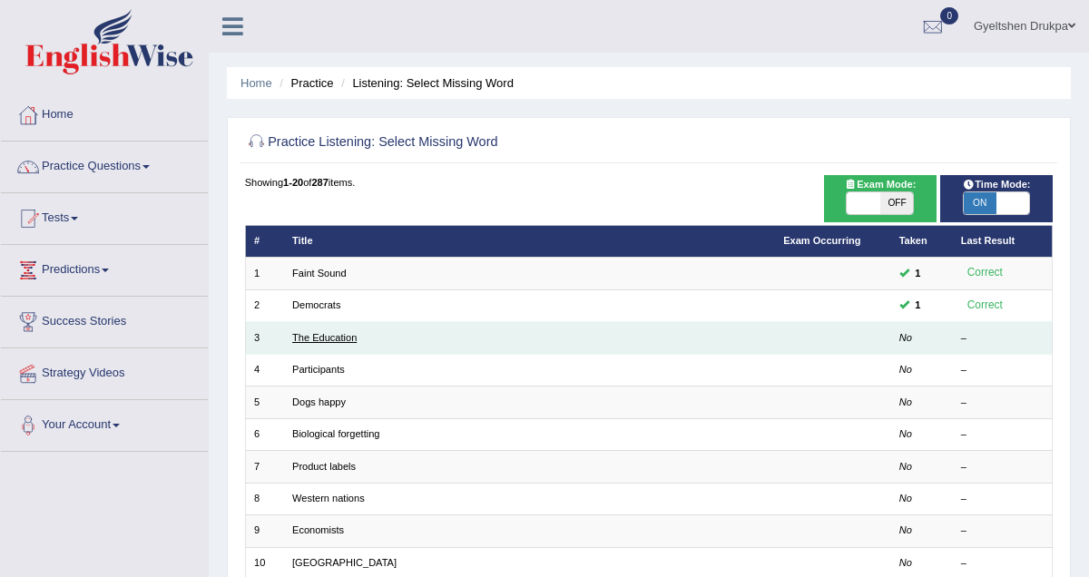
click at [342, 340] on link "The Education" at bounding box center [324, 337] width 64 height 11
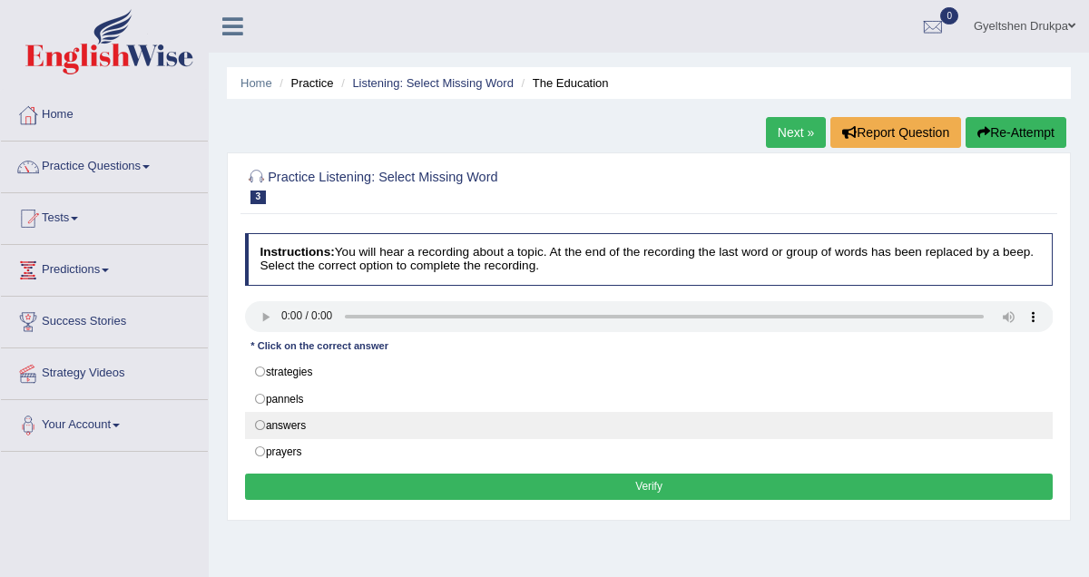
click at [735, 425] on label "answers" at bounding box center [649, 425] width 809 height 27
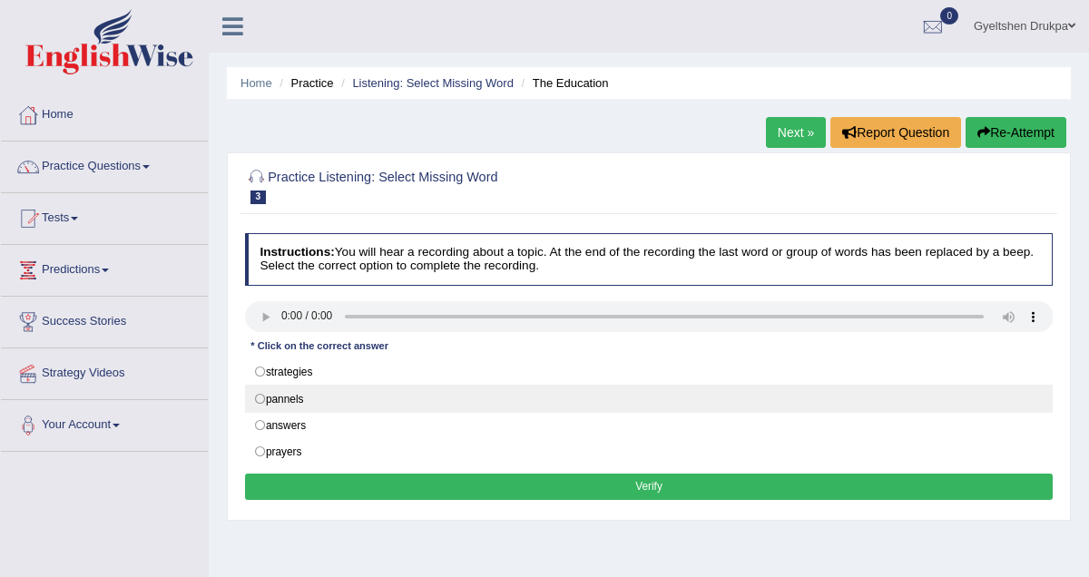
radio input "true"
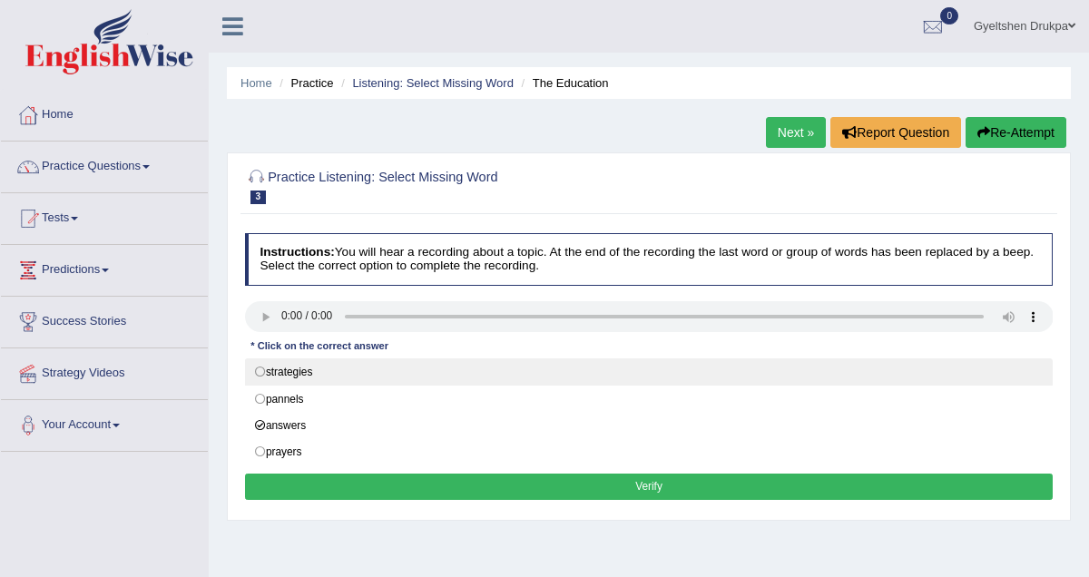
click at [264, 376] on label "strategies" at bounding box center [649, 372] width 809 height 27
radio input "true"
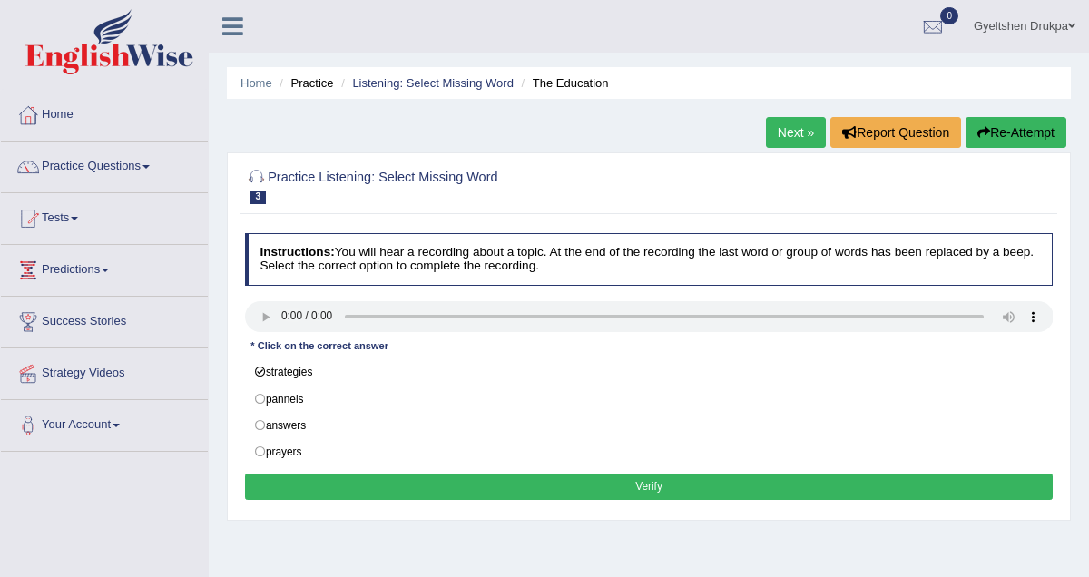
click at [649, 487] on button "Verify" at bounding box center [649, 487] width 809 height 26
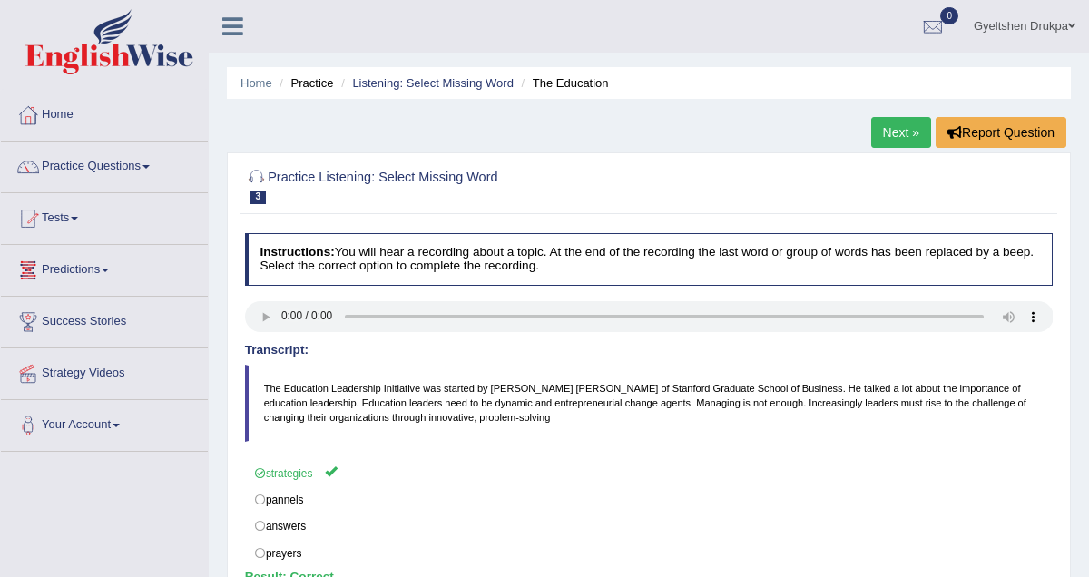
click at [895, 133] on link "Next »" at bounding box center [902, 132] width 60 height 31
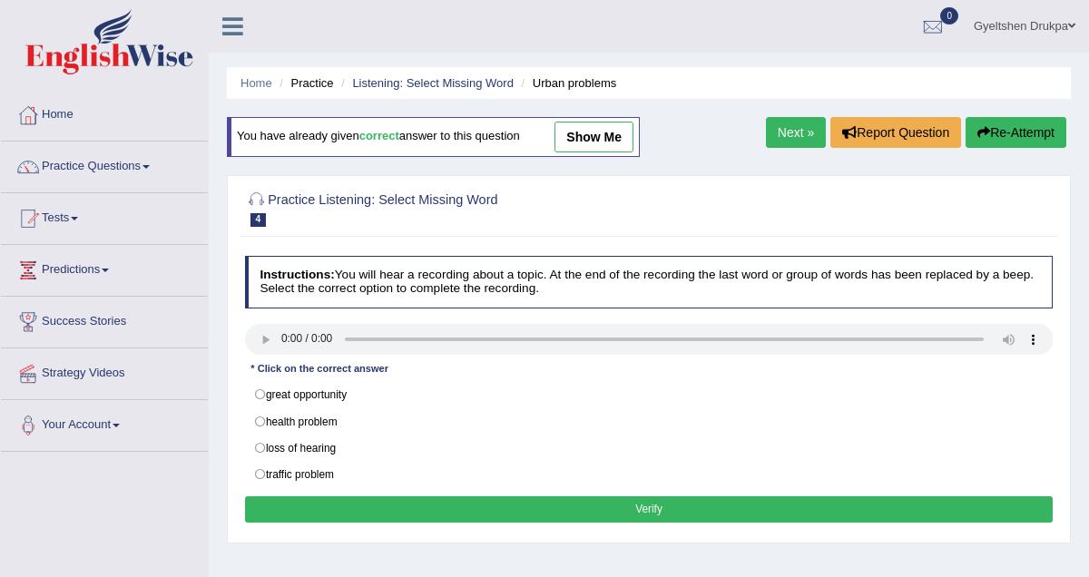
click at [788, 129] on link "Next »" at bounding box center [796, 132] width 60 height 31
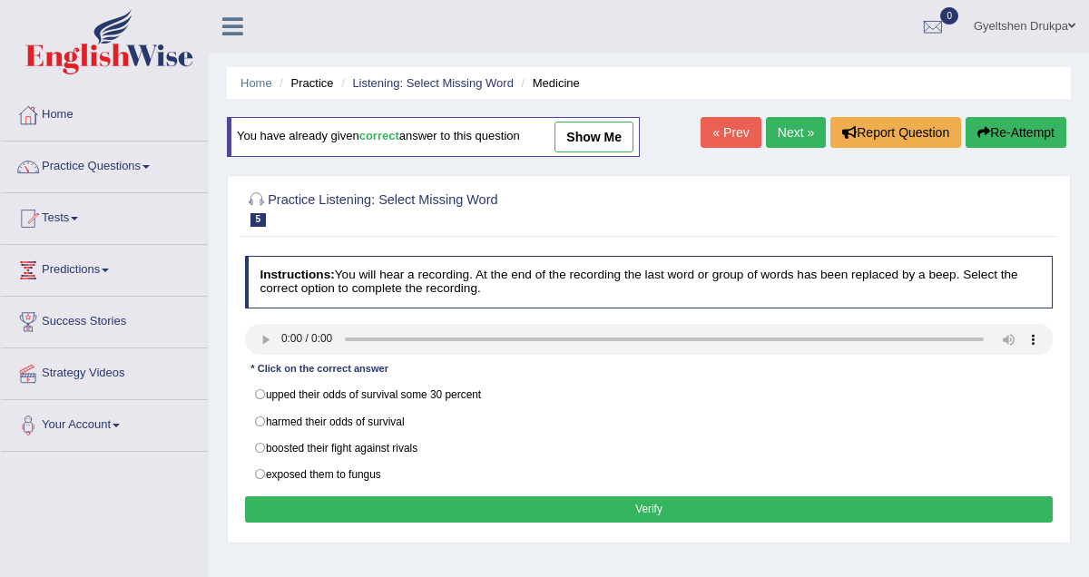
click at [785, 135] on link "Next »" at bounding box center [796, 132] width 60 height 31
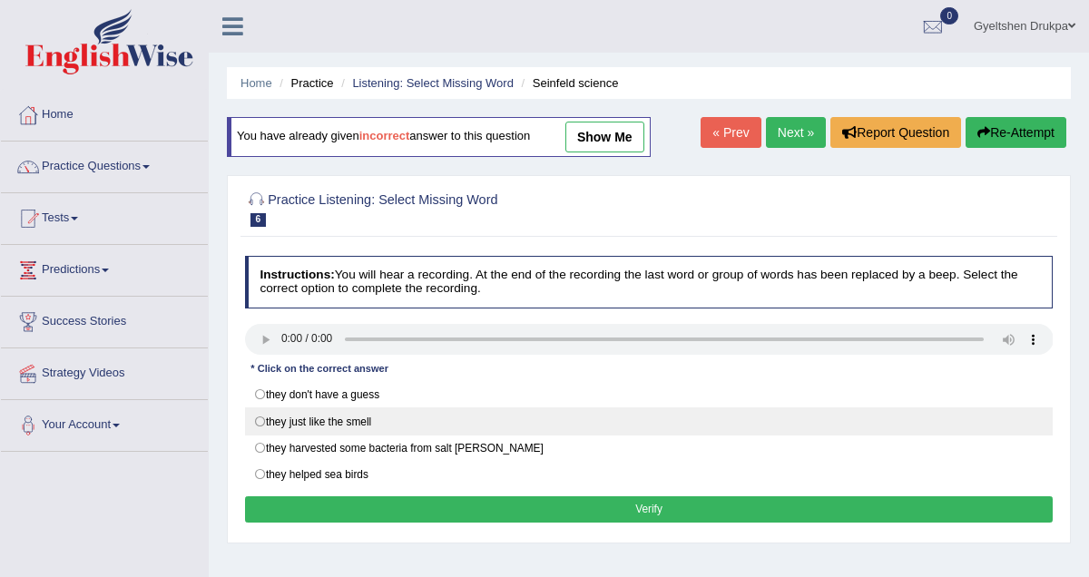
click at [263, 421] on label "they just like the smell" at bounding box center [649, 421] width 809 height 27
radio input "true"
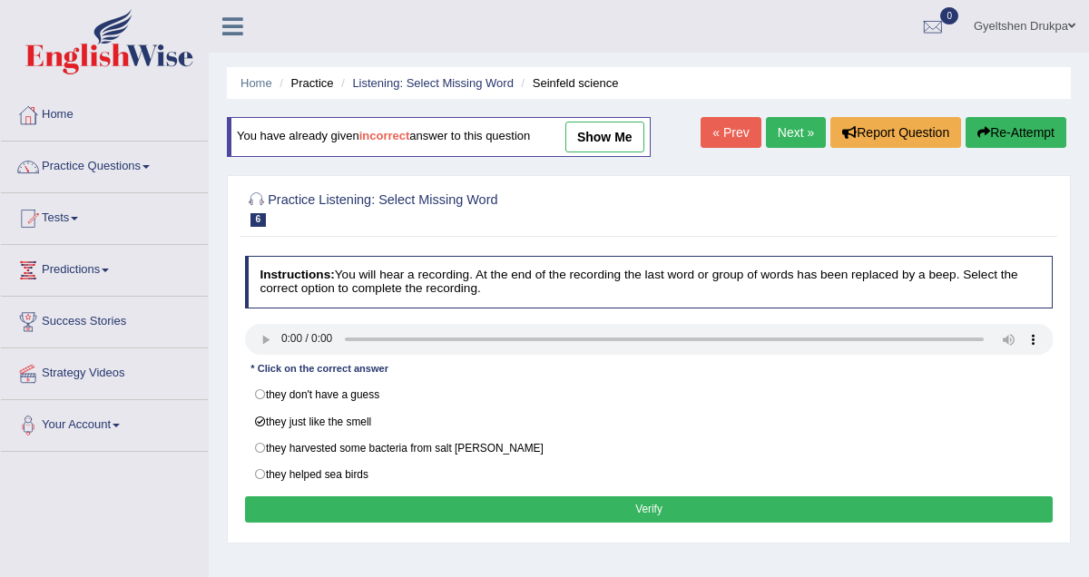
click at [681, 508] on button "Verify" at bounding box center [649, 510] width 809 height 26
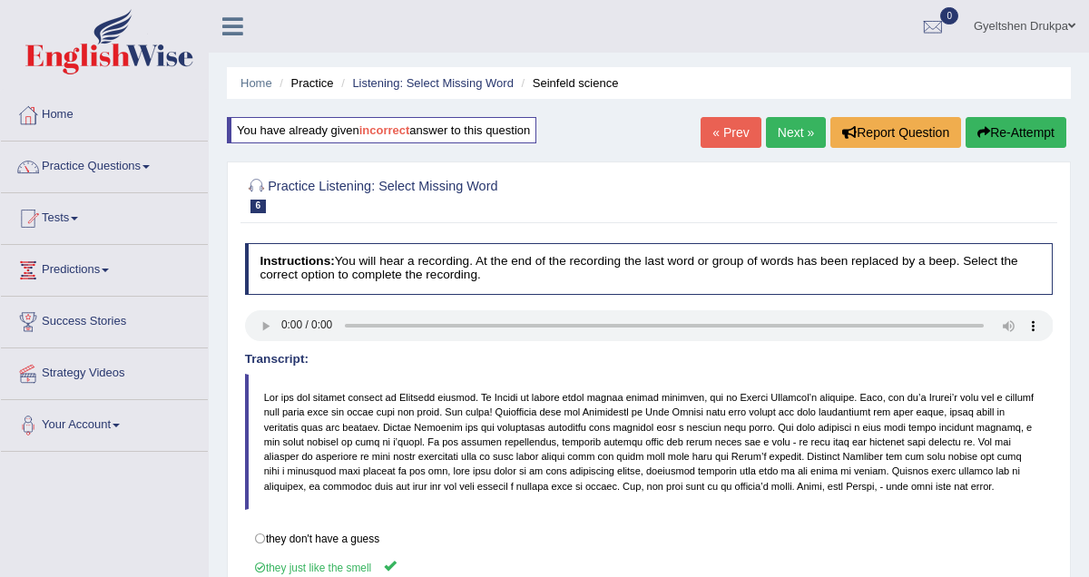
click at [783, 132] on link "Next »" at bounding box center [796, 132] width 60 height 31
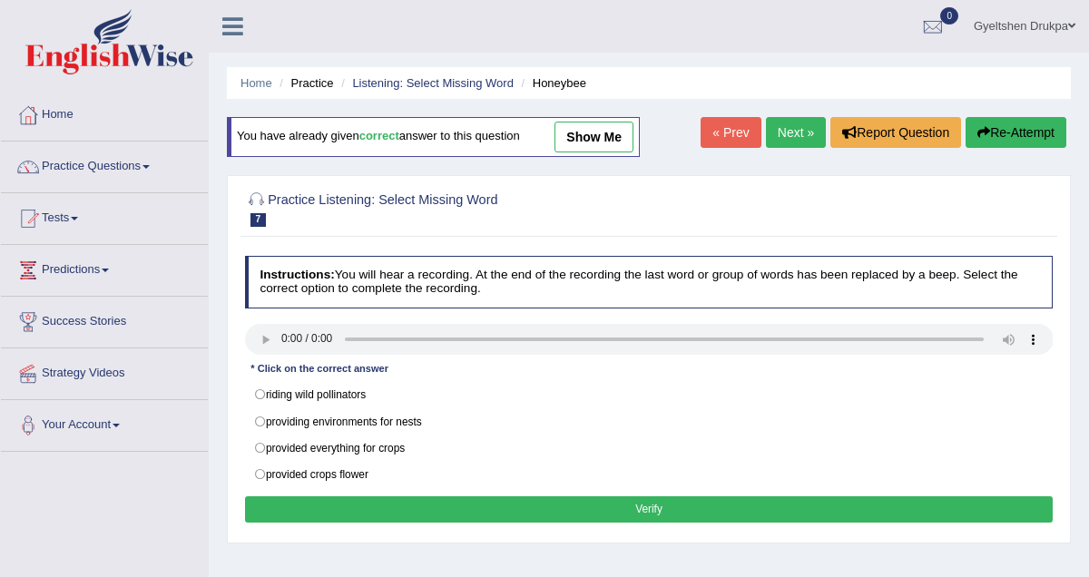
click at [785, 140] on link "Next »" at bounding box center [796, 132] width 60 height 31
click at [784, 127] on link "Next »" at bounding box center [796, 132] width 60 height 31
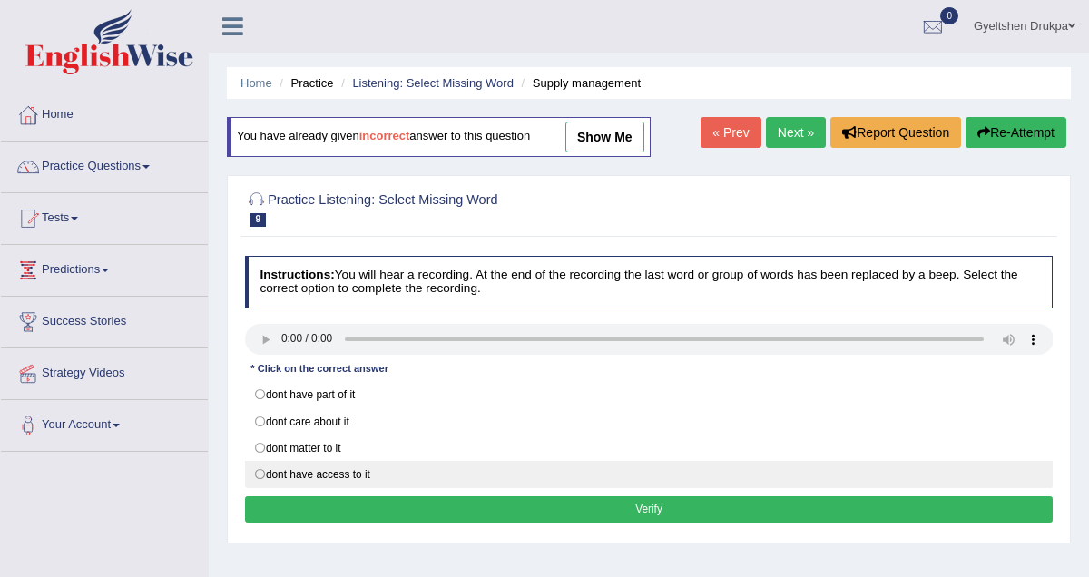
click at [261, 476] on label "dont have access to it" at bounding box center [649, 474] width 809 height 27
radio input "true"
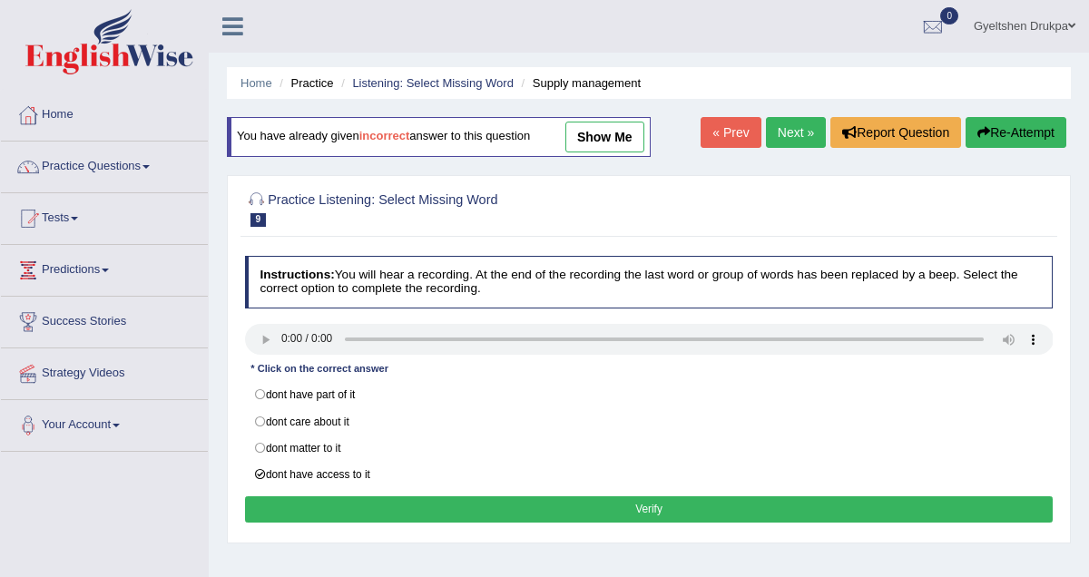
click at [625, 507] on button "Verify" at bounding box center [649, 510] width 809 height 26
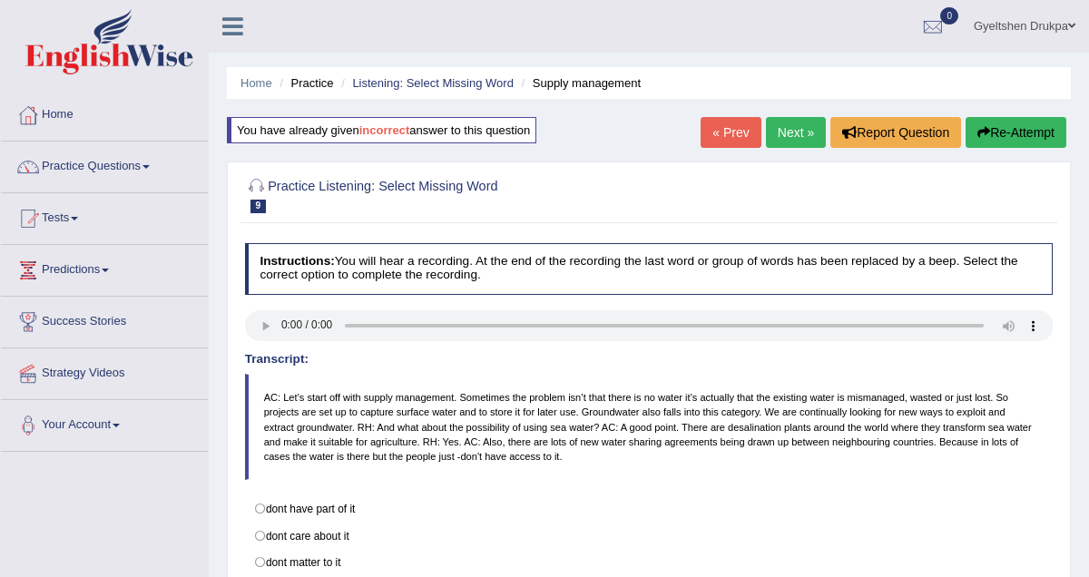
click at [777, 128] on link "Next »" at bounding box center [796, 132] width 60 height 31
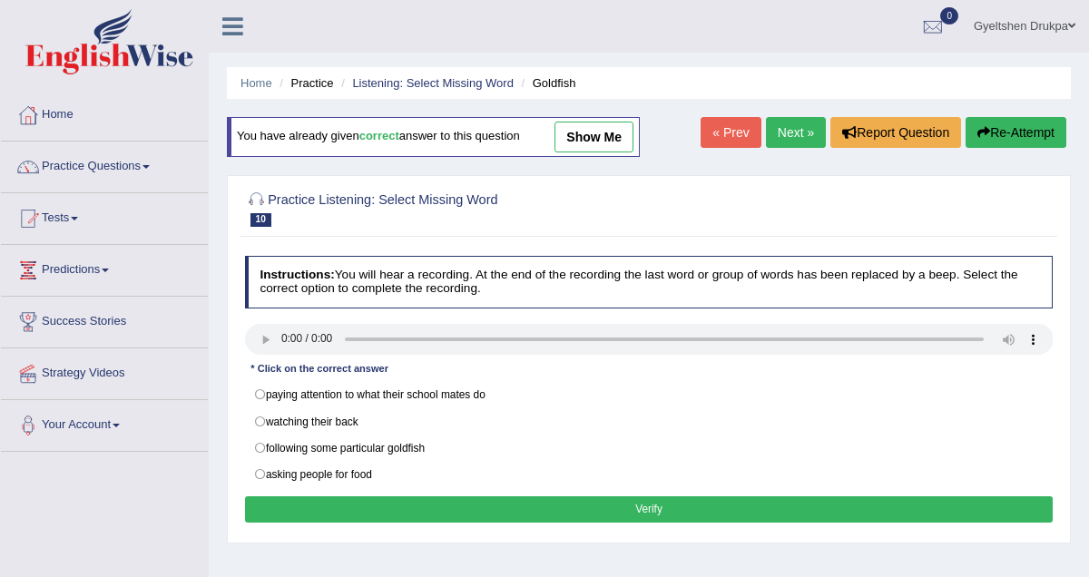
click at [782, 123] on link "Next »" at bounding box center [796, 132] width 60 height 31
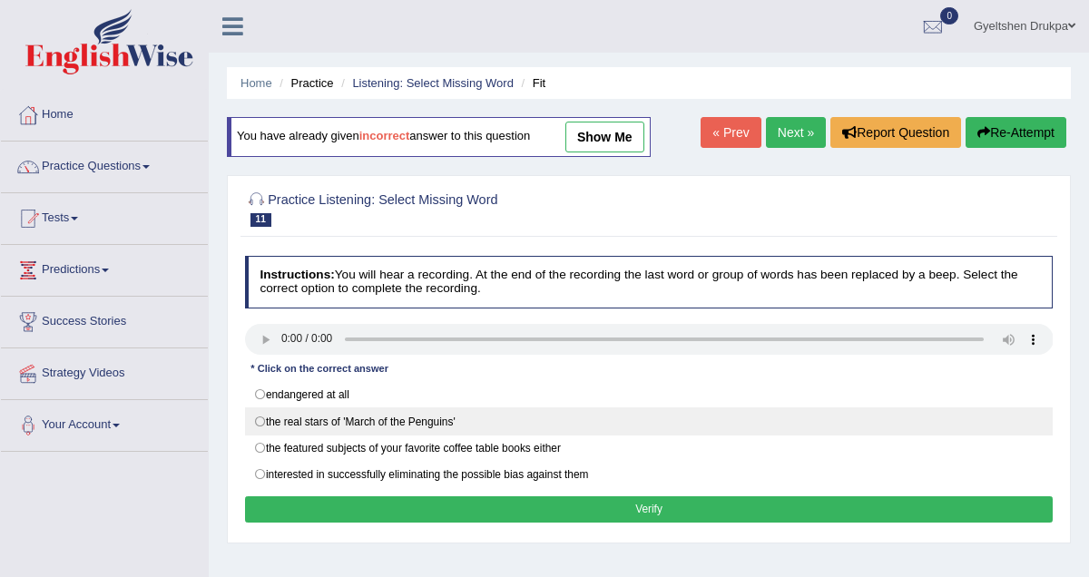
click at [263, 423] on label "the real stars of 'March of the Penguins'" at bounding box center [649, 421] width 809 height 27
radio input "true"
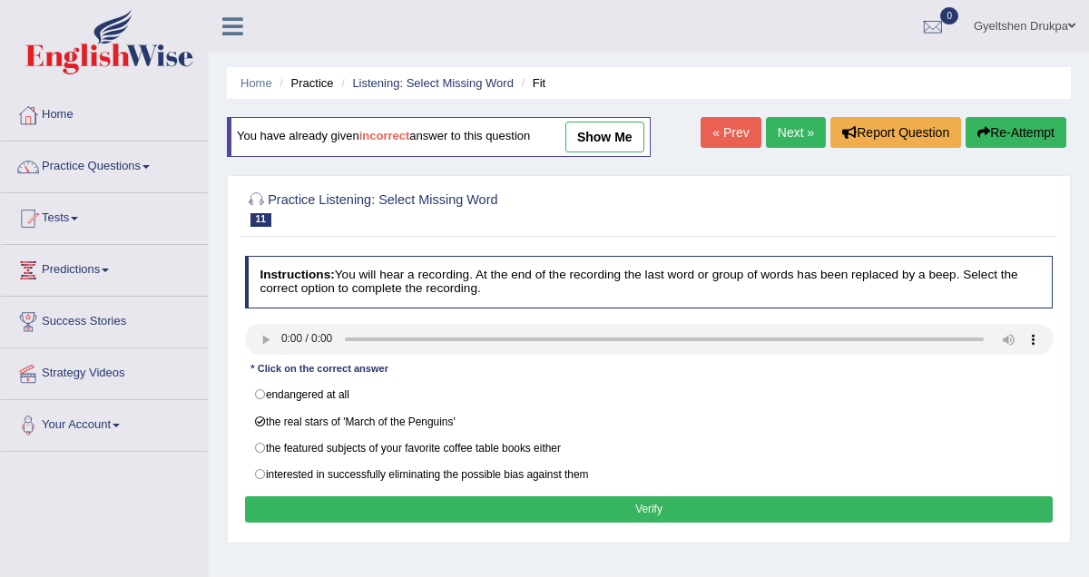
click at [631, 515] on button "Verify" at bounding box center [649, 510] width 809 height 26
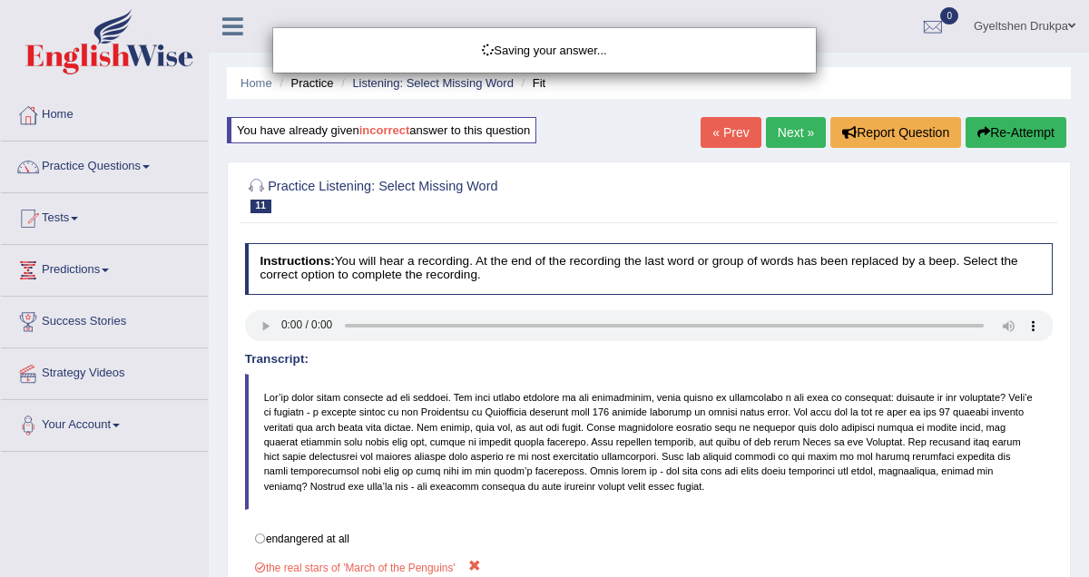
click at [631, 515] on div "Saving your answer..." at bounding box center [544, 288] width 1089 height 577
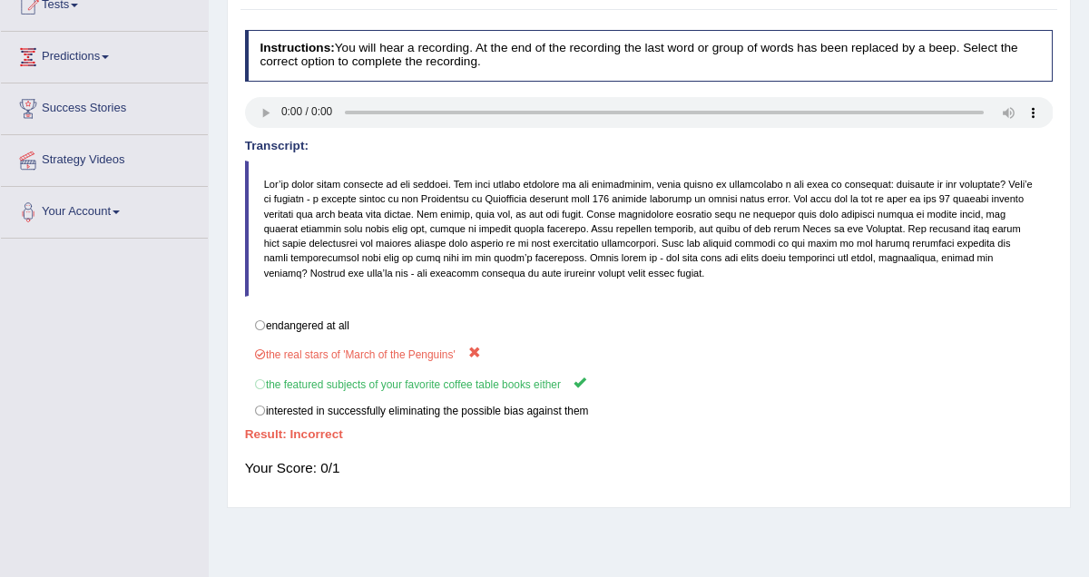
scroll to position [219, 0]
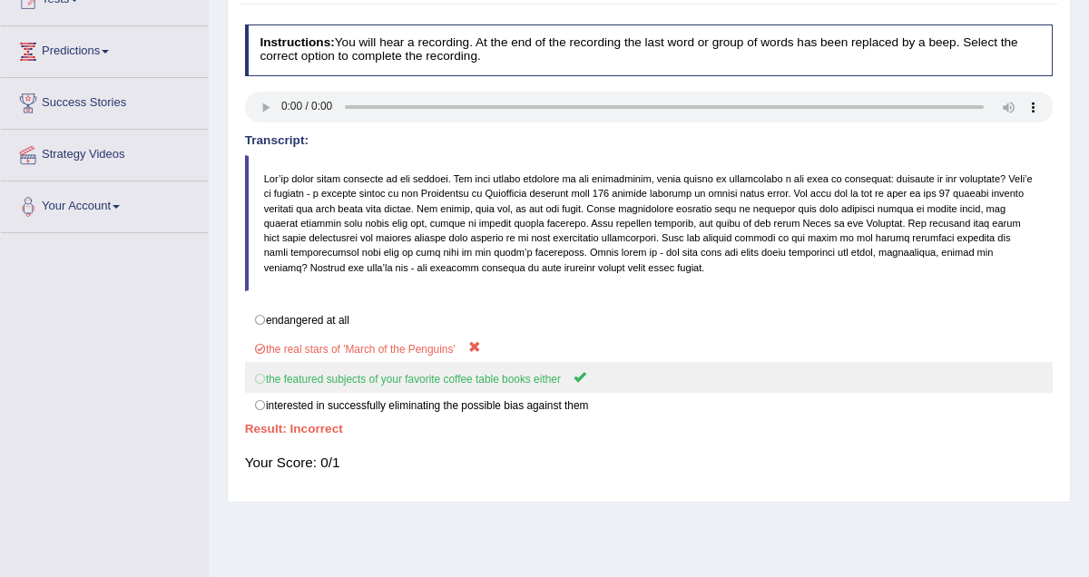
click at [725, 374] on label "the featured subjects of your favorite coffee table books either" at bounding box center [649, 377] width 809 height 30
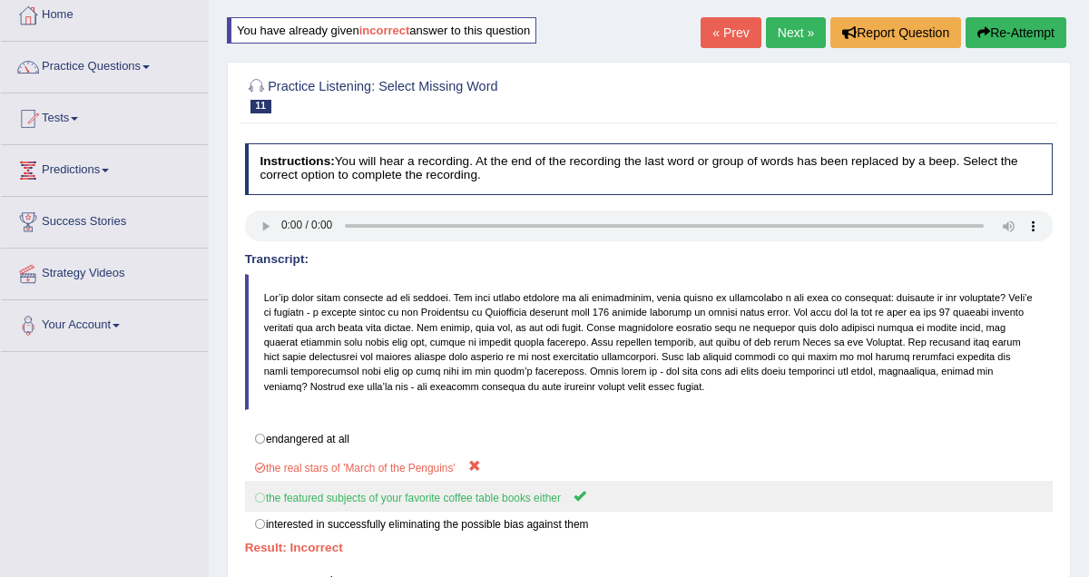
scroll to position [69, 0]
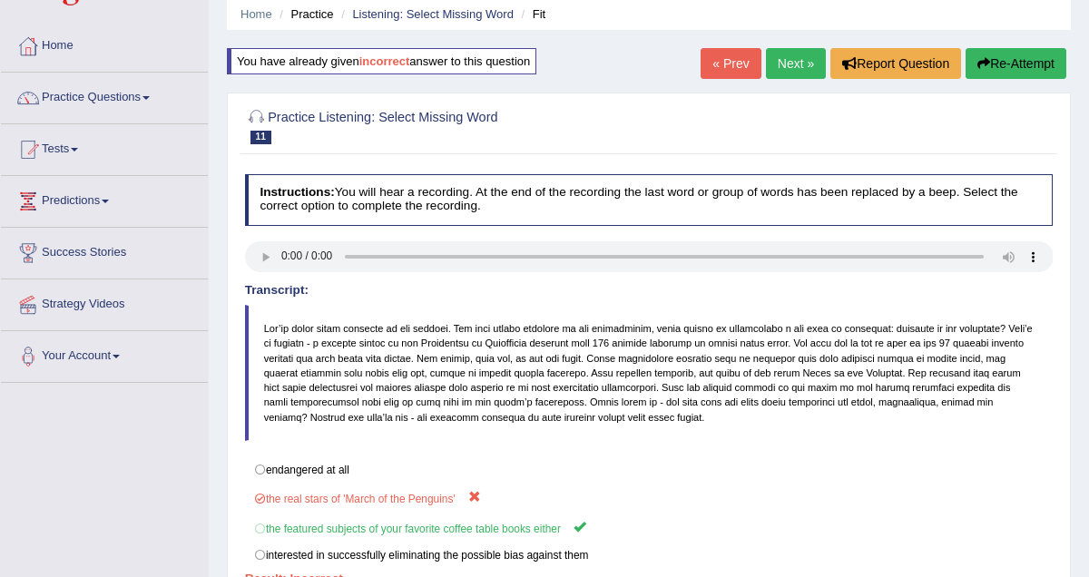
click at [773, 60] on link "Next »" at bounding box center [796, 63] width 60 height 31
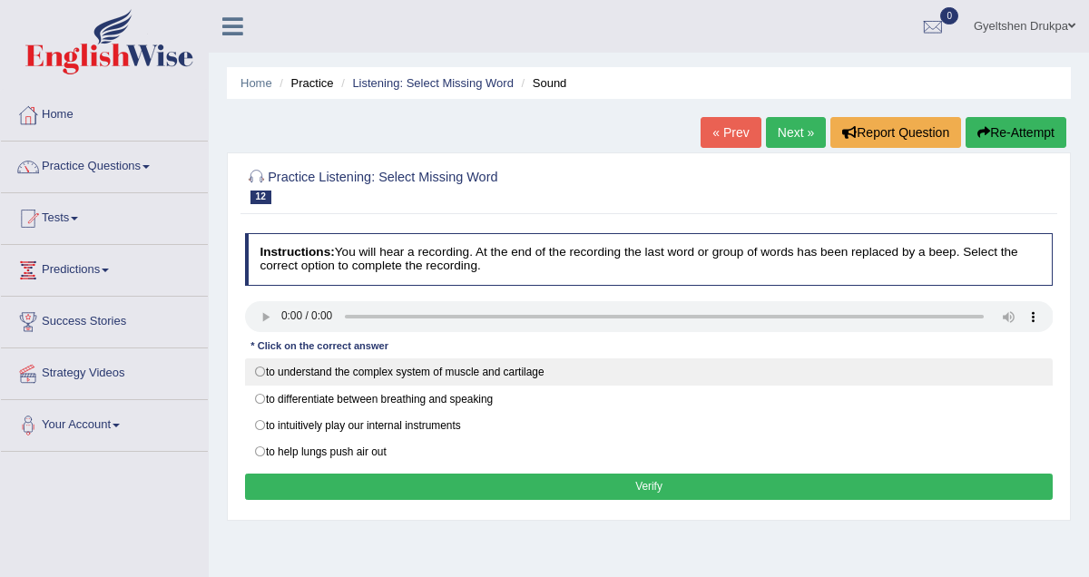
click at [264, 372] on label "to understand the complex system of muscle and cartilage" at bounding box center [649, 372] width 809 height 27
radio input "true"
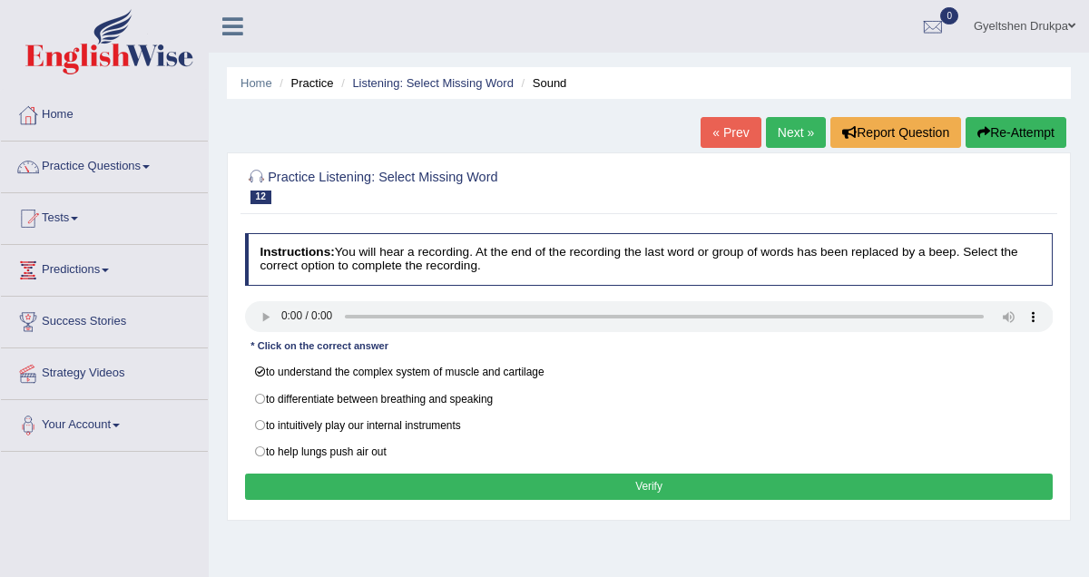
click at [671, 490] on button "Verify" at bounding box center [649, 487] width 809 height 26
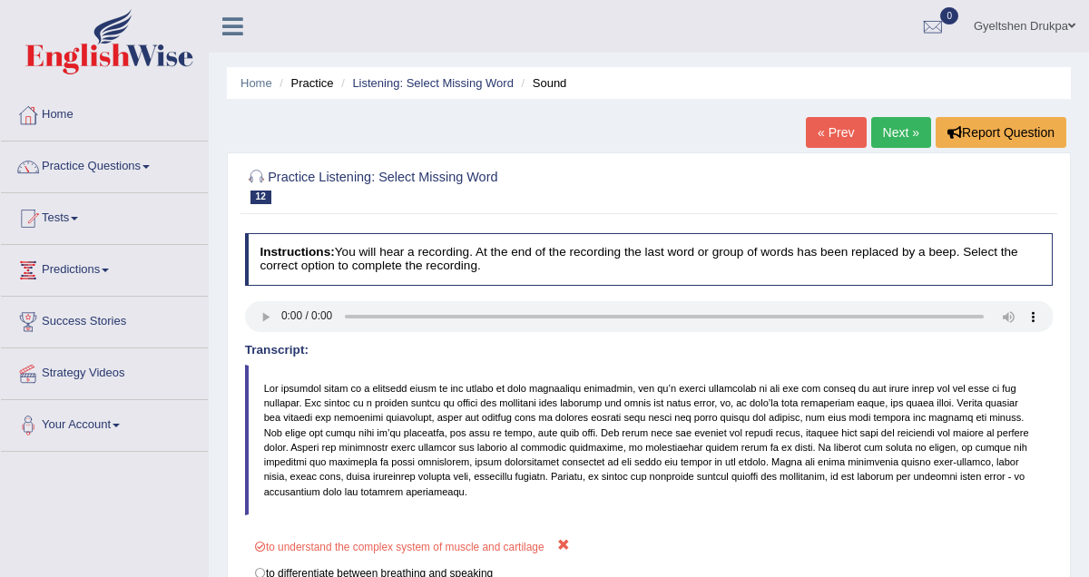
click at [887, 136] on link "Next »" at bounding box center [902, 132] width 60 height 31
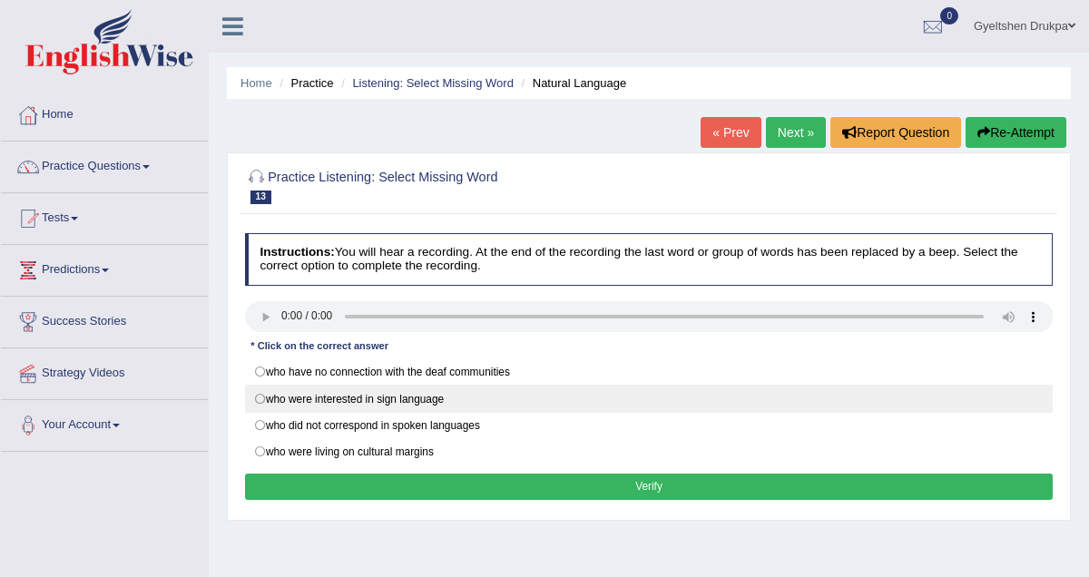
click at [262, 399] on label "who were interested in sign language" at bounding box center [649, 398] width 809 height 27
radio input "true"
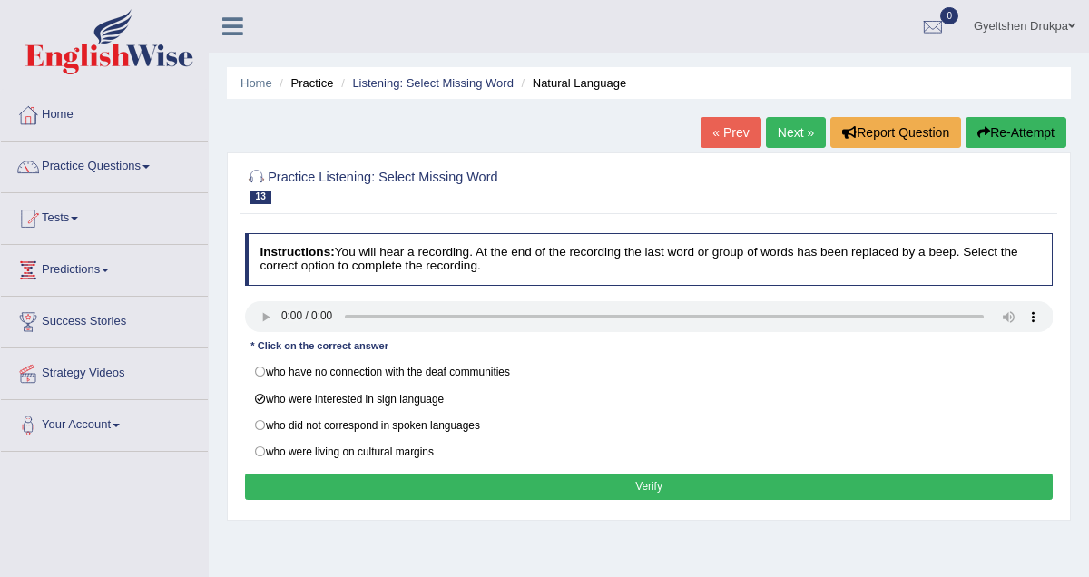
click at [694, 490] on button "Verify" at bounding box center [649, 487] width 809 height 26
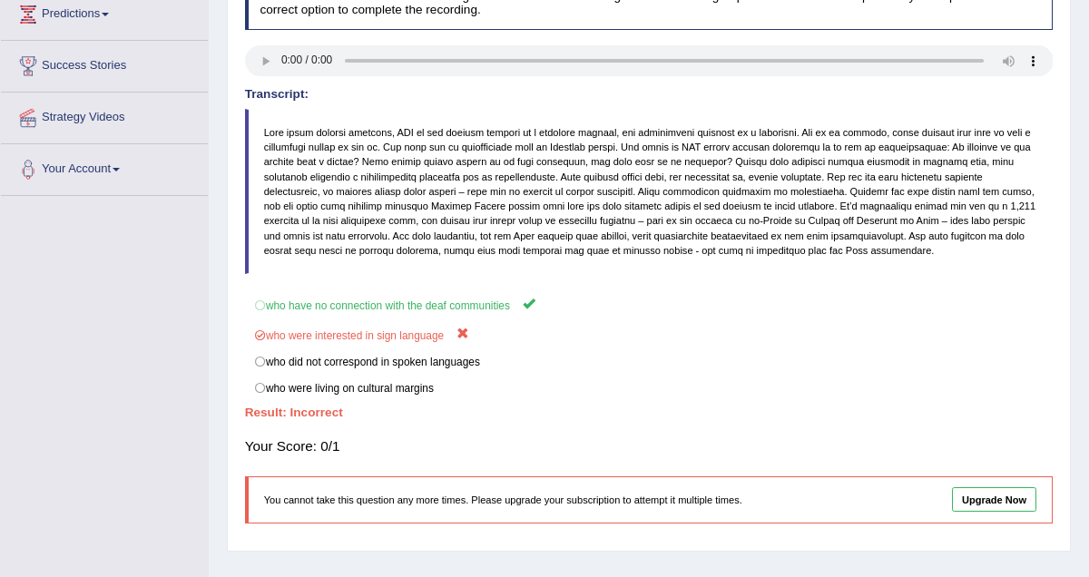
scroll to position [262, 0]
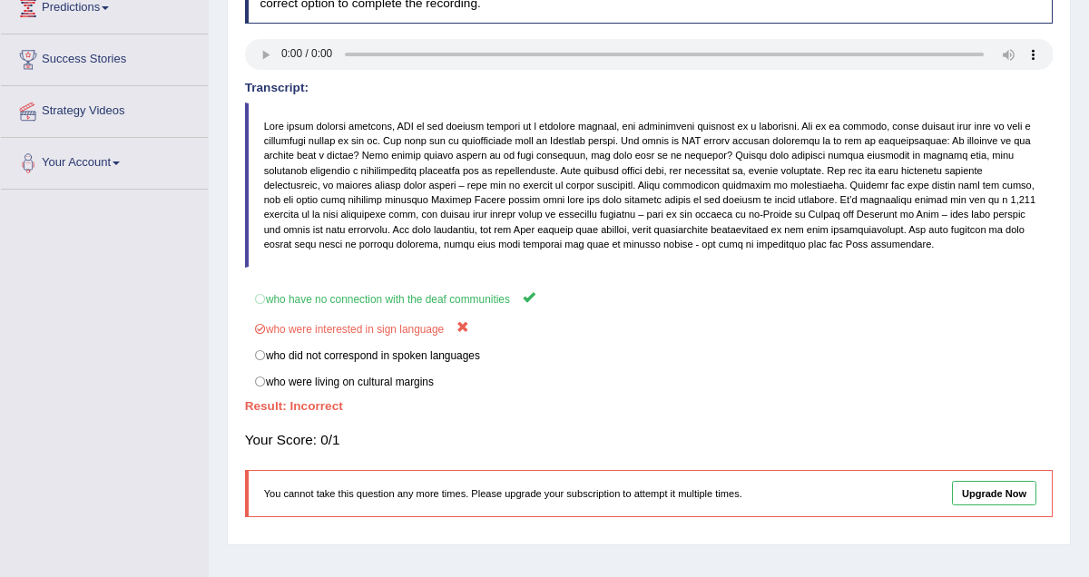
click at [703, 466] on div "Instructions: You will hear a recording. At the end of the recording the last w…" at bounding box center [649, 251] width 816 height 574
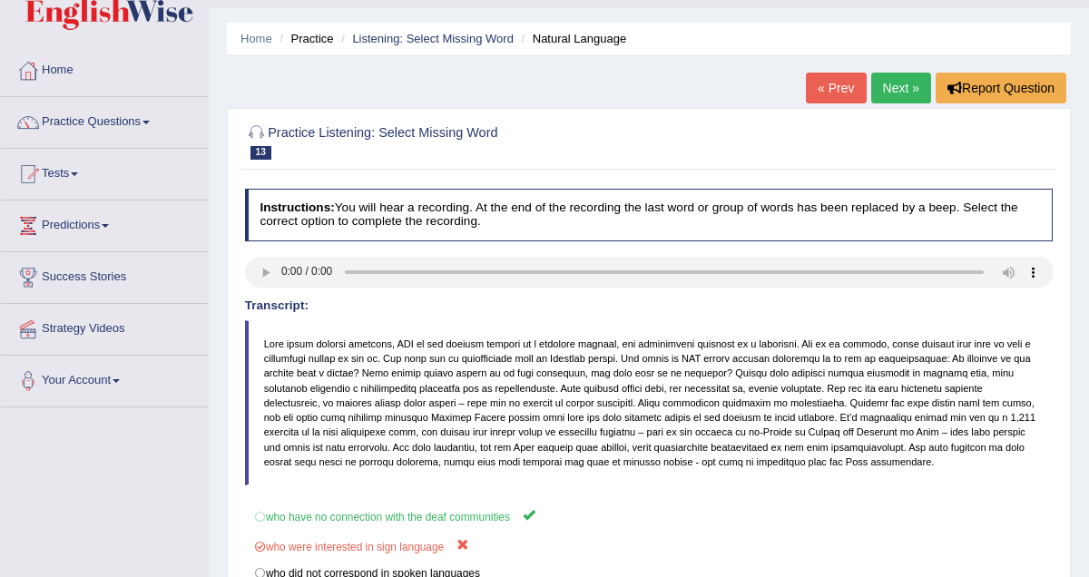
scroll to position [30, 0]
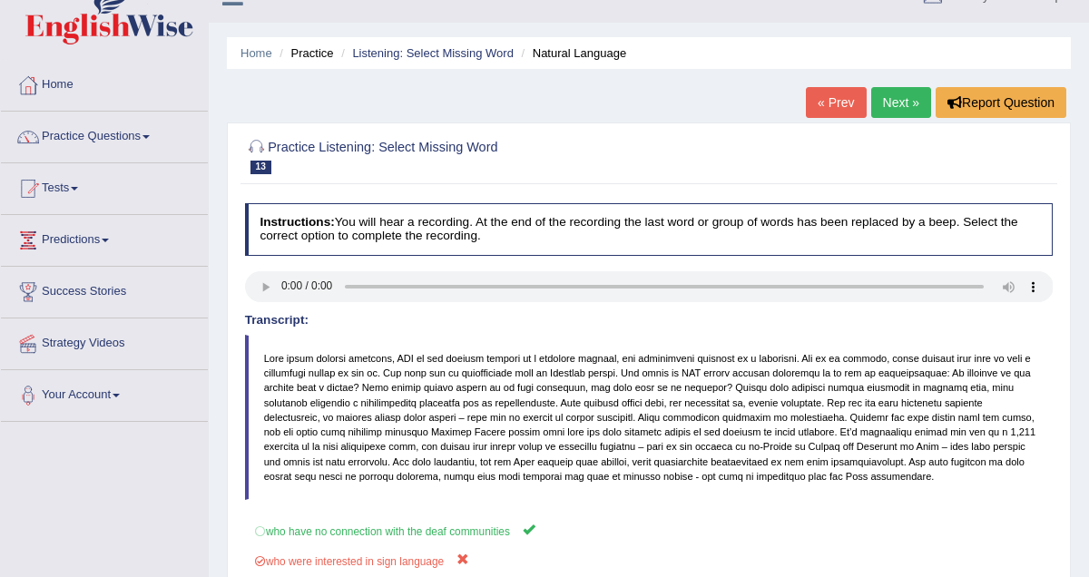
click at [890, 102] on link "Next »" at bounding box center [902, 102] width 60 height 31
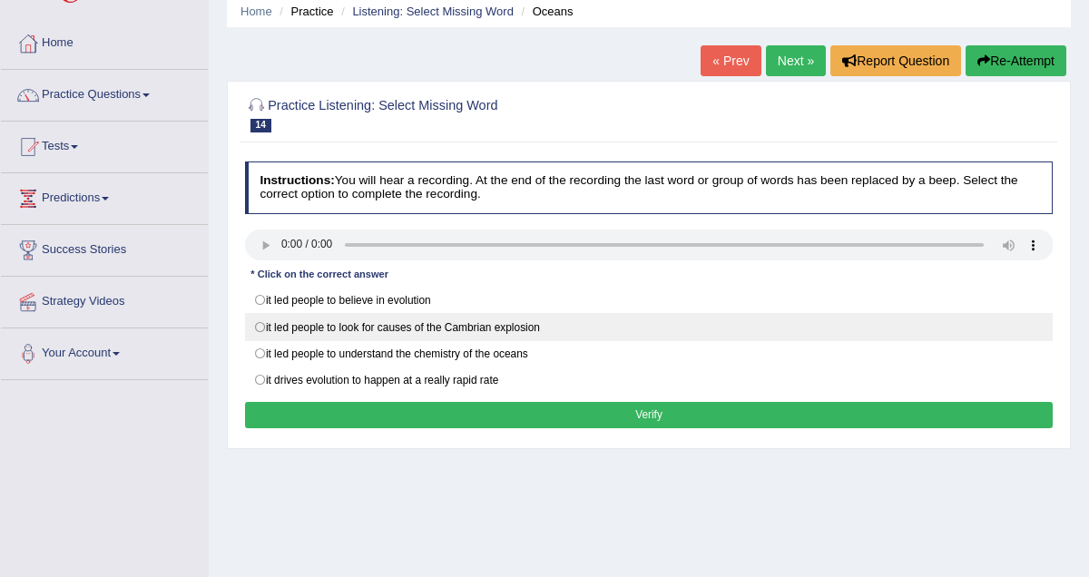
scroll to position [74, 0]
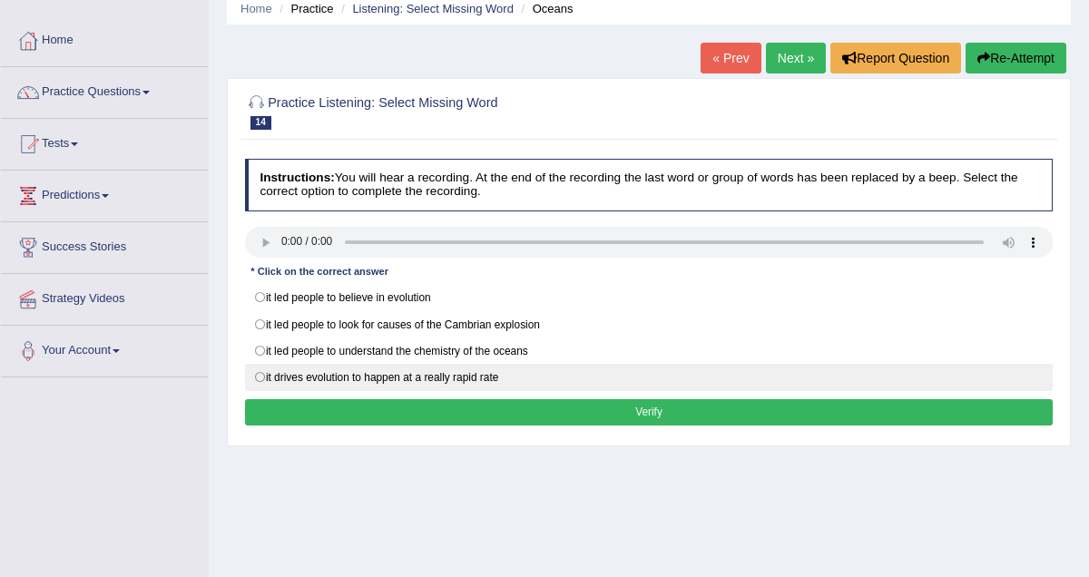
click at [264, 378] on label "it drives evolution to happen at a really rapid rate" at bounding box center [649, 377] width 809 height 27
radio input "true"
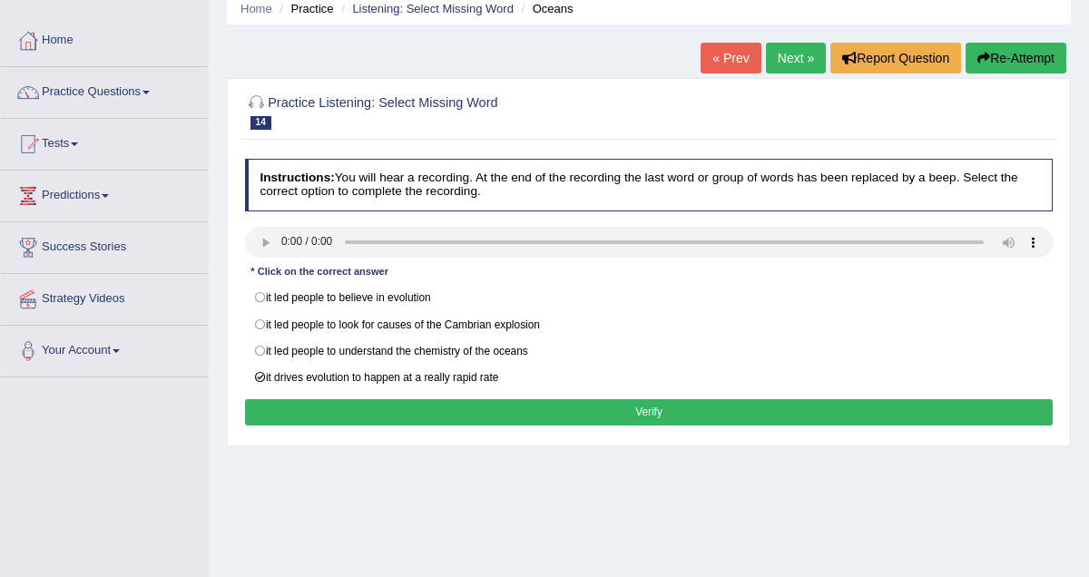
click at [650, 412] on button "Verify" at bounding box center [649, 412] width 809 height 26
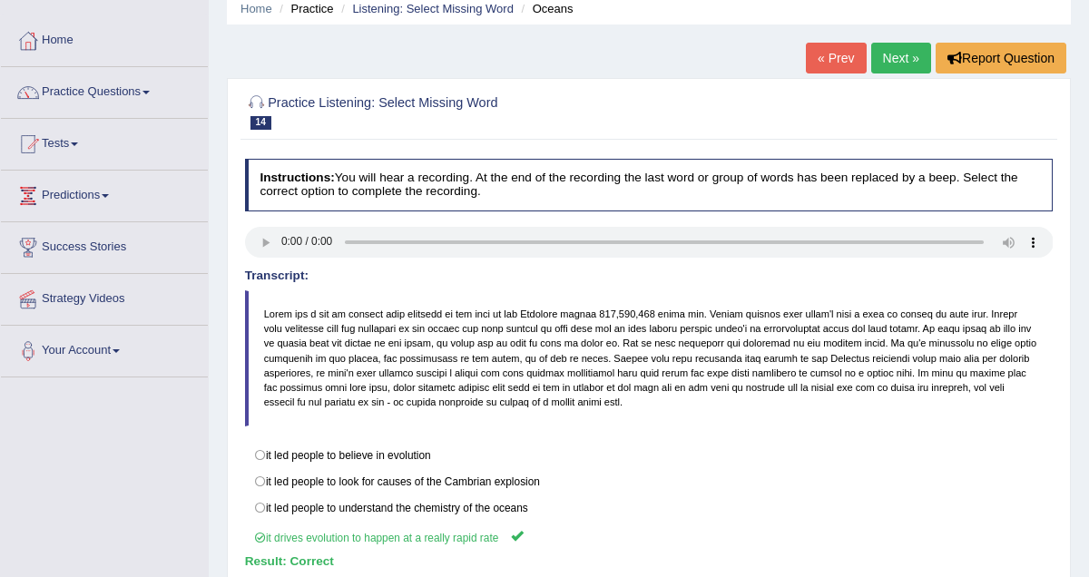
click at [897, 54] on link "Next »" at bounding box center [902, 58] width 60 height 31
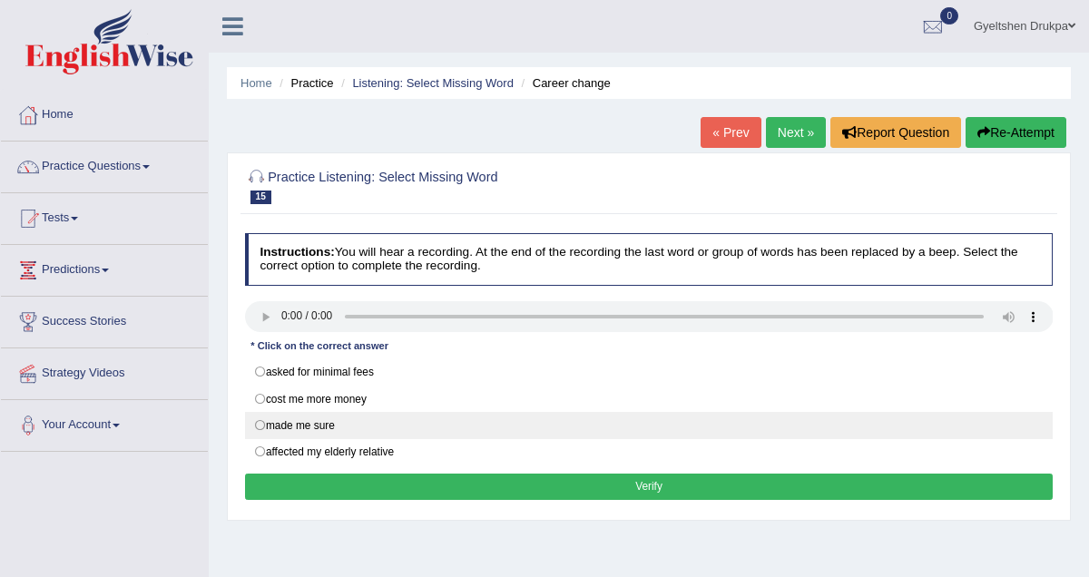
click at [262, 427] on label "made me sure" at bounding box center [649, 425] width 809 height 27
radio input "true"
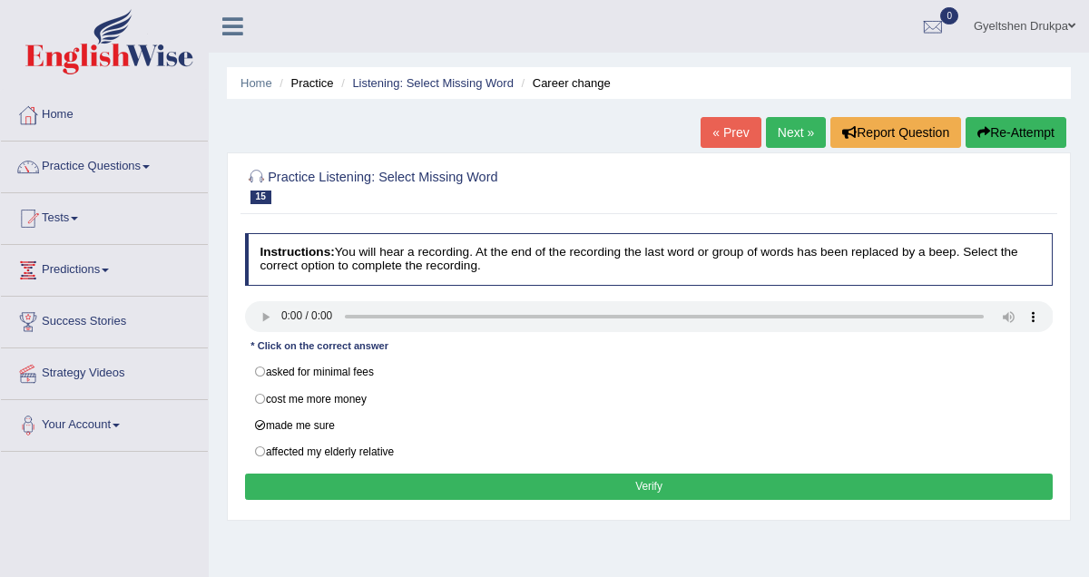
click at [620, 481] on button "Verify" at bounding box center [649, 487] width 809 height 26
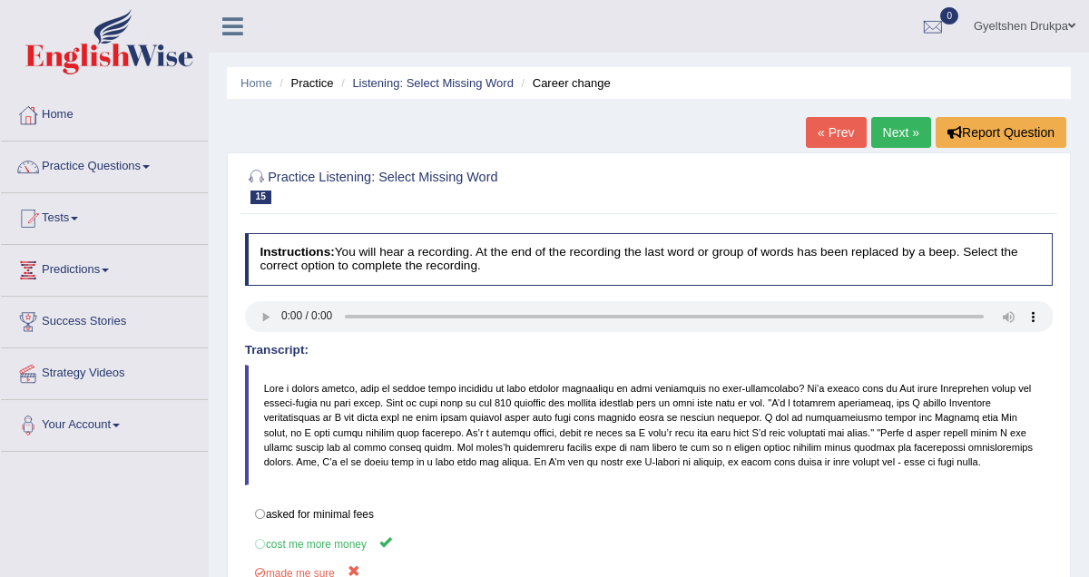
click at [895, 132] on link "Next »" at bounding box center [902, 132] width 60 height 31
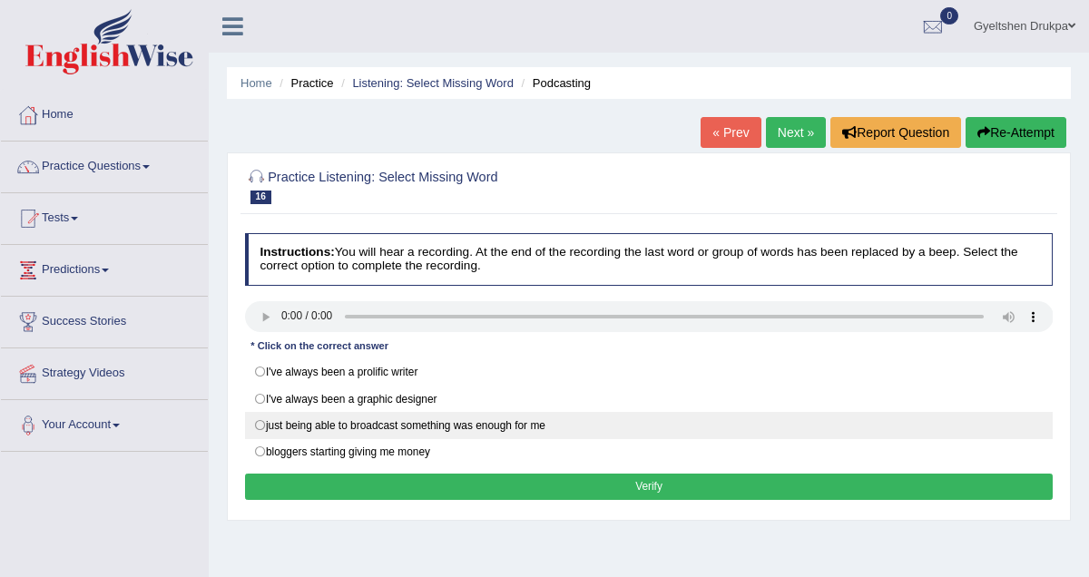
click at [264, 428] on label "just being able to broadcast something was enough for me" at bounding box center [649, 425] width 809 height 27
radio input "true"
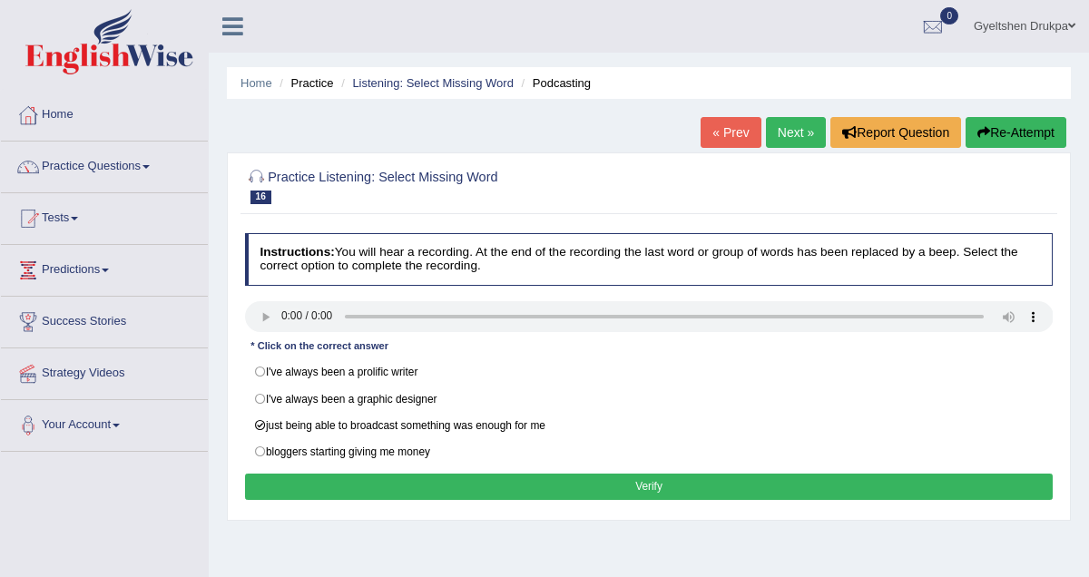
click at [689, 487] on button "Verify" at bounding box center [649, 487] width 809 height 26
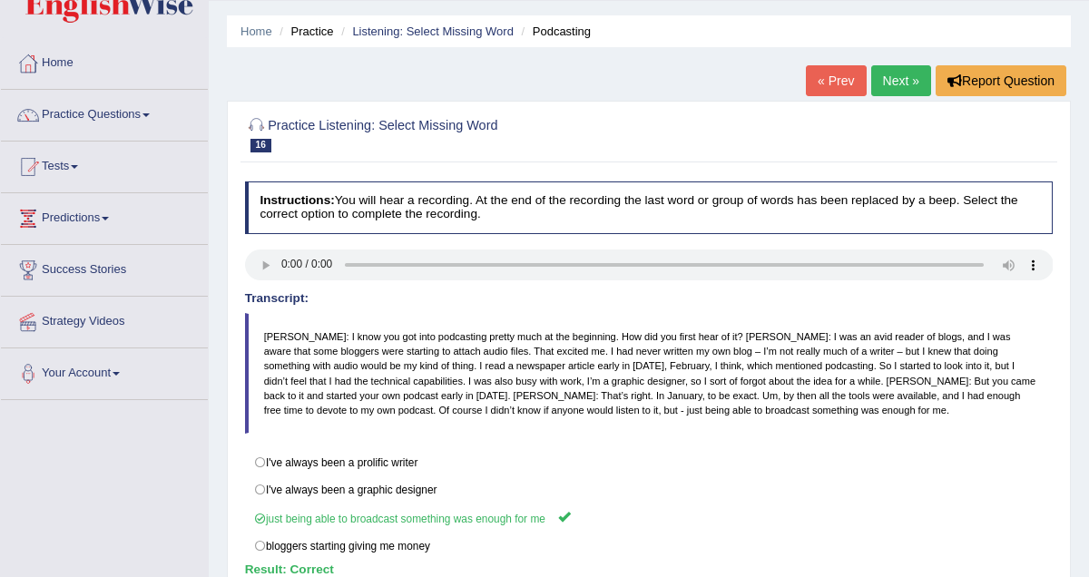
scroll to position [51, 0]
click at [901, 78] on link "Next »" at bounding box center [902, 81] width 60 height 31
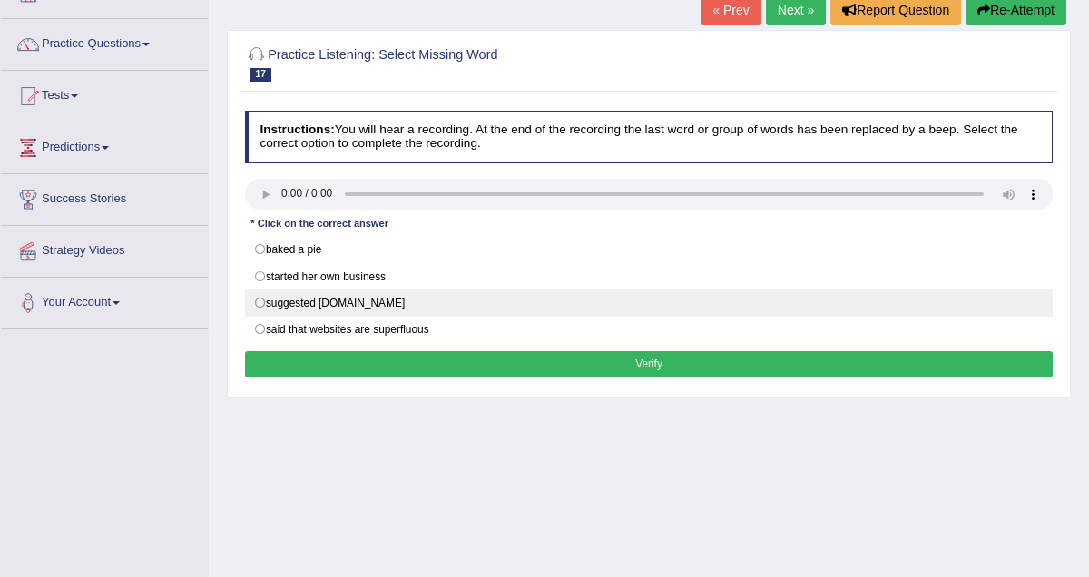
scroll to position [90, 0]
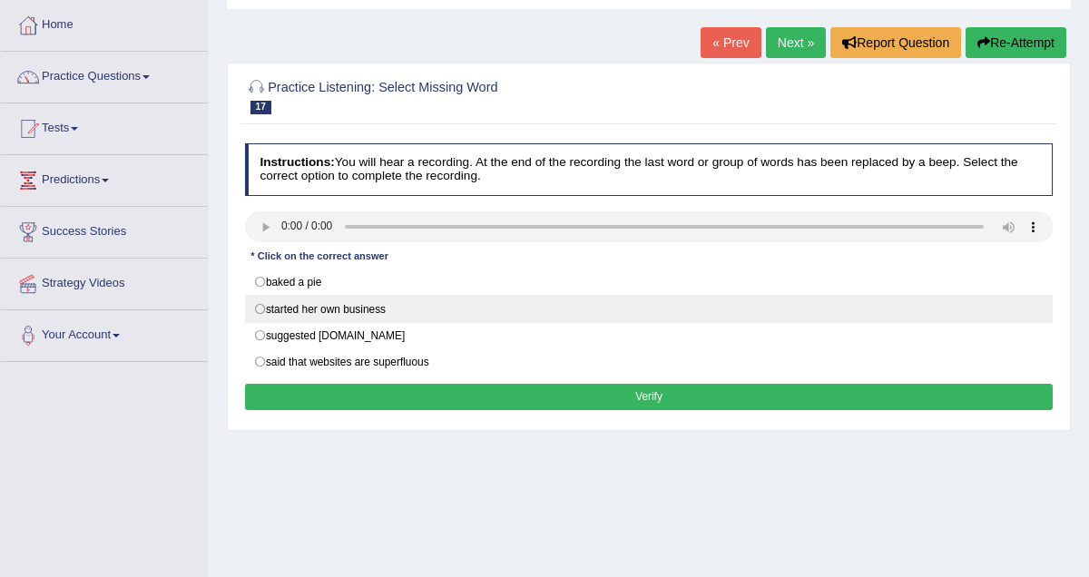
click at [262, 312] on label "started her own business" at bounding box center [649, 308] width 809 height 27
radio input "true"
click at [261, 310] on label "started her own business" at bounding box center [649, 308] width 809 height 27
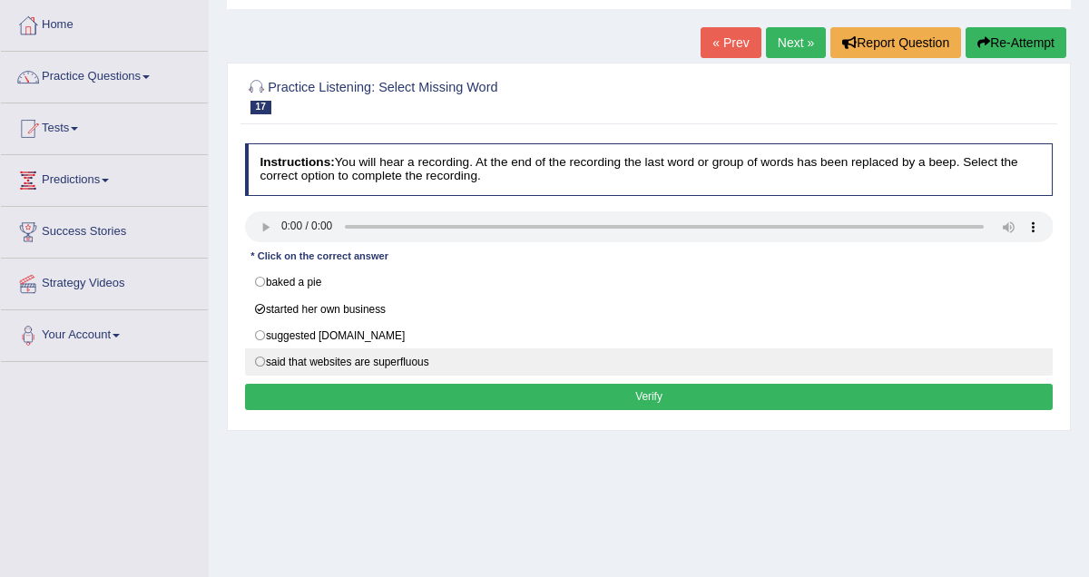
click at [261, 362] on label "said that websites are superfluous" at bounding box center [649, 362] width 809 height 27
radio input "true"
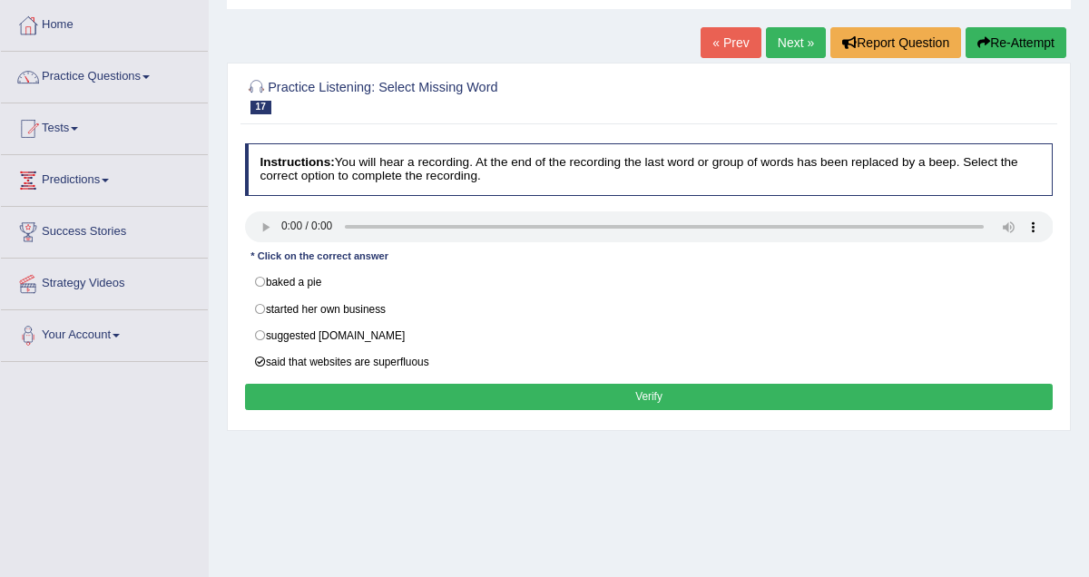
click at [664, 398] on button "Verify" at bounding box center [649, 397] width 809 height 26
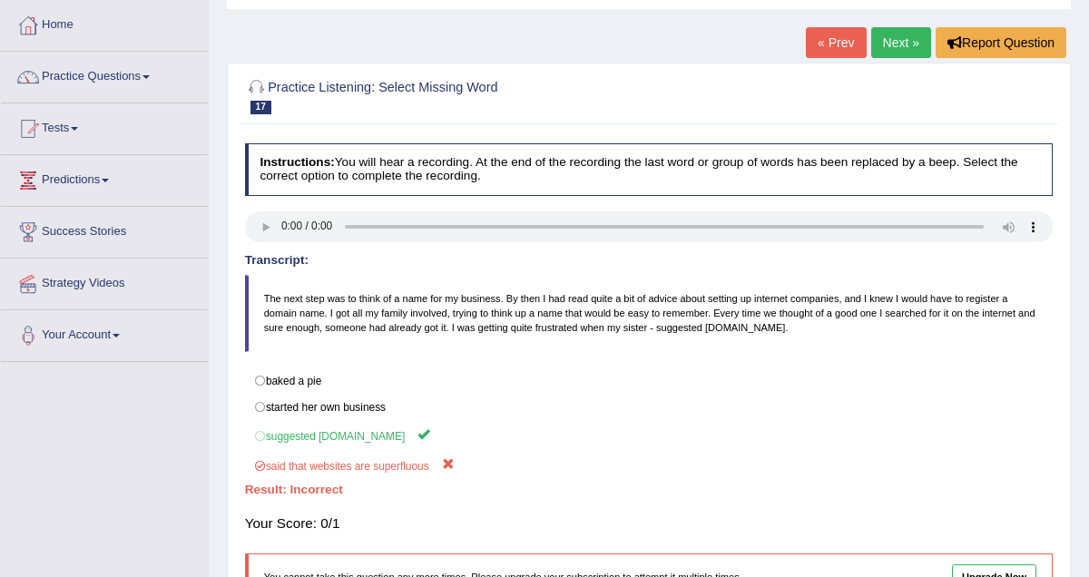
click at [903, 46] on link "Next »" at bounding box center [902, 42] width 60 height 31
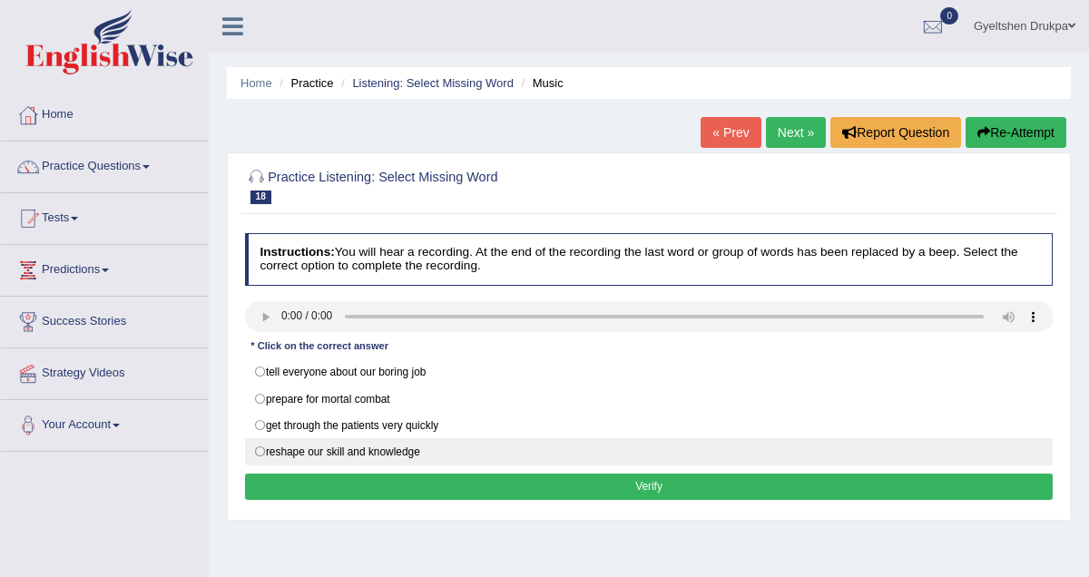
click at [266, 452] on label "reshape our skill and knowledge" at bounding box center [649, 451] width 809 height 27
radio input "true"
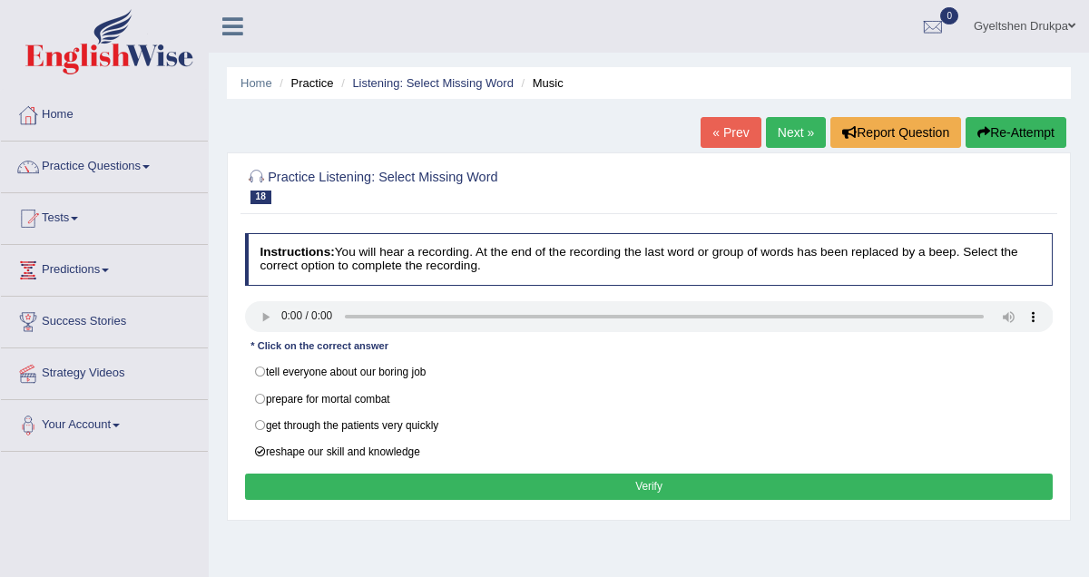
click at [634, 485] on button "Verify" at bounding box center [649, 487] width 809 height 26
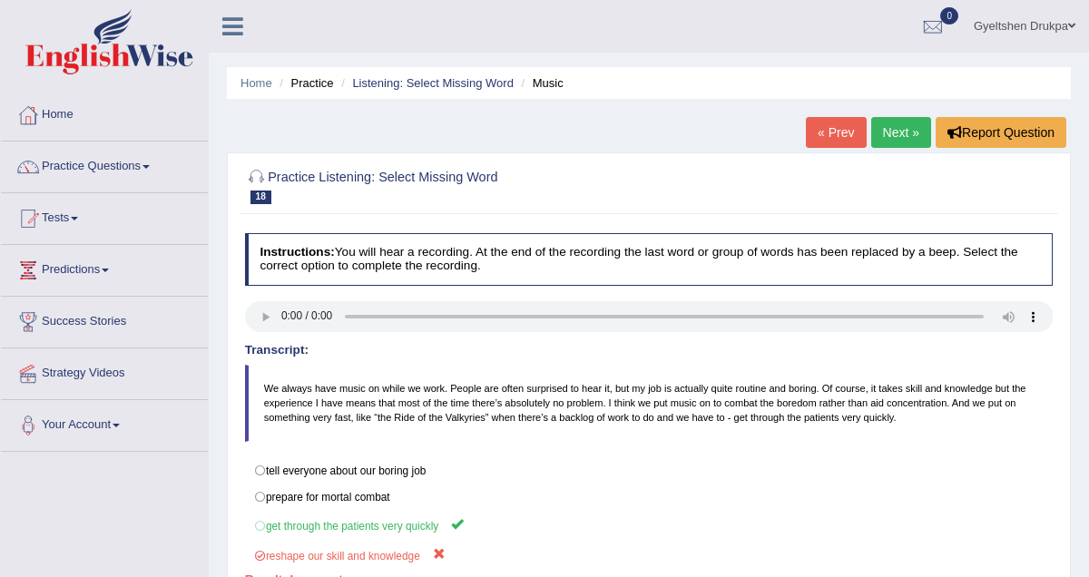
scroll to position [99, 0]
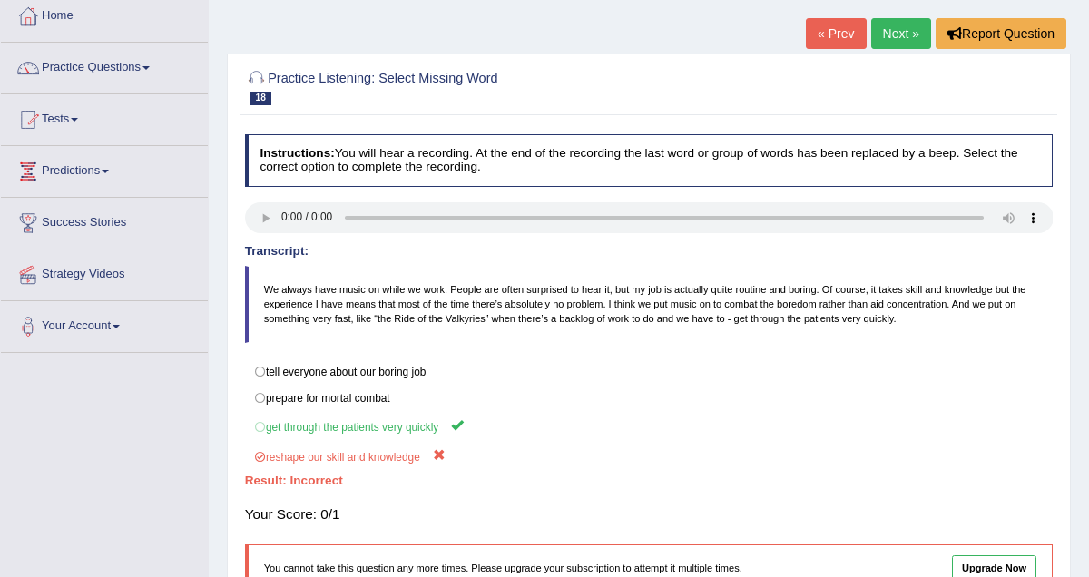
click at [886, 35] on link "Next »" at bounding box center [902, 33] width 60 height 31
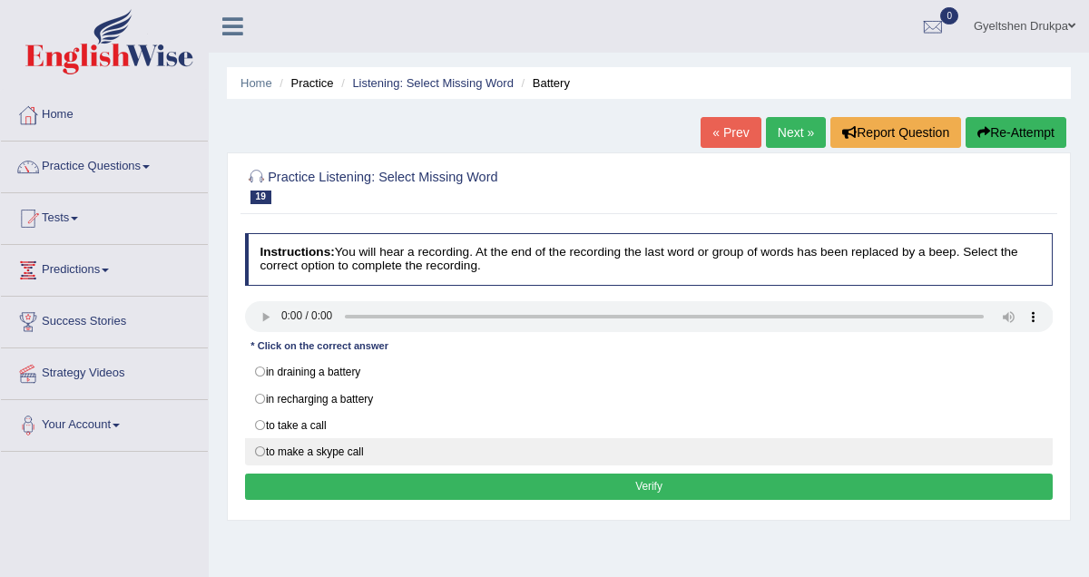
click at [261, 452] on label "to make a skype call" at bounding box center [649, 451] width 809 height 27
radio input "true"
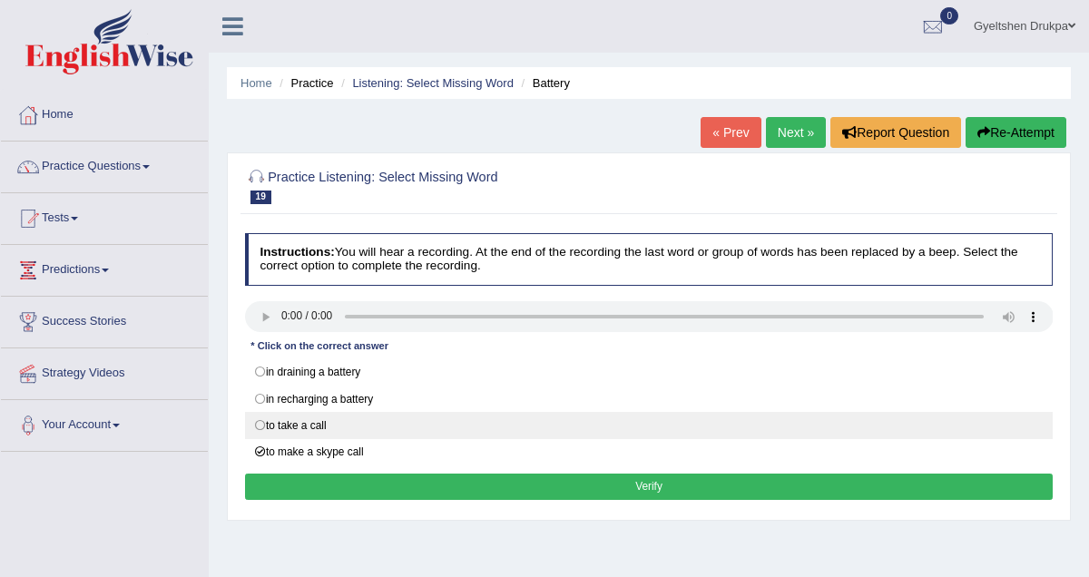
click at [261, 428] on label "to take a call" at bounding box center [649, 425] width 809 height 27
radio input "true"
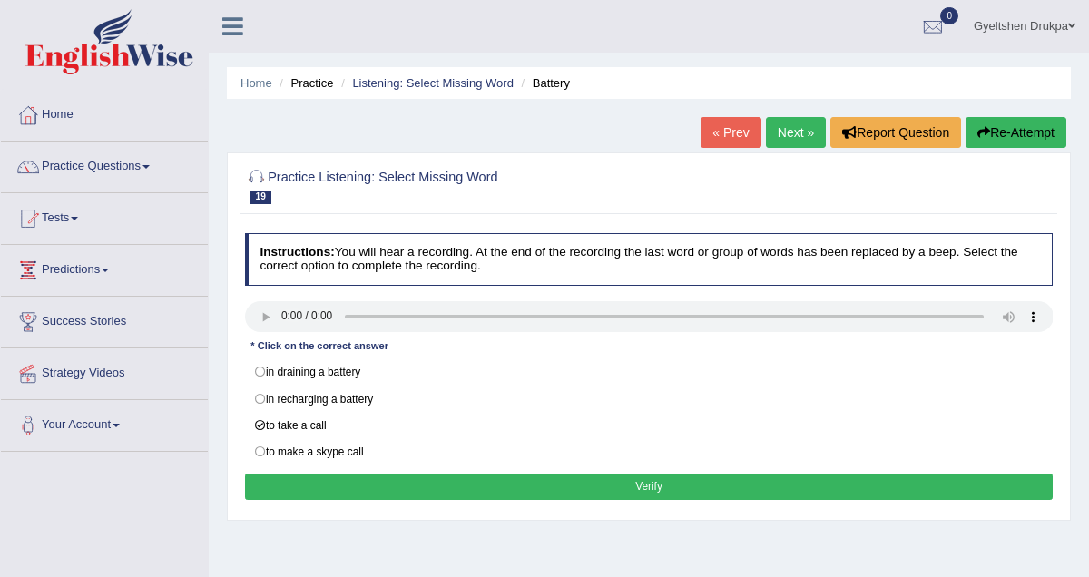
click at [642, 488] on button "Verify" at bounding box center [649, 487] width 809 height 26
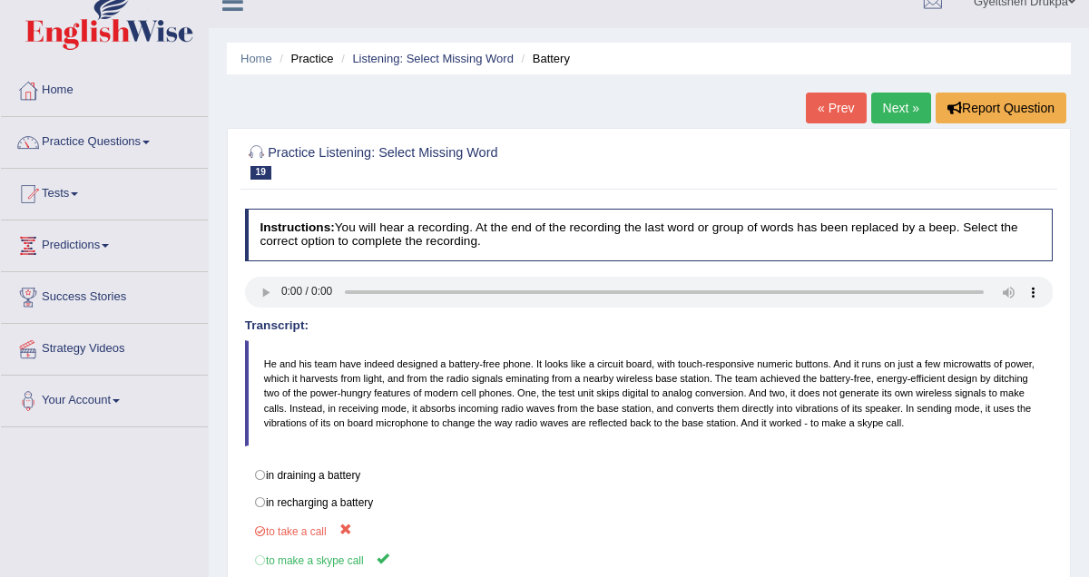
scroll to position [32, 0]
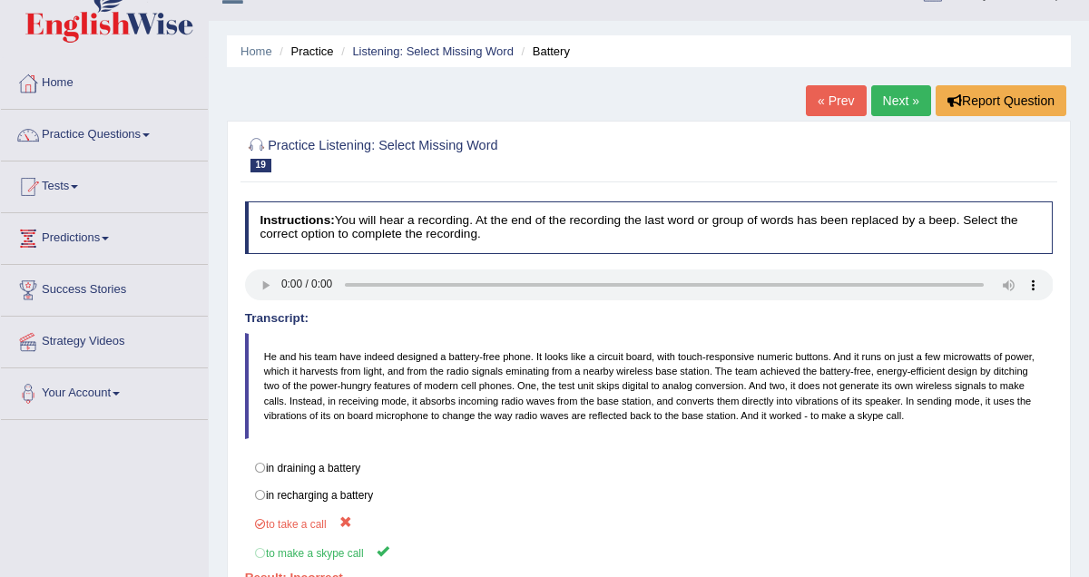
click at [891, 103] on link "Next »" at bounding box center [902, 100] width 60 height 31
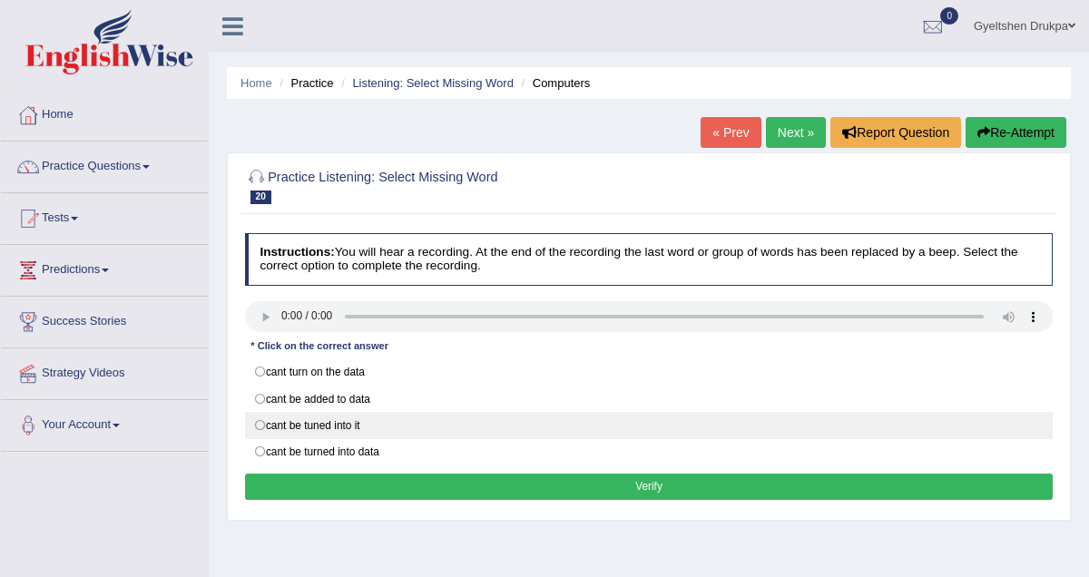
click at [261, 426] on label "cant be tuned into it" at bounding box center [649, 425] width 809 height 27
radio input "true"
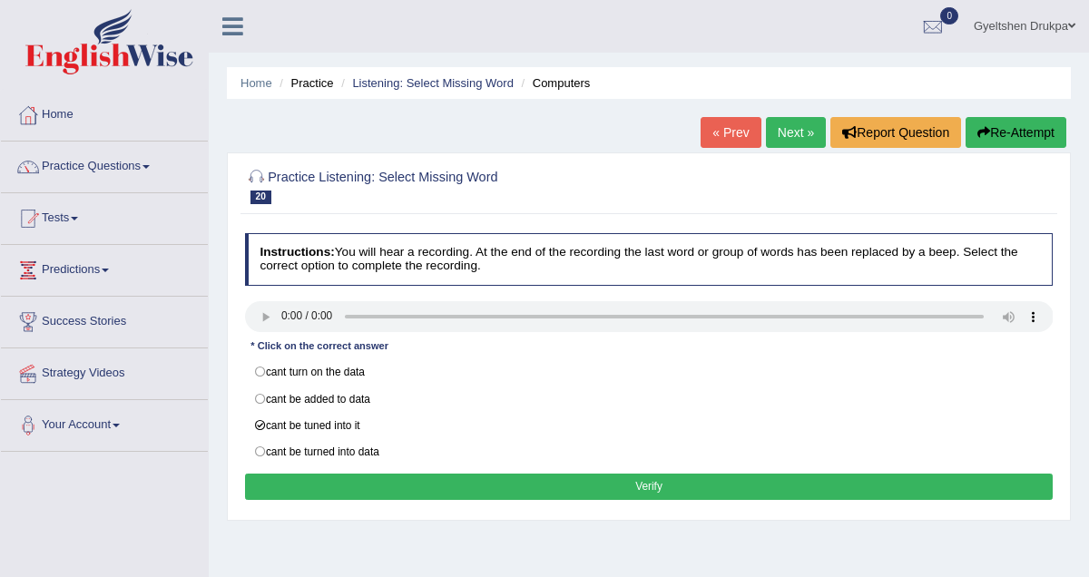
click at [607, 487] on button "Verify" at bounding box center [649, 487] width 809 height 26
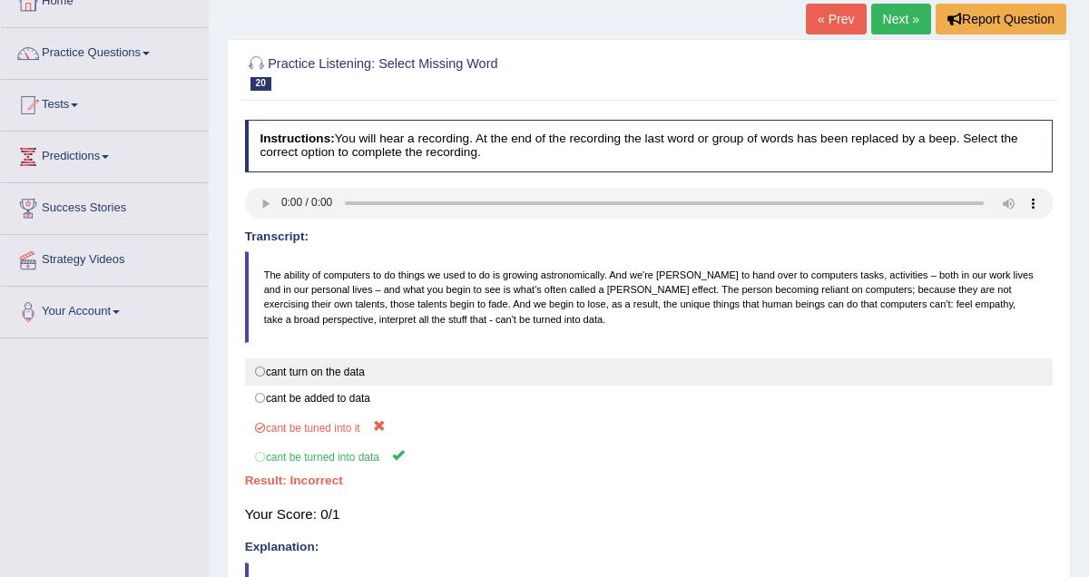
scroll to position [113, 0]
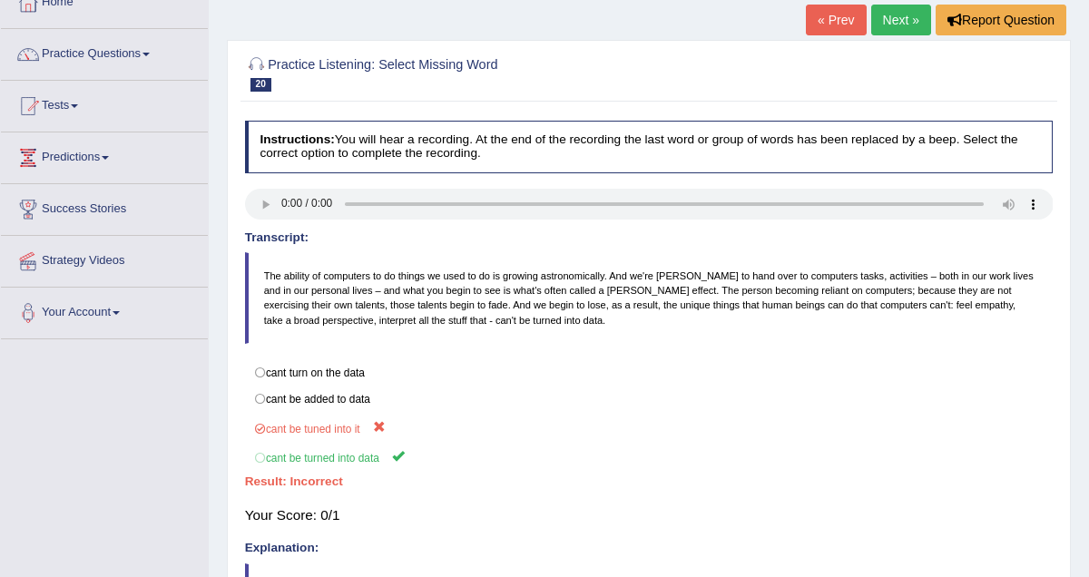
click at [888, 20] on link "Next »" at bounding box center [902, 20] width 60 height 31
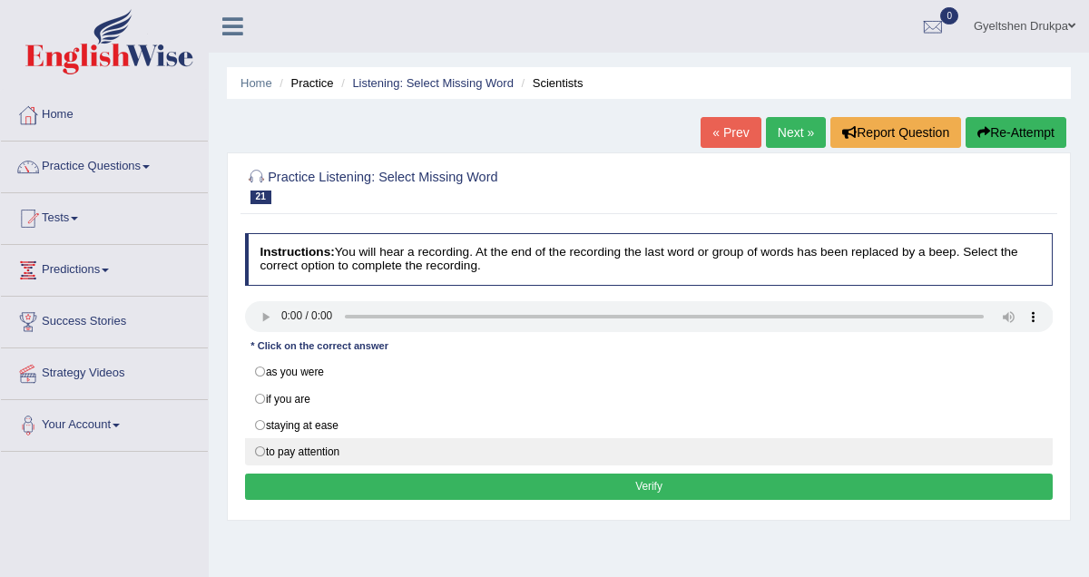
click at [406, 450] on label "to pay attention" at bounding box center [649, 451] width 809 height 27
radio input "true"
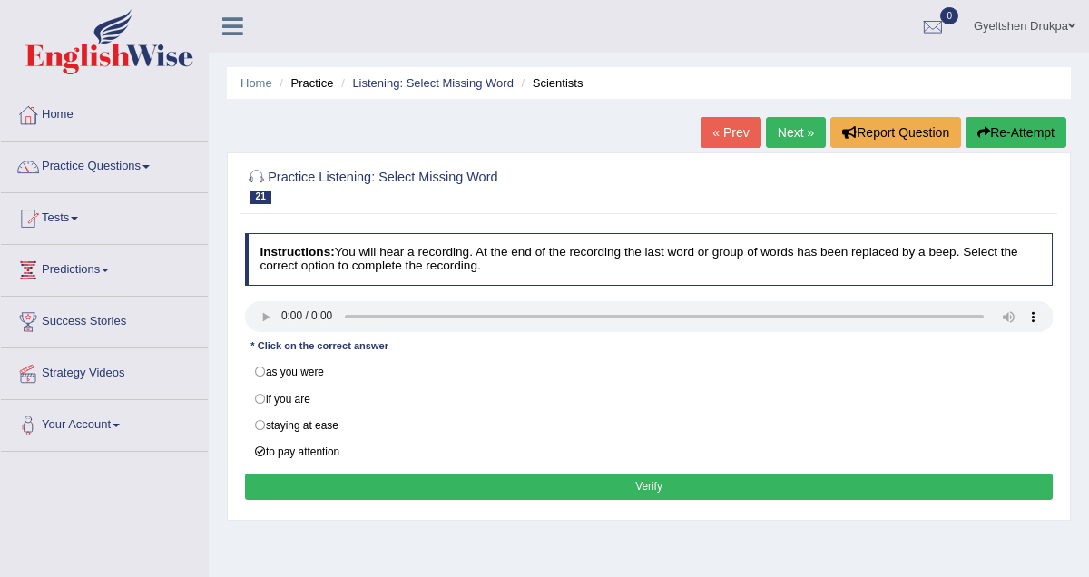
click at [644, 488] on button "Verify" at bounding box center [649, 487] width 809 height 26
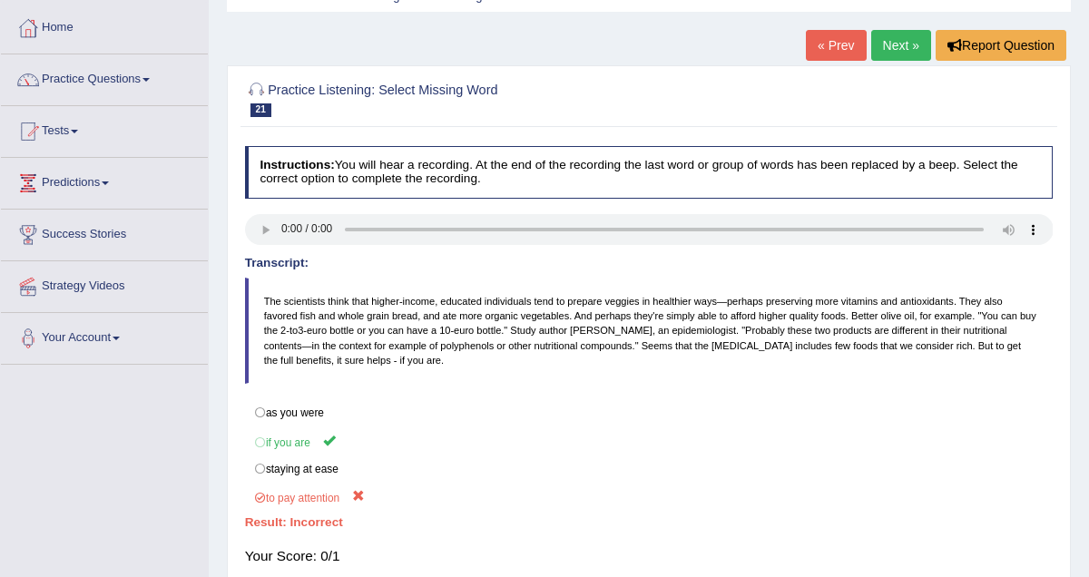
scroll to position [104, 0]
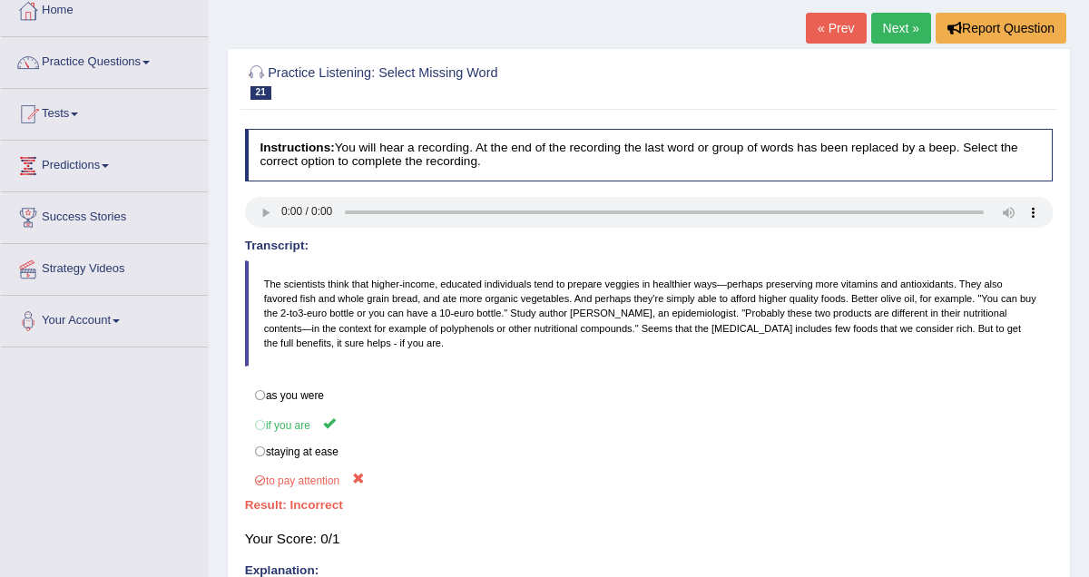
click at [900, 25] on link "Next »" at bounding box center [902, 28] width 60 height 31
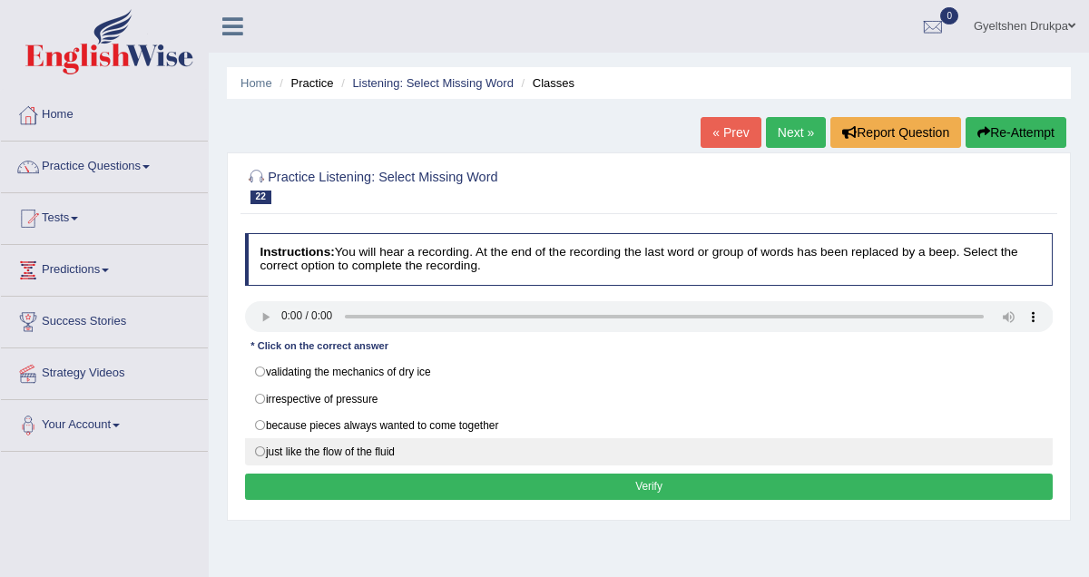
click at [263, 450] on label "just like the flow of the fluid" at bounding box center [649, 451] width 809 height 27
radio input "true"
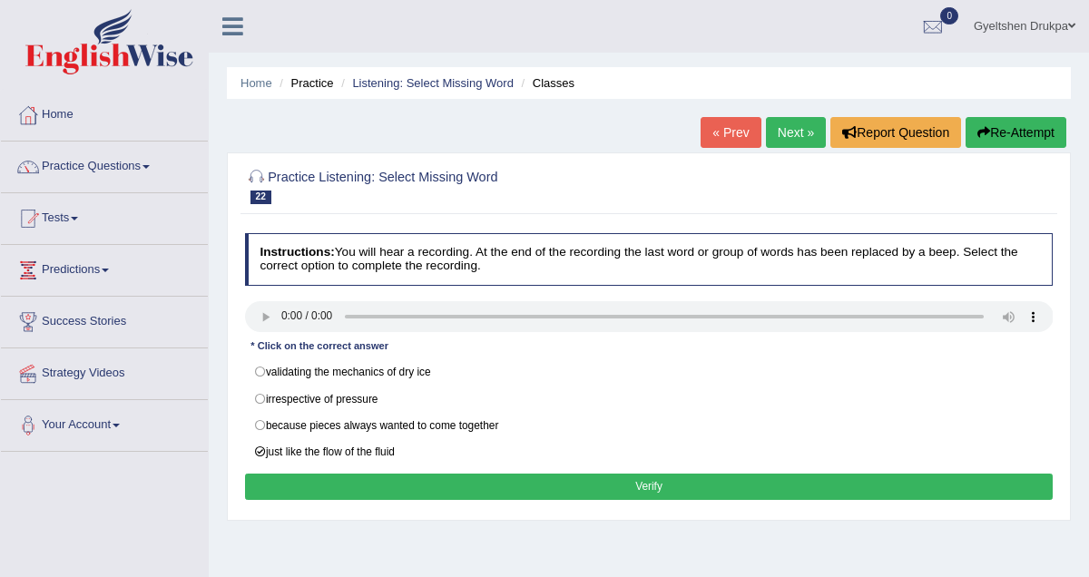
click at [629, 486] on button "Verify" at bounding box center [649, 487] width 809 height 26
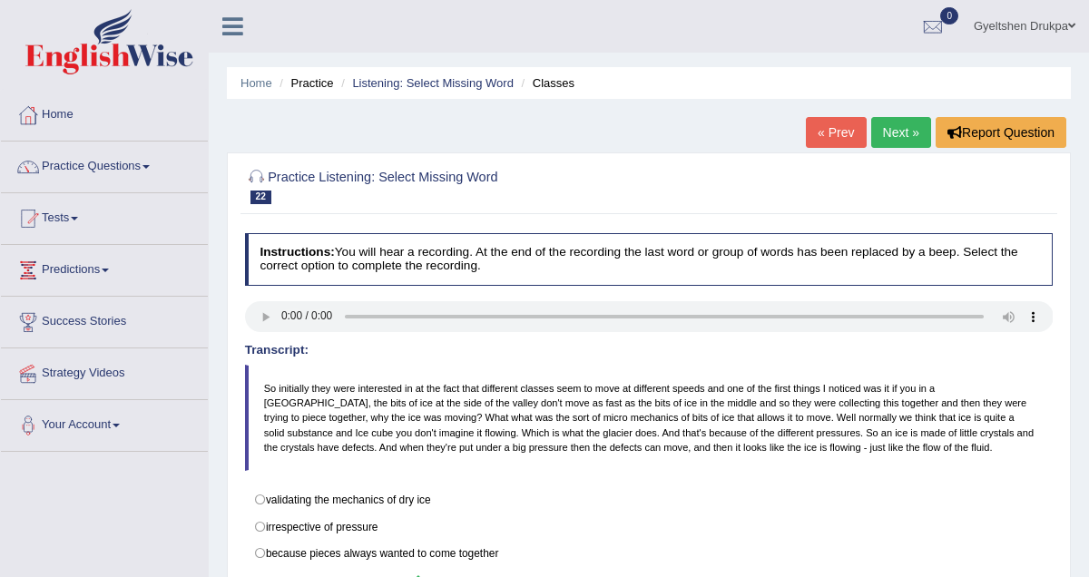
click at [901, 136] on link "Next »" at bounding box center [902, 132] width 60 height 31
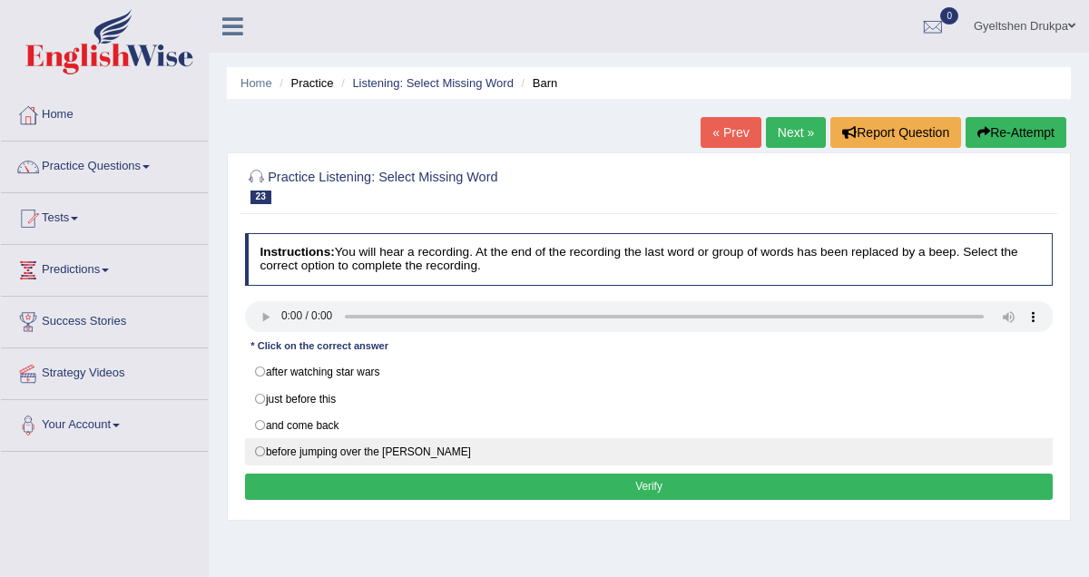
click at [462, 448] on label "before jumping over the [PERSON_NAME]" at bounding box center [649, 451] width 809 height 27
radio input "true"
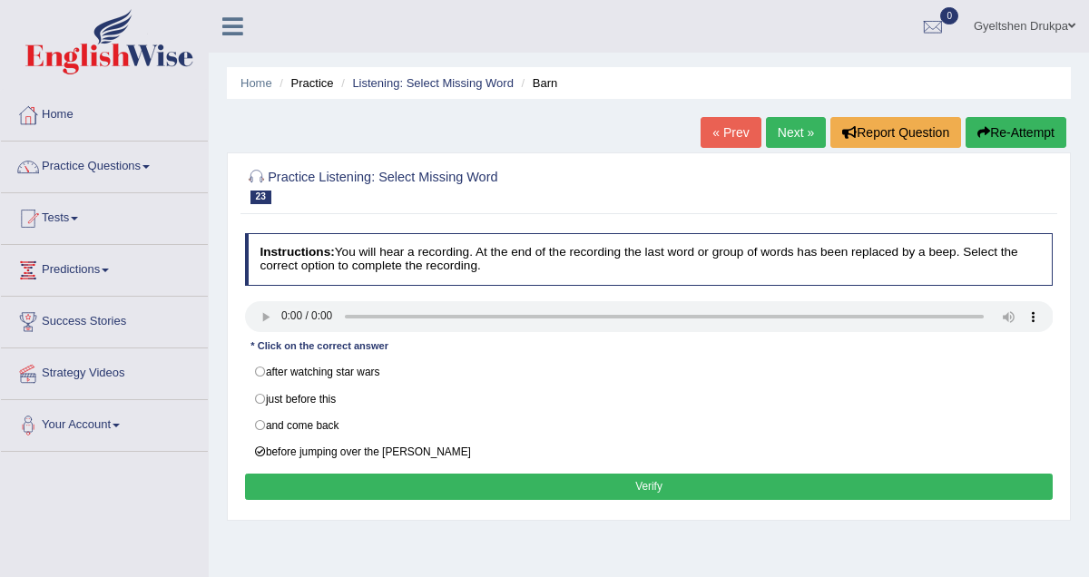
click at [664, 491] on button "Verify" at bounding box center [649, 487] width 809 height 26
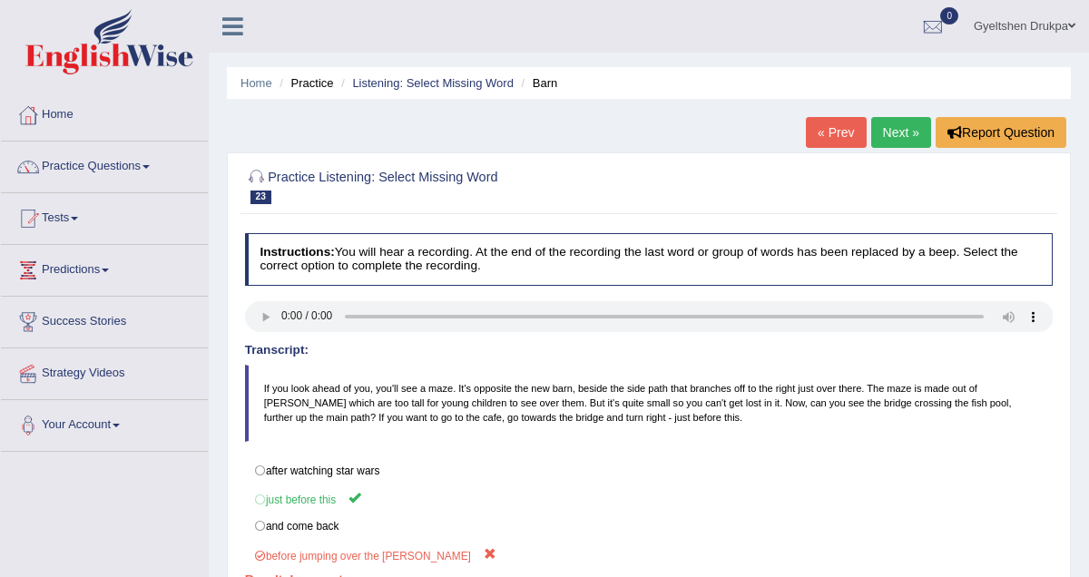
click at [891, 128] on link "Next »" at bounding box center [902, 132] width 60 height 31
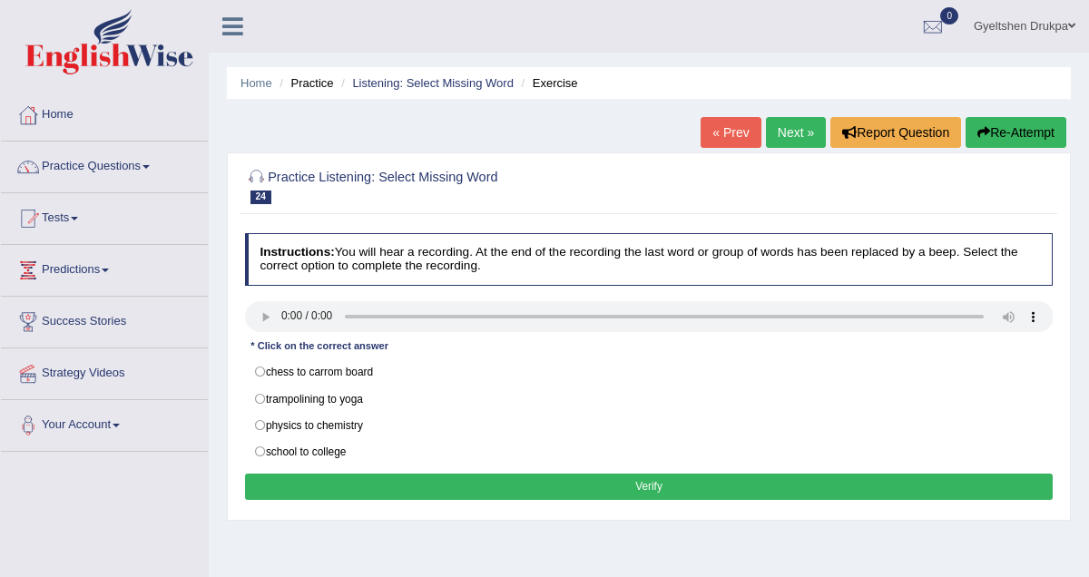
click at [264, 319] on div "Home Practice Listening: Select Missing Word Exercise « Prev Next » Report Ques…" at bounding box center [649, 454] width 881 height 908
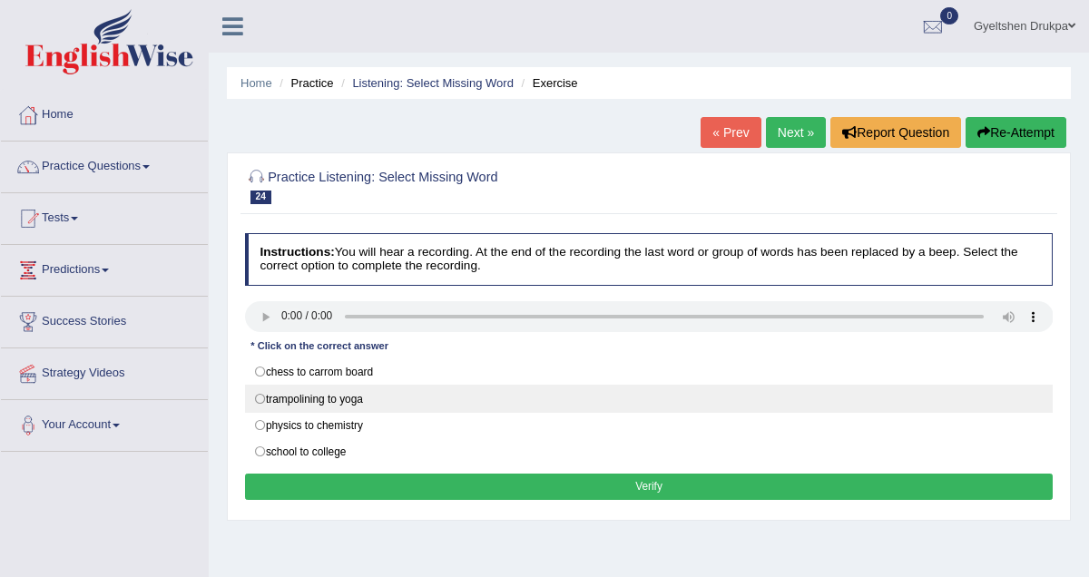
click at [266, 400] on label "trampolining to yoga" at bounding box center [649, 398] width 809 height 27
radio input "true"
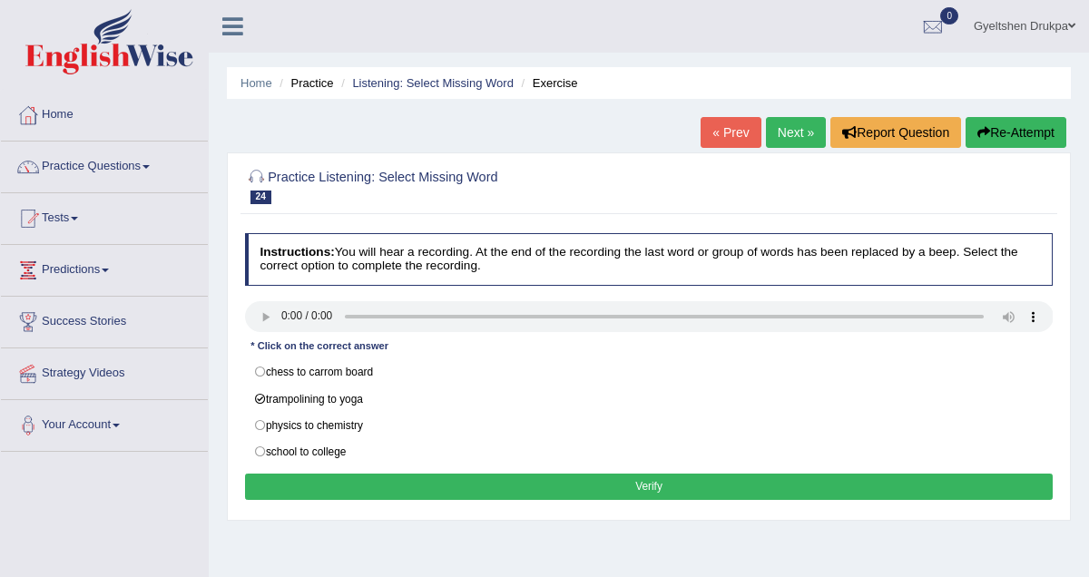
click at [600, 487] on button "Verify" at bounding box center [649, 487] width 809 height 26
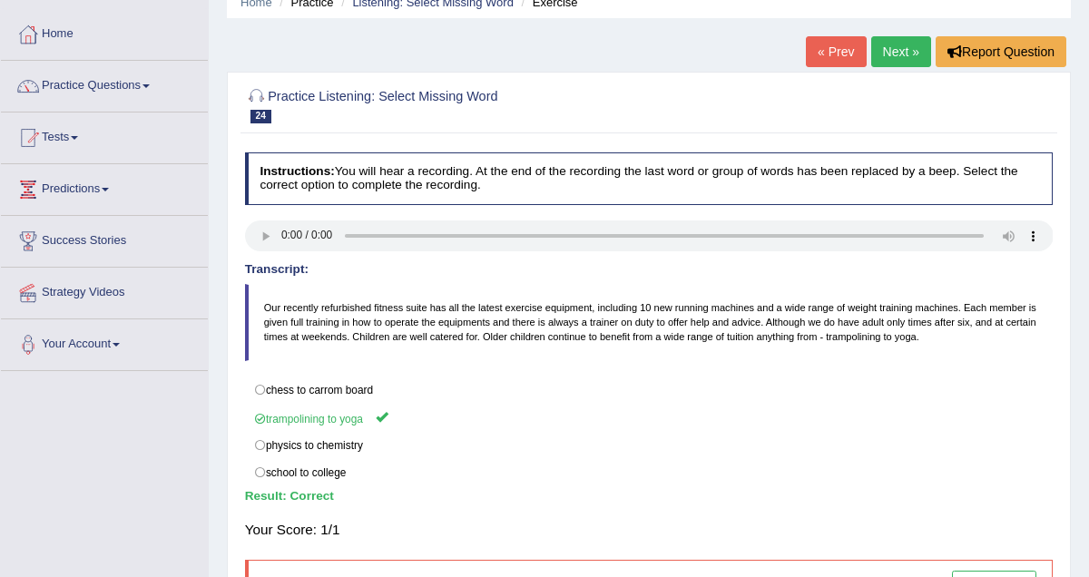
scroll to position [94, 0]
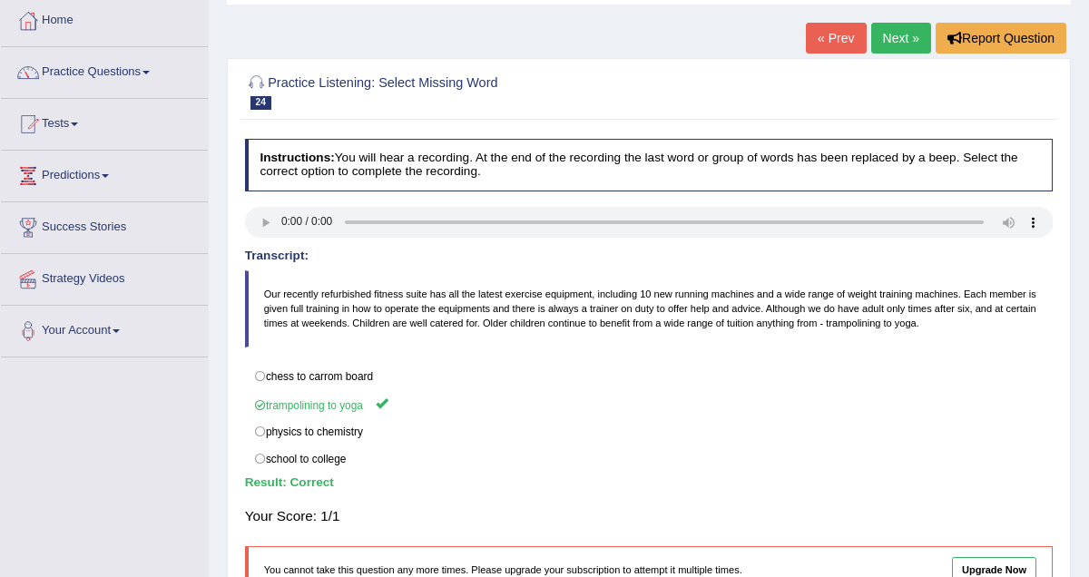
click at [882, 41] on link "Next »" at bounding box center [902, 38] width 60 height 31
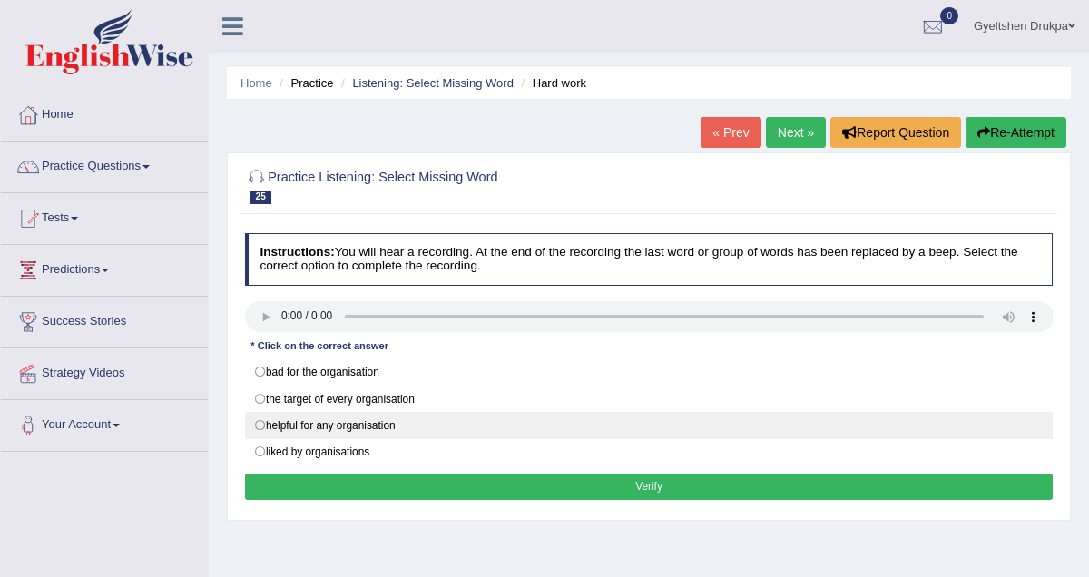
click at [264, 428] on label "helpful for any organisation" at bounding box center [649, 425] width 809 height 27
radio input "true"
click at [264, 428] on label "helpful for any organisation" at bounding box center [649, 425] width 809 height 27
click at [259, 422] on label "helpful for any organisation" at bounding box center [649, 425] width 809 height 27
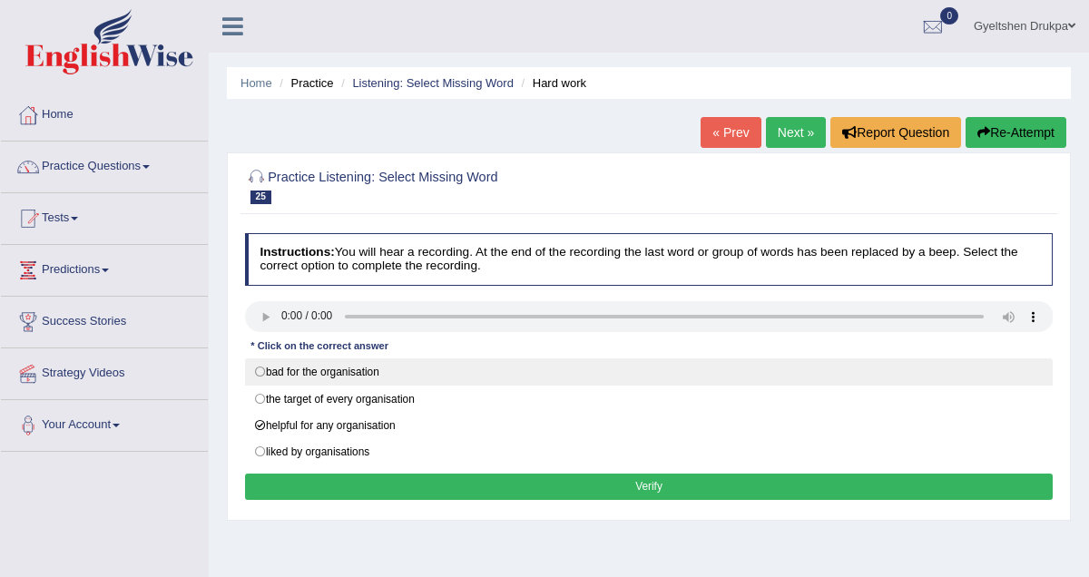
click at [266, 372] on label "bad for the organisation" at bounding box center [649, 372] width 809 height 27
radio input "true"
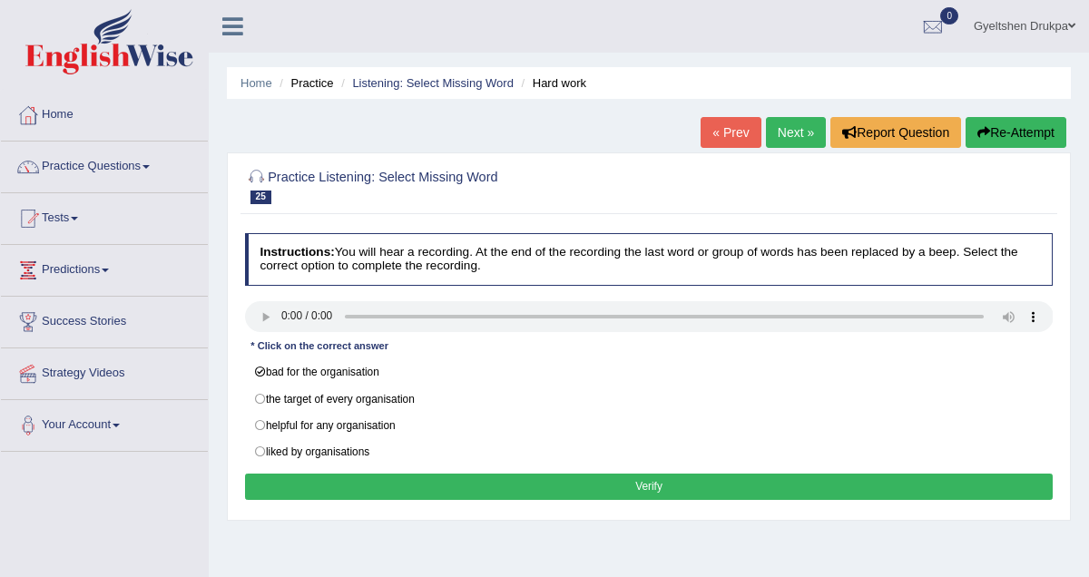
click at [626, 488] on button "Verify" at bounding box center [649, 487] width 809 height 26
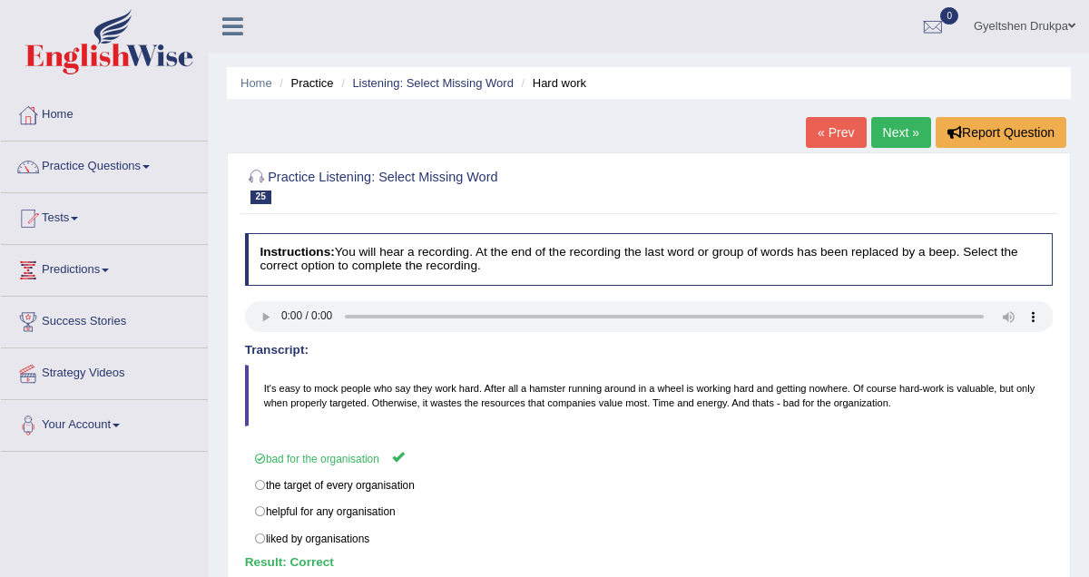
click at [893, 132] on link "Next »" at bounding box center [902, 132] width 60 height 31
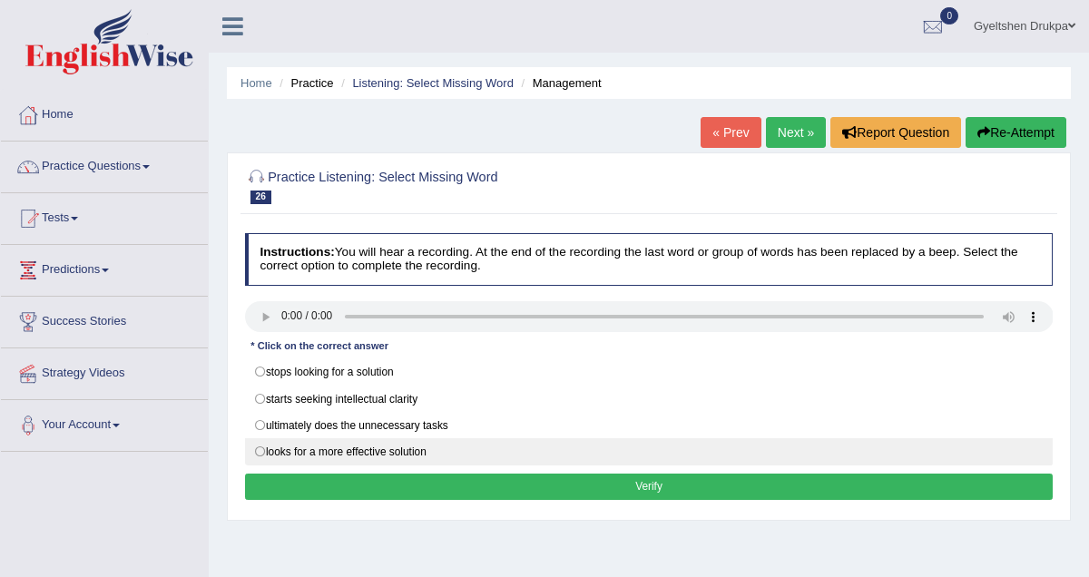
click at [262, 452] on label "looks for a more effective solution" at bounding box center [649, 451] width 809 height 27
radio input "true"
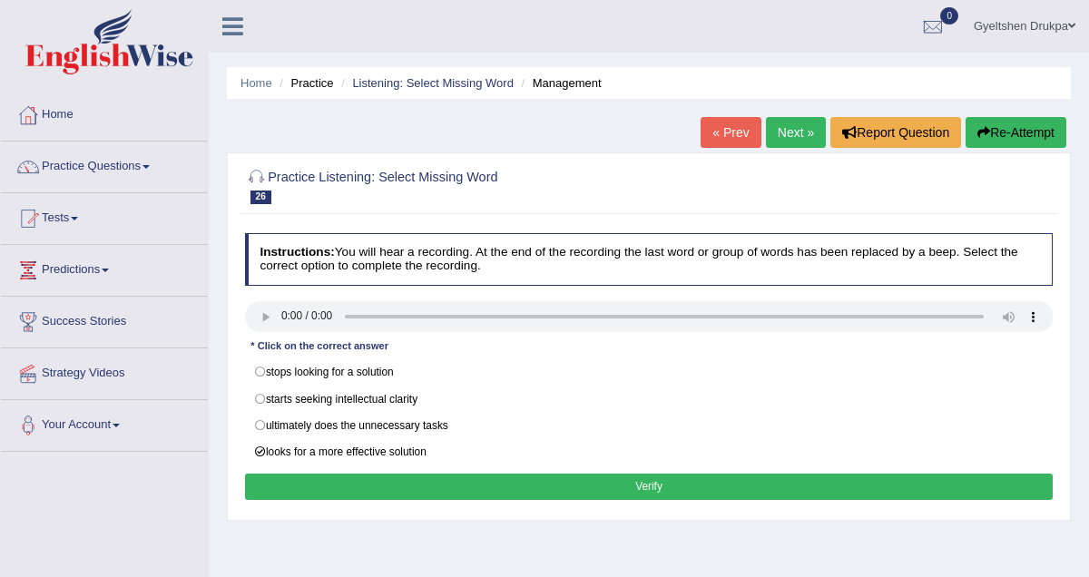
click at [665, 489] on button "Verify" at bounding box center [649, 487] width 809 height 26
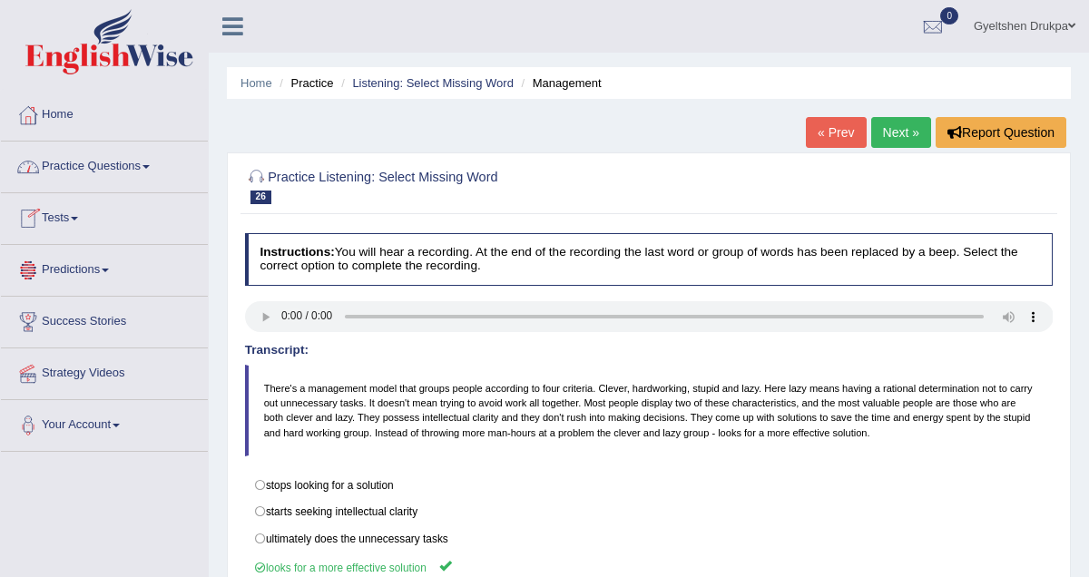
click at [150, 165] on span at bounding box center [146, 167] width 7 height 4
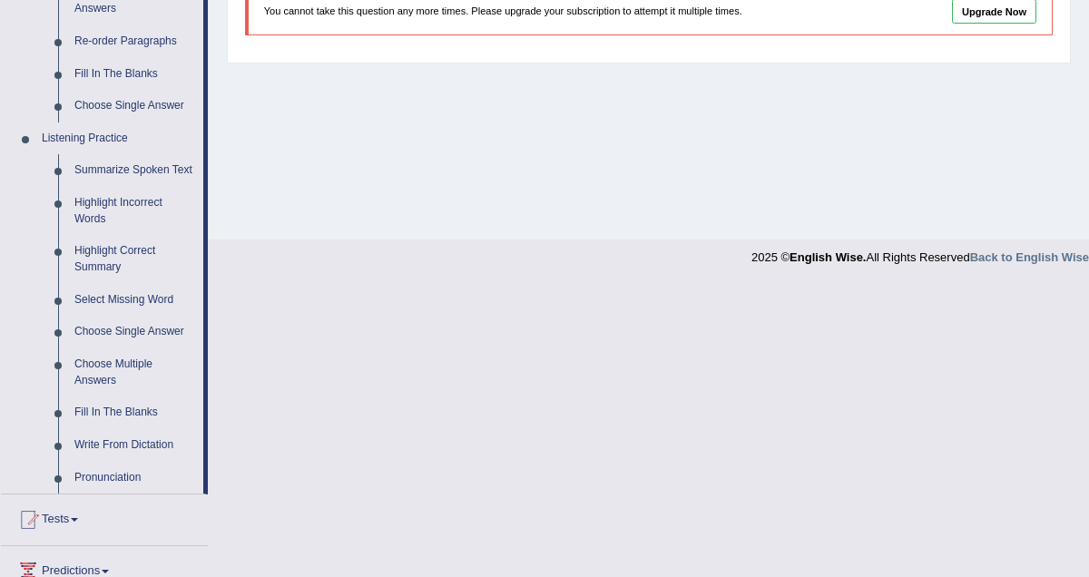
scroll to position [658, 0]
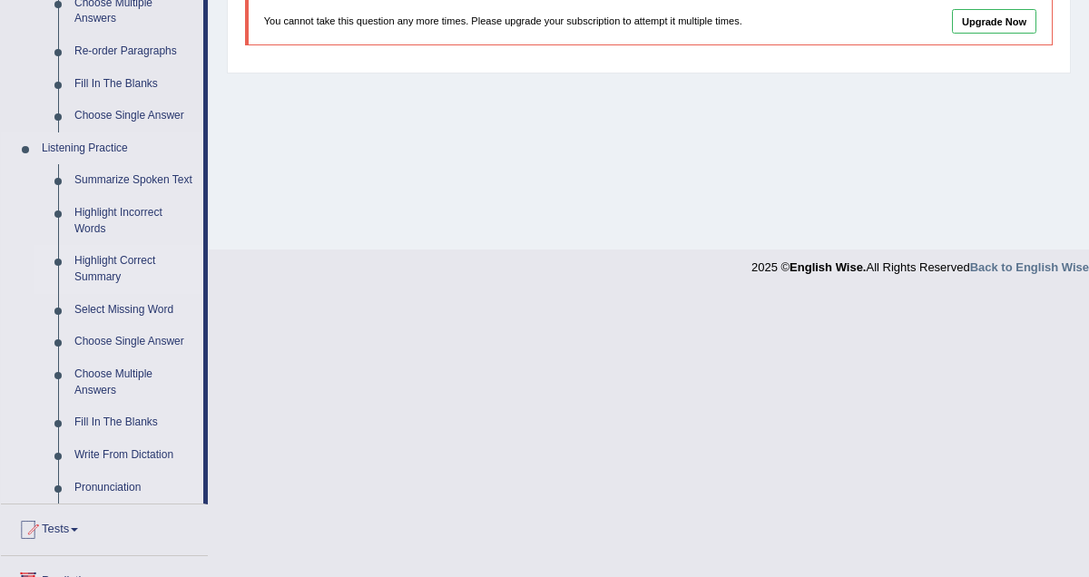
click at [143, 272] on link "Highlight Correct Summary" at bounding box center [134, 269] width 137 height 48
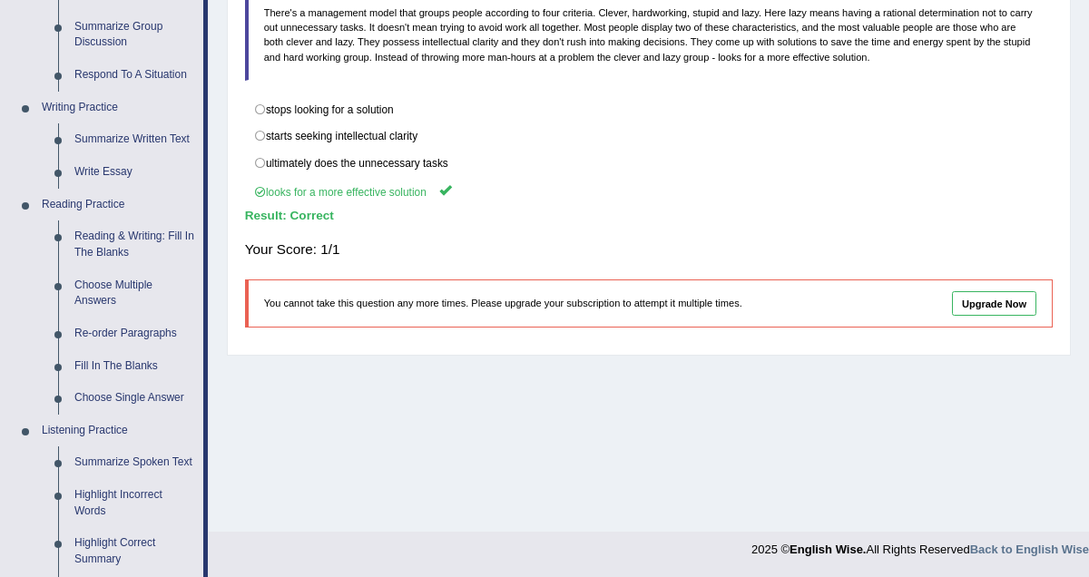
scroll to position [792, 0]
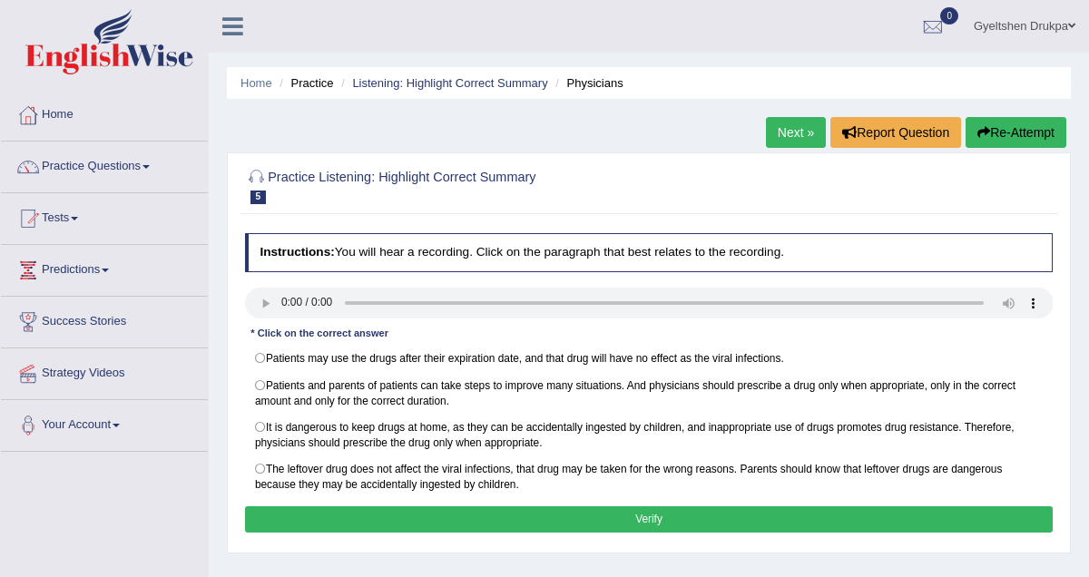
click at [982, 184] on div at bounding box center [649, 185] width 809 height 47
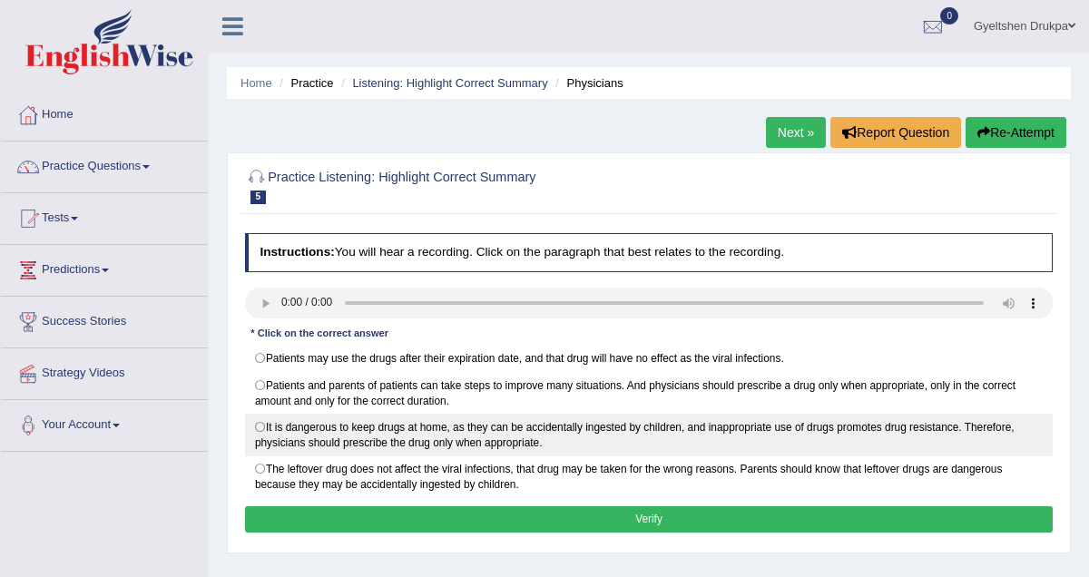
click at [261, 425] on label "It is dangerous to keep drugs at home, as they can be accidentally ingested by …" at bounding box center [649, 435] width 809 height 43
radio input "true"
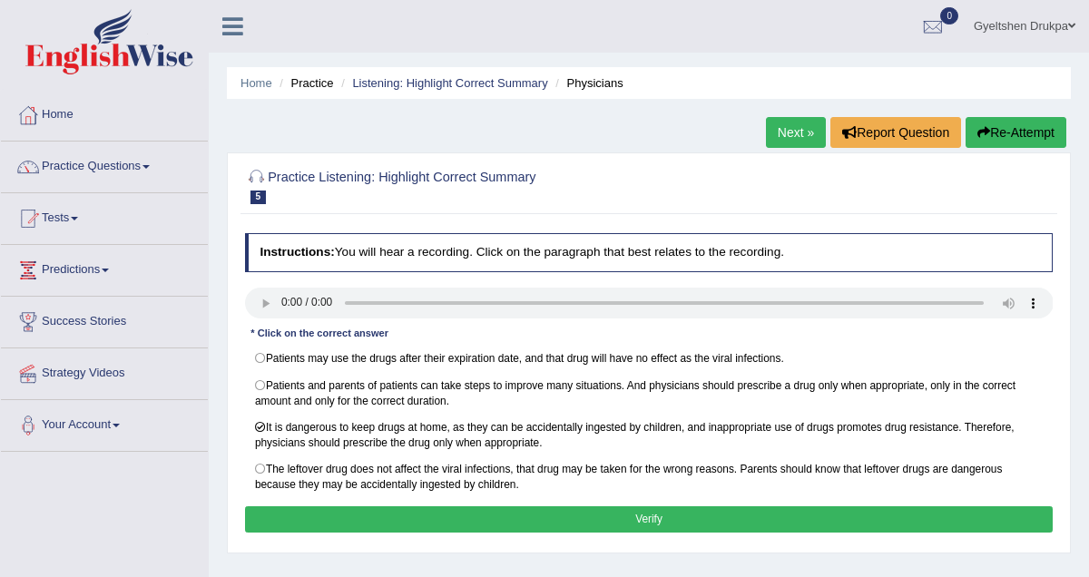
click at [642, 525] on button "Verify" at bounding box center [649, 520] width 809 height 26
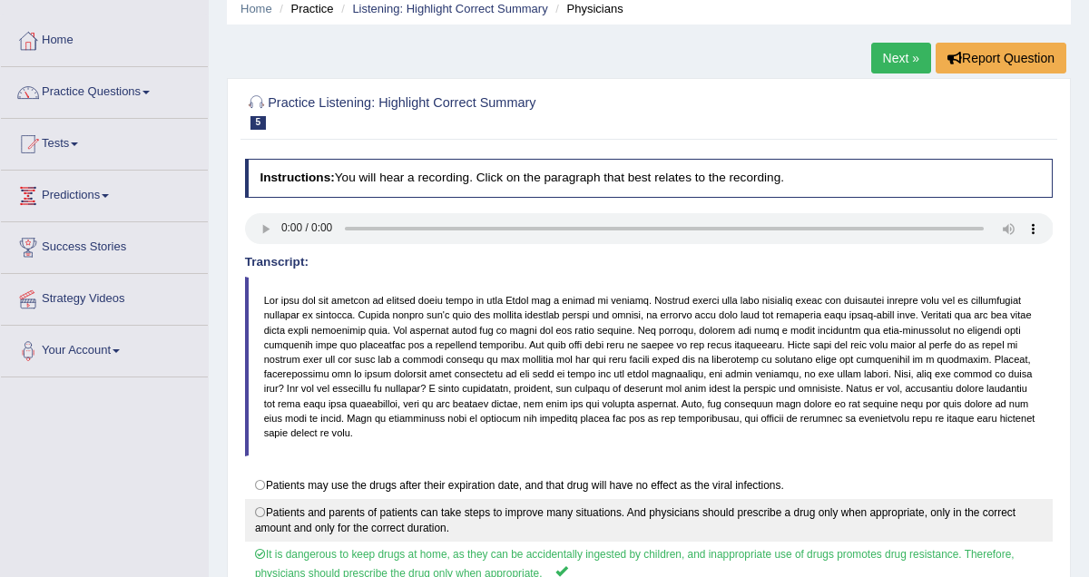
scroll to position [71, 0]
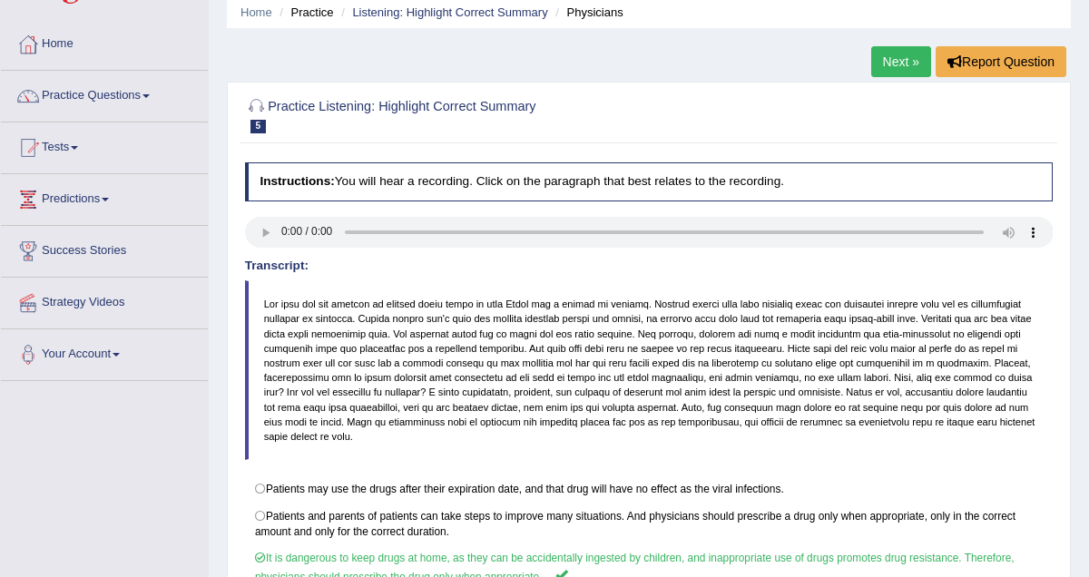
click at [894, 64] on link "Next »" at bounding box center [902, 61] width 60 height 31
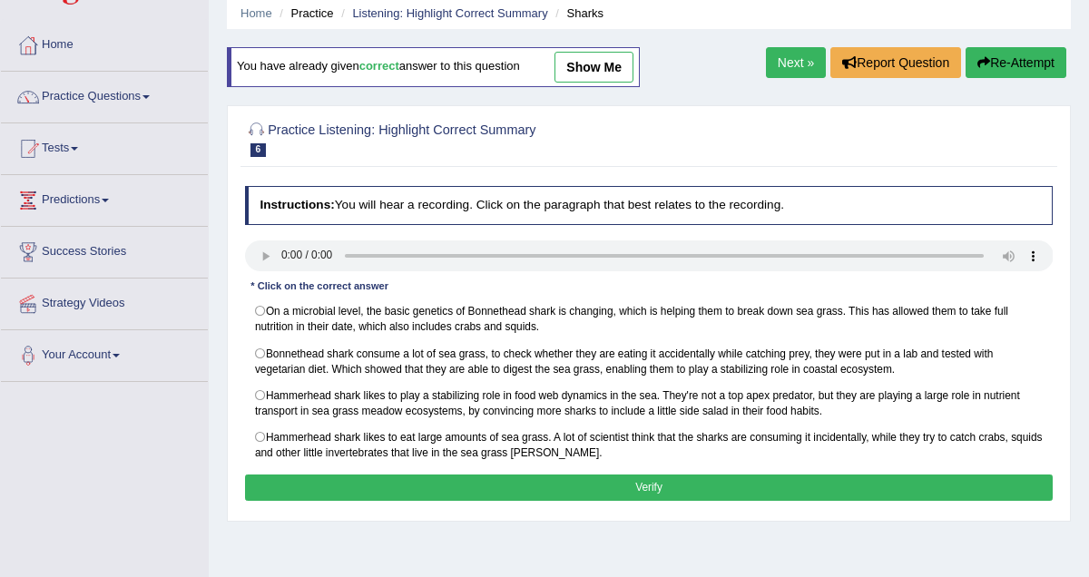
scroll to position [73, 0]
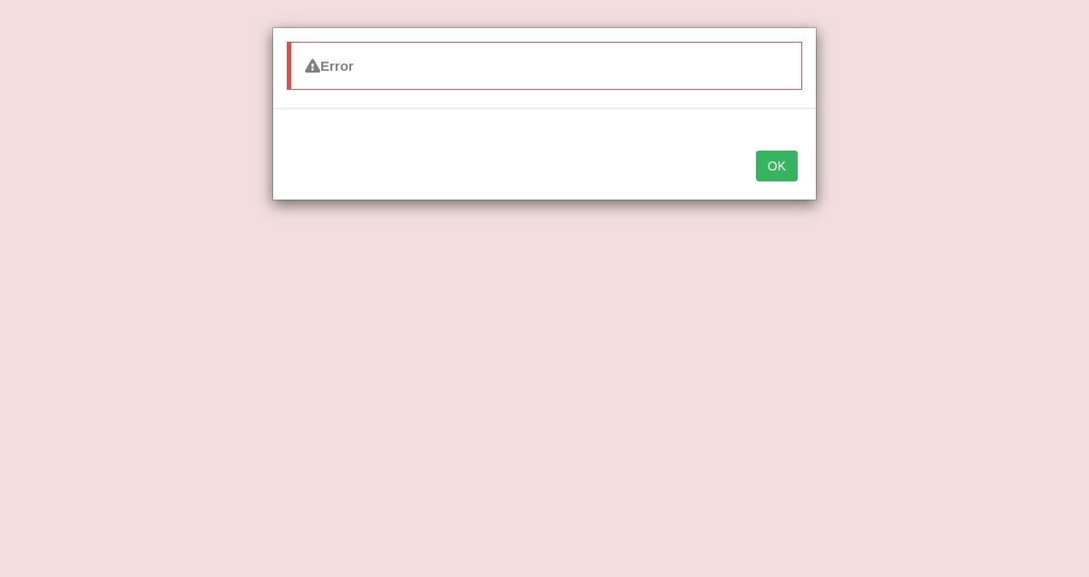
click at [769, 172] on button "OK" at bounding box center [777, 166] width 42 height 31
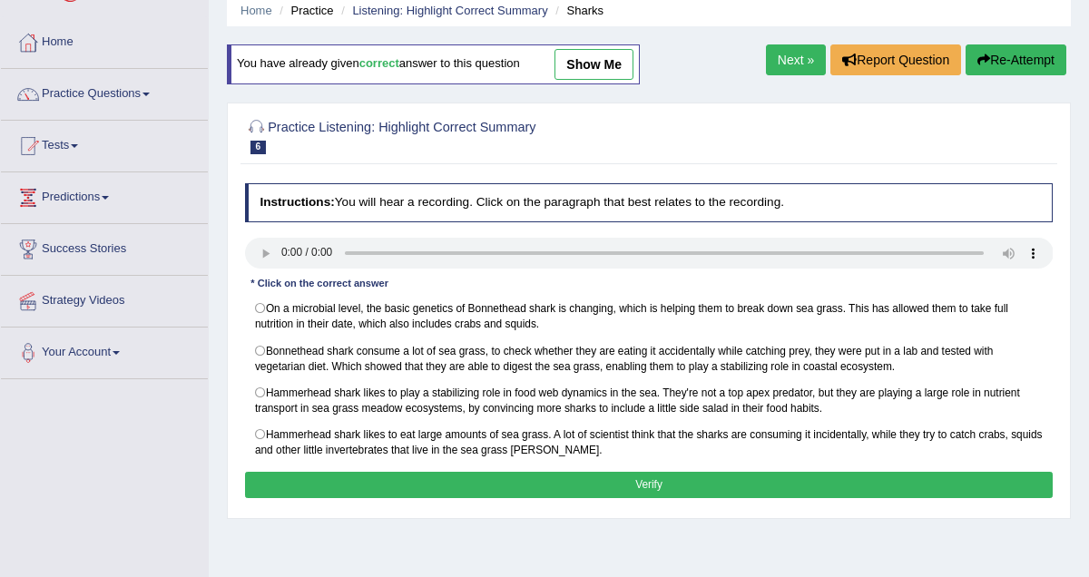
click at [818, 140] on div at bounding box center [649, 135] width 809 height 47
click at [802, 61] on link "Next »" at bounding box center [796, 59] width 60 height 31
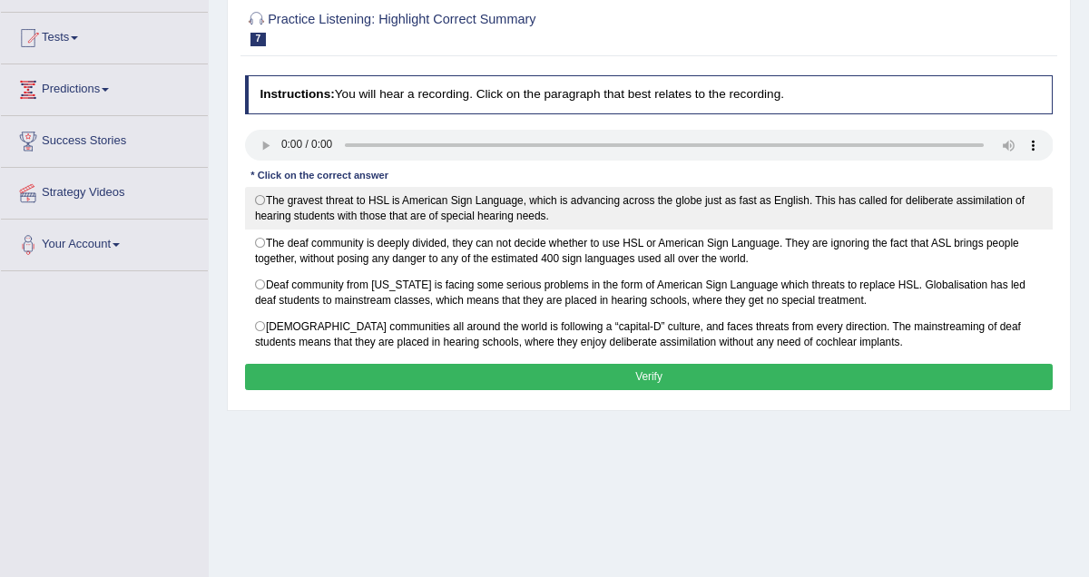
scroll to position [182, 0]
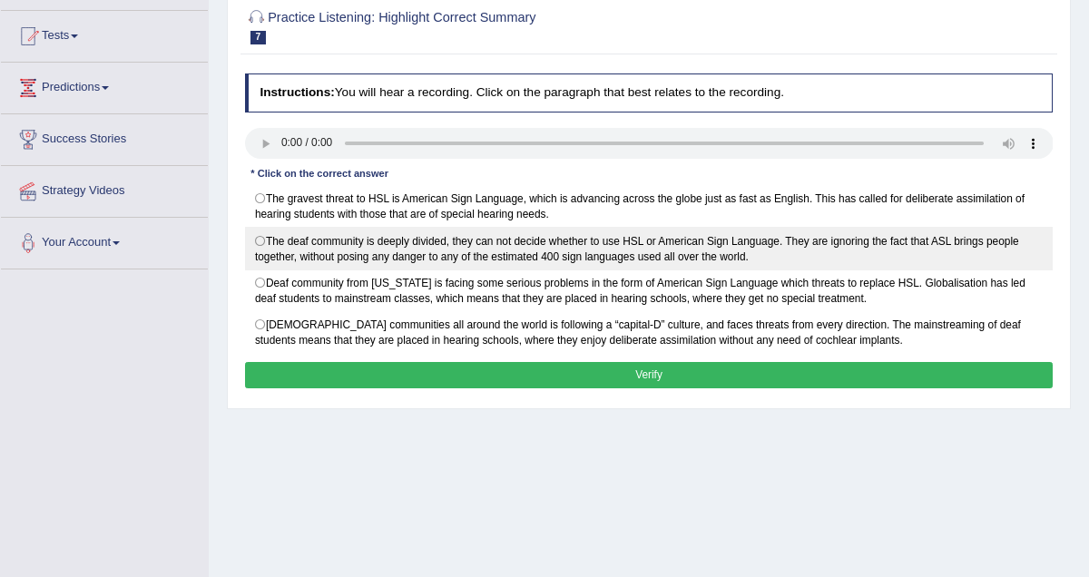
click at [263, 240] on label "The deaf community is deeply divided, they can not decide whether to use HSL or…" at bounding box center [649, 248] width 809 height 43
radio input "true"
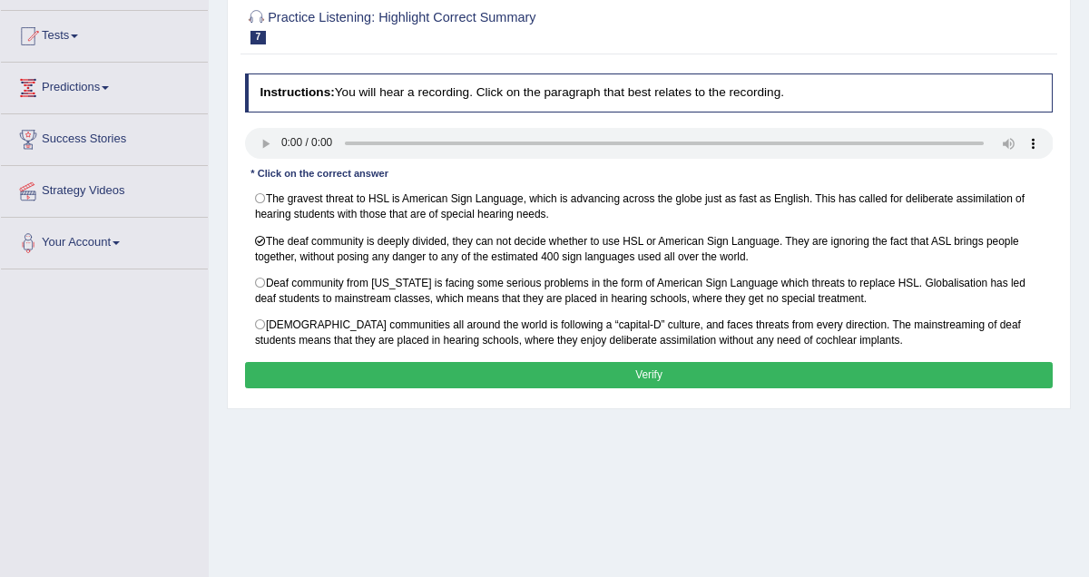
click at [645, 379] on button "Verify" at bounding box center [649, 375] width 809 height 26
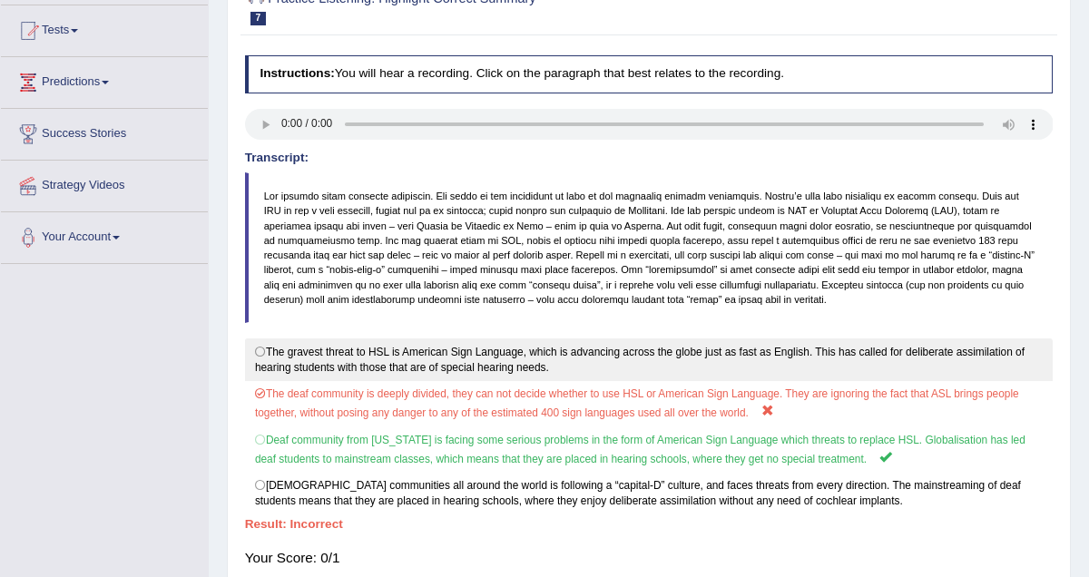
scroll to position [0, 0]
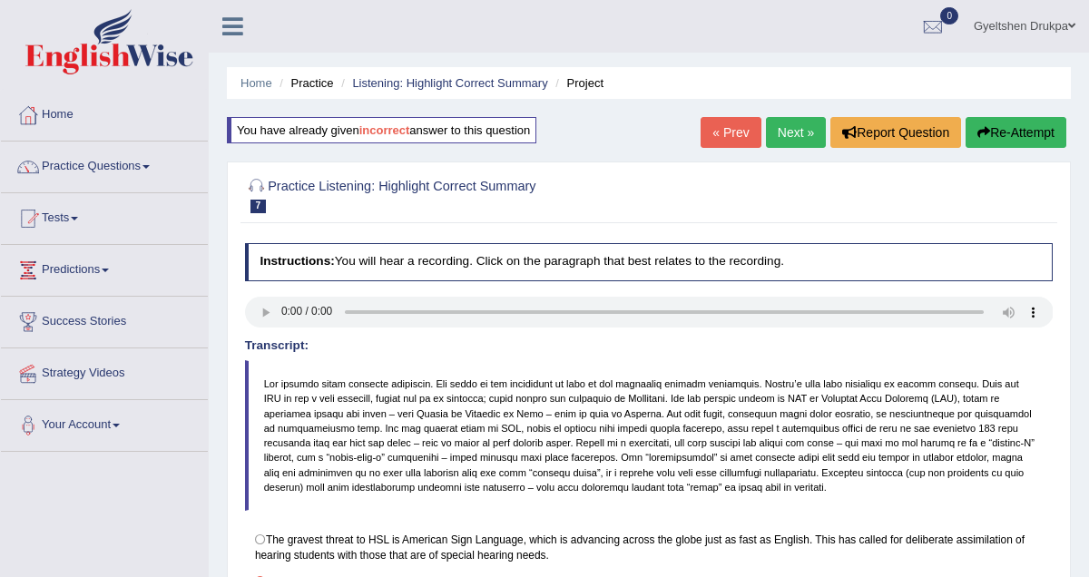
click at [788, 131] on link "Next »" at bounding box center [796, 132] width 60 height 31
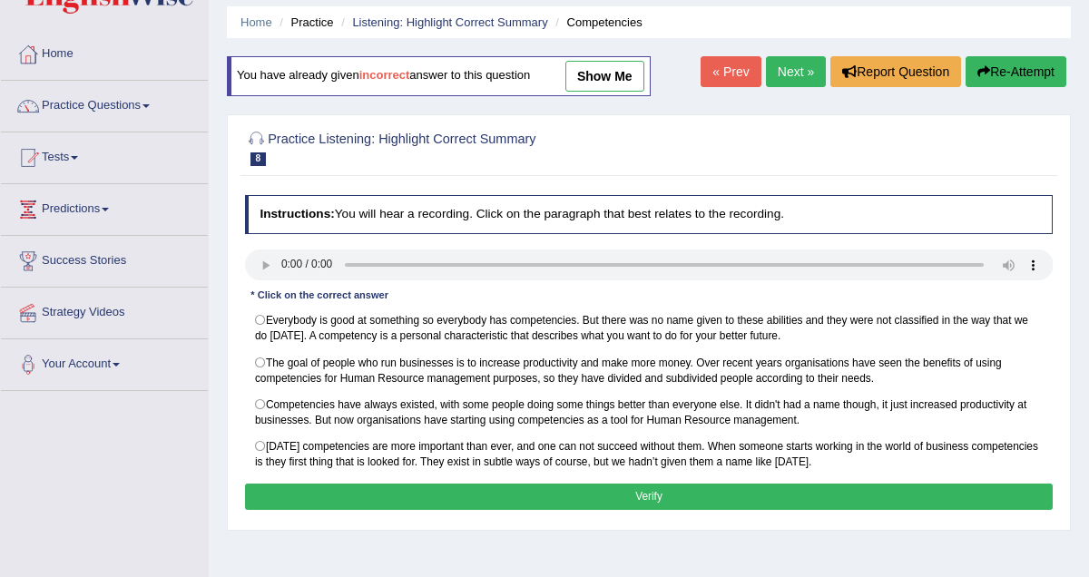
scroll to position [67, 0]
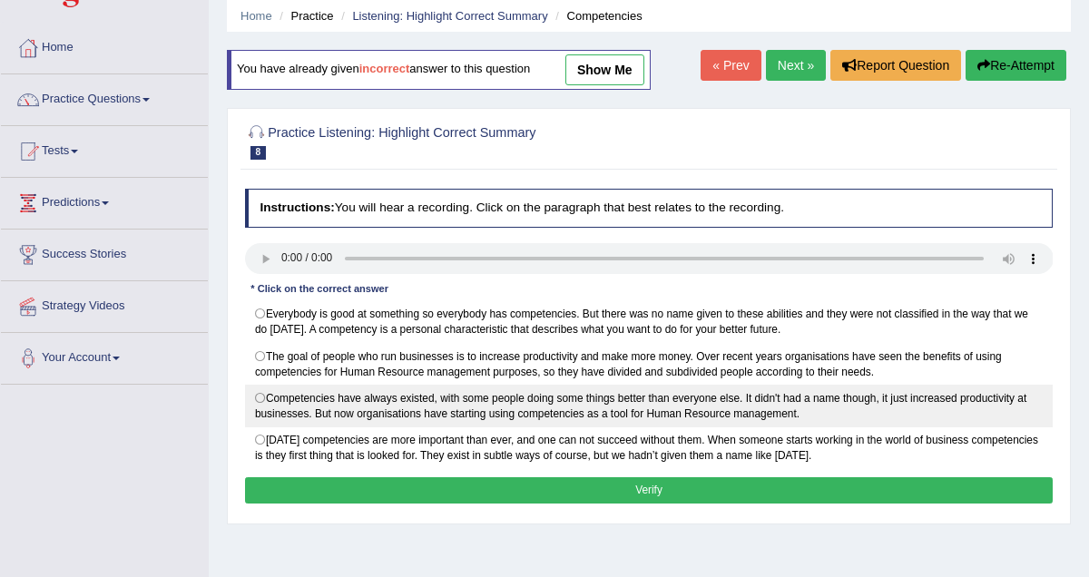
click at [262, 401] on label "Competencies have always existed, with some people doing some things better tha…" at bounding box center [649, 406] width 809 height 43
radio input "true"
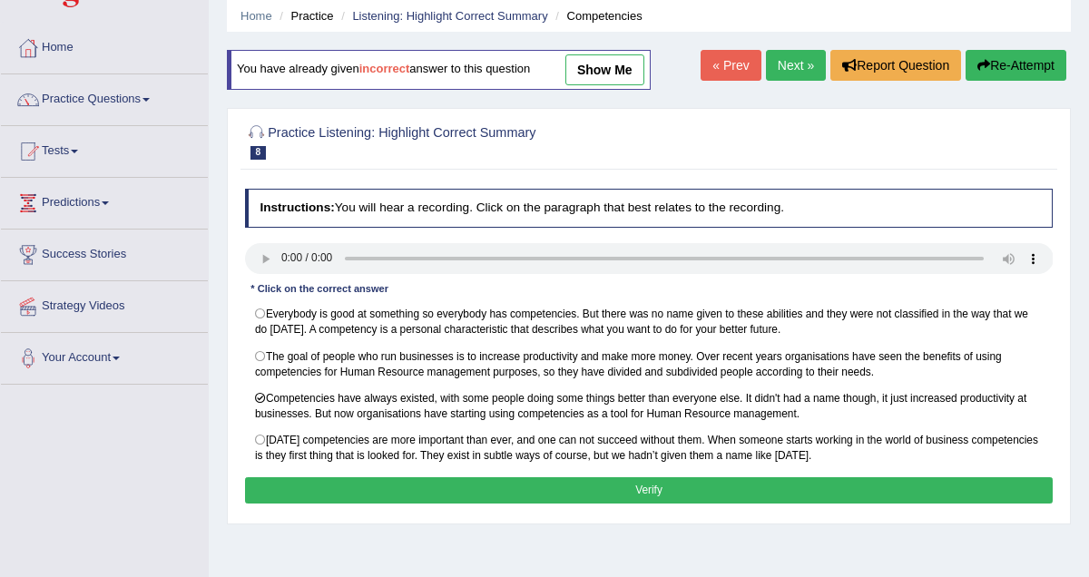
click at [641, 496] on button "Verify" at bounding box center [649, 491] width 809 height 26
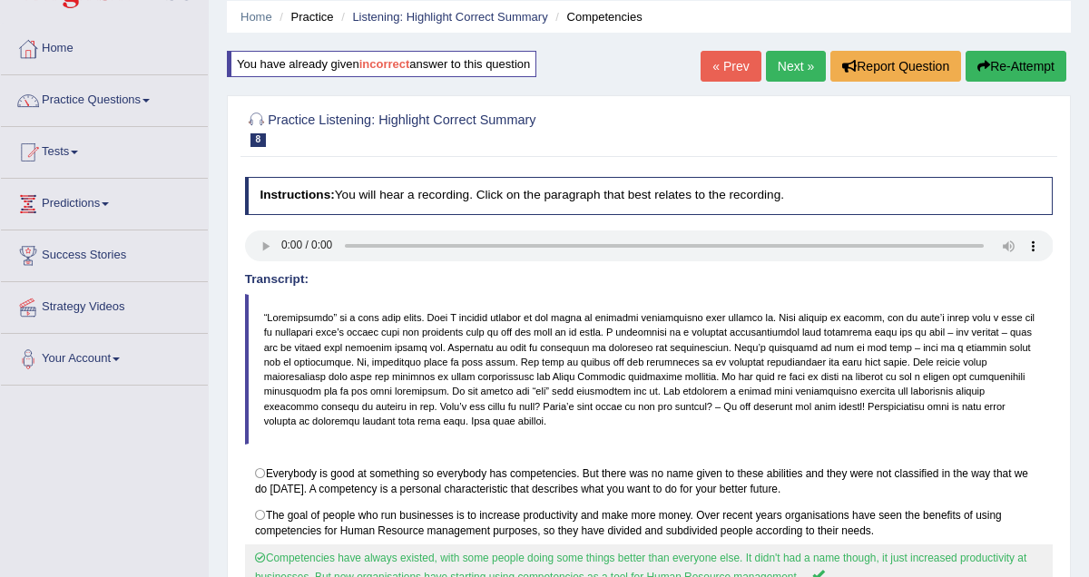
scroll to position [52, 0]
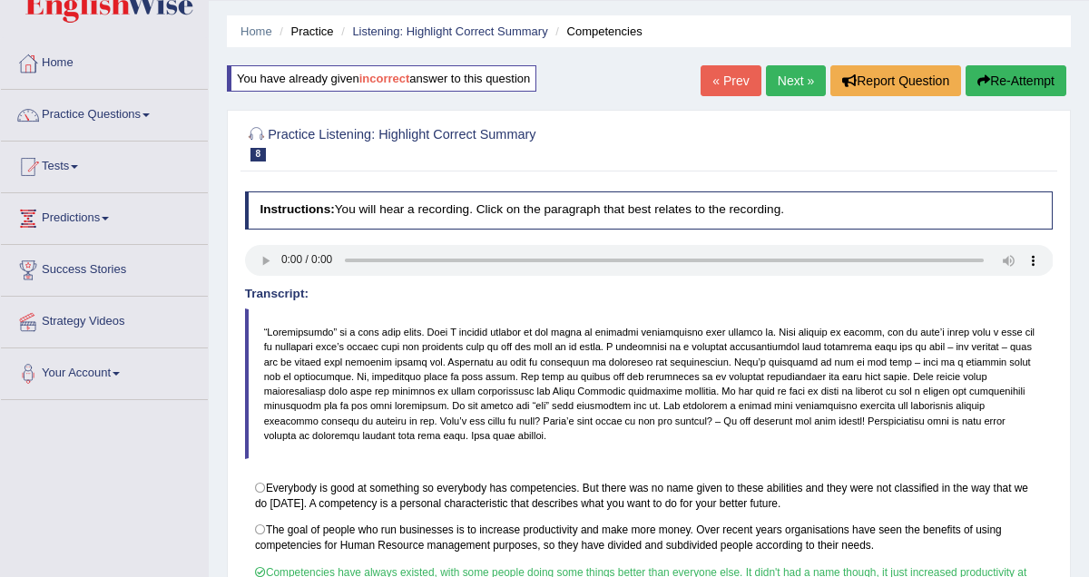
click at [782, 76] on link "Next »" at bounding box center [796, 80] width 60 height 31
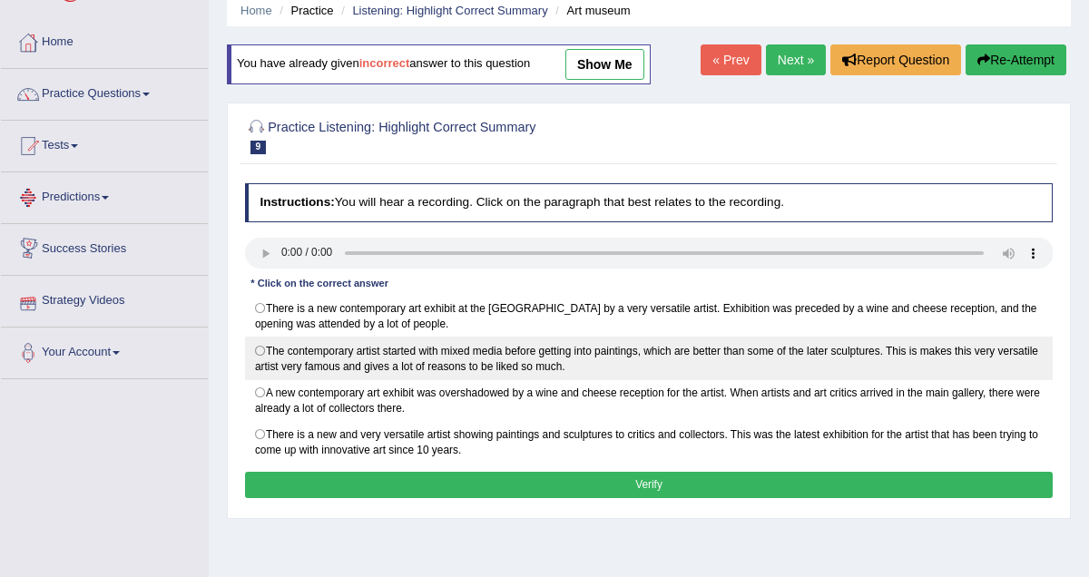
click at [263, 353] on label "The contemporary artist started with mixed media before getting into paintings,…" at bounding box center [649, 358] width 809 height 43
radio input "true"
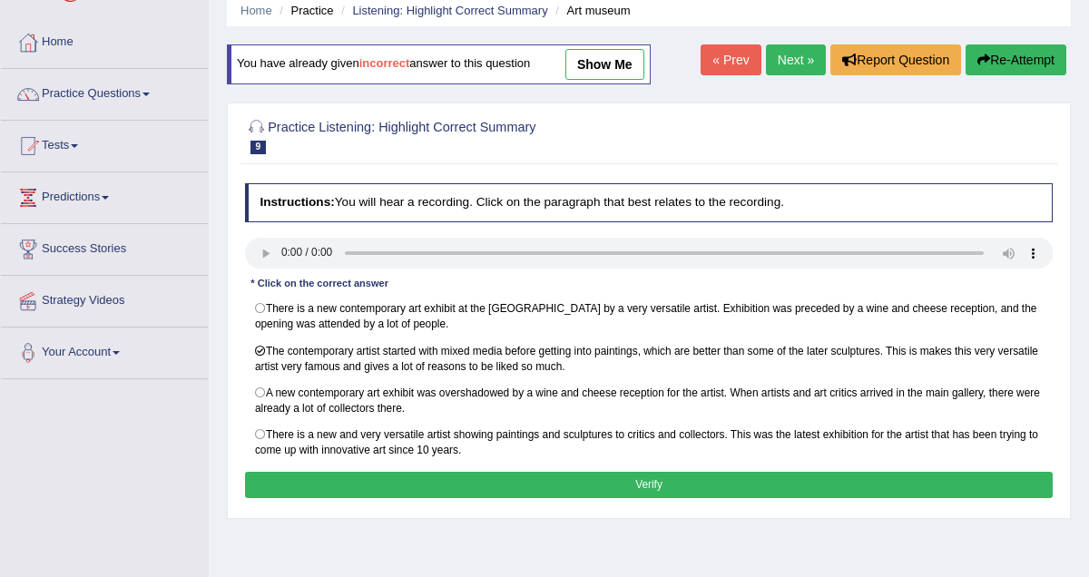
click at [586, 485] on button "Verify" at bounding box center [649, 485] width 809 height 26
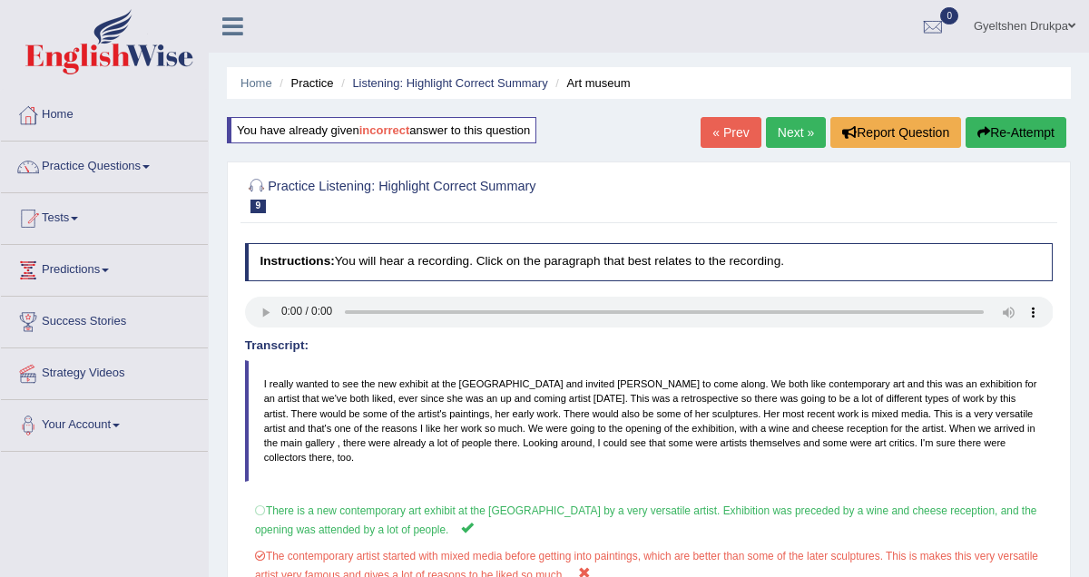
click at [790, 139] on link "Next »" at bounding box center [796, 132] width 60 height 31
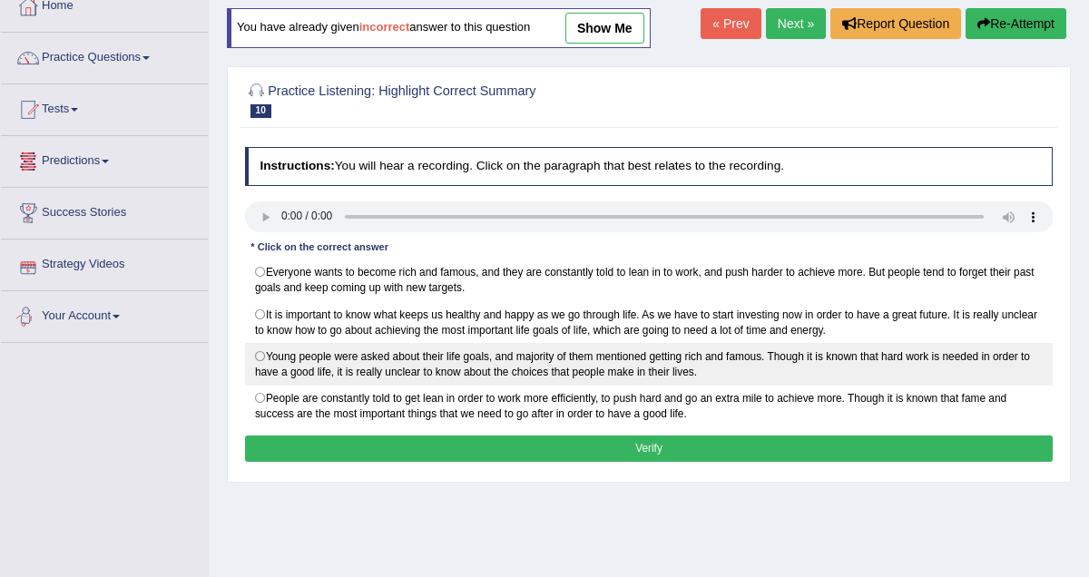
click at [260, 355] on label "Young people were asked about their life goals, and majority of them mentioned …" at bounding box center [649, 364] width 809 height 43
radio input "true"
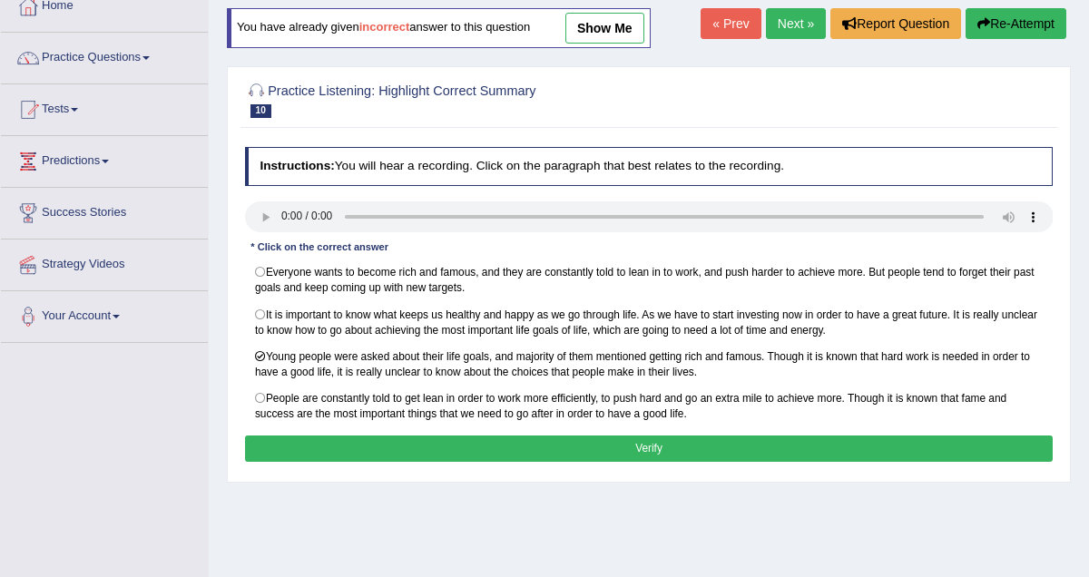
click at [607, 454] on button "Verify" at bounding box center [649, 449] width 809 height 26
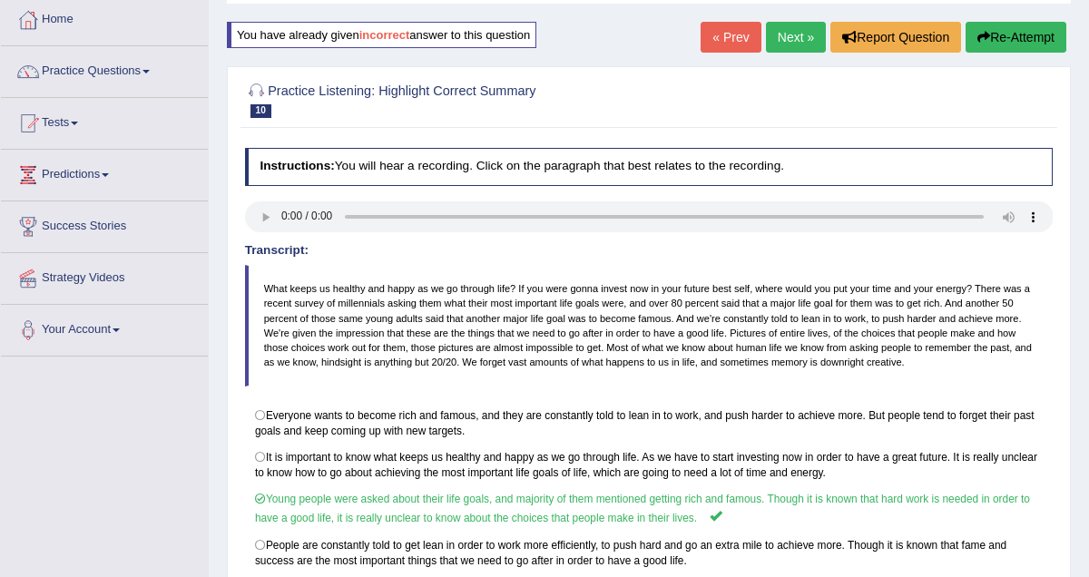
scroll to position [69, 0]
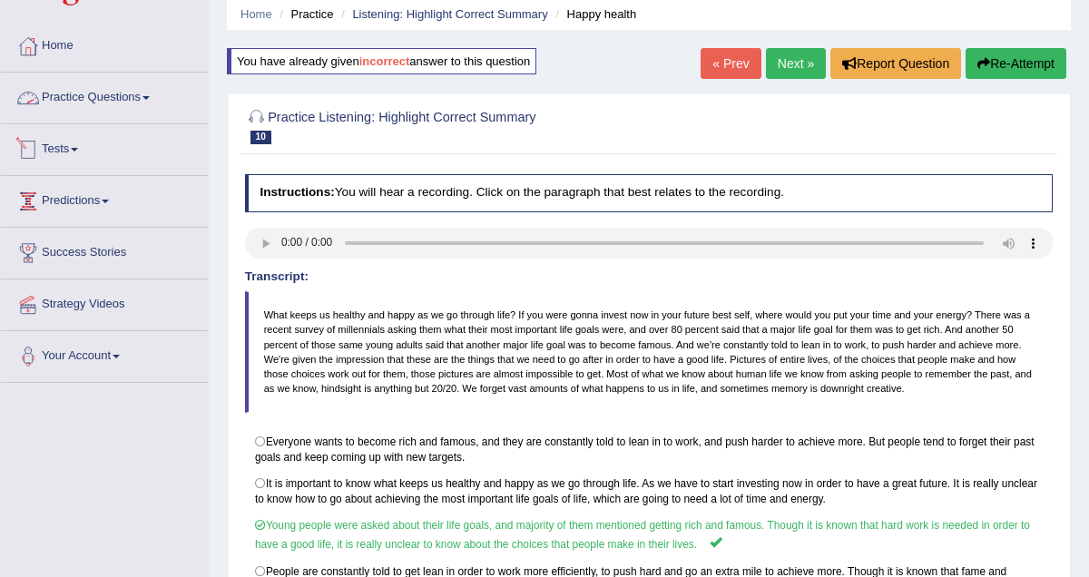
click at [154, 94] on link "Practice Questions" at bounding box center [104, 95] width 207 height 45
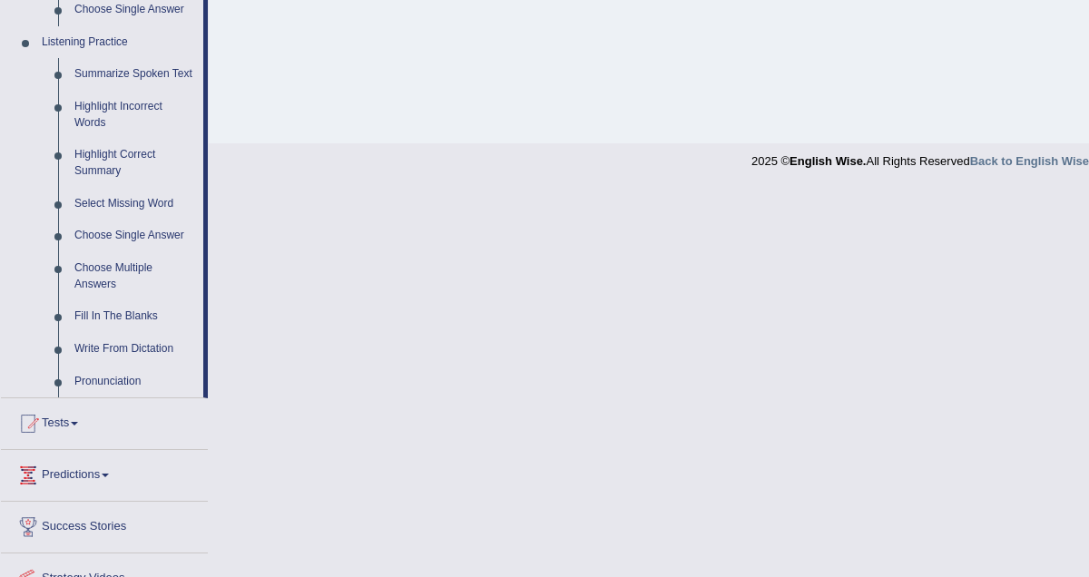
scroll to position [767, 0]
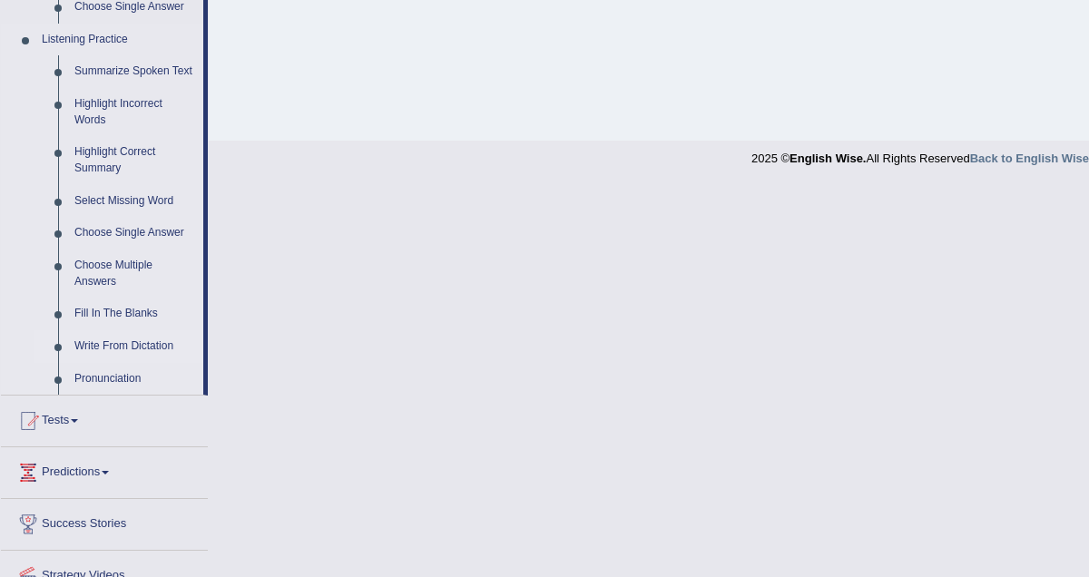
click at [136, 361] on link "Write From Dictation" at bounding box center [134, 346] width 137 height 33
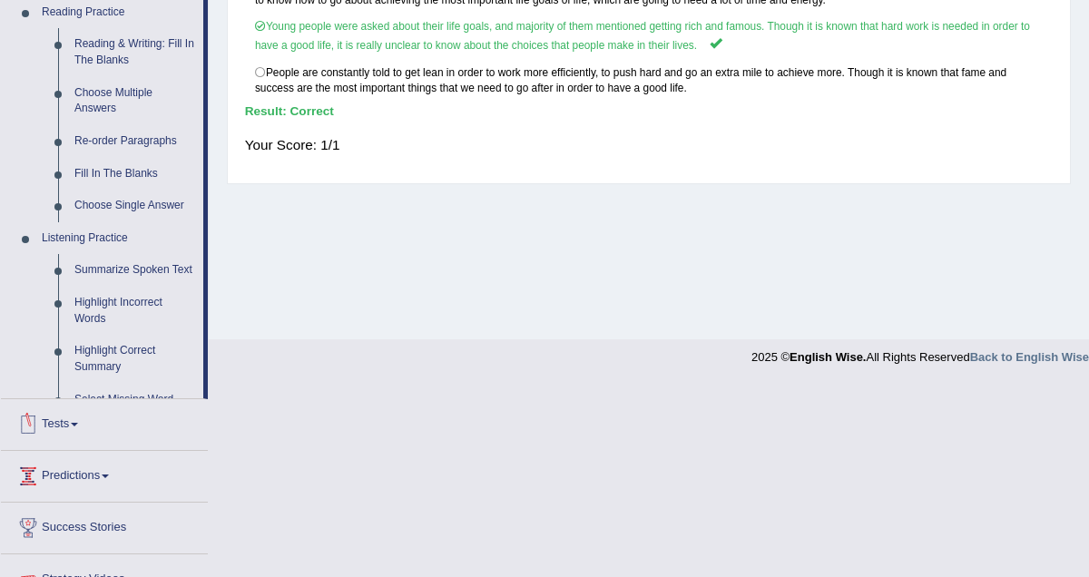
scroll to position [507, 0]
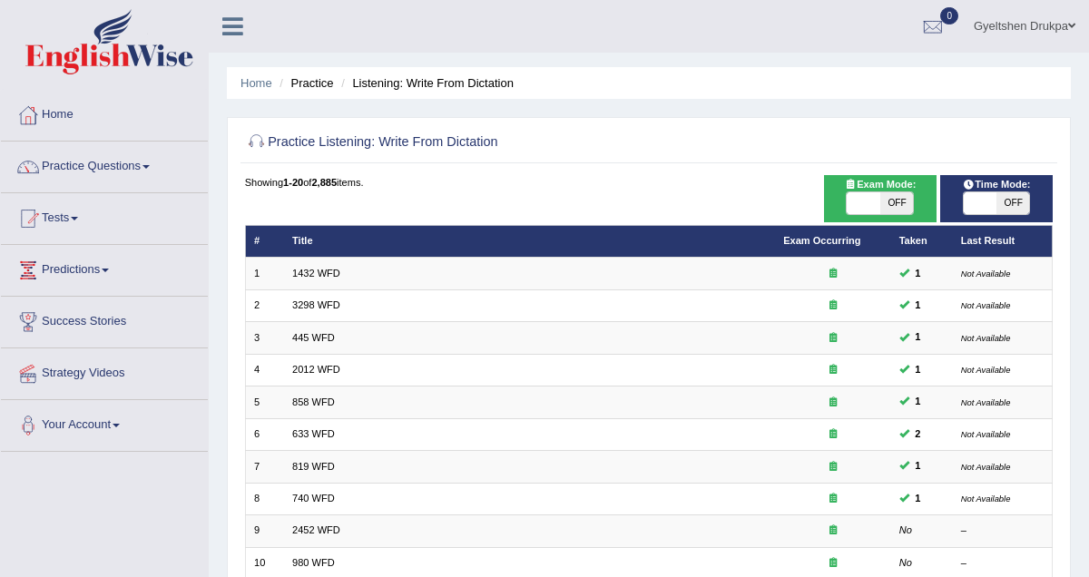
scroll to position [448, 0]
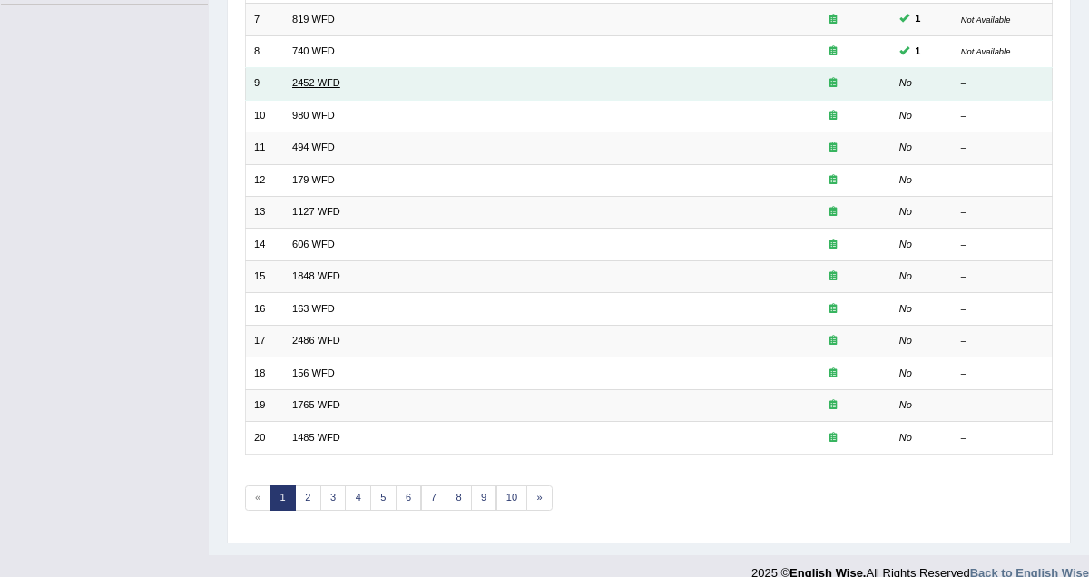
click at [326, 82] on link "2452 WFD" at bounding box center [316, 82] width 48 height 11
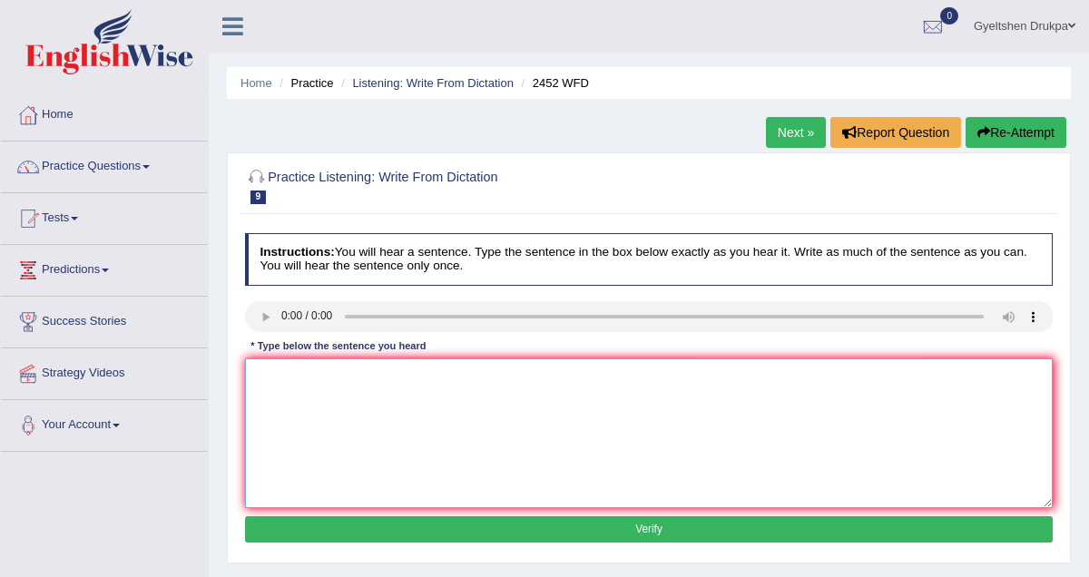
click at [340, 416] on textarea at bounding box center [649, 434] width 809 height 150
click at [460, 377] on textarea "It is a debate about a value of knowledge" at bounding box center [649, 434] width 809 height 150
type textarea "It is a debate about a value of knowledge."
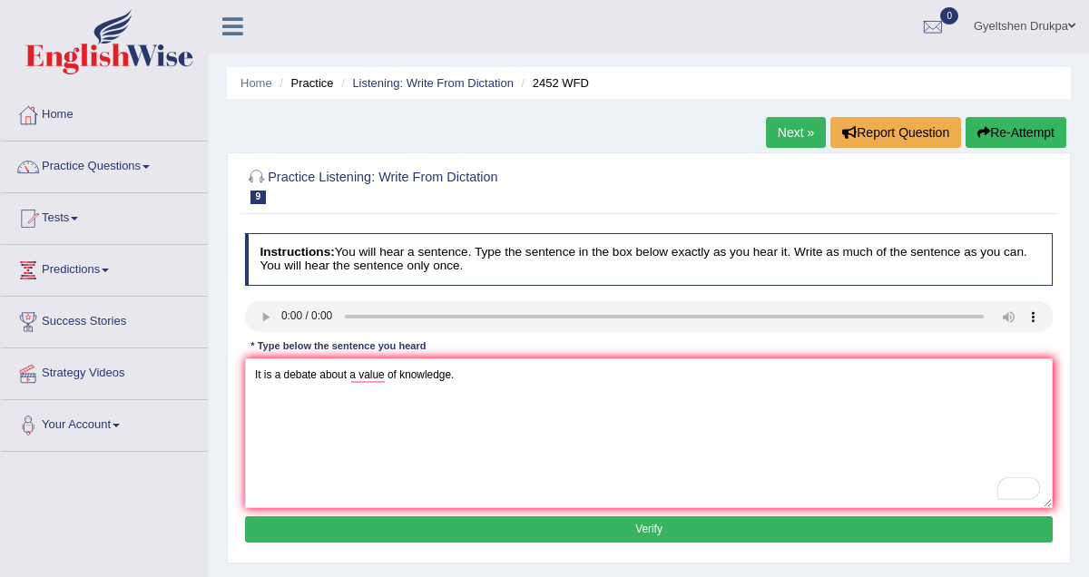
click at [579, 535] on button "Verify" at bounding box center [649, 530] width 809 height 26
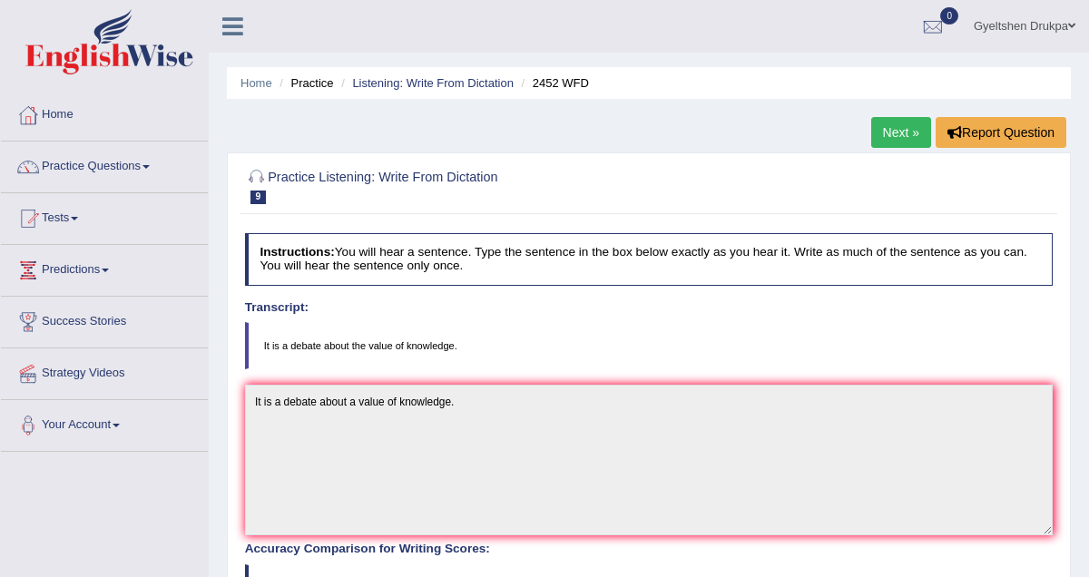
click at [891, 132] on link "Next »" at bounding box center [902, 132] width 60 height 31
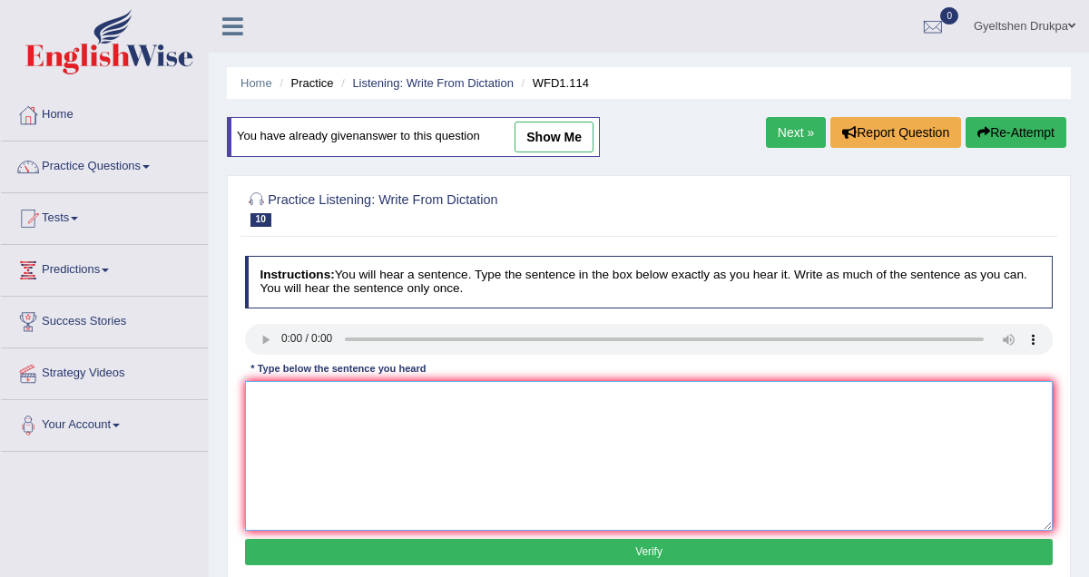
click at [321, 444] on textarea at bounding box center [649, 456] width 809 height 150
click at [368, 400] on textarea "The author's early work are more physiological and more of experimental." at bounding box center [649, 456] width 809 height 150
type textarea "The author's early works are more physiological and more of experimental."
click at [566, 559] on button "Verify" at bounding box center [649, 552] width 809 height 26
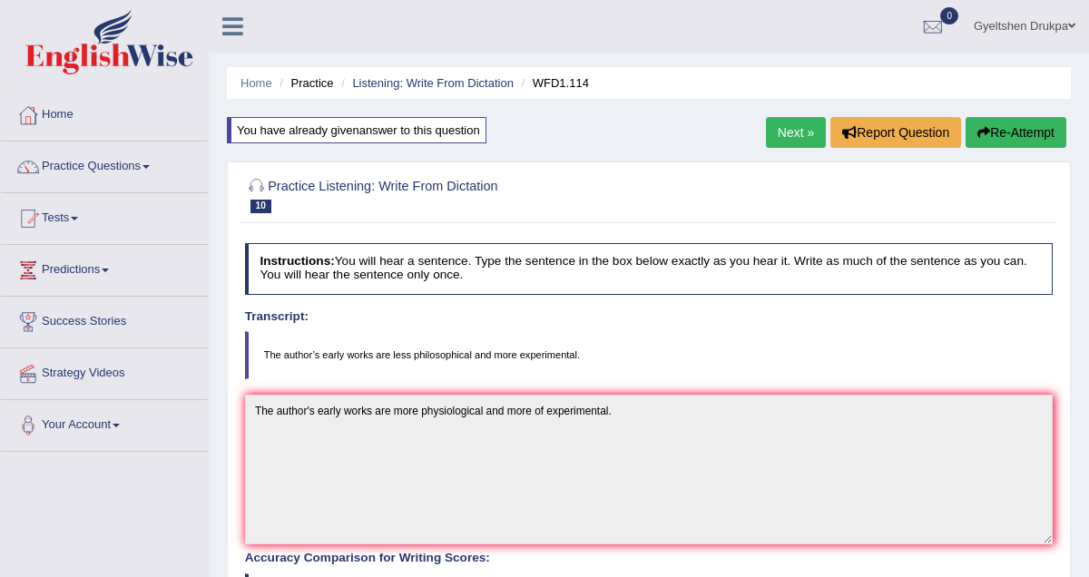
click at [778, 135] on link "Next »" at bounding box center [796, 132] width 60 height 31
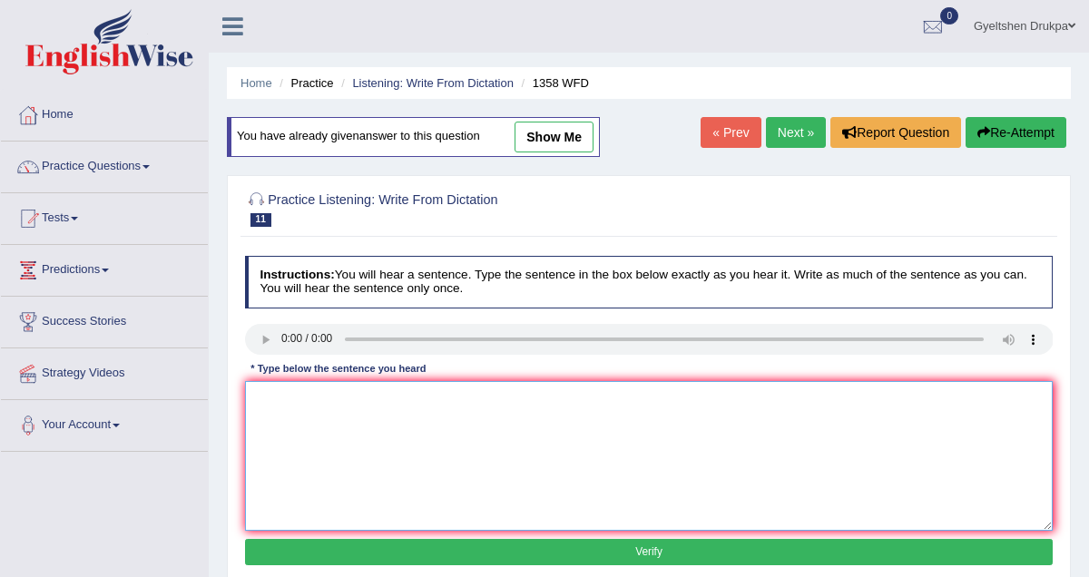
click at [326, 435] on textarea at bounding box center [649, 456] width 809 height 150
type textarea "Communication"
